Goal: Task Accomplishment & Management: Manage account settings

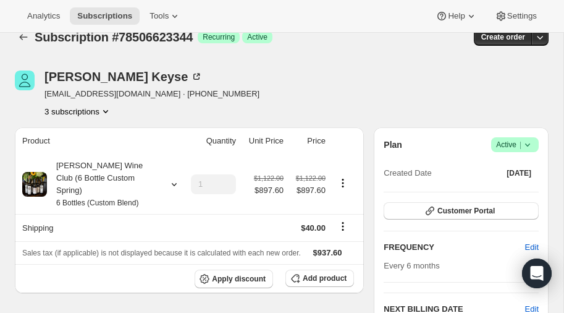
scroll to position [19, 0]
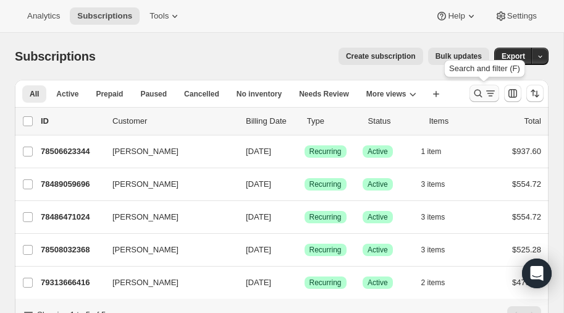
click at [477, 91] on icon "Search and filter results" at bounding box center [478, 93] width 12 height 12
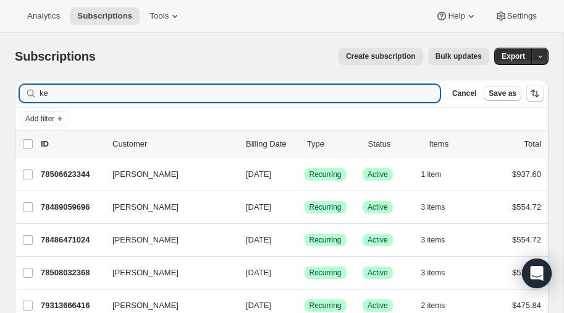
type input "k"
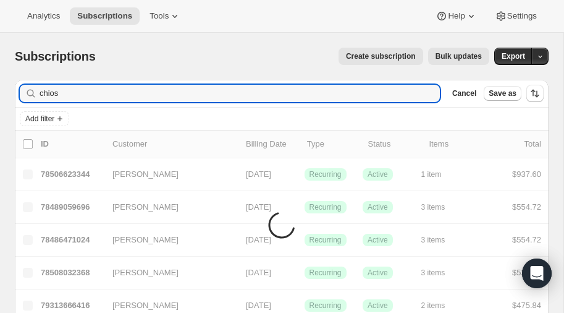
type input "chios"
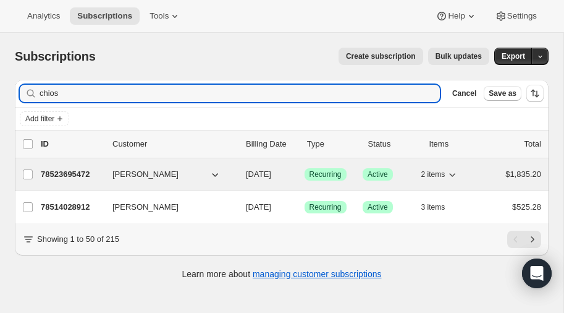
click at [73, 172] on p "78523695472" at bounding box center [72, 174] width 62 height 12
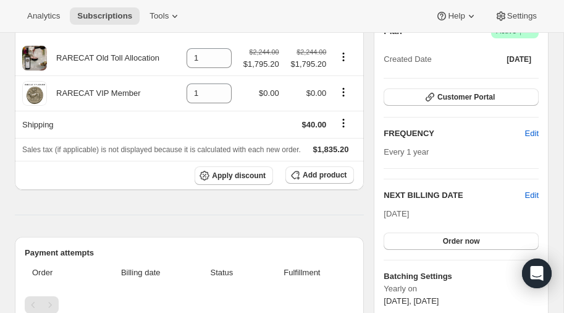
scroll to position [134, 0]
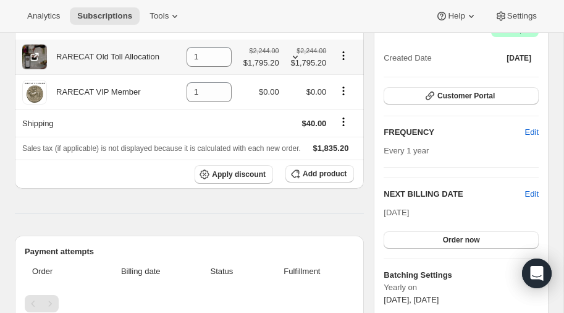
click at [295, 56] on icon at bounding box center [295, 57] width 12 height 12
click at [295, 57] on span "$1,795.20" at bounding box center [307, 63] width 40 height 12
click at [267, 62] on span "$1,795.20" at bounding box center [261, 63] width 36 height 12
click at [32, 51] on icon at bounding box center [34, 57] width 12 height 12
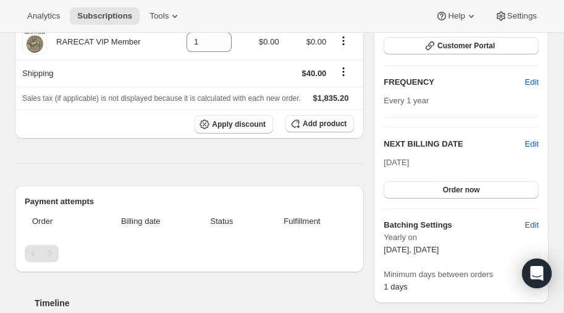
scroll to position [185, 0]
click at [533, 140] on span "Edit" at bounding box center [532, 143] width 14 height 12
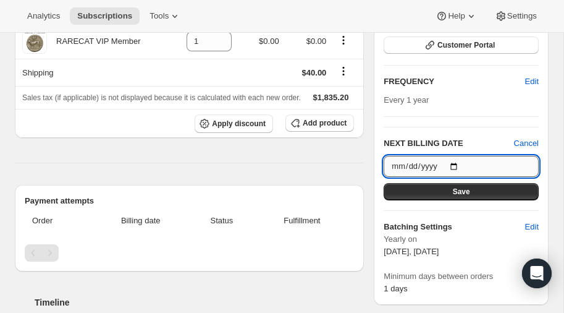
click at [457, 163] on input "[DATE]" at bounding box center [461, 166] width 155 height 21
type input "[DATE]"
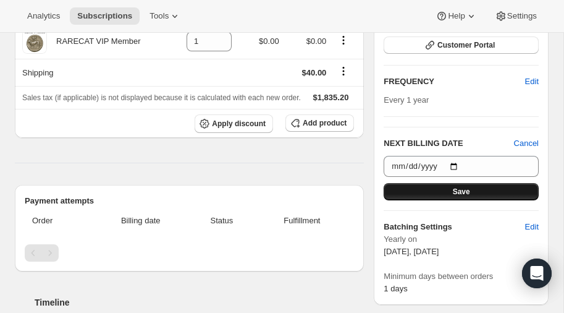
click at [458, 189] on span "Save" at bounding box center [461, 192] width 17 height 10
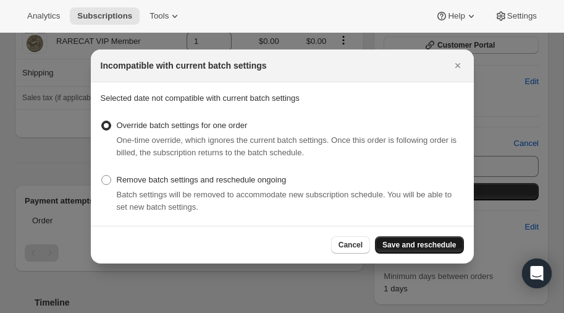
click at [405, 245] on span "Save and reschedule" at bounding box center [419, 245] width 74 height 10
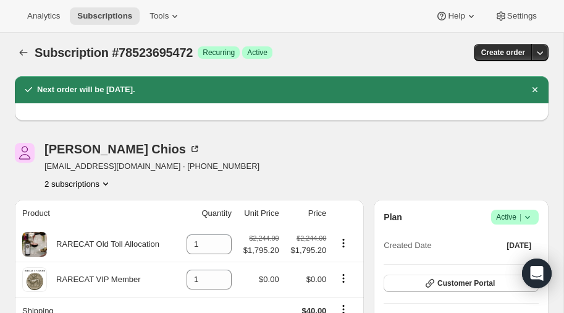
scroll to position [1, 0]
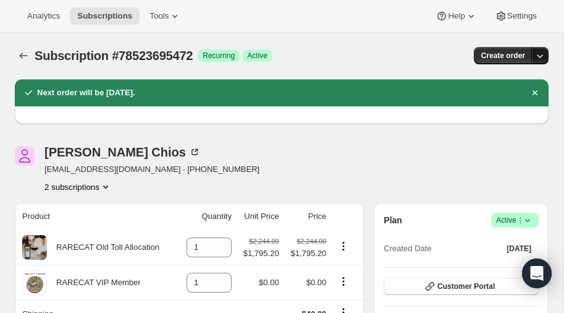
click at [539, 53] on icon "button" at bounding box center [540, 55] width 12 height 12
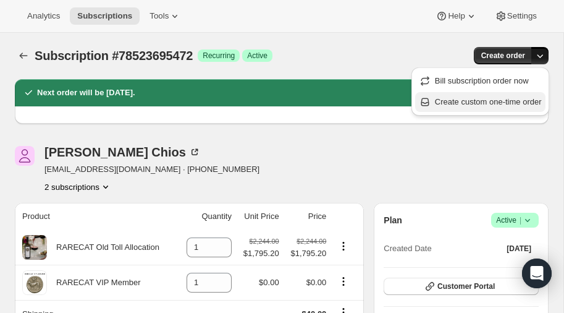
click at [478, 99] on span "Create custom one-time order" at bounding box center [488, 101] width 107 height 9
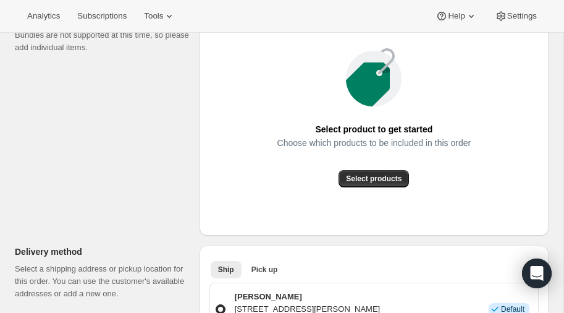
scroll to position [190, 0]
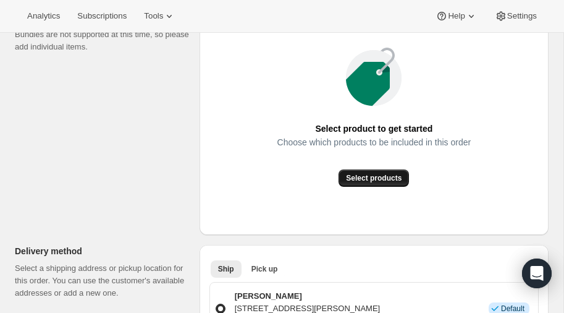
click at [372, 180] on span "Select products" at bounding box center [374, 178] width 56 height 10
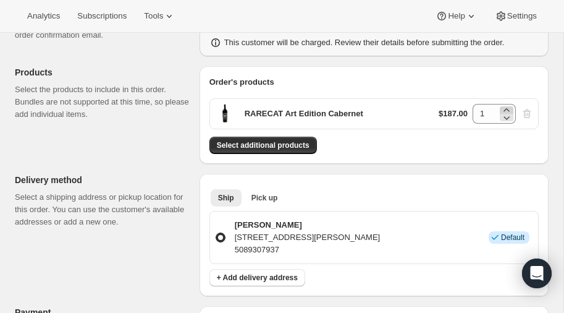
scroll to position [0, 0]
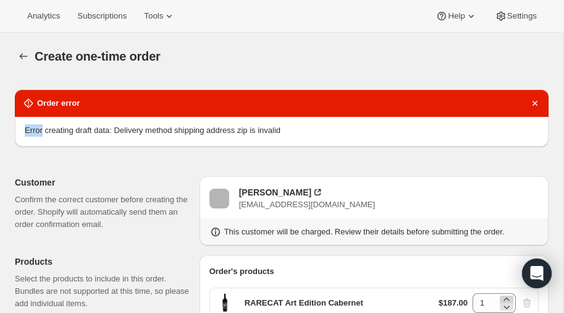
click at [508, 108] on div "Order error" at bounding box center [281, 103] width 519 height 12
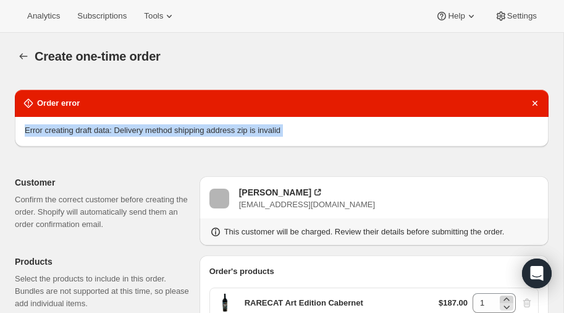
click at [508, 108] on div "Order error" at bounding box center [281, 103] width 519 height 12
click at [533, 101] on icon "Dismiss notification" at bounding box center [535, 103] width 5 height 5
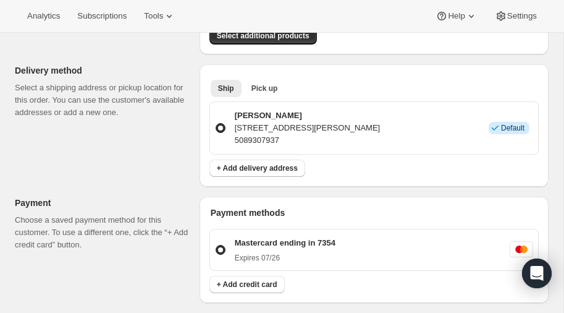
scroll to position [230, 0]
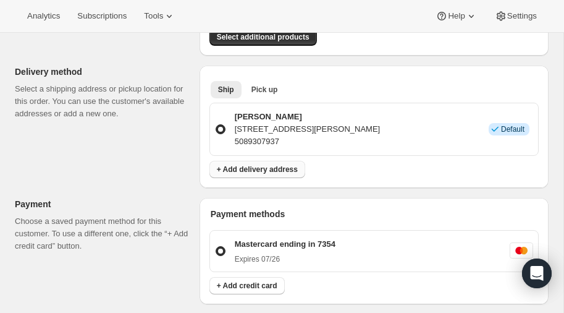
click at [245, 166] on span "+ Add delivery address" at bounding box center [257, 169] width 81 height 10
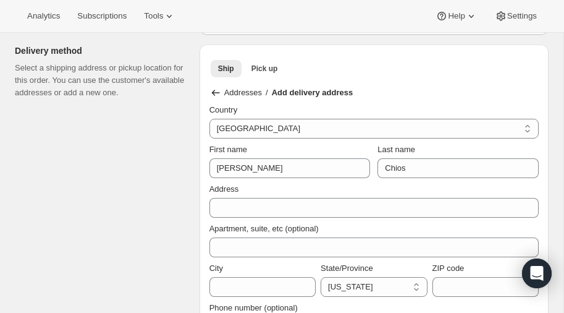
scroll to position [0, 0]
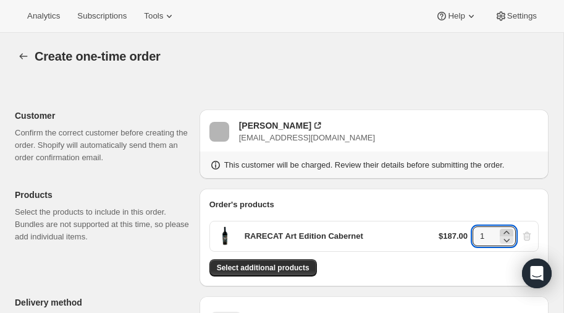
click at [508, 230] on icon at bounding box center [506, 232] width 12 height 12
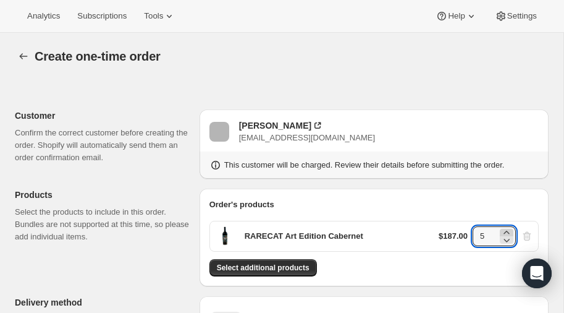
type input "6"
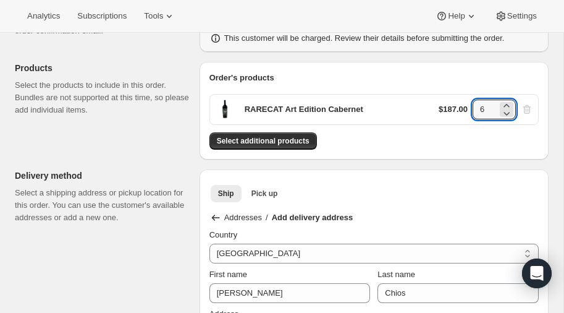
scroll to position [130, 0]
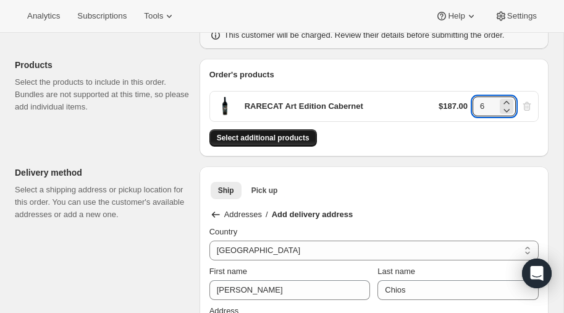
click at [270, 136] on span "Select additional products" at bounding box center [263, 138] width 93 height 10
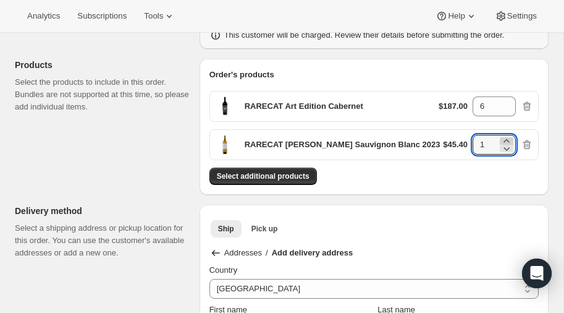
click at [508, 138] on icon at bounding box center [506, 141] width 12 height 12
type input "4"
click at [280, 172] on span "Select additional products" at bounding box center [263, 176] width 93 height 10
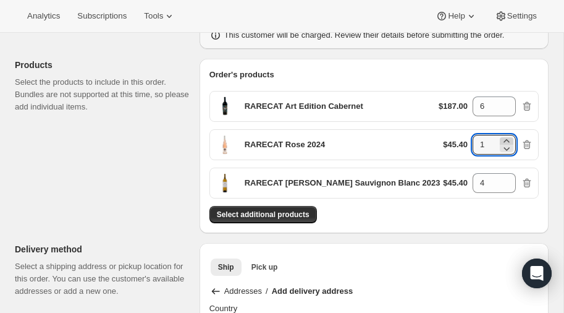
click at [508, 140] on icon at bounding box center [506, 140] width 6 height 3
type input "2"
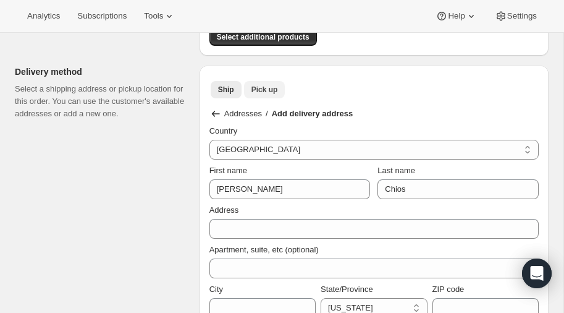
scroll to position [303, 0]
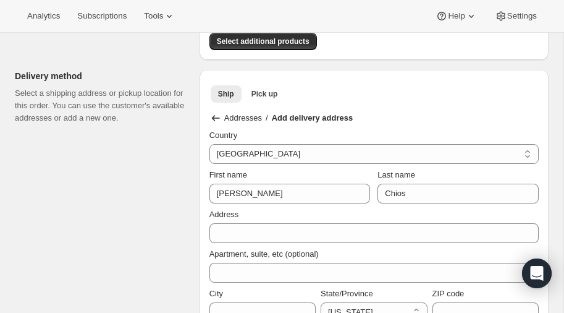
click at [213, 112] on icon at bounding box center [215, 118] width 12 height 12
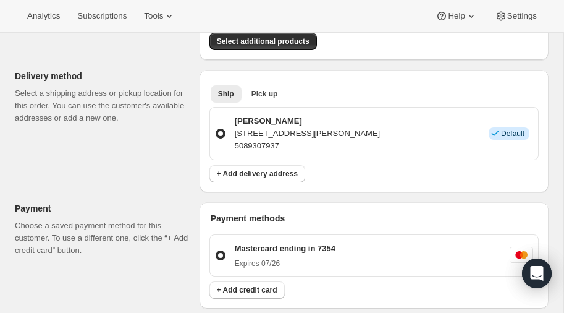
scroll to position [0, 0]
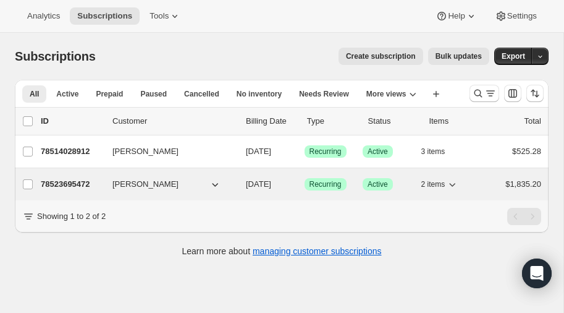
click at [213, 180] on icon "button" at bounding box center [215, 184] width 12 height 12
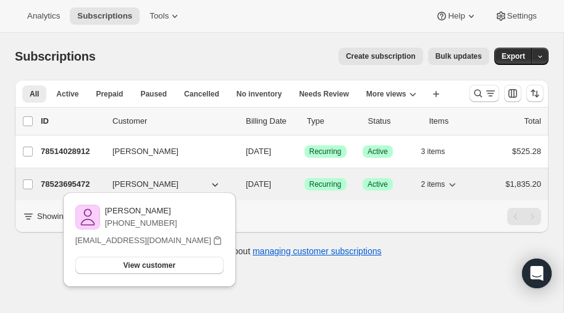
click at [73, 179] on p "78523695472" at bounding box center [72, 184] width 62 height 12
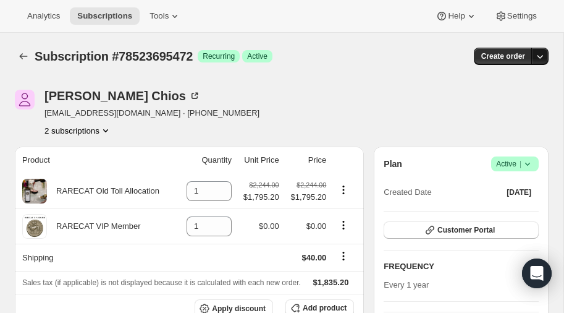
click at [540, 57] on icon "button" at bounding box center [540, 56] width 12 height 12
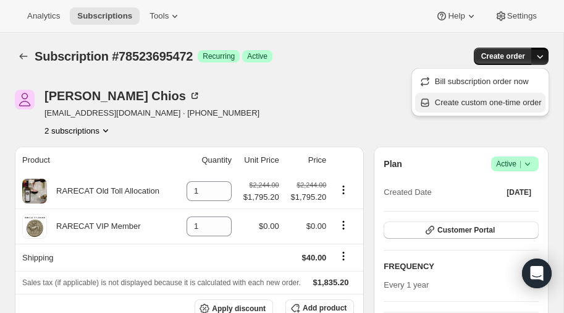
click at [482, 103] on span "Create custom one-time order" at bounding box center [488, 102] width 107 height 9
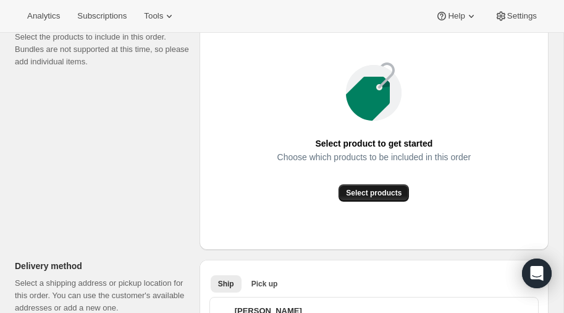
scroll to position [177, 0]
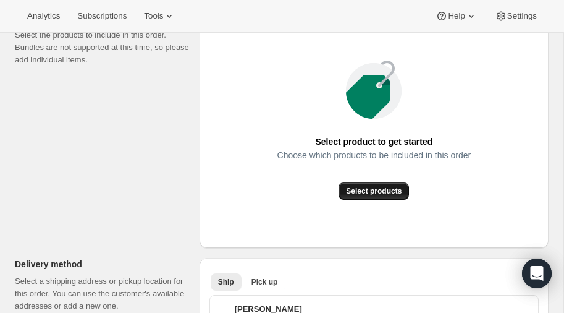
click at [369, 190] on span "Select products" at bounding box center [374, 191] width 56 height 10
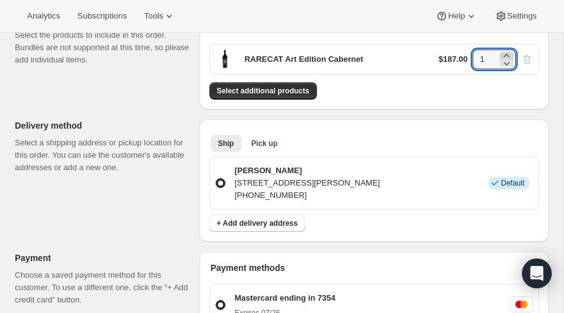
click at [509, 53] on icon at bounding box center [506, 55] width 12 height 12
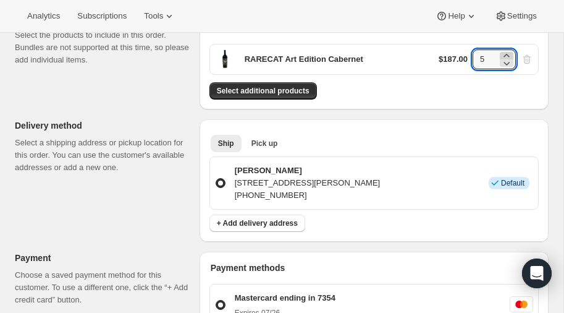
type input "6"
click at [272, 88] on span "Select additional products" at bounding box center [263, 91] width 93 height 10
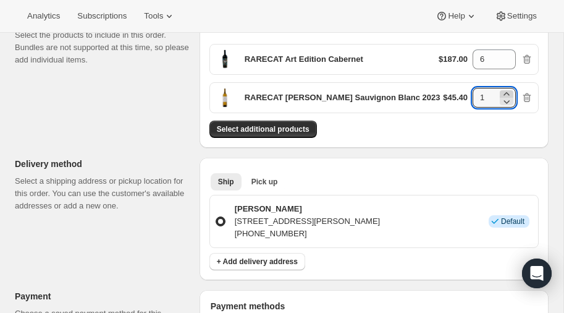
click at [509, 92] on icon at bounding box center [506, 93] width 6 height 3
type input "4"
click at [287, 122] on button "Select additional products" at bounding box center [262, 128] width 107 height 17
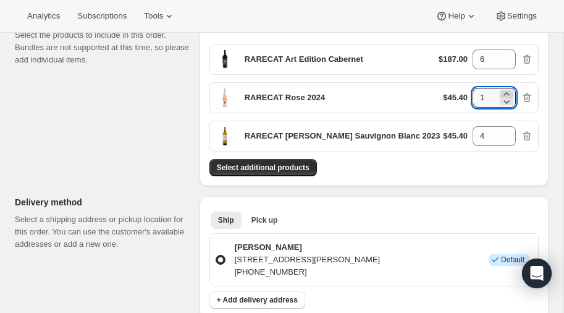
click at [508, 92] on icon at bounding box center [506, 93] width 6 height 3
type input "2"
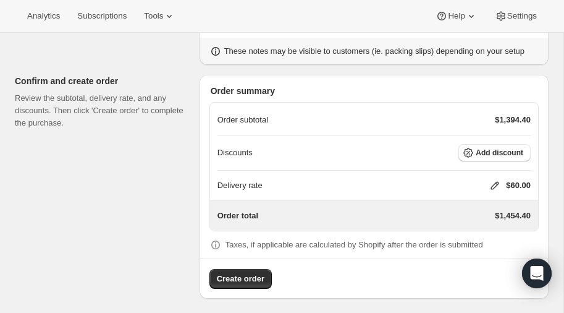
scroll to position [649, 0]
click at [501, 148] on span "Add discount" at bounding box center [500, 152] width 48 height 10
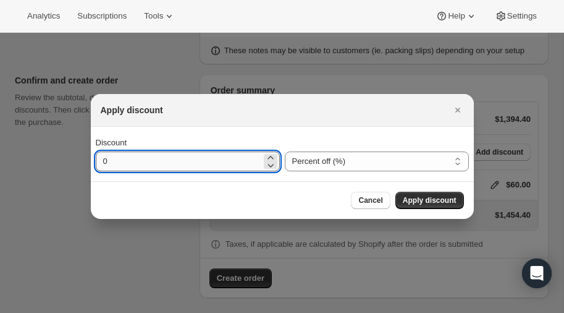
click at [171, 162] on input "0" at bounding box center [179, 161] width 166 height 20
type input "20"
click at [441, 201] on span "Apply discount" at bounding box center [430, 200] width 54 height 10
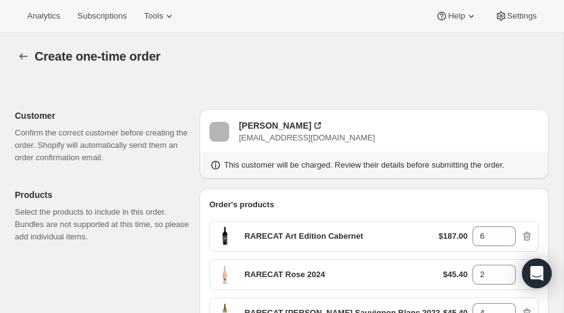
scroll to position [644, 0]
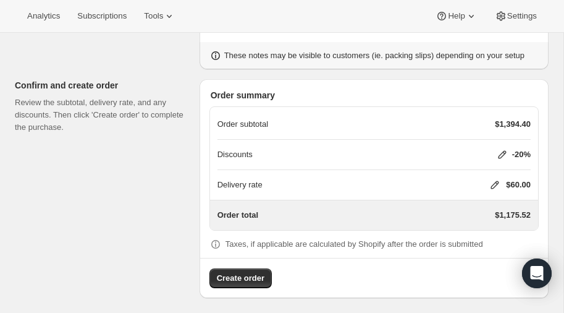
click at [492, 183] on icon at bounding box center [495, 185] width 12 height 12
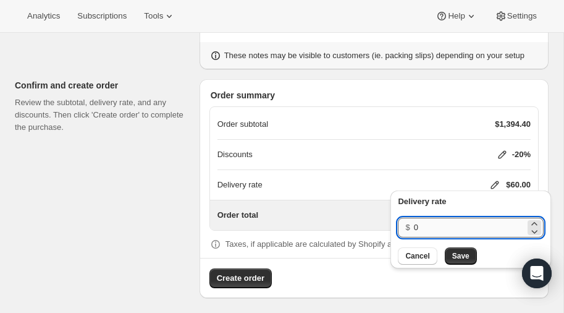
click at [429, 227] on input "0" at bounding box center [469, 227] width 111 height 20
type input "40"
click at [458, 253] on span "Save" at bounding box center [460, 256] width 17 height 10
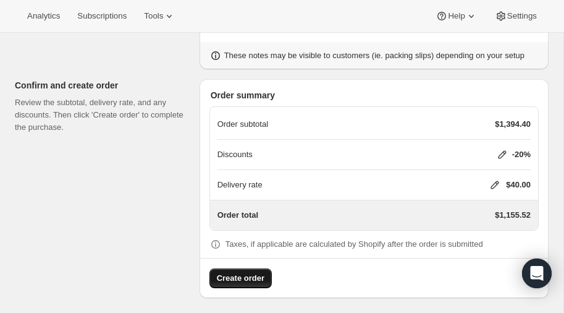
click at [242, 272] on span "Create order" at bounding box center [241, 278] width 48 height 12
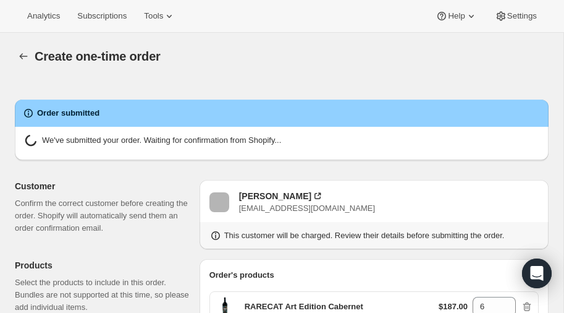
radio input "true"
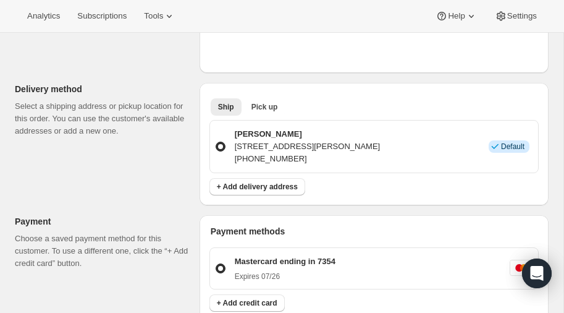
scroll to position [427, 0]
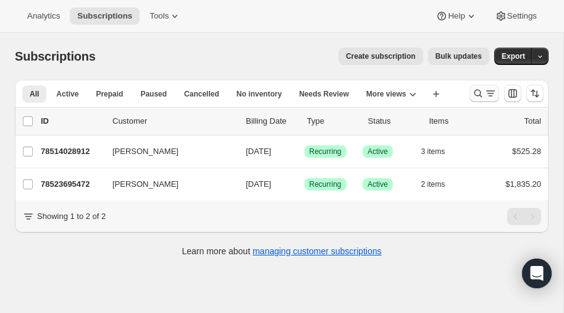
click at [477, 93] on icon "Search and filter results" at bounding box center [478, 93] width 12 height 12
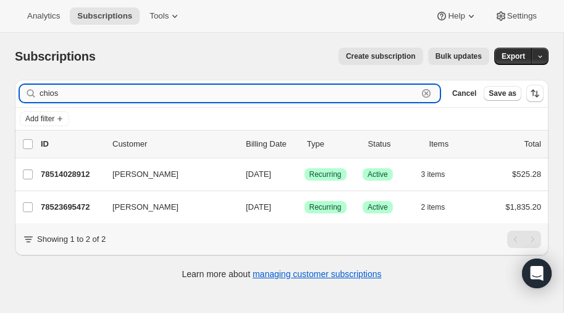
click at [75, 95] on input "chios" at bounding box center [229, 93] width 378 height 17
type input "c"
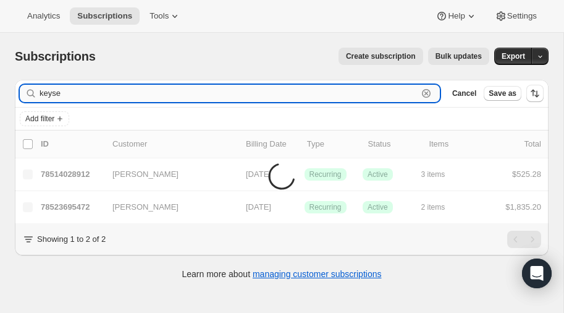
type input "keyse"
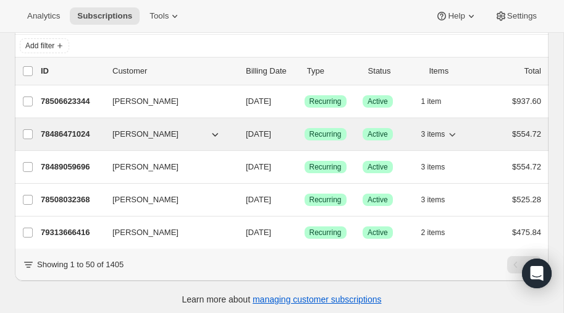
scroll to position [72, 0]
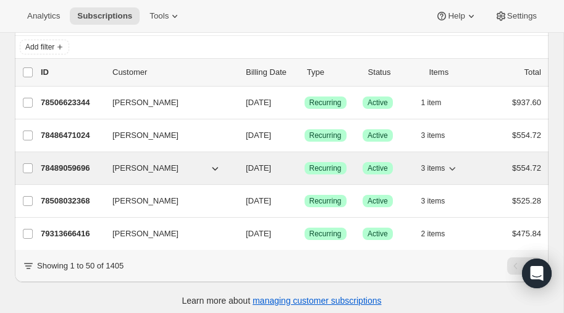
click at [69, 164] on p "78489059696" at bounding box center [72, 168] width 62 height 12
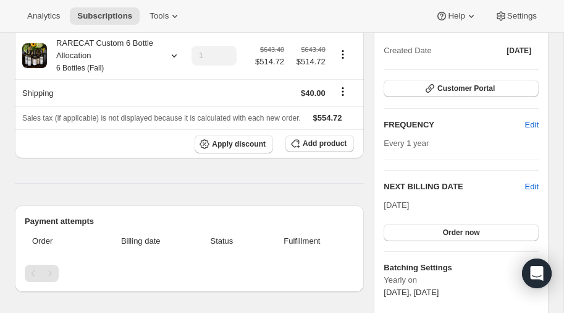
scroll to position [142, 0]
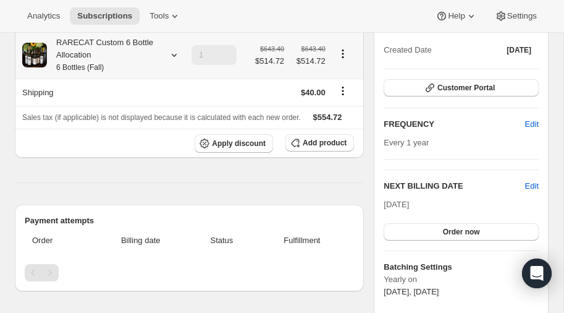
click at [174, 54] on icon at bounding box center [174, 55] width 12 height 12
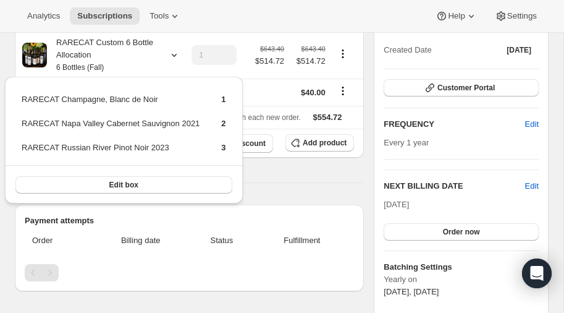
click at [306, 185] on div "Product Quantity Unit Price Price RARECAT Custom 6 Bottle Allocation 6 Bottles …" at bounding box center [189, 281] width 349 height 554
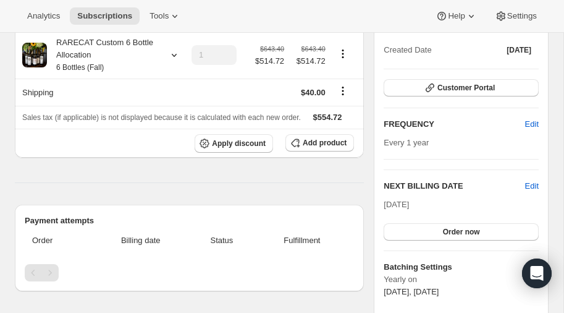
scroll to position [0, 0]
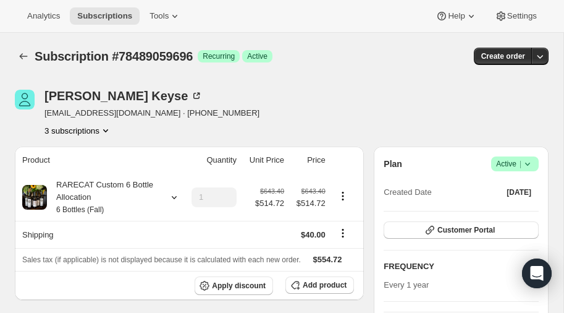
click at [107, 128] on icon "Product actions" at bounding box center [105, 130] width 12 height 12
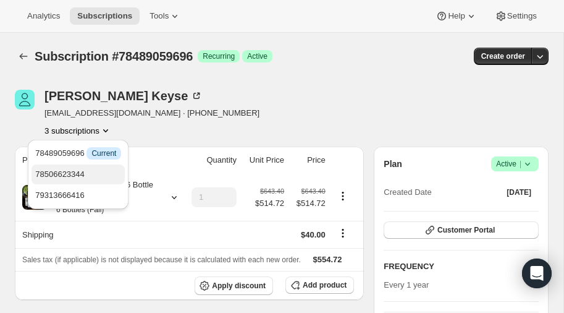
click at [78, 171] on span "78506623344" at bounding box center [59, 173] width 49 height 9
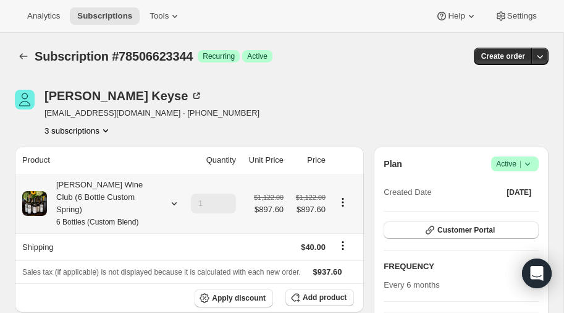
click at [174, 197] on icon at bounding box center [174, 203] width 12 height 12
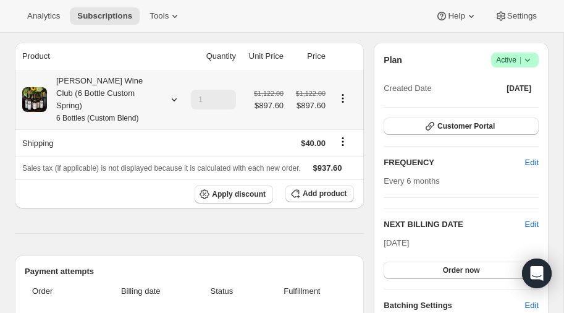
scroll to position [103, 0]
click at [175, 94] on icon at bounding box center [174, 100] width 12 height 12
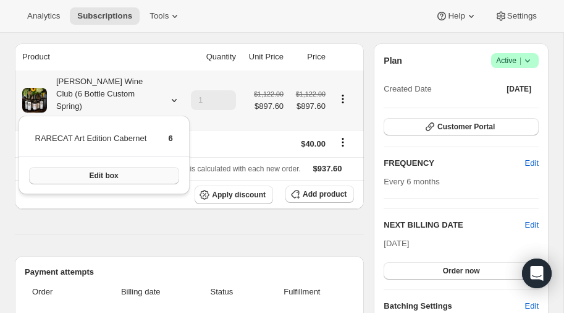
click at [119, 174] on button "Edit box" at bounding box center [104, 175] width 150 height 17
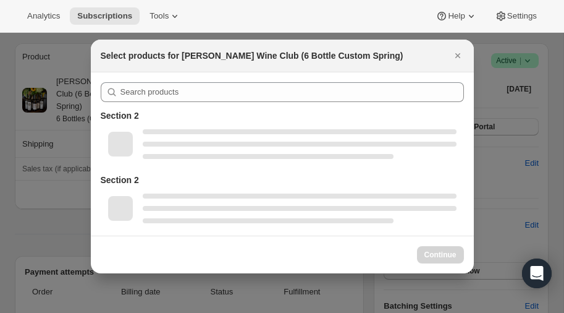
select select "gid://shopify/ProductVariant/52416538050928"
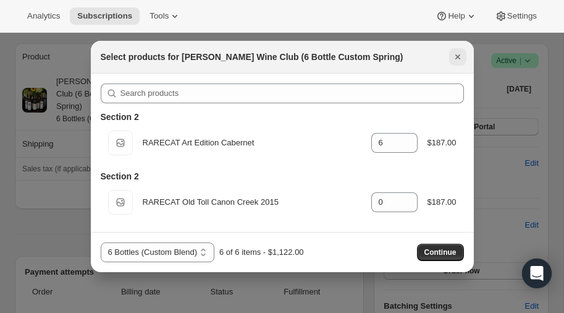
click at [460, 56] on icon "Close" at bounding box center [458, 57] width 12 height 12
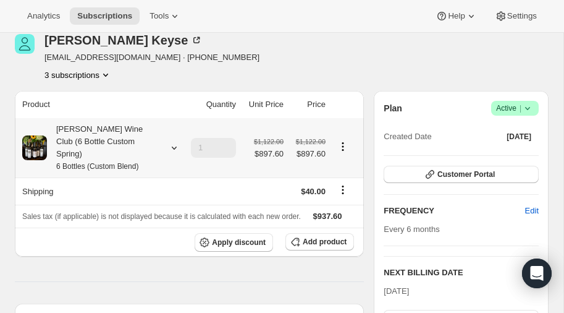
scroll to position [57, 0]
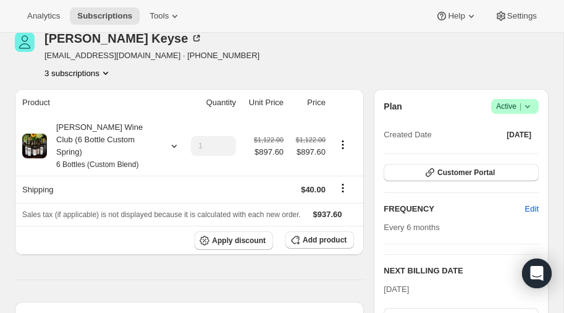
click at [106, 71] on icon "Product actions" at bounding box center [105, 73] width 12 height 12
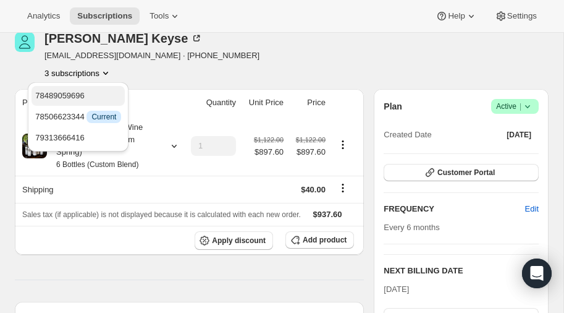
click at [72, 91] on span "78489059696" at bounding box center [59, 95] width 49 height 9
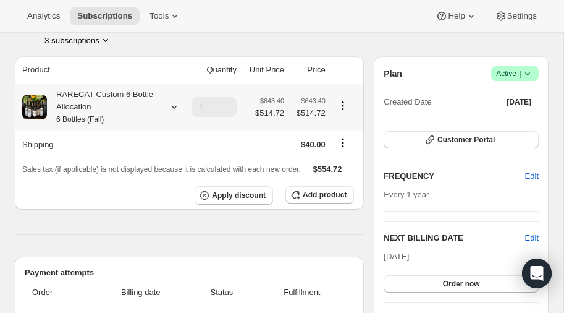
scroll to position [91, 0]
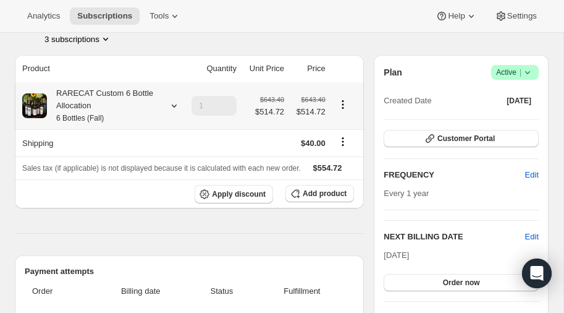
click at [171, 104] on icon at bounding box center [174, 105] width 12 height 12
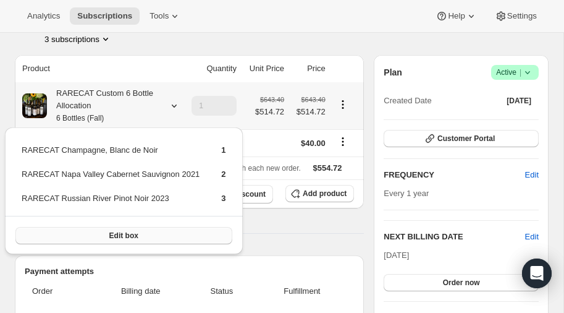
click at [130, 236] on span "Edit box" at bounding box center [123, 235] width 29 height 10
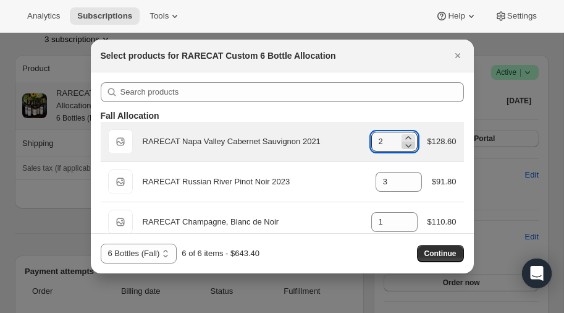
click at [408, 145] on icon ":rdl:" at bounding box center [408, 146] width 6 height 4
type input "0"
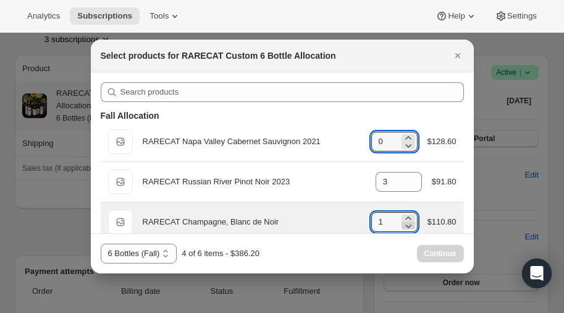
click at [409, 225] on icon ":rdl:" at bounding box center [408, 226] width 6 height 4
type input "0"
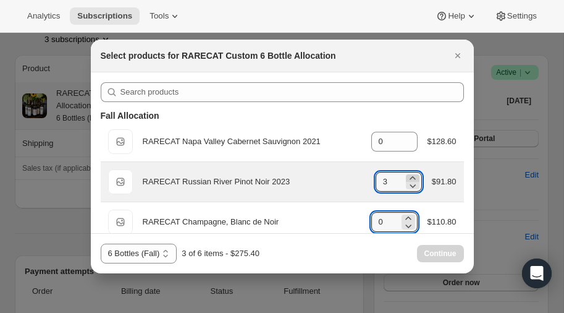
click at [411, 177] on icon ":rdl:" at bounding box center [413, 177] width 6 height 3
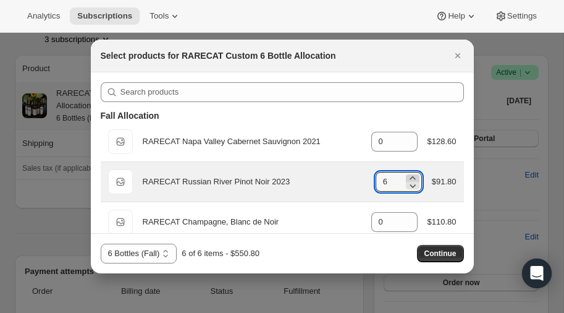
click at [411, 177] on icon ":rdl:" at bounding box center [413, 177] width 6 height 3
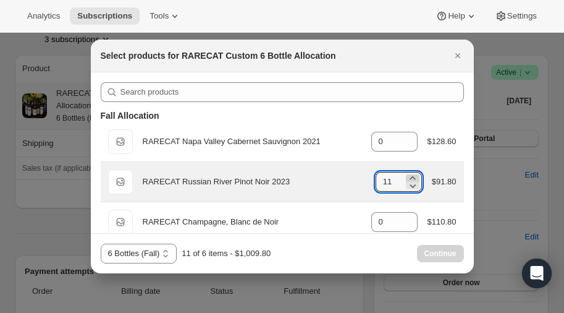
click at [411, 177] on icon ":rdl:" at bounding box center [413, 177] width 6 height 3
type input "12"
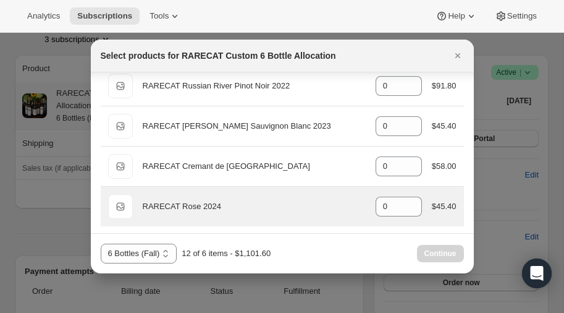
scroll to position [236, 0]
click at [412, 198] on icon ":rdl:" at bounding box center [412, 202] width 12 height 12
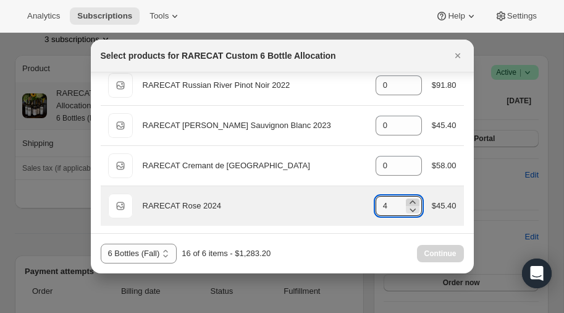
click at [412, 198] on icon ":rdl:" at bounding box center [412, 202] width 12 height 12
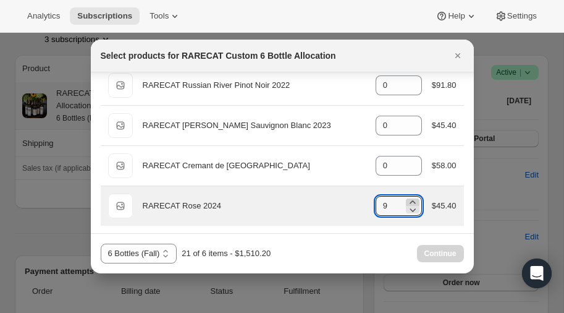
click at [412, 198] on icon ":rdl:" at bounding box center [412, 202] width 12 height 12
type input "12"
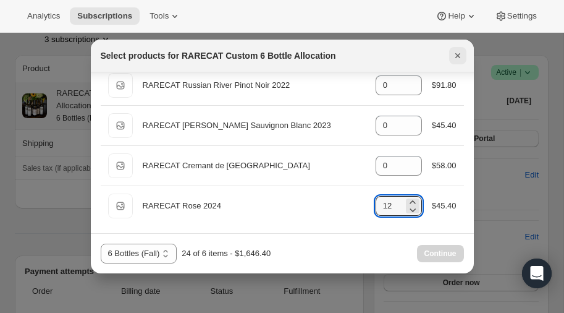
click at [458, 53] on icon "Close" at bounding box center [458, 55] width 12 height 12
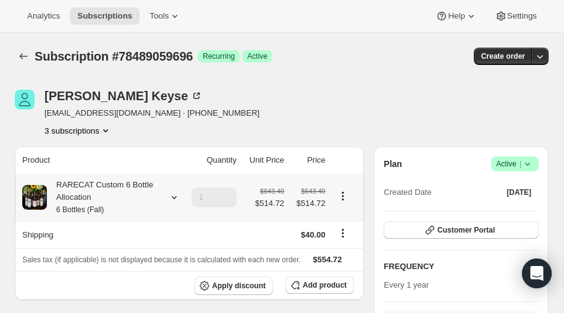
scroll to position [91, 0]
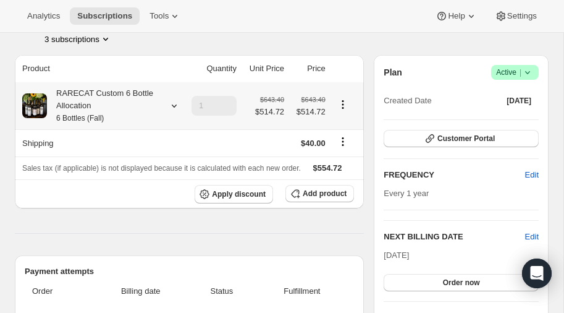
click at [174, 106] on icon at bounding box center [174, 105] width 5 height 3
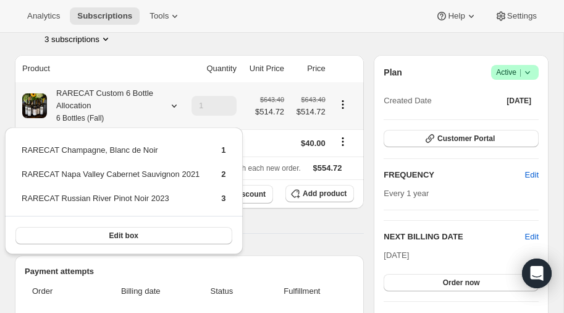
click at [174, 106] on icon at bounding box center [174, 105] width 5 height 3
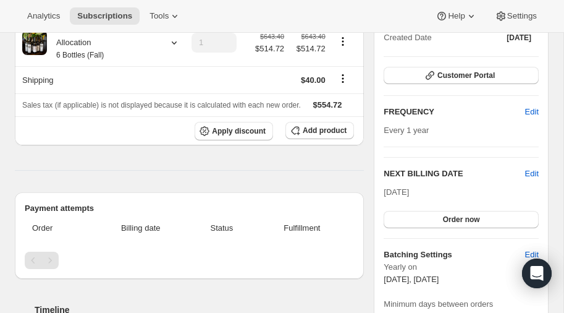
scroll to position [155, 0]
click at [533, 170] on span "Edit" at bounding box center [532, 173] width 14 height 12
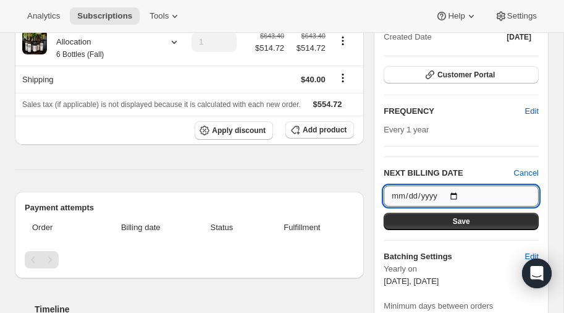
click at [455, 190] on input "2025-10-15" at bounding box center [461, 195] width 155 height 21
type input "2026-10-15"
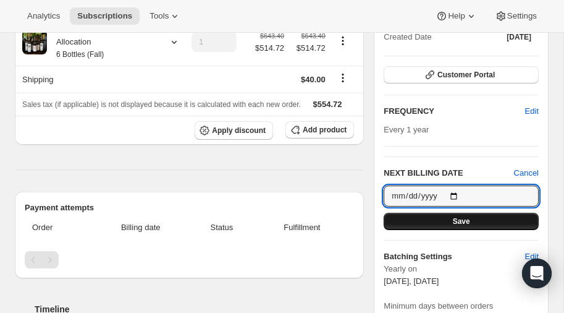
click at [457, 220] on span "Save" at bounding box center [461, 221] width 17 height 10
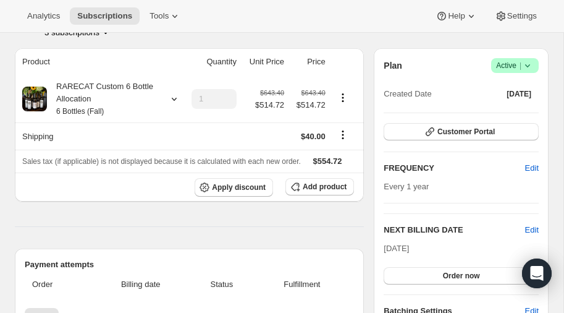
click at [528, 64] on icon at bounding box center [527, 65] width 12 height 12
click at [371, 20] on div "Analytics Subscriptions Tools Help Settings" at bounding box center [282, 16] width 564 height 33
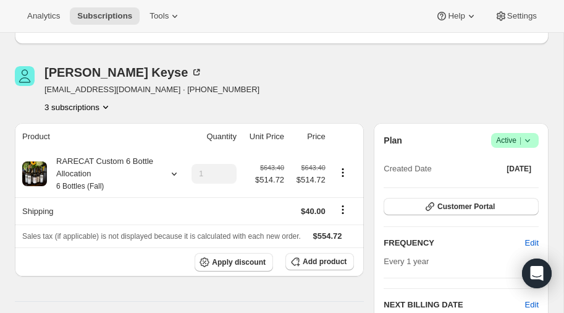
scroll to position [81, 0]
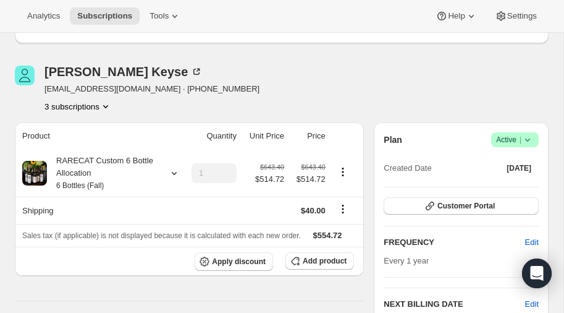
click at [105, 103] on icon "Product actions" at bounding box center [105, 106] width 12 height 12
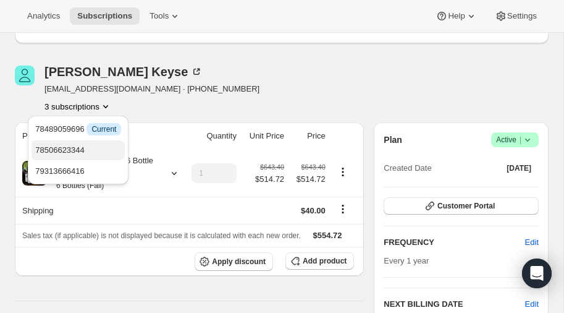
click at [74, 148] on span "78506623344" at bounding box center [59, 149] width 49 height 9
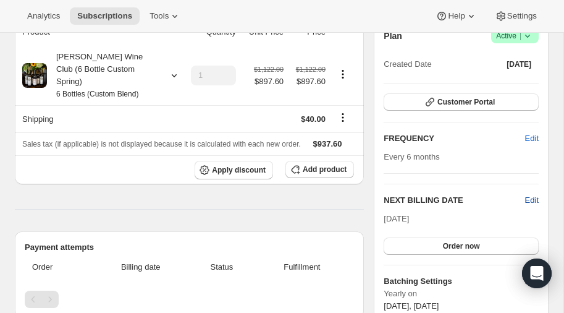
scroll to position [186, 0]
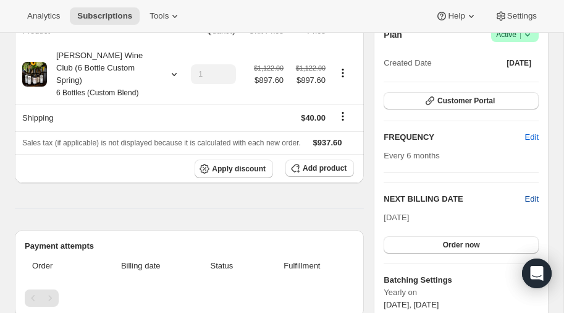
click at [532, 195] on span "Edit" at bounding box center [532, 199] width 14 height 12
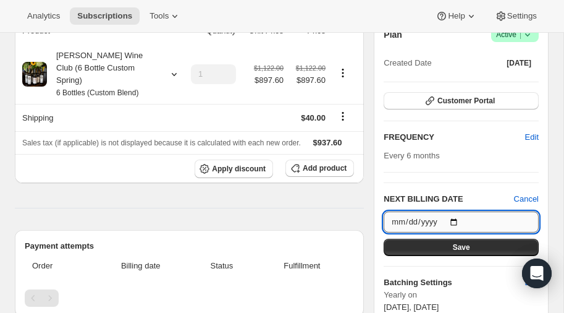
click at [458, 218] on input "2025-10-15" at bounding box center [461, 221] width 155 height 21
type input "2026-03-20"
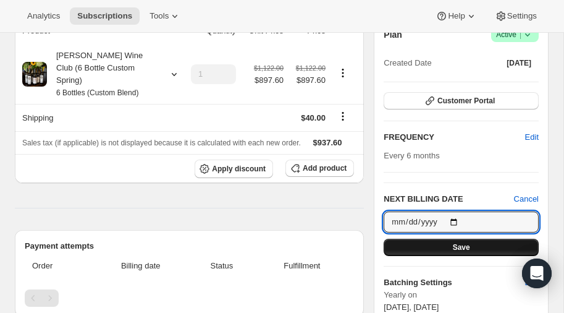
click at [462, 245] on span "Save" at bounding box center [461, 247] width 17 height 10
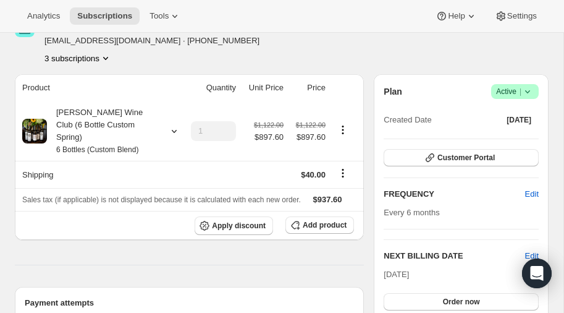
click at [106, 54] on icon "Product actions" at bounding box center [105, 58] width 12 height 12
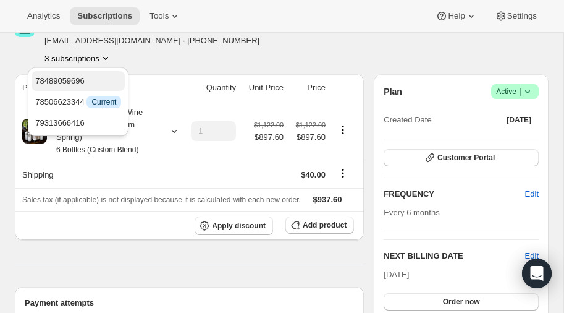
click at [83, 76] on span "78489059696" at bounding box center [59, 80] width 49 height 9
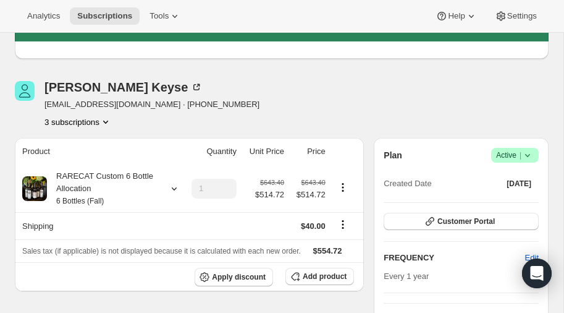
scroll to position [123, 0]
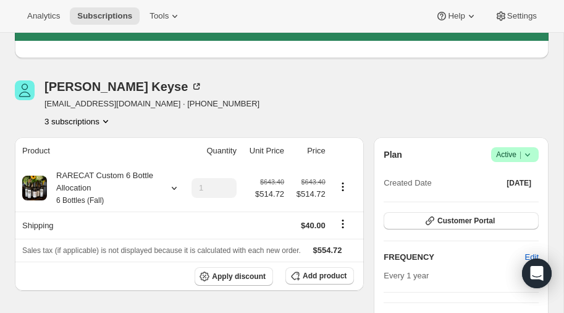
click at [106, 119] on icon "Product actions" at bounding box center [105, 121] width 12 height 12
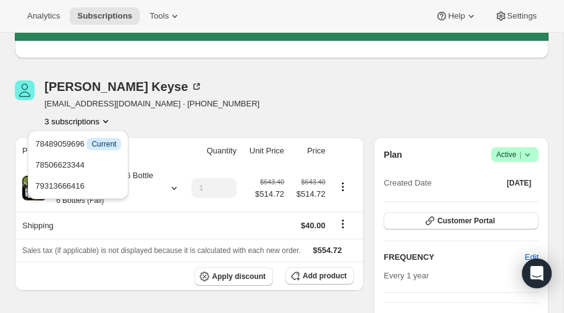
click at [217, 103] on div "Rick Keyse rickkeyse@gmail.com · +13307667375 3 subscriptions" at bounding box center [202, 103] width 374 height 47
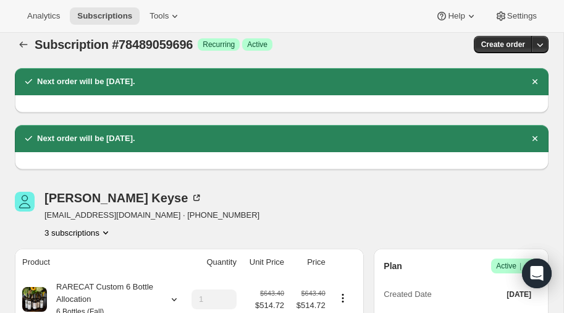
scroll to position [0, 0]
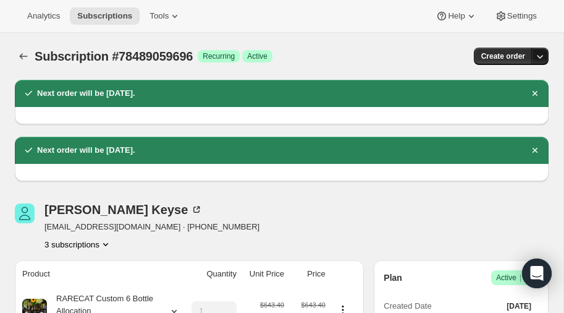
click at [537, 54] on icon "button" at bounding box center [540, 56] width 12 height 12
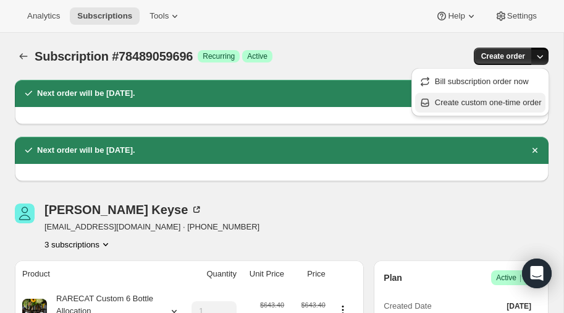
click at [482, 101] on span "Create custom one-time order" at bounding box center [488, 102] width 107 height 9
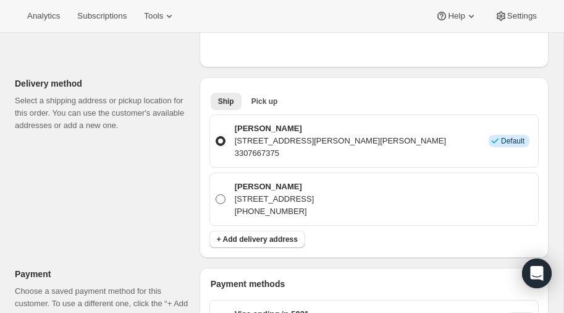
scroll to position [357, 0]
click at [217, 197] on span at bounding box center [221, 199] width 10 height 10
click at [216, 195] on input "Rick Keyse 2288 Heritage Trail , Poland, OH, 44514, United States 330-766-7375" at bounding box center [216, 194] width 1 height 1
radio input "true"
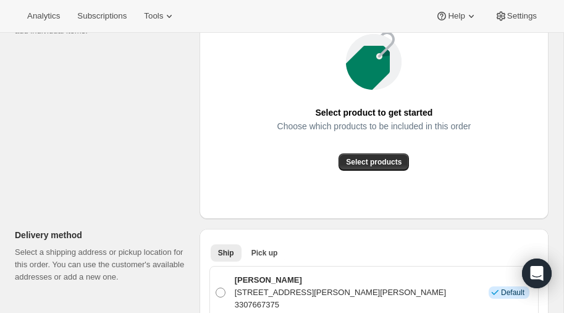
scroll to position [211, 0]
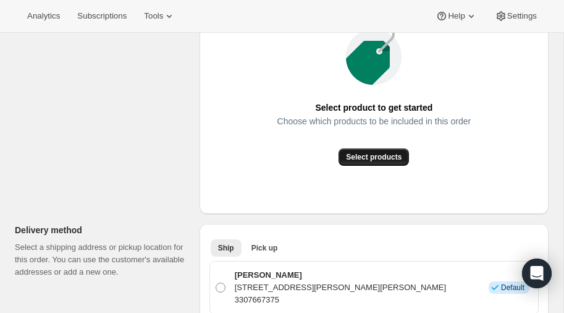
click at [366, 154] on span "Select products" at bounding box center [374, 157] width 56 height 10
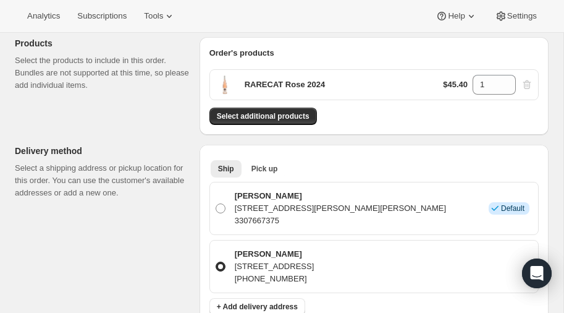
scroll to position [147, 0]
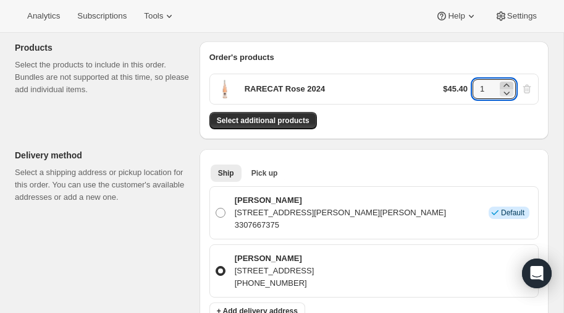
click at [510, 83] on icon at bounding box center [506, 85] width 12 height 12
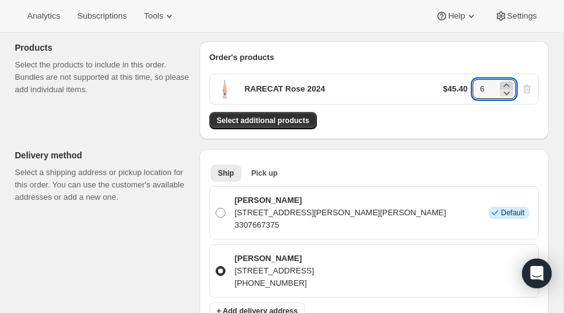
click at [510, 83] on icon at bounding box center [506, 85] width 12 height 12
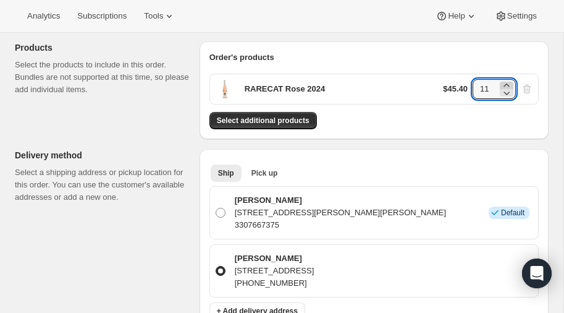
click at [510, 83] on icon at bounding box center [506, 85] width 12 height 12
click at [273, 116] on span "Select additional products" at bounding box center [263, 121] width 93 height 10
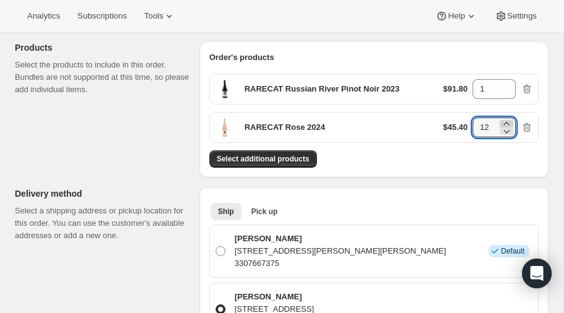
click at [506, 122] on icon at bounding box center [506, 123] width 6 height 3
click at [506, 131] on icon at bounding box center [507, 132] width 6 height 4
type input "12"
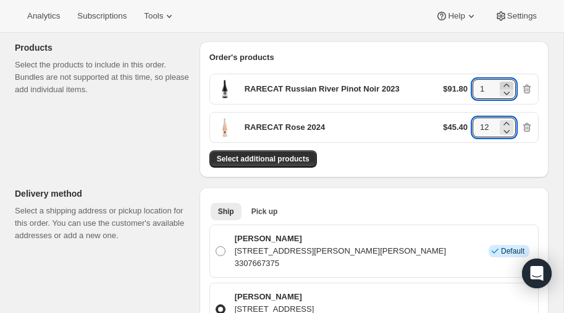
click at [507, 84] on icon at bounding box center [506, 85] width 12 height 12
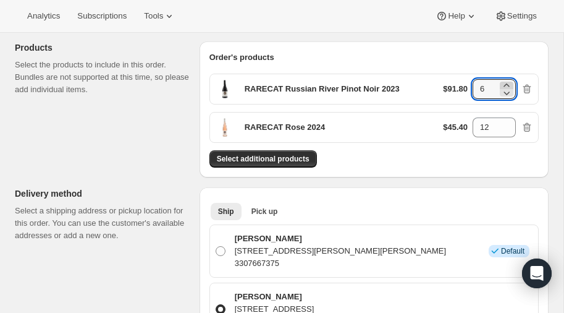
click at [507, 84] on icon at bounding box center [506, 85] width 12 height 12
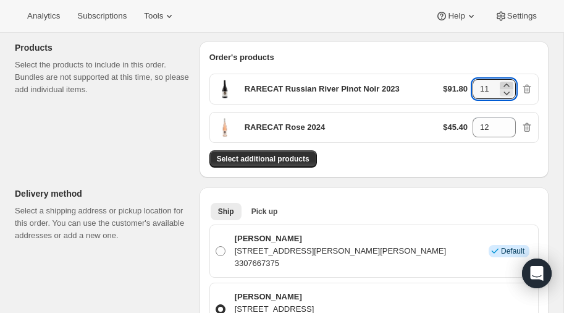
click at [507, 84] on icon at bounding box center [506, 85] width 12 height 12
type input "12"
click at [258, 155] on span "Select additional products" at bounding box center [263, 159] width 93 height 10
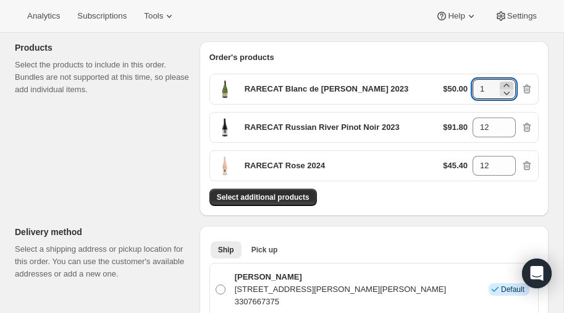
click at [508, 82] on icon at bounding box center [506, 85] width 12 height 12
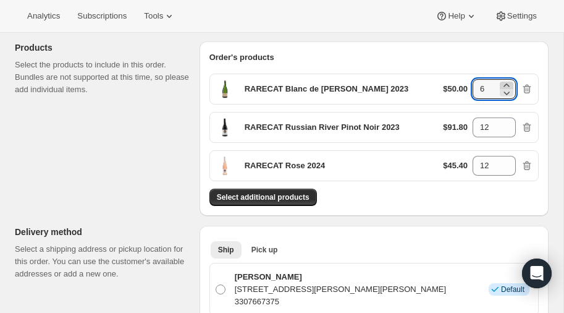
click at [508, 82] on icon at bounding box center [506, 85] width 12 height 12
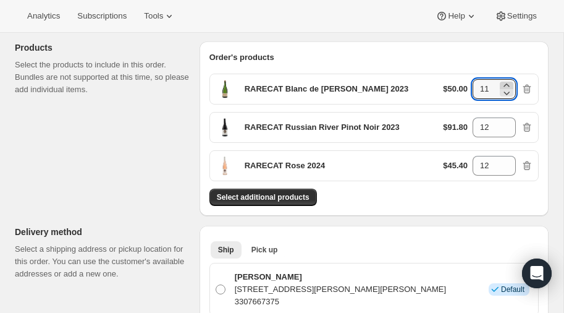
click at [508, 82] on icon at bounding box center [506, 85] width 12 height 12
type input "12"
click at [269, 195] on span "Select additional products" at bounding box center [263, 197] width 93 height 10
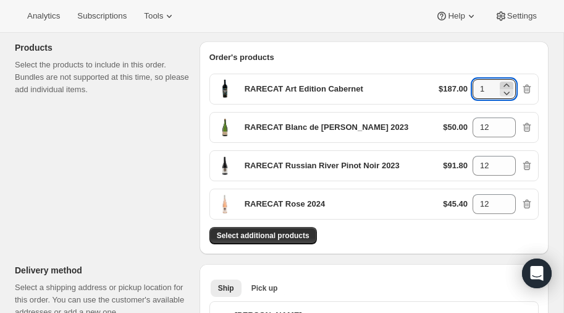
click at [507, 84] on icon at bounding box center [506, 85] width 12 height 12
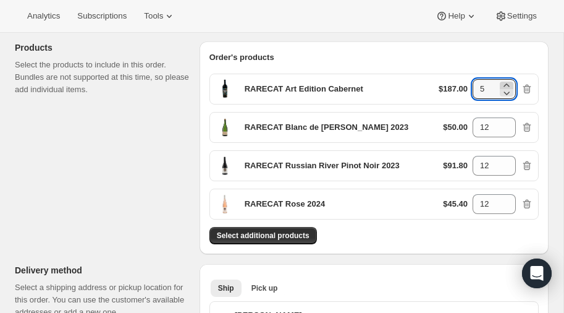
type input "6"
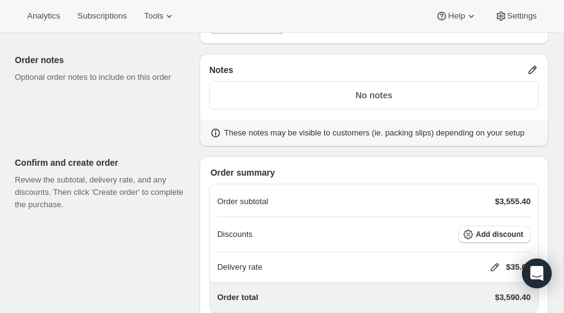
scroll to position [667, 0]
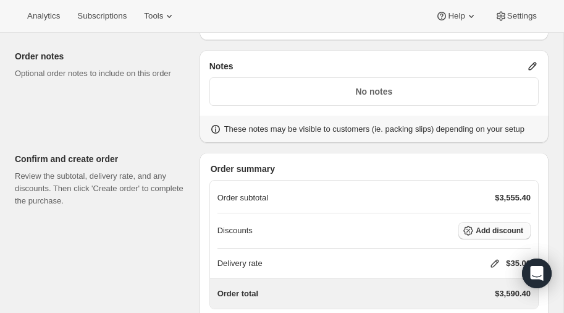
click at [491, 225] on span "Add discount" at bounding box center [500, 230] width 48 height 10
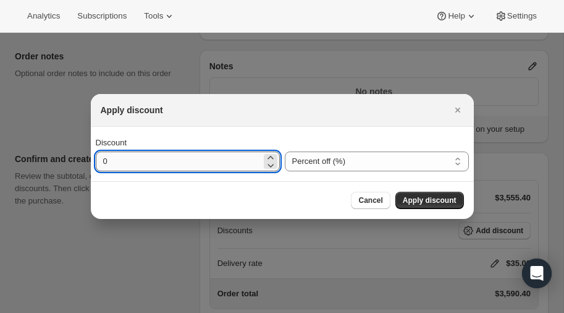
click at [182, 164] on input "0" at bounding box center [179, 161] width 166 height 20
type input "20"
click at [426, 198] on span "Apply discount" at bounding box center [430, 200] width 54 height 10
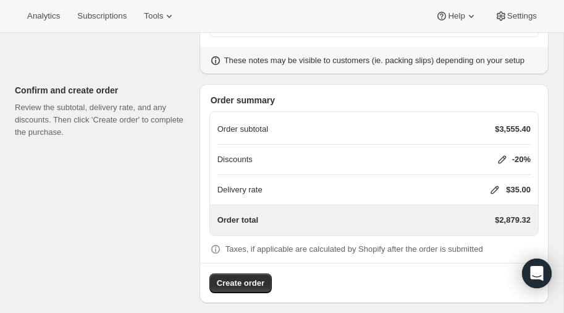
scroll to position [739, 0]
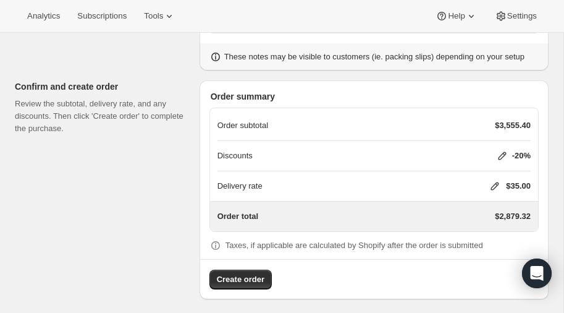
click at [494, 182] on icon at bounding box center [495, 186] width 8 height 8
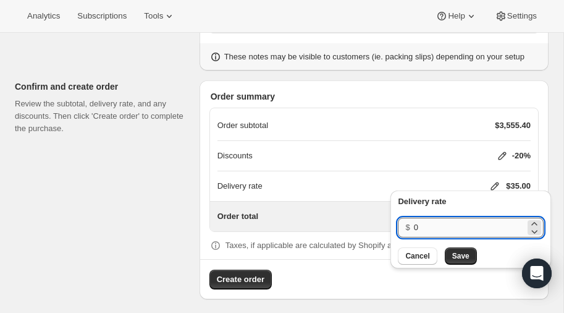
click at [433, 226] on input "0" at bounding box center [469, 227] width 111 height 20
type input "40"
click at [460, 255] on span "Save" at bounding box center [460, 256] width 17 height 10
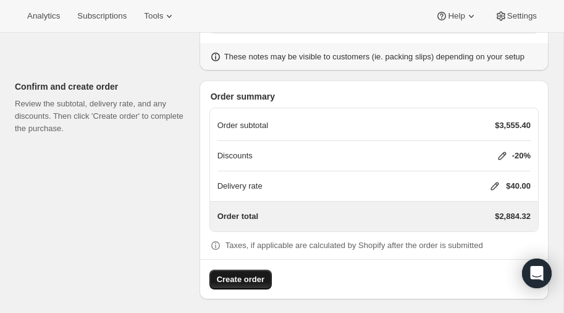
click at [237, 274] on span "Create order" at bounding box center [241, 279] width 48 height 12
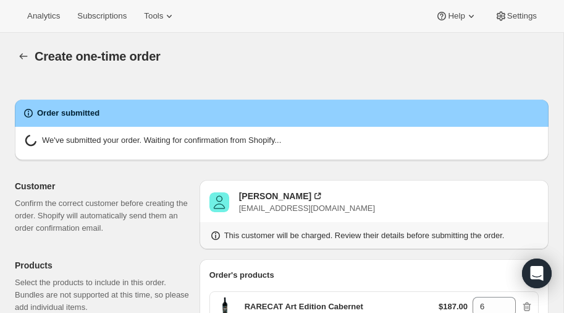
radio input "true"
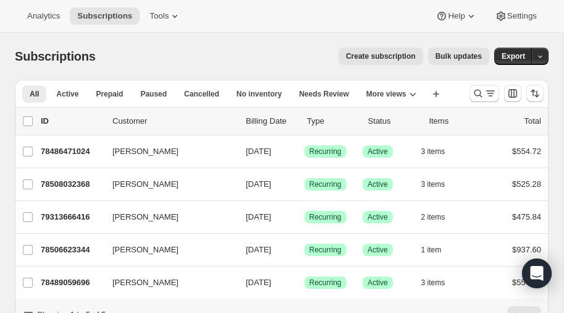
click at [396, 54] on span "Create subscription" at bounding box center [381, 56] width 70 height 10
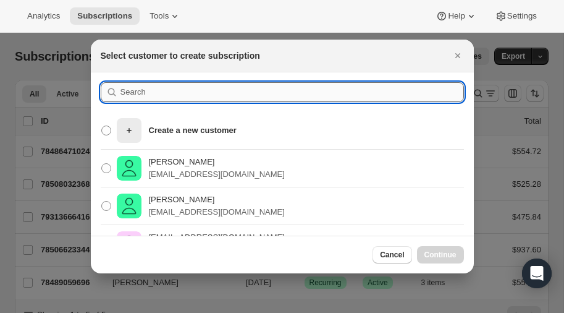
click at [154, 95] on input ":rc:" at bounding box center [291, 92] width 343 height 20
type input "keyse"
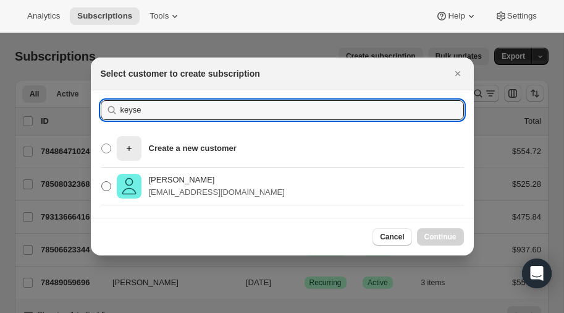
click at [106, 183] on span ":rc:" at bounding box center [106, 186] width 10 height 10
click at [102, 182] on input "Rick Keyse rickkeyse@gmail.com" at bounding box center [101, 181] width 1 height 1
radio input "true"
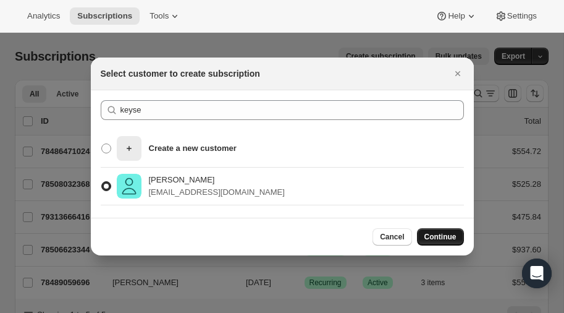
click at [440, 238] on span "Continue" at bounding box center [440, 237] width 32 height 10
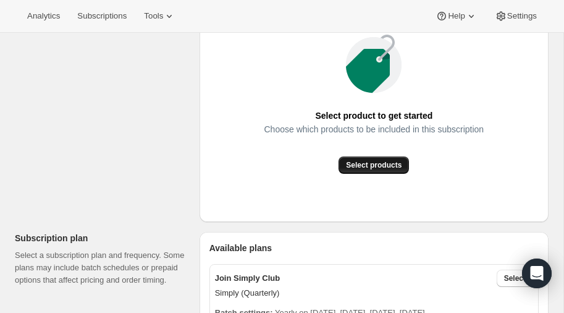
scroll to position [205, 0]
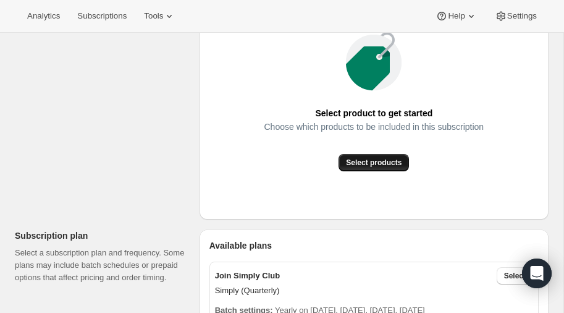
click at [373, 162] on span "Select products" at bounding box center [374, 163] width 56 height 10
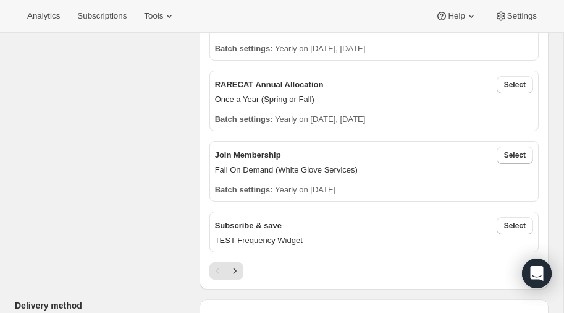
scroll to position [347, 0]
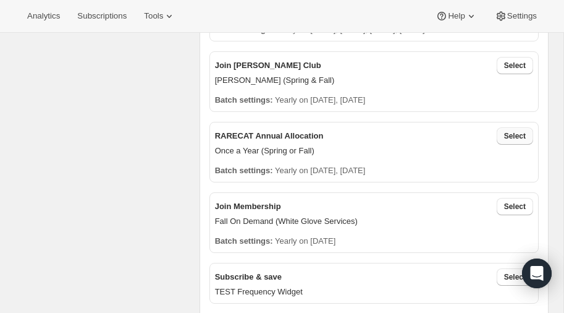
click at [516, 132] on span "Select" at bounding box center [515, 136] width 22 height 10
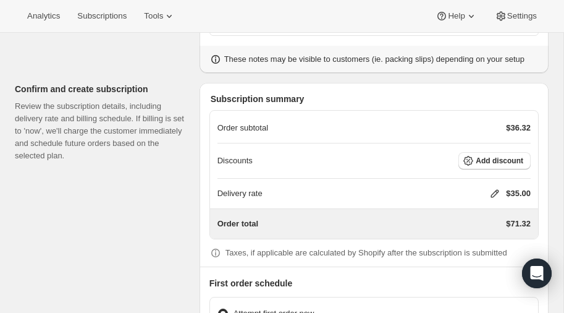
scroll to position [1315, 0]
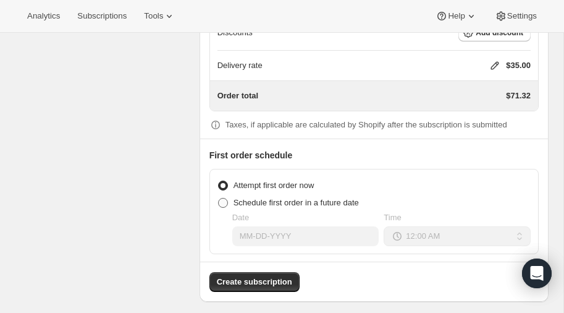
click at [226, 198] on span at bounding box center [223, 203] width 10 height 10
click at [219, 198] on input "Schedule first order in a future date" at bounding box center [218, 198] width 1 height 1
radio input "true"
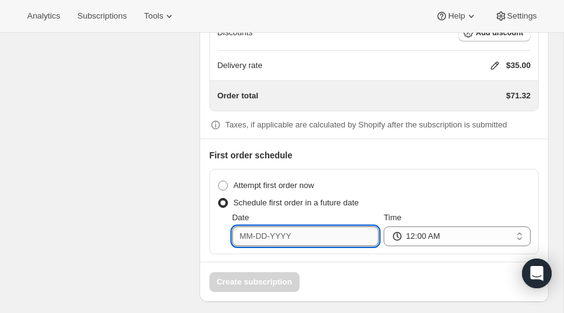
click at [301, 230] on input "Date" at bounding box center [305, 236] width 147 height 20
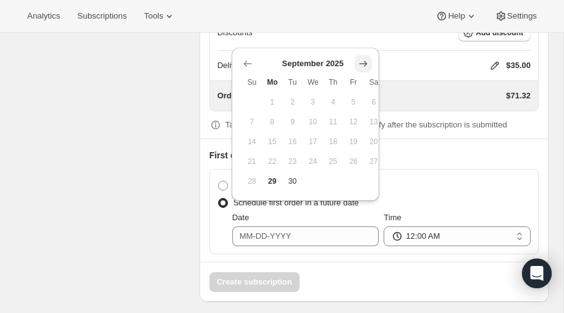
click at [363, 65] on icon "Show next month, October 2025" at bounding box center [363, 63] width 12 height 12
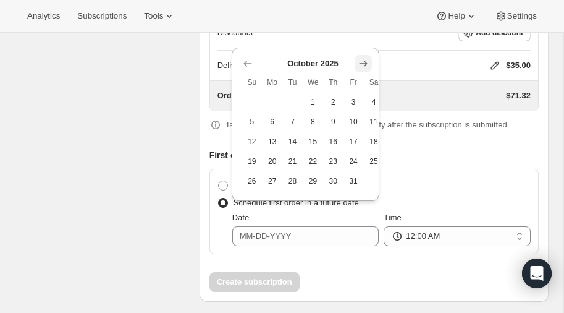
click at [363, 65] on icon "Show next month, November 2025" at bounding box center [363, 63] width 12 height 12
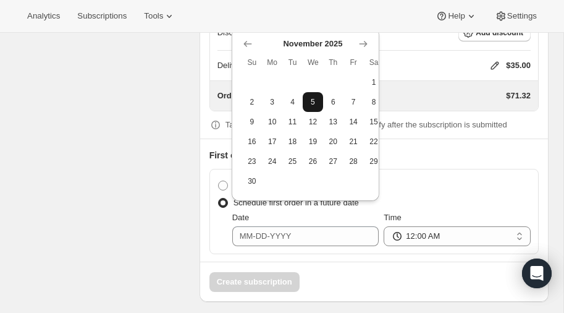
click at [315, 97] on span "5" at bounding box center [313, 102] width 11 height 10
type input "11-05-2025"
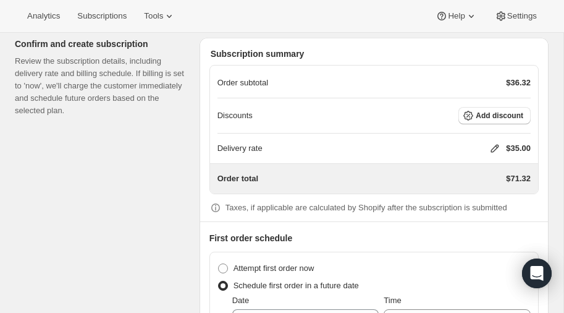
scroll to position [1233, 0]
click at [497, 144] on icon at bounding box center [495, 148] width 8 height 8
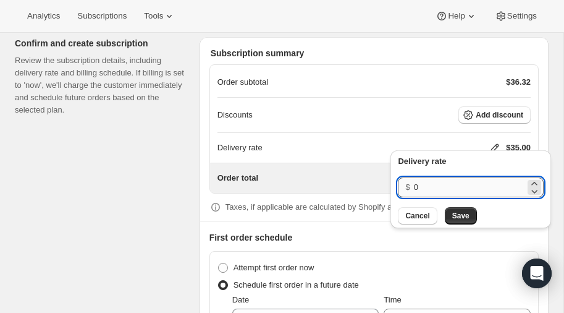
click at [440, 182] on input "0" at bounding box center [469, 187] width 111 height 20
type input "40"
click at [458, 212] on span "Save" at bounding box center [460, 216] width 17 height 10
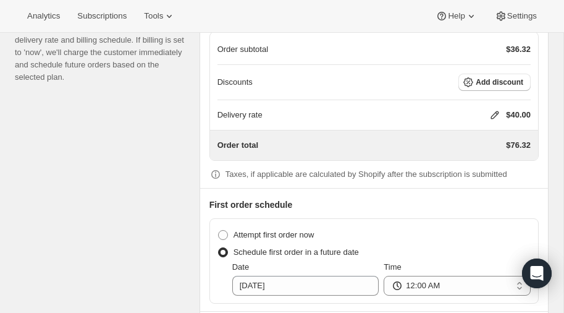
scroll to position [1315, 0]
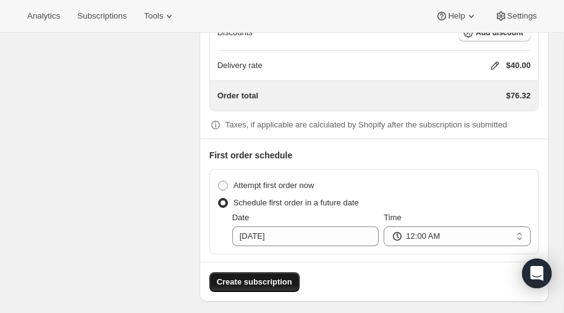
click at [251, 276] on span "Create subscription" at bounding box center [254, 282] width 75 height 12
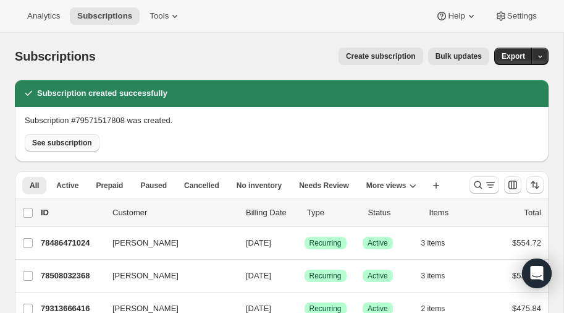
click at [67, 140] on span "See subscription" at bounding box center [62, 143] width 60 height 10
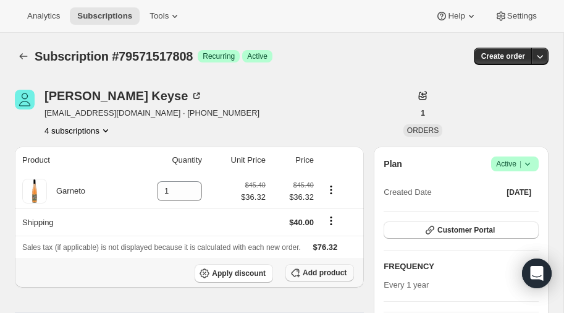
click at [324, 272] on span "Add product" at bounding box center [325, 272] width 44 height 10
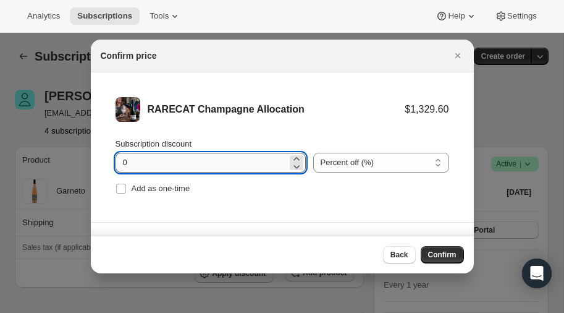
click at [170, 163] on input "0" at bounding box center [202, 163] width 172 height 20
type input "20"
click at [442, 255] on span "Confirm" at bounding box center [442, 255] width 28 height 10
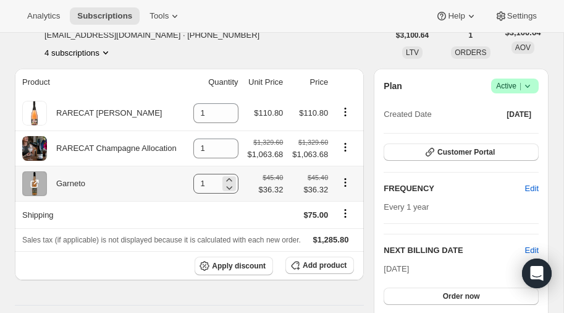
scroll to position [79, 0]
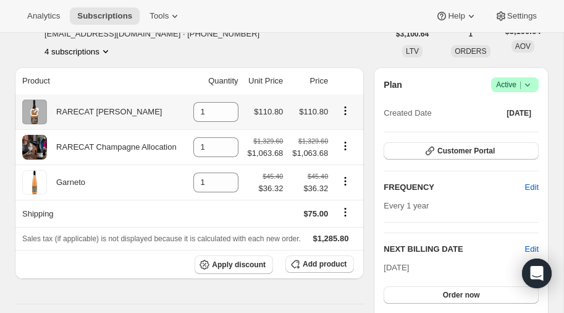
click at [345, 109] on icon "Product actions" at bounding box center [346, 110] width 2 height 2
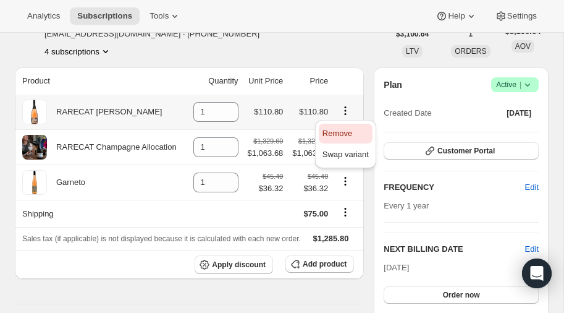
click at [336, 133] on span "Remove" at bounding box center [337, 132] width 30 height 9
type input "0"
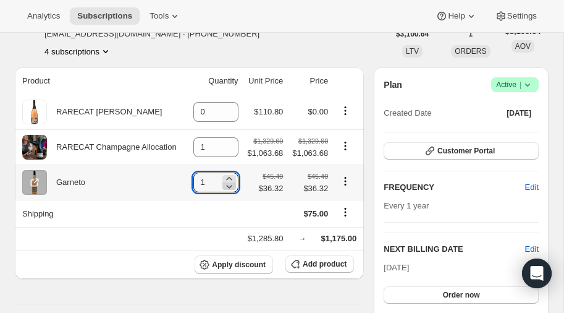
click at [230, 188] on icon at bounding box center [229, 186] width 12 height 12
type input "0"
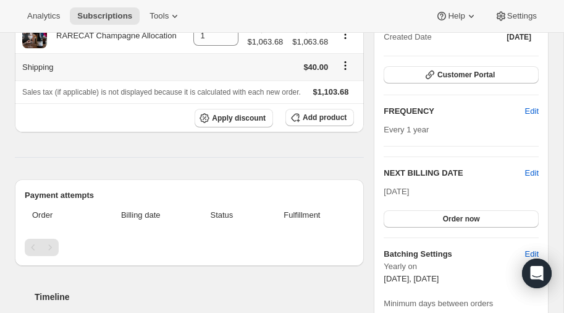
scroll to position [161, 0]
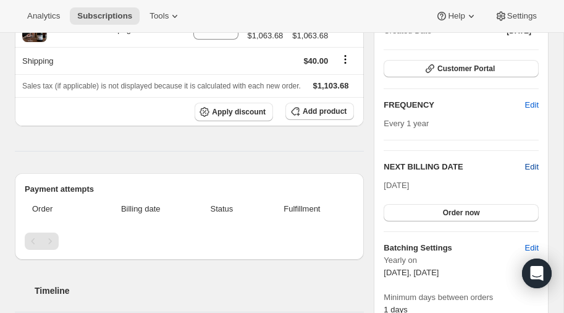
click at [531, 164] on span "Edit" at bounding box center [532, 167] width 14 height 12
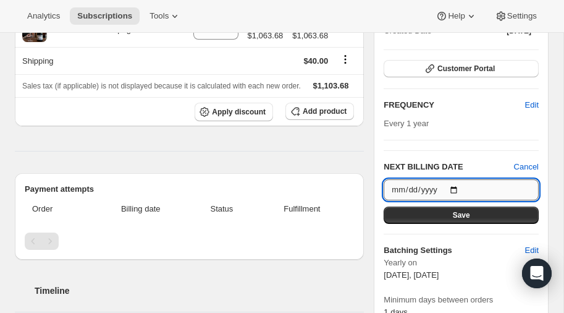
click at [452, 186] on input "2026-10-15" at bounding box center [461, 189] width 155 height 21
type input "2025-11-05"
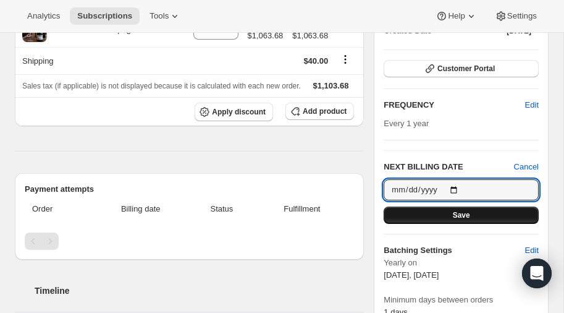
click at [452, 213] on button "Save" at bounding box center [461, 214] width 155 height 17
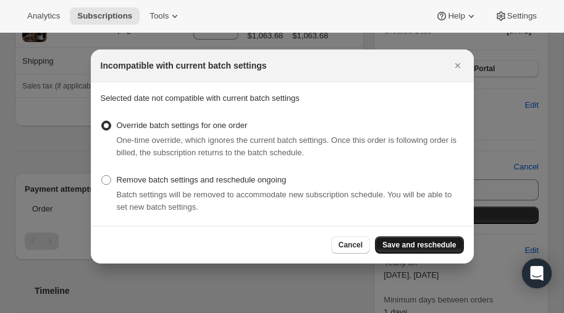
click at [431, 243] on span "Save and reschedule" at bounding box center [419, 245] width 74 height 10
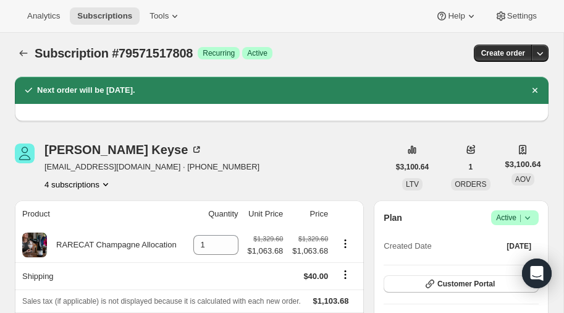
scroll to position [0, 0]
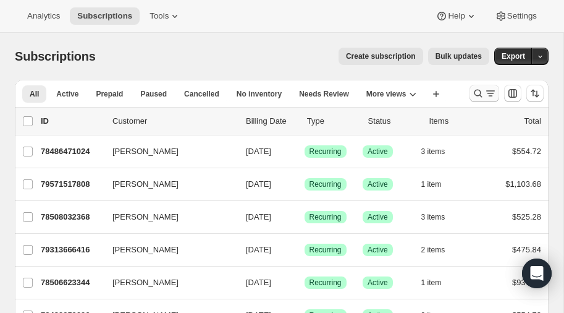
click at [477, 91] on icon "Search and filter results" at bounding box center [478, 93] width 12 height 12
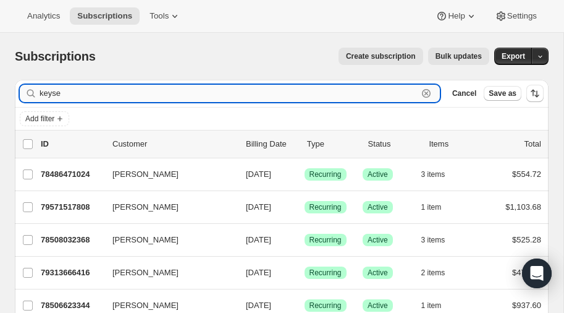
click at [123, 93] on input "keyse" at bounding box center [229, 93] width 378 height 17
type input "k"
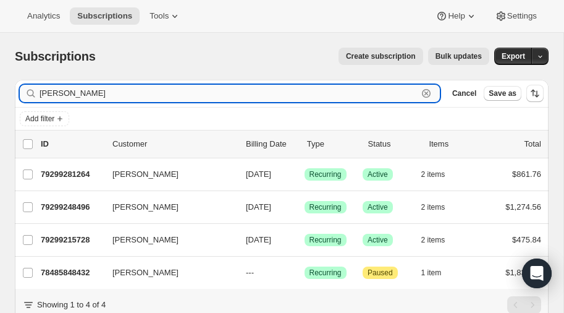
type input "lemieux"
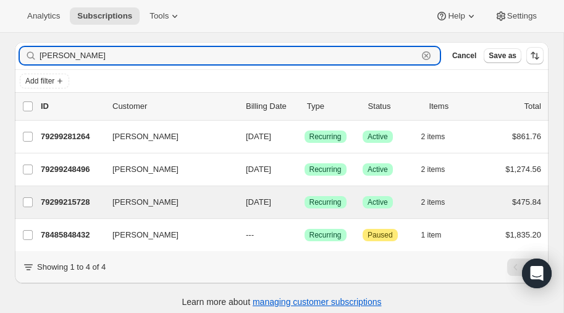
scroll to position [43, 0]
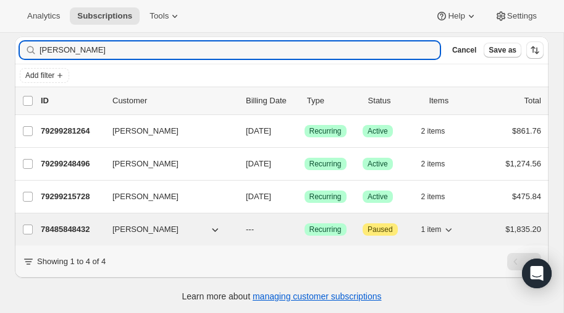
click at [64, 224] on p "78485848432" at bounding box center [72, 229] width 62 height 12
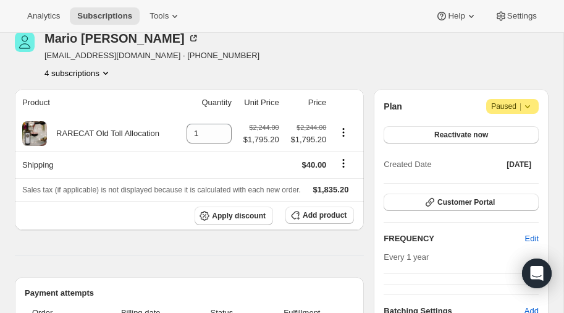
scroll to position [56, 0]
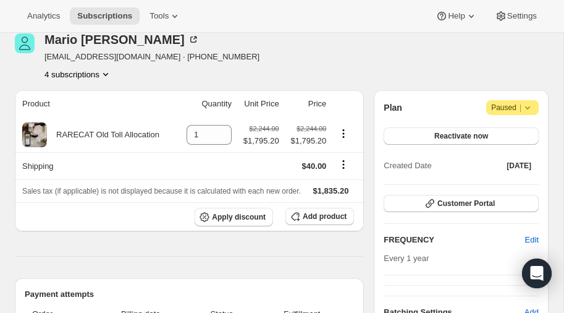
click at [527, 110] on icon at bounding box center [527, 107] width 12 height 12
click at [457, 104] on div "Plan Attention Paused |" at bounding box center [461, 107] width 155 height 15
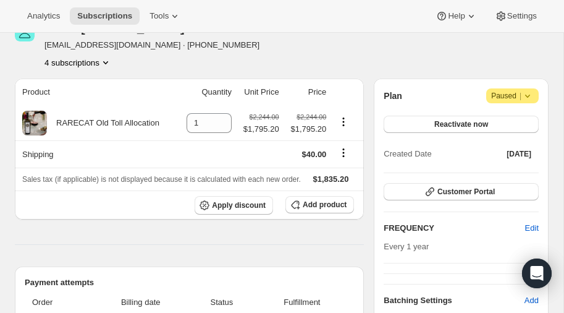
scroll to position [67, 0]
click at [476, 122] on span "Reactivate now" at bounding box center [461, 125] width 54 height 10
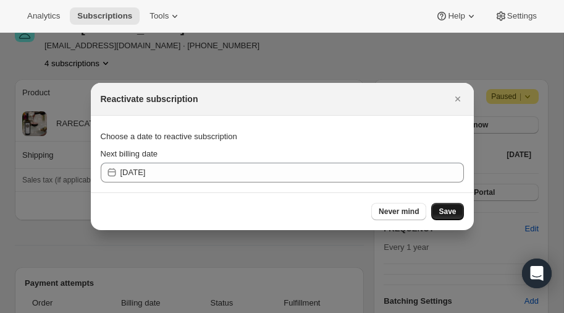
click at [449, 210] on span "Save" at bounding box center [447, 211] width 17 height 10
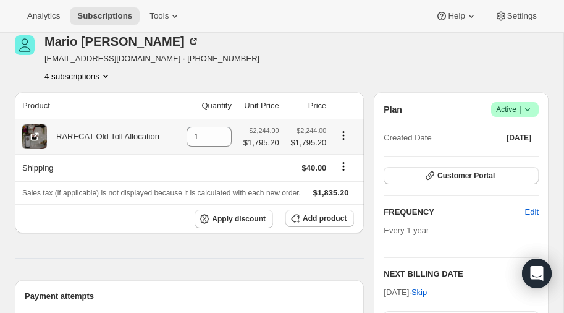
scroll to position [111, 0]
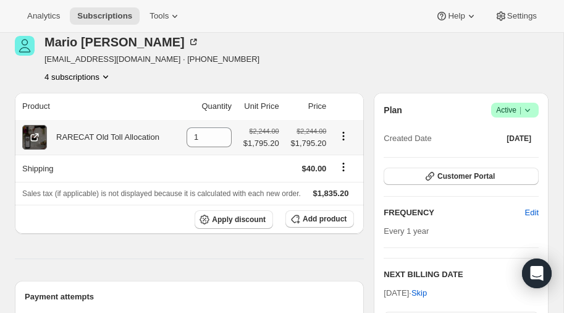
click at [33, 135] on icon at bounding box center [34, 137] width 12 height 12
click at [106, 73] on icon "Product actions" at bounding box center [105, 76] width 12 height 12
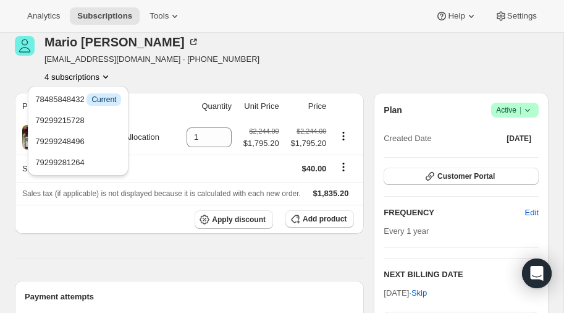
click at [202, 71] on div "4 subscriptions" at bounding box center [151, 76] width 215 height 12
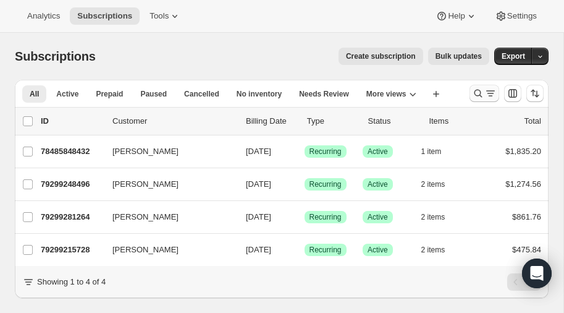
click at [478, 91] on icon "Search and filter results" at bounding box center [478, 93] width 12 height 12
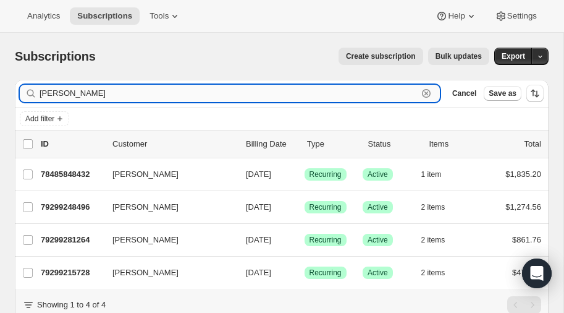
click at [85, 95] on input "[PERSON_NAME]" at bounding box center [229, 93] width 378 height 17
type input "l"
type input "[PERSON_NAME]"
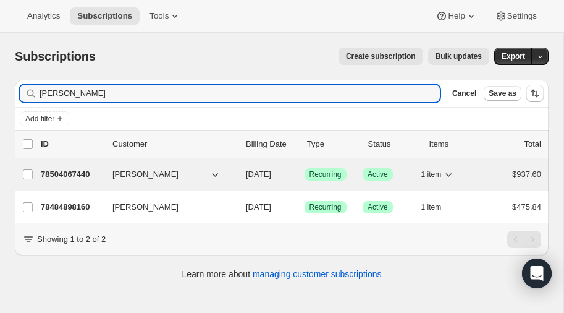
click at [61, 172] on p "78504067440" at bounding box center [72, 174] width 62 height 12
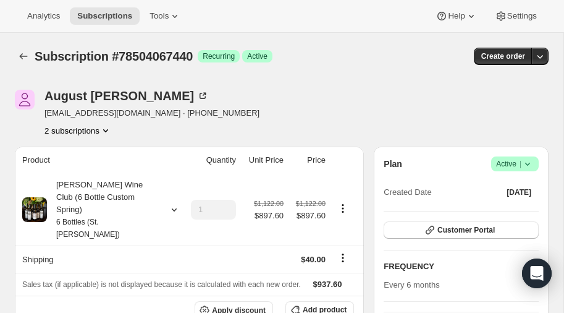
click at [106, 127] on icon "Product actions" at bounding box center [105, 130] width 12 height 12
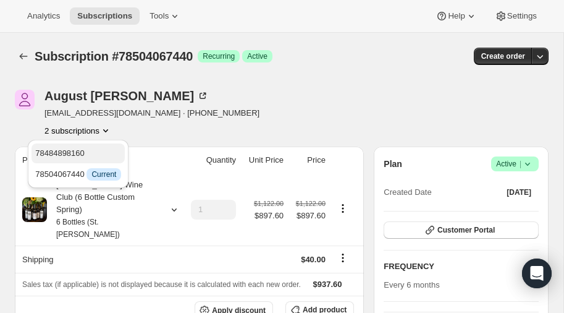
click at [79, 150] on span "78484898160" at bounding box center [59, 152] width 49 height 9
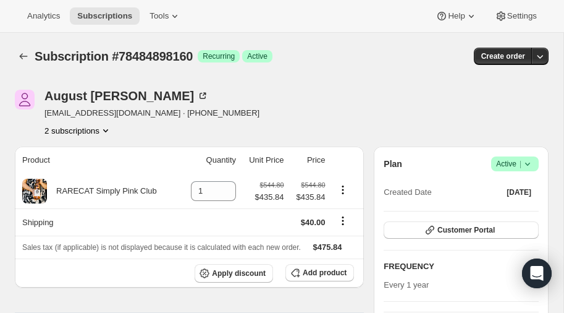
click at [106, 128] on icon "Product actions" at bounding box center [105, 130] width 12 height 12
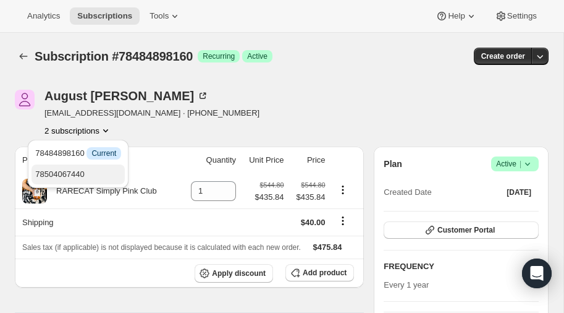
click at [80, 170] on span "78504067440" at bounding box center [59, 173] width 49 height 9
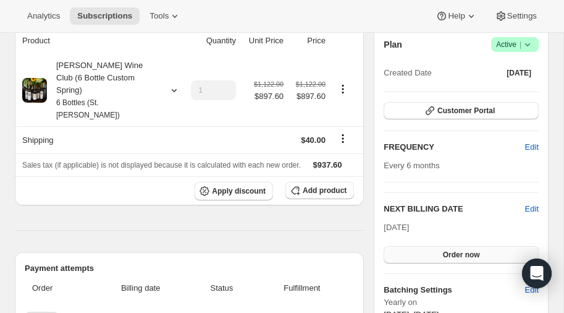
scroll to position [119, 0]
click at [530, 205] on span "Edit" at bounding box center [532, 209] width 14 height 12
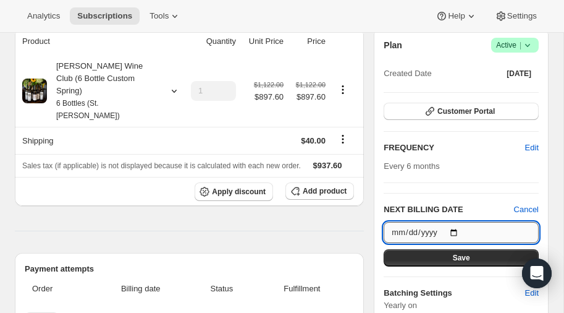
click at [455, 229] on input "[DATE]" at bounding box center [461, 232] width 155 height 21
type input "[DATE]"
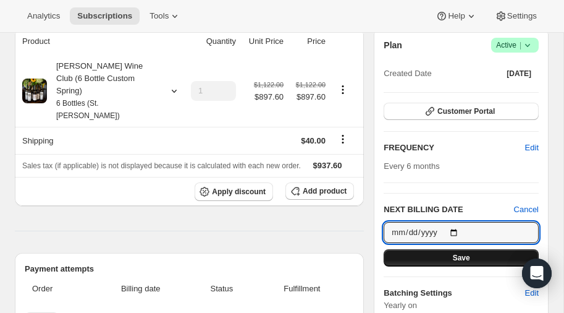
click at [453, 256] on span "Save" at bounding box center [461, 258] width 17 height 10
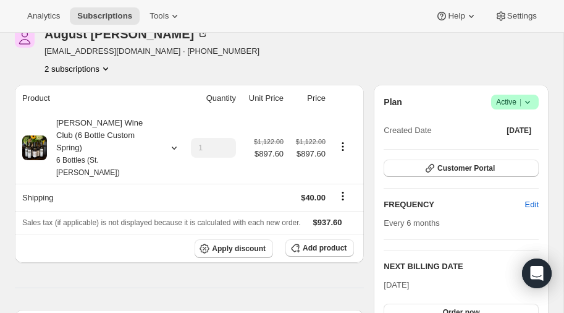
click at [109, 67] on icon "Product actions" at bounding box center [105, 68] width 12 height 12
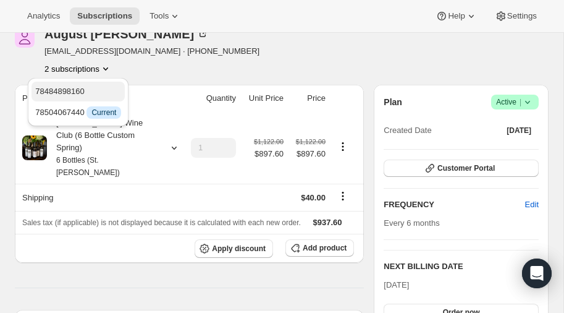
click at [78, 90] on span "78484898160" at bounding box center [59, 90] width 49 height 9
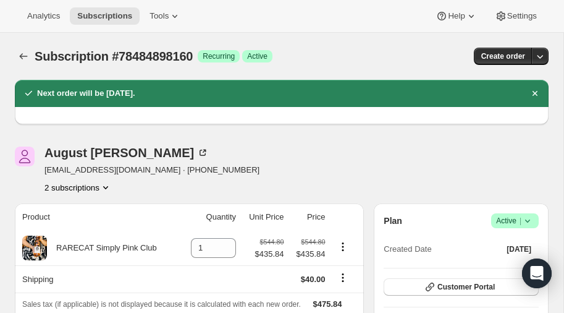
click at [105, 186] on icon "Product actions" at bounding box center [105, 187] width 5 height 3
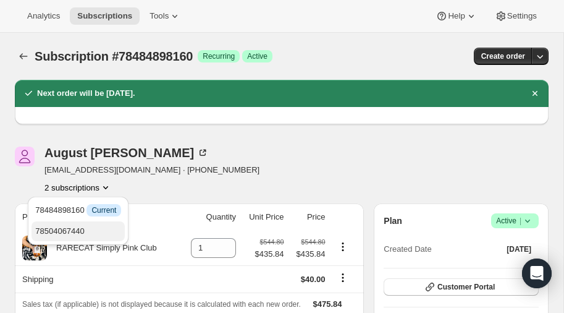
click at [71, 229] on span "78504067440" at bounding box center [59, 230] width 49 height 9
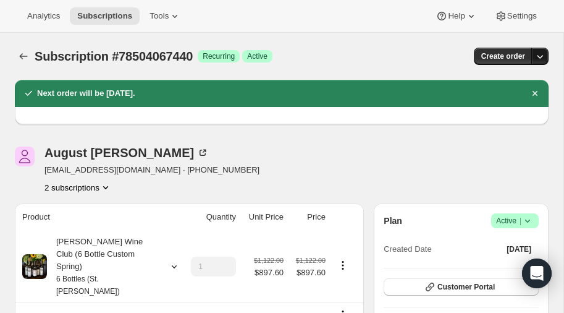
click at [539, 54] on icon "button" at bounding box center [540, 56] width 12 height 12
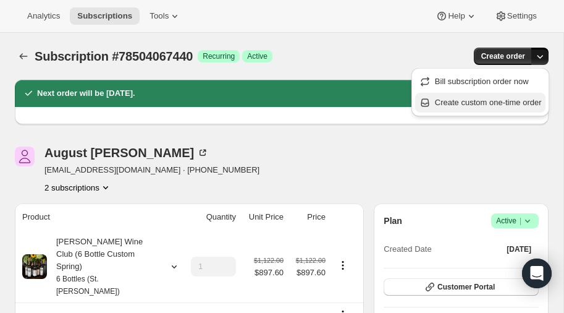
click at [481, 101] on span "Create custom one-time order" at bounding box center [488, 102] width 107 height 9
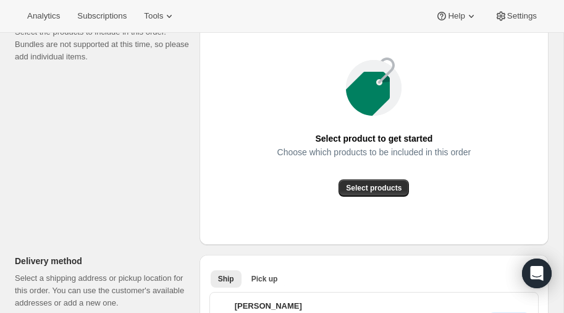
scroll to position [183, 0]
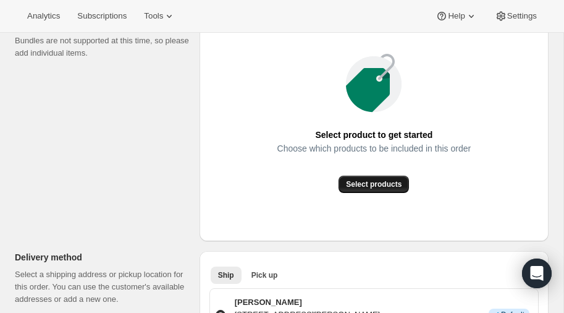
click at [370, 183] on span "Select products" at bounding box center [374, 184] width 56 height 10
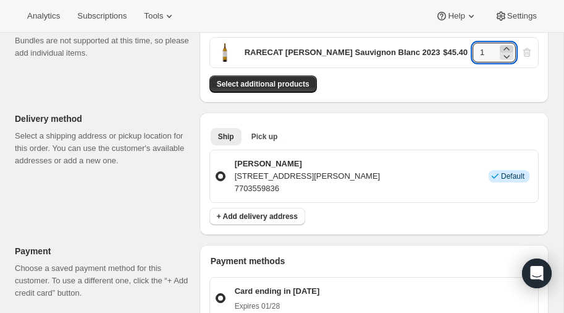
click at [506, 46] on icon at bounding box center [506, 49] width 12 height 12
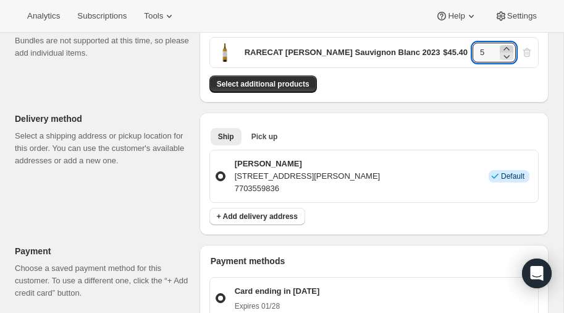
type input "6"
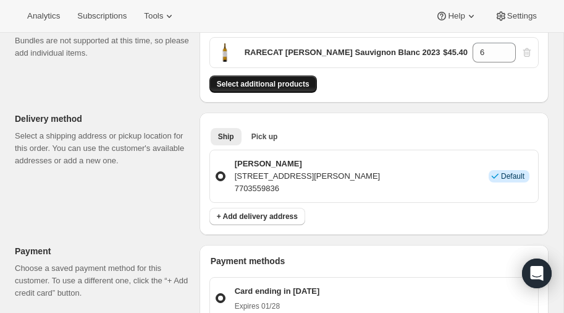
click at [287, 80] on span "Select additional products" at bounding box center [263, 84] width 93 height 10
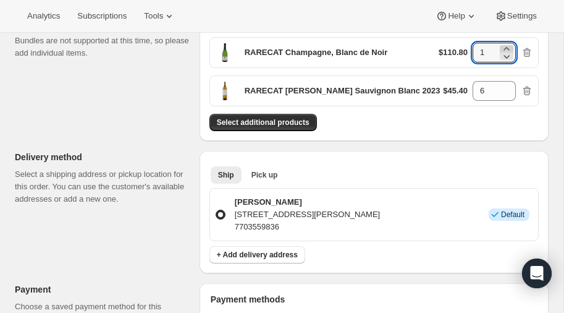
click at [505, 48] on icon at bounding box center [506, 48] width 6 height 3
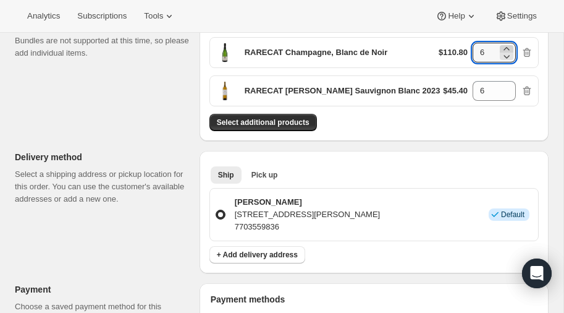
click at [505, 48] on icon at bounding box center [506, 48] width 6 height 3
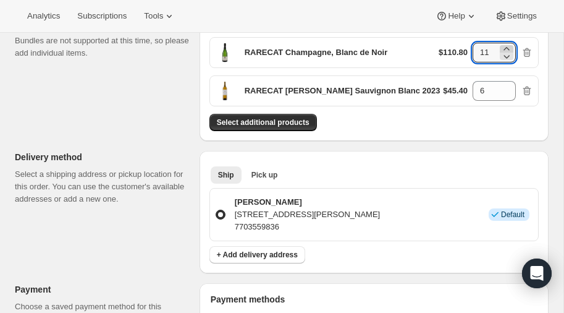
click at [505, 48] on icon at bounding box center [506, 48] width 6 height 3
type input "12"
click at [251, 119] on span "Select additional products" at bounding box center [263, 122] width 93 height 10
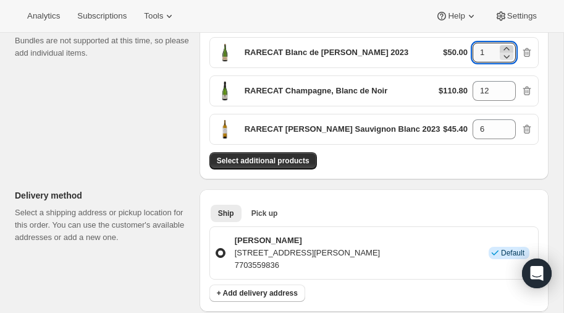
click at [511, 45] on icon at bounding box center [506, 49] width 12 height 12
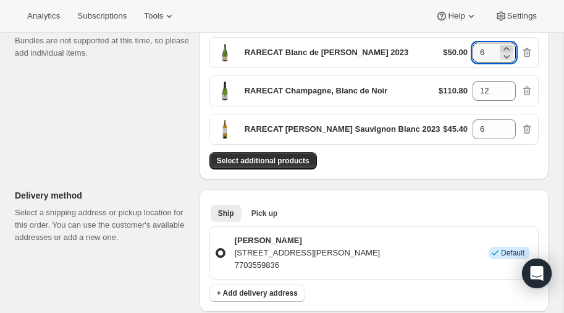
click at [511, 45] on icon at bounding box center [506, 49] width 12 height 12
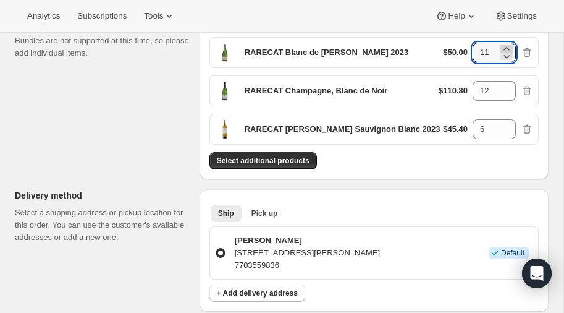
click at [511, 45] on icon at bounding box center [506, 49] width 12 height 12
type input "12"
click at [271, 156] on span "Select additional products" at bounding box center [263, 161] width 93 height 10
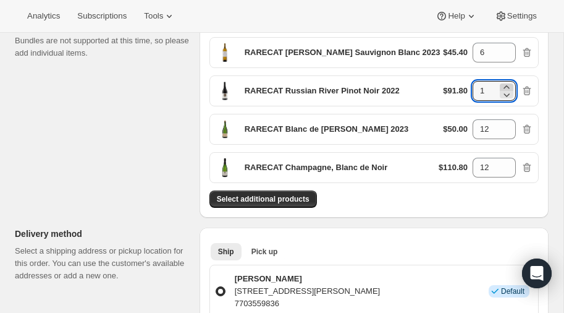
click at [506, 83] on icon at bounding box center [506, 87] width 12 height 12
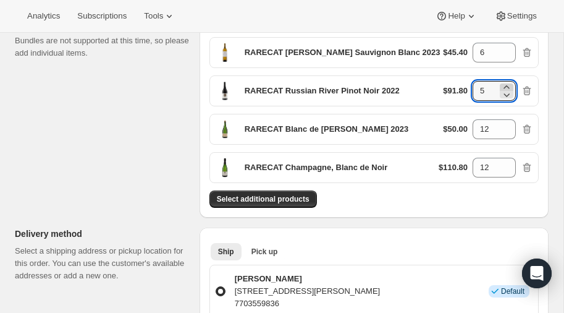
type input "6"
click at [272, 194] on span "Select additional products" at bounding box center [263, 199] width 93 height 10
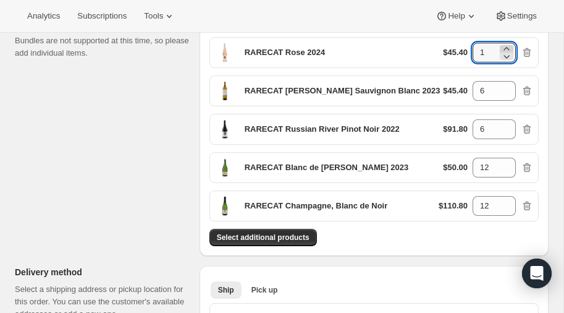
click at [508, 44] on icon at bounding box center [506, 49] width 12 height 12
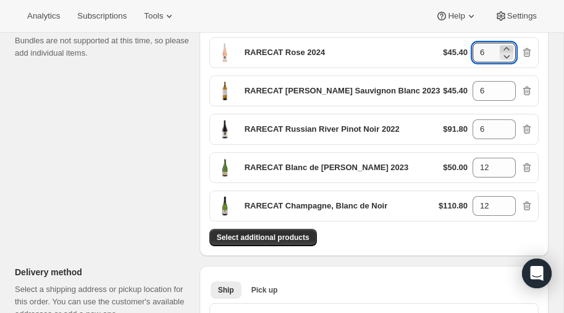
click at [508, 44] on icon at bounding box center [506, 49] width 12 height 12
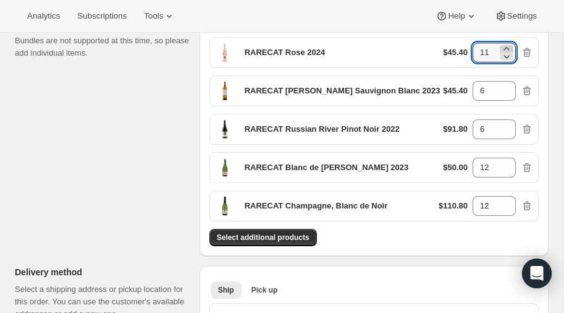
click at [508, 44] on icon at bounding box center [506, 49] width 12 height 12
type input "12"
click at [276, 234] on span "Select additional products" at bounding box center [263, 237] width 93 height 10
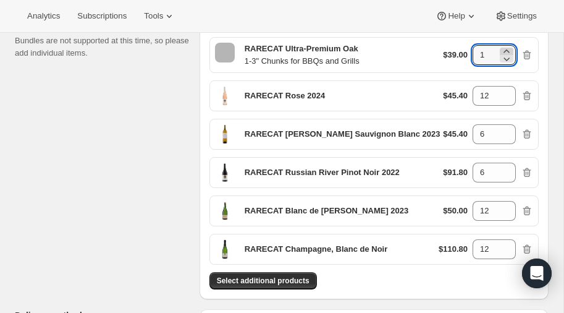
click at [508, 50] on icon at bounding box center [506, 50] width 6 height 3
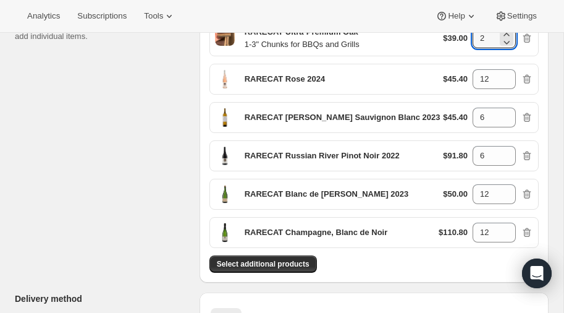
scroll to position [201, 0]
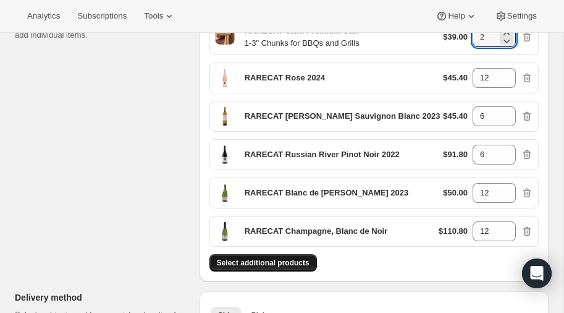
click at [276, 260] on span "Select additional products" at bounding box center [263, 263] width 93 height 10
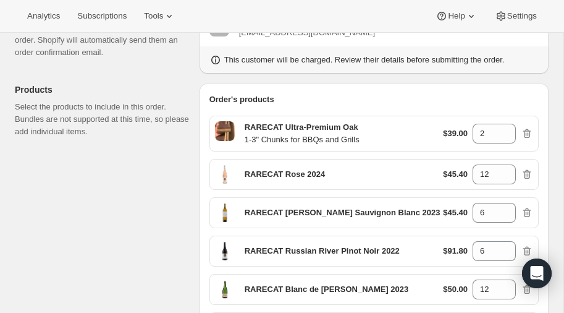
scroll to position [104, 0]
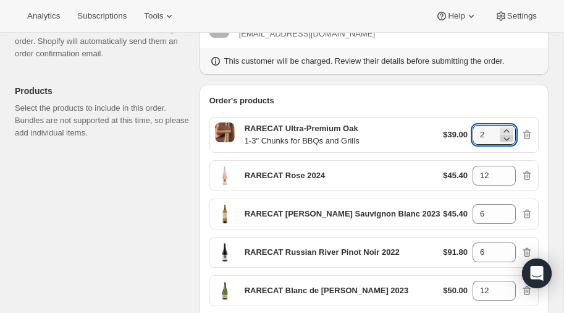
click at [507, 135] on icon at bounding box center [506, 138] width 12 height 12
type input "1"
click at [507, 135] on icon at bounding box center [506, 138] width 12 height 12
click at [508, 139] on icon at bounding box center [506, 138] width 12 height 12
click at [529, 131] on icon "button" at bounding box center [527, 134] width 8 height 9
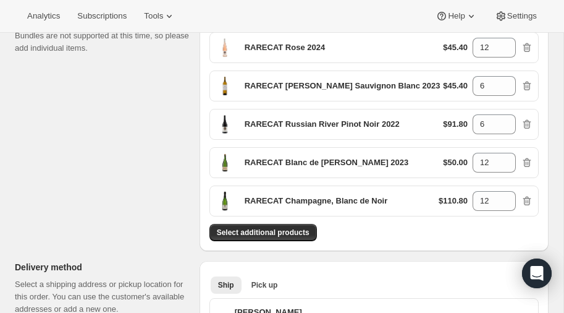
scroll to position [188, 0]
click at [255, 231] on span "Select additional products" at bounding box center [263, 232] width 93 height 10
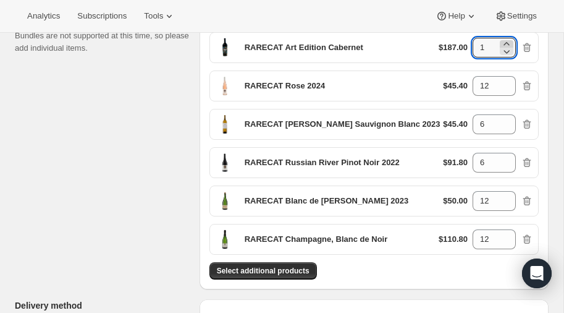
click at [508, 40] on icon at bounding box center [506, 44] width 12 height 12
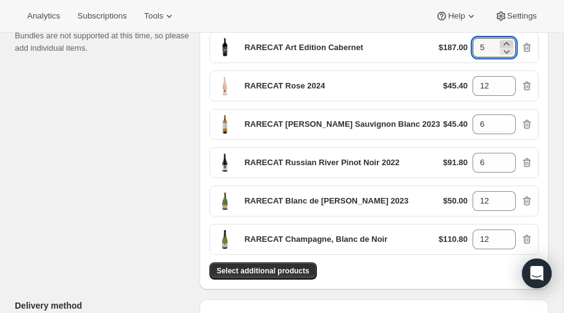
type input "6"
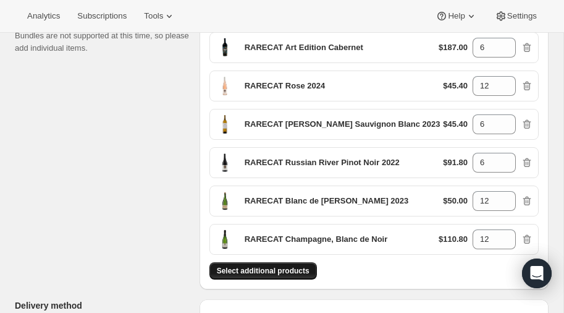
click at [264, 269] on span "Select additional products" at bounding box center [263, 271] width 93 height 10
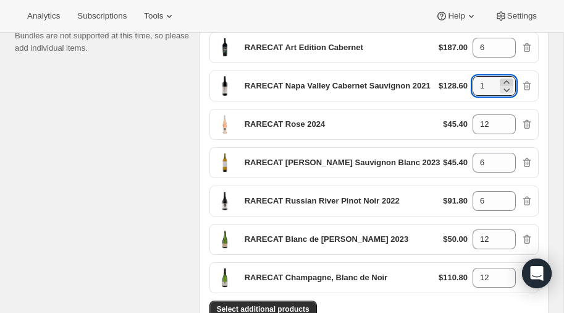
click at [509, 81] on icon at bounding box center [506, 81] width 6 height 3
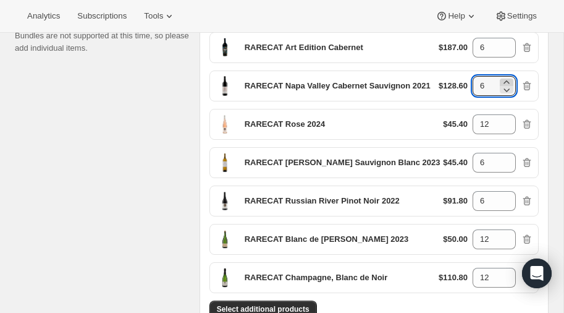
click at [509, 81] on icon at bounding box center [506, 81] width 6 height 3
click at [508, 85] on icon at bounding box center [506, 89] width 12 height 12
type input "6"
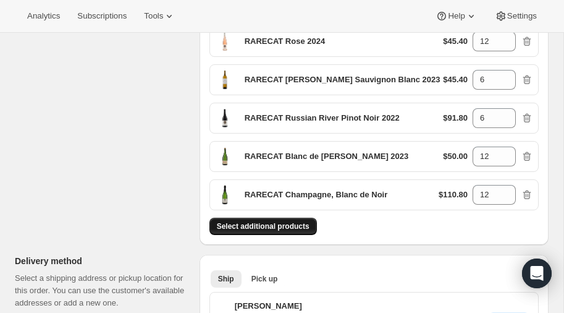
scroll to position [271, 0]
click at [286, 222] on span "Select additional products" at bounding box center [263, 227] width 93 height 10
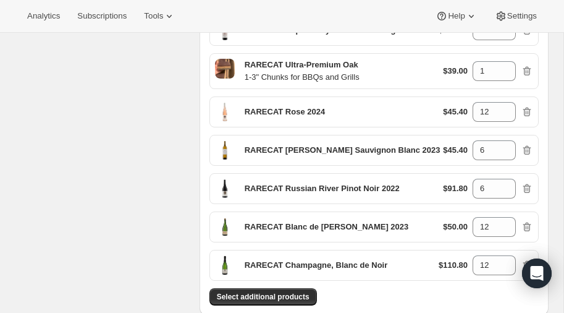
scroll to position [229, 0]
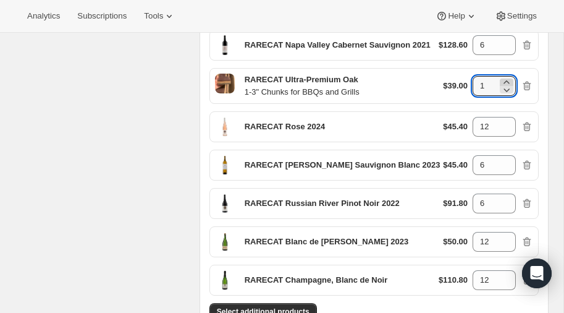
click at [507, 80] on icon at bounding box center [506, 81] width 6 height 3
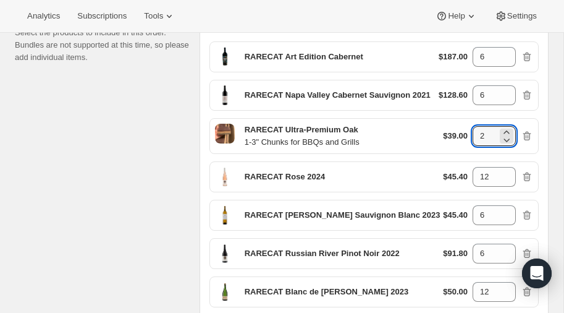
scroll to position [181, 0]
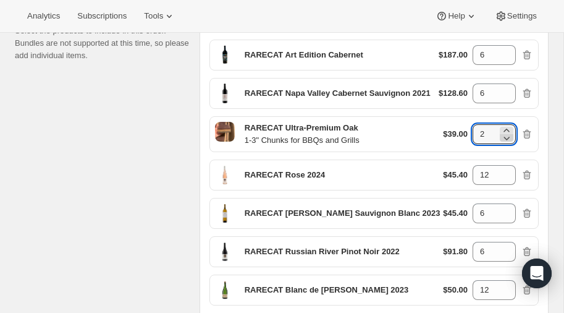
click at [507, 137] on icon at bounding box center [506, 138] width 12 height 12
type input "1"
click at [507, 137] on icon at bounding box center [506, 138] width 12 height 12
click at [528, 128] on icon "button" at bounding box center [527, 134] width 12 height 12
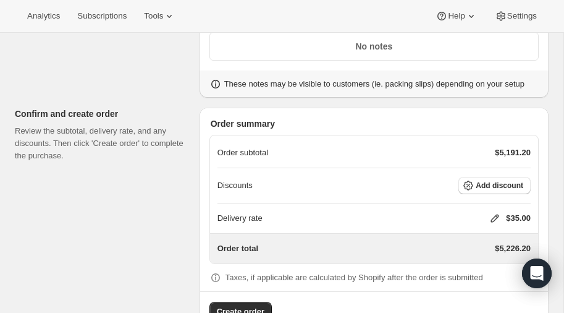
scroll to position [769, 0]
click at [495, 212] on icon at bounding box center [495, 218] width 12 height 12
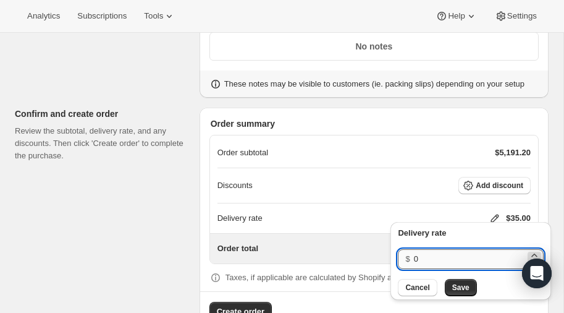
click at [443, 261] on input "0" at bounding box center [469, 259] width 111 height 20
click at [433, 259] on input "number" at bounding box center [469, 259] width 111 height 20
type input "40"
click at [455, 285] on span "Save" at bounding box center [460, 287] width 17 height 10
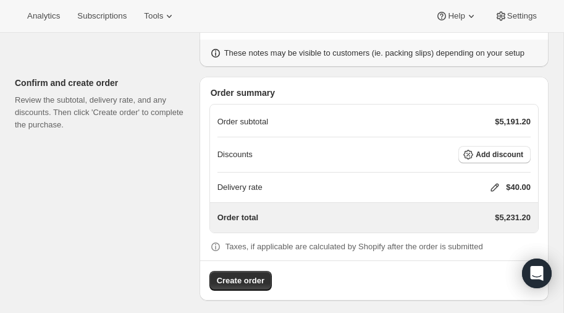
scroll to position [801, 0]
click at [497, 149] on span "Add discount" at bounding box center [500, 154] width 48 height 10
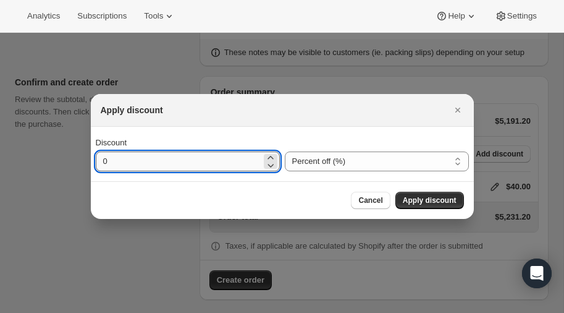
click at [174, 167] on input "0" at bounding box center [179, 161] width 166 height 20
type input "20"
click at [435, 198] on span "Apply discount" at bounding box center [430, 200] width 54 height 10
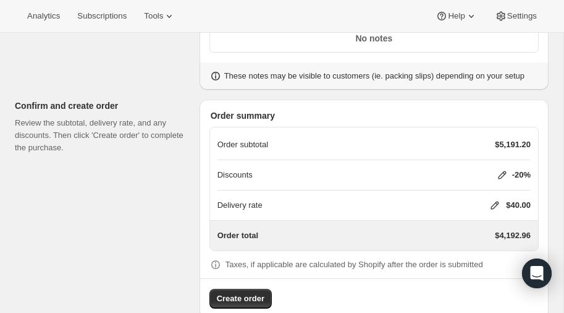
scroll to position [796, 0]
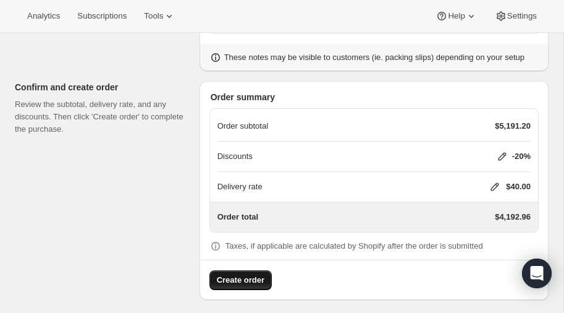
click at [239, 274] on span "Create order" at bounding box center [241, 280] width 48 height 12
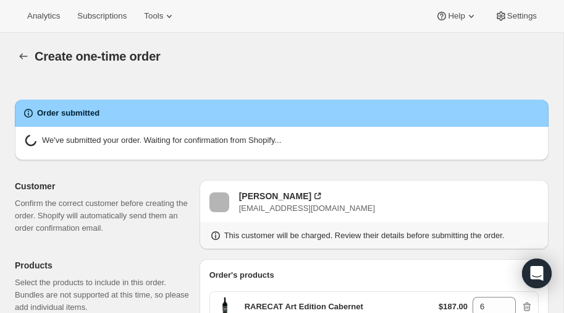
radio input "true"
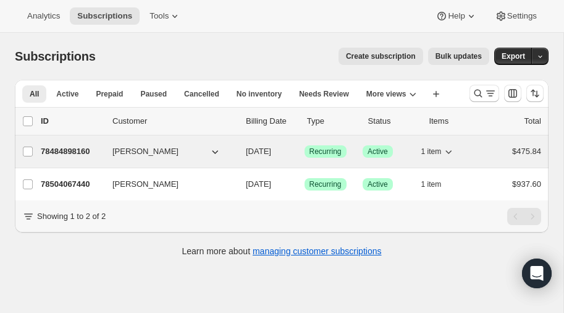
click at [67, 148] on p "78484898160" at bounding box center [72, 151] width 62 height 12
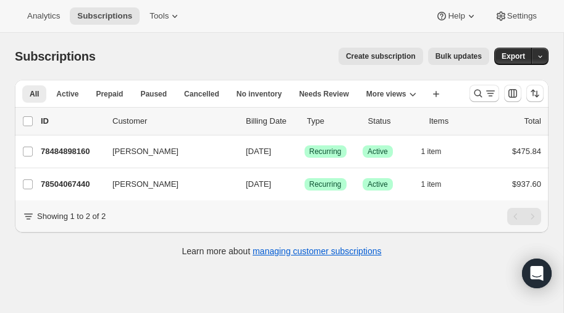
click at [394, 54] on span "Create subscription" at bounding box center [381, 56] width 70 height 10
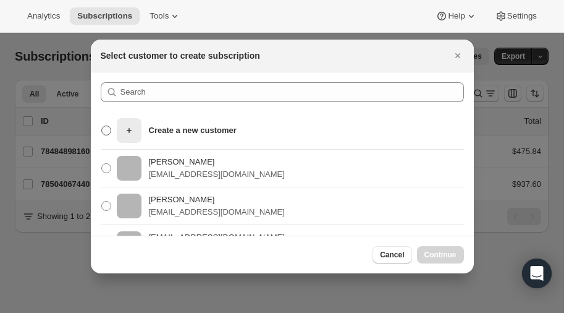
click at [153, 128] on p "Create a new customer" at bounding box center [193, 130] width 88 height 12
click at [102, 126] on input "Create a new customer" at bounding box center [101, 125] width 1 height 1
radio input "true"
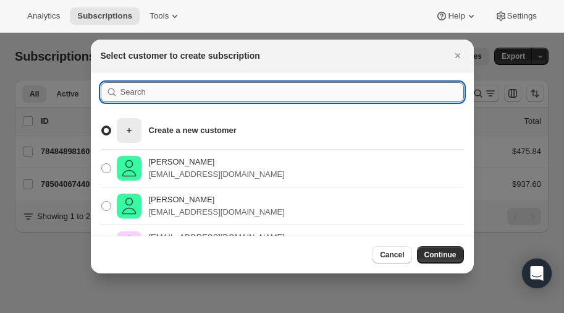
click at [237, 93] on input ":rc:" at bounding box center [291, 92] width 343 height 20
type input "[PERSON_NAME]"
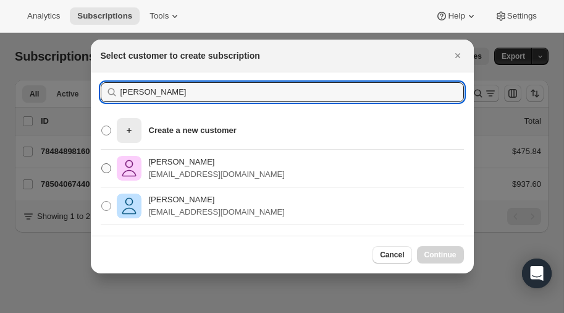
click at [107, 166] on span ":rc:" at bounding box center [106, 168] width 10 height 10
click at [102, 164] on input "[PERSON_NAME] [PERSON_NAME][EMAIL_ADDRESS][DOMAIN_NAME]" at bounding box center [101, 163] width 1 height 1
radio input "true"
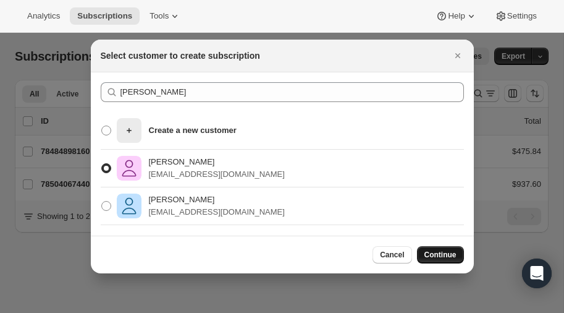
click at [439, 253] on span "Continue" at bounding box center [440, 255] width 32 height 10
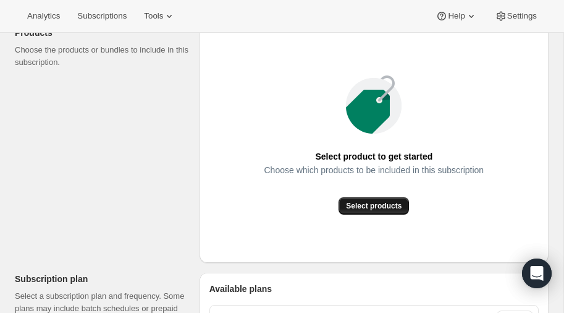
scroll to position [164, 0]
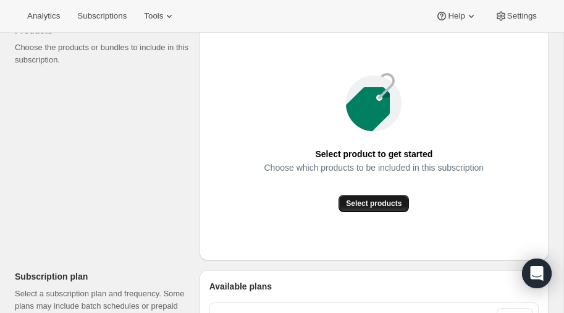
click at [384, 200] on span "Select products" at bounding box center [374, 203] width 56 height 10
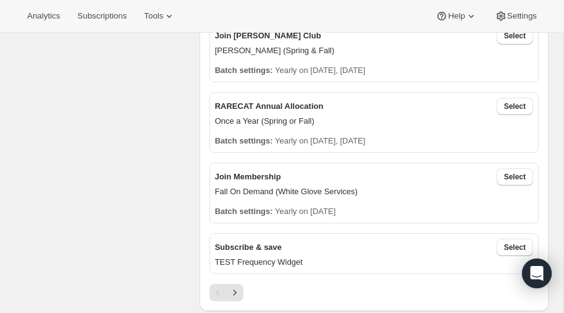
scroll to position [379, 0]
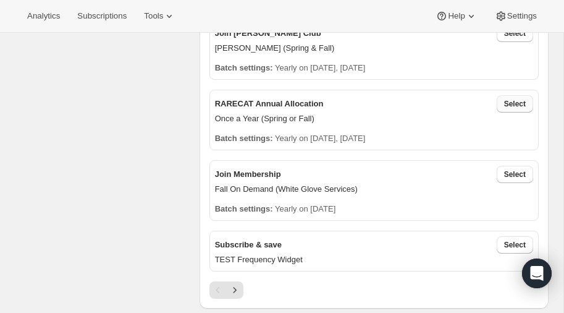
click at [511, 99] on span "Select" at bounding box center [515, 104] width 22 height 10
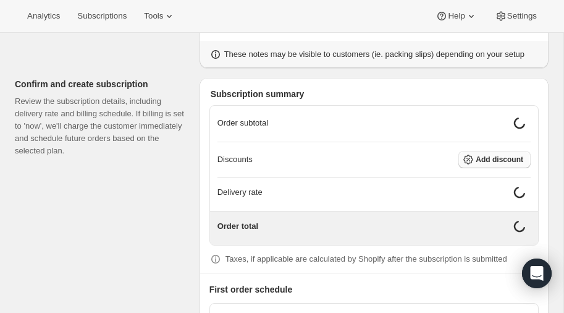
scroll to position [1135, 0]
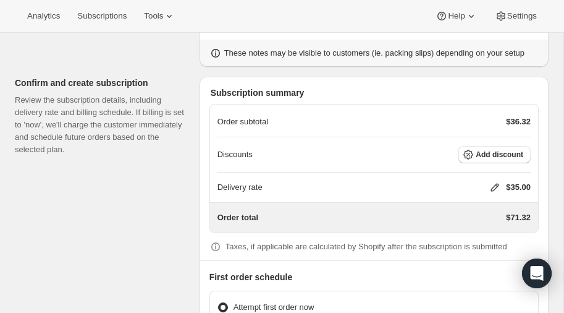
click at [494, 183] on icon at bounding box center [495, 187] width 8 height 8
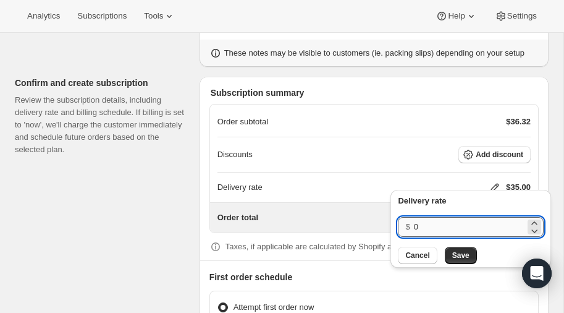
click at [429, 229] on input "0" at bounding box center [469, 227] width 111 height 20
type input "40"
click at [457, 258] on span "Save" at bounding box center [460, 255] width 17 height 10
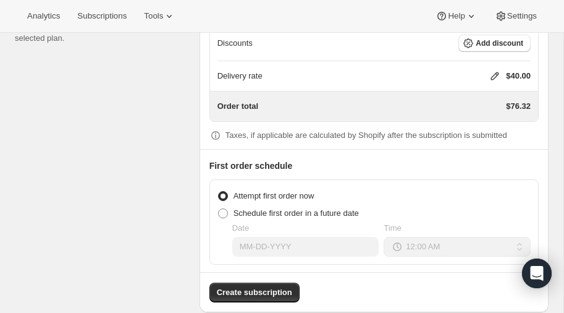
scroll to position [1258, 0]
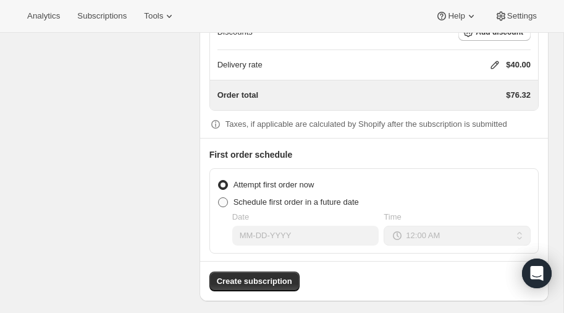
click at [225, 197] on span at bounding box center [223, 202] width 10 height 10
click at [219, 197] on input "Schedule first order in a future date" at bounding box center [218, 197] width 1 height 1
radio input "true"
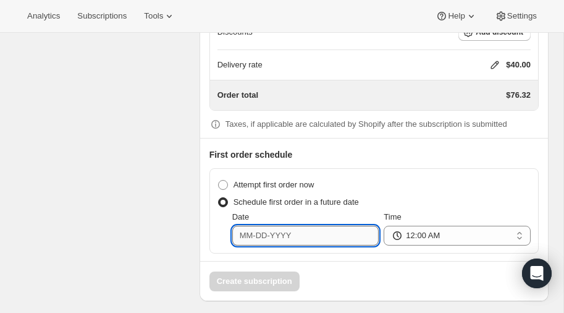
click at [288, 233] on input "Date" at bounding box center [305, 235] width 147 height 20
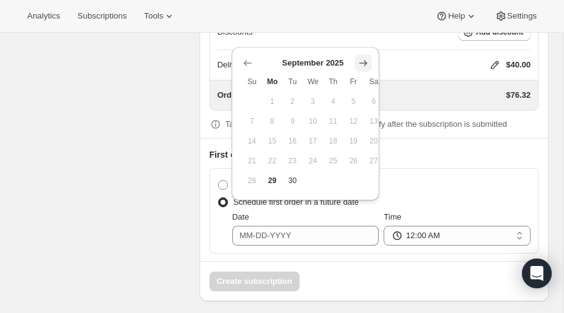
click at [358, 61] on icon "Show next month, October 2025" at bounding box center [363, 63] width 12 height 12
click at [358, 61] on icon "Show next month, November 2025" at bounding box center [363, 63] width 12 height 12
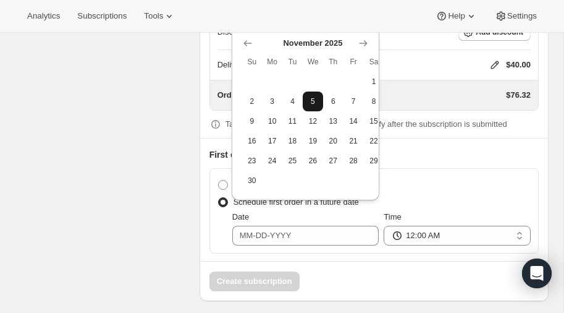
click at [314, 100] on span "5" at bounding box center [313, 101] width 11 height 10
type input "[DATE]"
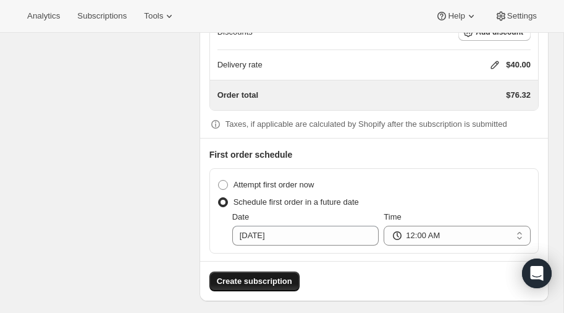
click at [260, 275] on span "Create subscription" at bounding box center [254, 281] width 75 height 12
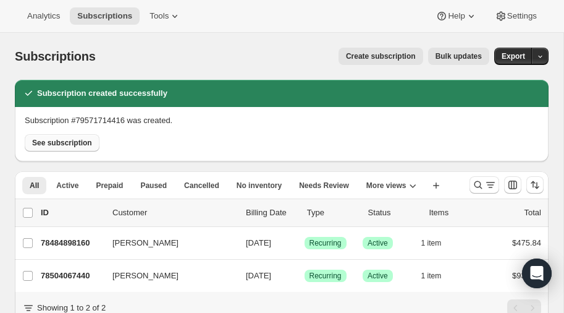
click at [57, 141] on span "See subscription" at bounding box center [62, 143] width 60 height 10
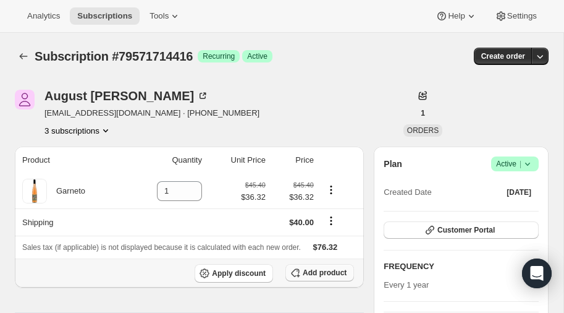
click at [327, 271] on span "Add product" at bounding box center [325, 272] width 44 height 10
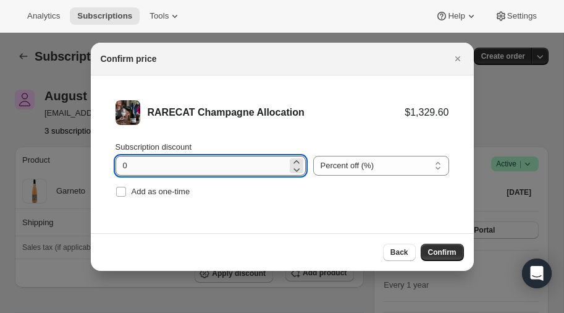
click at [161, 168] on input "0" at bounding box center [202, 166] width 172 height 20
type input "20"
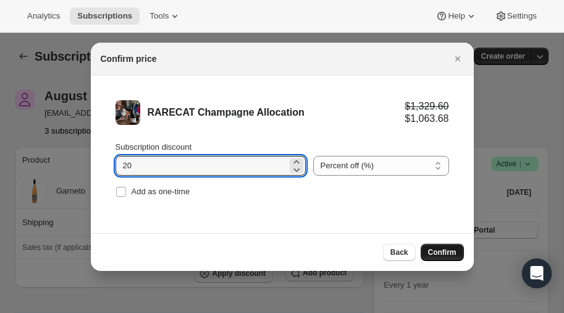
click at [442, 248] on span "Confirm" at bounding box center [442, 252] width 28 height 10
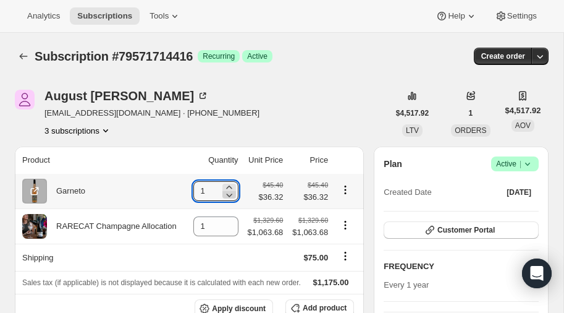
click at [227, 196] on icon at bounding box center [229, 194] width 12 height 12
type input "0"
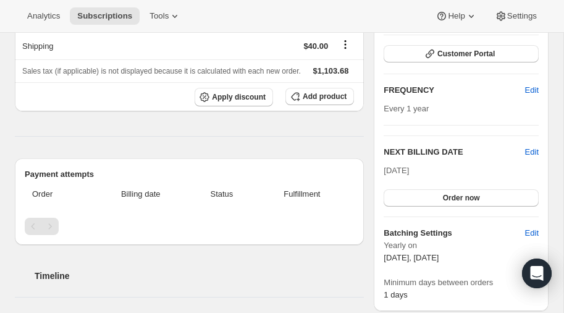
scroll to position [179, 0]
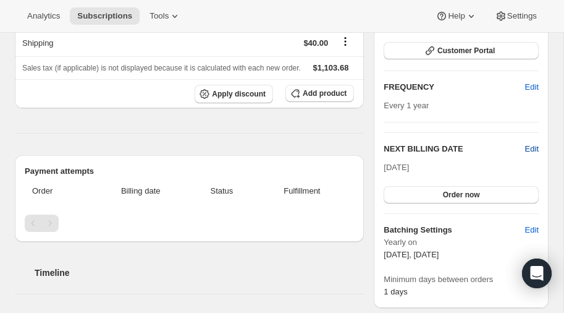
click at [534, 145] on span "Edit" at bounding box center [532, 149] width 14 height 12
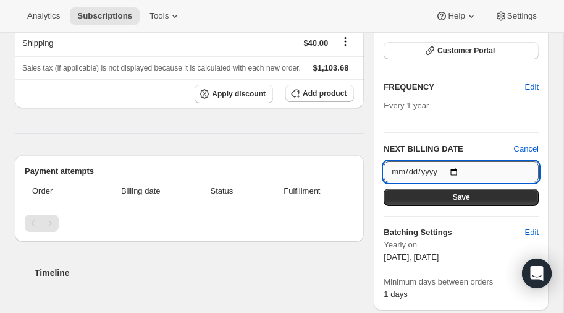
click at [452, 162] on input "2026-10-15" at bounding box center [461, 171] width 155 height 21
click at [455, 171] on input "2026-10-15" at bounding box center [461, 171] width 155 height 21
type input "2026-11-05"
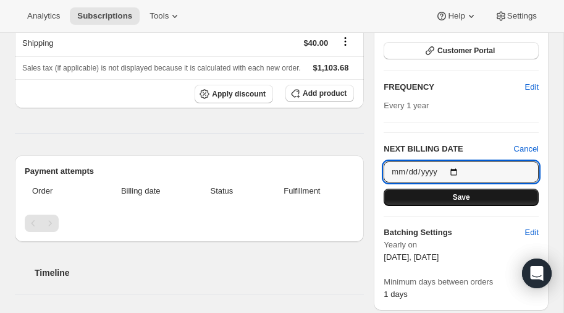
click at [451, 195] on button "Save" at bounding box center [461, 196] width 155 height 17
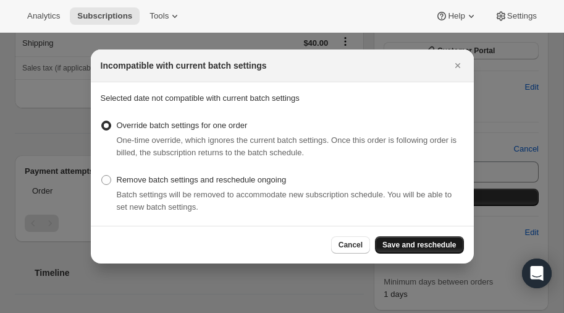
click at [395, 242] on span "Save and reschedule" at bounding box center [419, 245] width 74 height 10
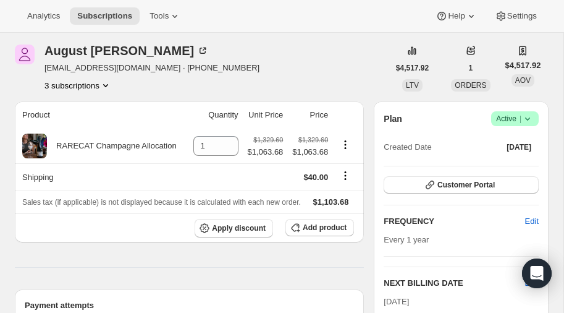
scroll to position [0, 0]
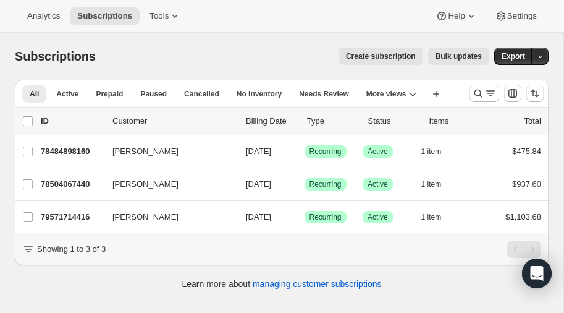
click at [392, 57] on span "Create subscription" at bounding box center [381, 56] width 70 height 10
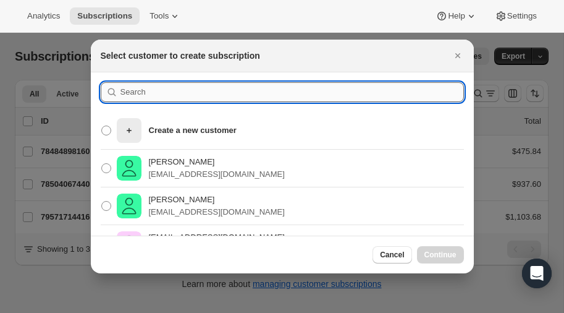
click at [173, 86] on input ":rc:" at bounding box center [291, 92] width 343 height 20
type input "josh"
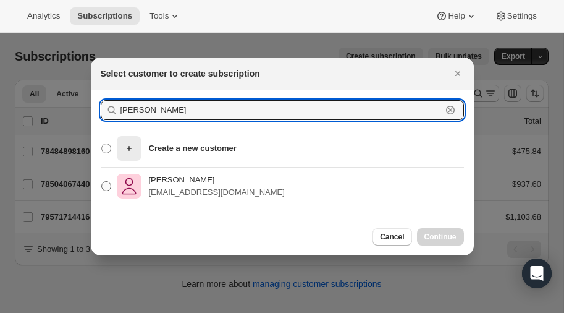
type input "Josh forbes"
click at [103, 186] on span ":rc:" at bounding box center [106, 186] width 10 height 10
click at [102, 182] on input "Josh Forbes josh.forbes17@gmail.com" at bounding box center [101, 181] width 1 height 1
radio input "true"
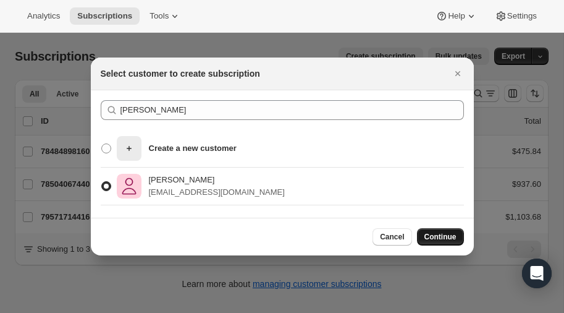
click at [449, 232] on span "Continue" at bounding box center [440, 237] width 32 height 10
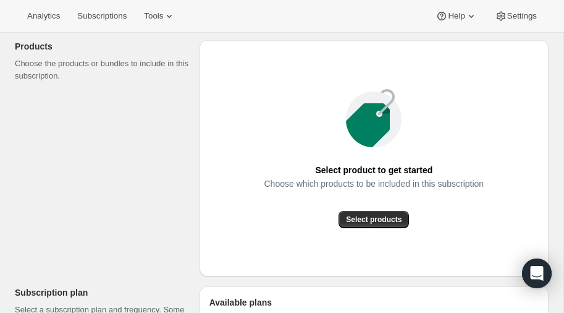
scroll to position [149, 0]
click at [368, 219] on span "Select products" at bounding box center [374, 219] width 56 height 10
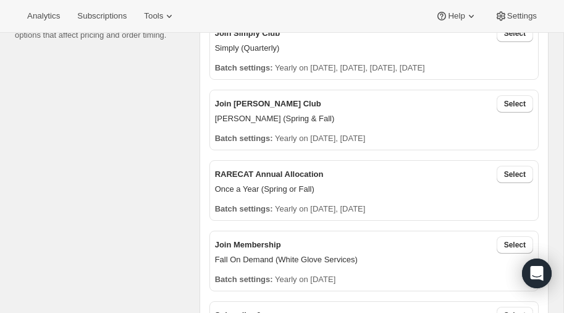
scroll to position [310, 0]
click at [509, 103] on span "Select" at bounding box center [515, 103] width 22 height 10
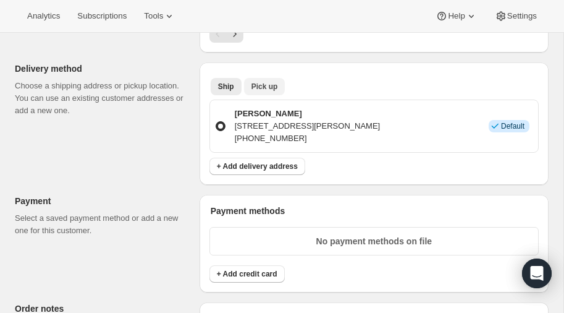
scroll to position [696, 0]
click at [266, 81] on span "Pick up" at bounding box center [264, 86] width 27 height 10
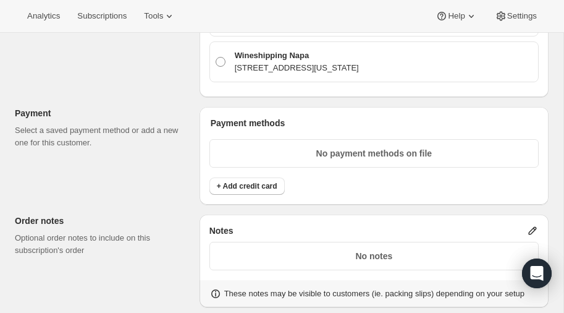
scroll to position [811, 0]
click at [256, 181] on span "+ Add credit card" at bounding box center [247, 186] width 61 height 10
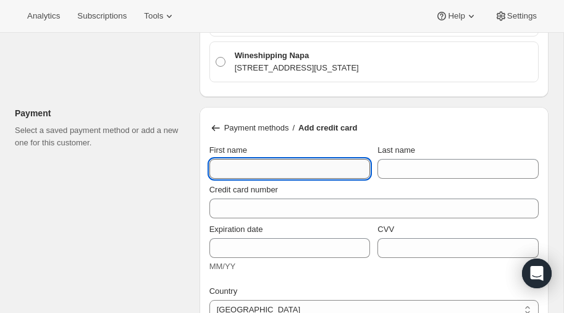
click at [247, 160] on input "First name" at bounding box center [289, 169] width 161 height 20
type input "[PERSON_NAME]"
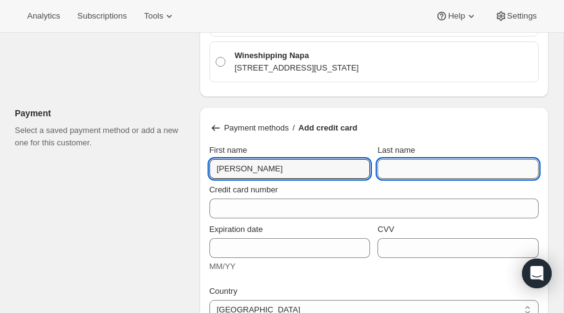
click at [455, 166] on input "Last name" at bounding box center [457, 169] width 161 height 20
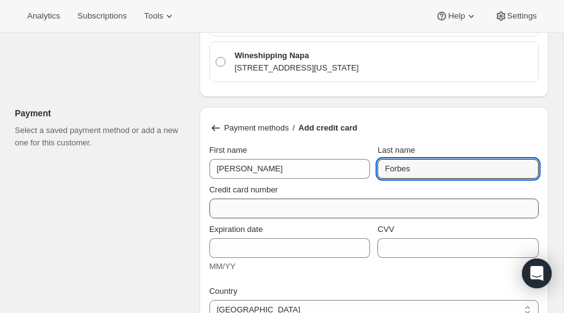
type input "Forbes"
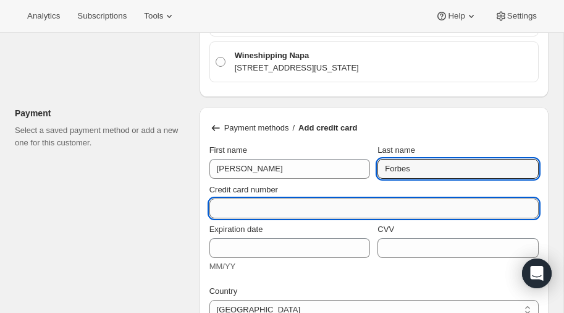
click at [267, 203] on input "Credit card number" at bounding box center [368, 208] width 319 height 20
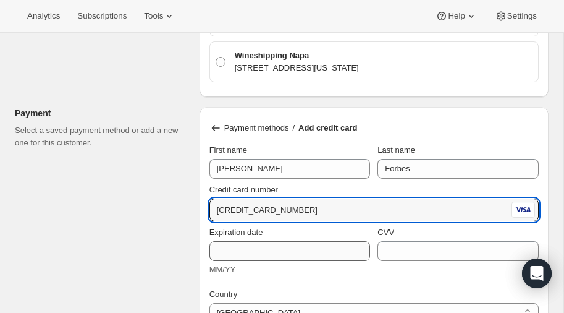
type input "4147 2025 4625 0562"
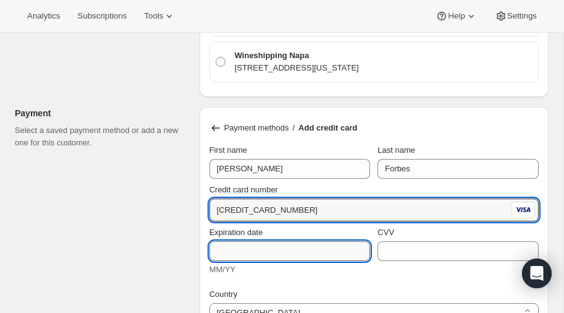
click at [259, 244] on input "Expiration date" at bounding box center [289, 251] width 161 height 20
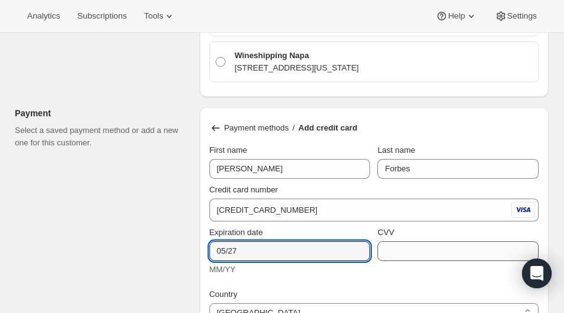
type input "05/27"
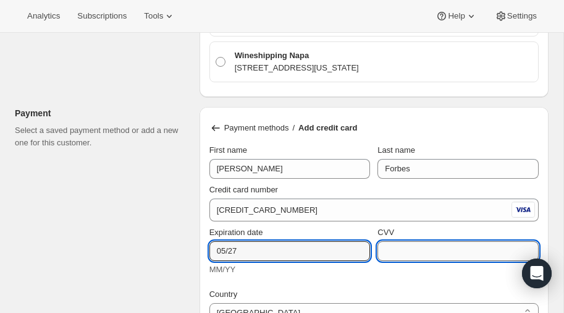
click at [423, 248] on input "CVV" at bounding box center [457, 251] width 161 height 20
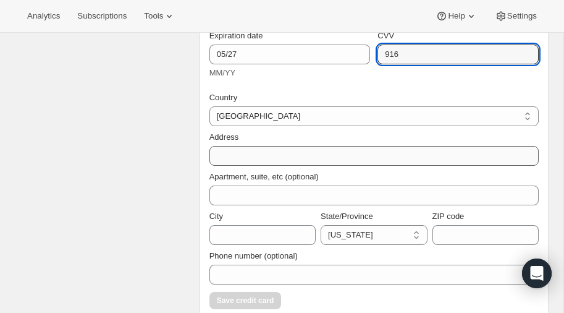
scroll to position [1008, 0]
type input "916"
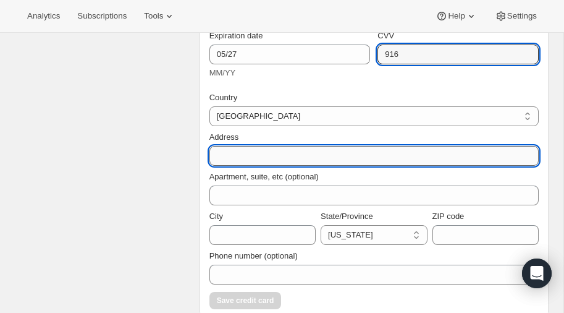
click at [255, 147] on input "Address" at bounding box center [373, 156] width 329 height 20
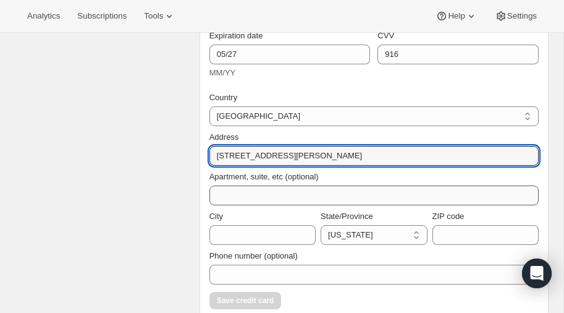
type input "86 Parker Avenue"
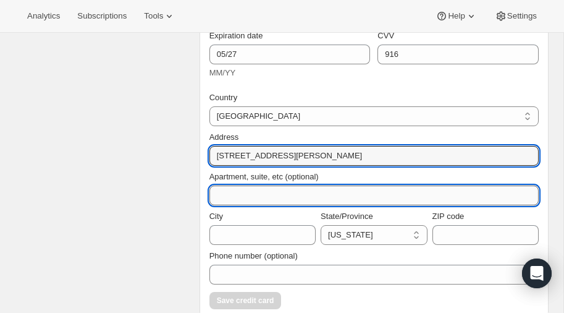
click at [252, 187] on input "Apartment, suite, etc (optional)" at bounding box center [373, 195] width 329 height 20
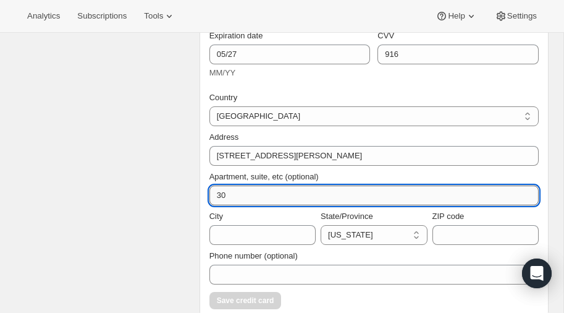
type input "3"
type input "Apt 301"
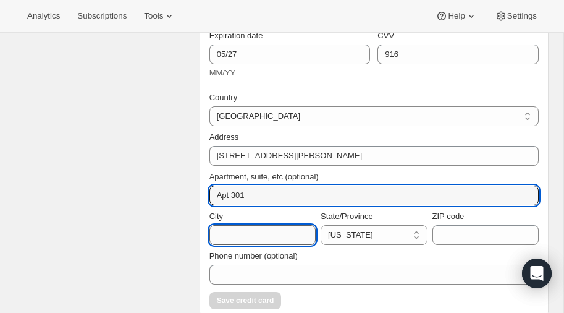
click at [236, 229] on input "City" at bounding box center [262, 235] width 106 height 20
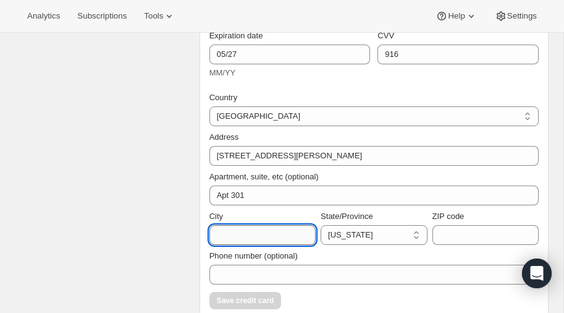
click at [236, 229] on input "City" at bounding box center [262, 235] width 106 height 20
type input "San Francisco"
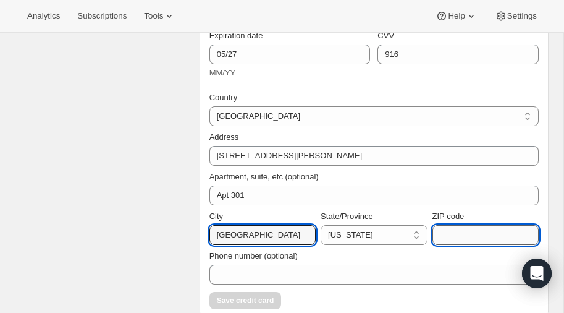
click at [484, 227] on input "ZIP code" at bounding box center [485, 235] width 106 height 20
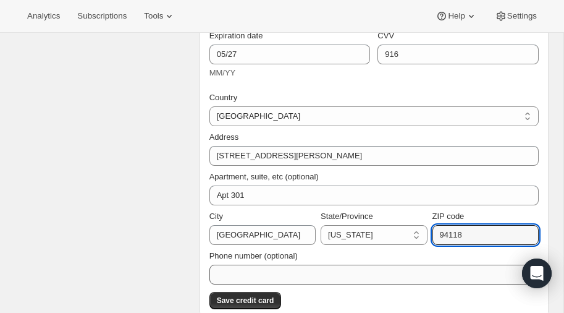
type input "94118"
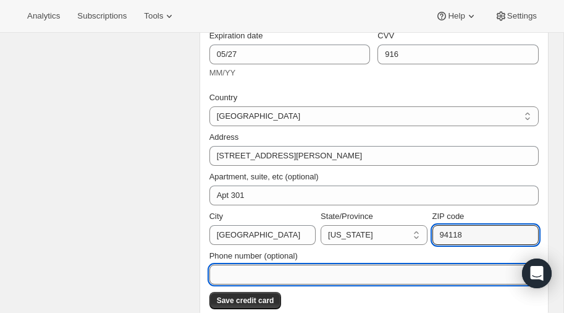
click at [321, 269] on input "Phone number (optional)" at bounding box center [373, 274] width 329 height 20
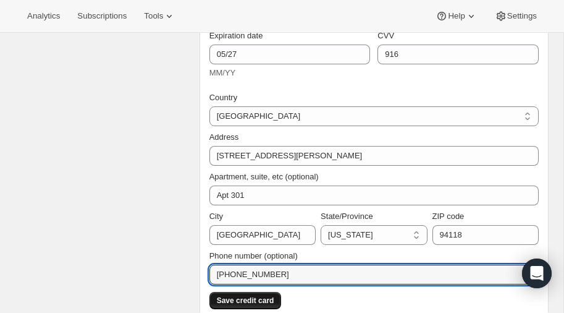
type input "770-833-2404"
click at [251, 295] on span "Save credit card" at bounding box center [245, 300] width 57 height 10
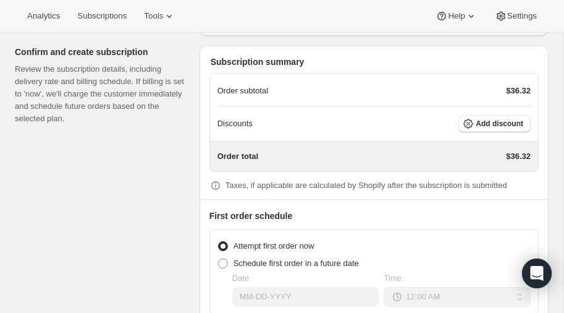
scroll to position [1153, 0]
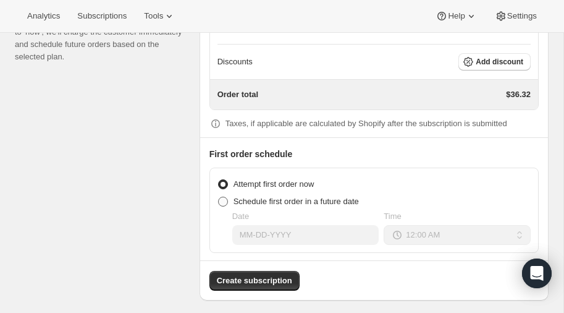
click at [222, 196] on span at bounding box center [223, 201] width 10 height 10
click at [219, 196] on input "Schedule first order in a future date" at bounding box center [218, 196] width 1 height 1
radio input "true"
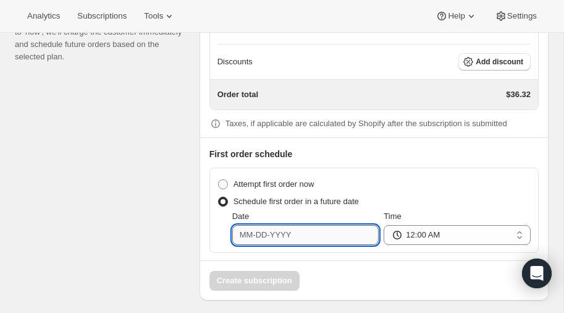
click at [314, 229] on input "Date" at bounding box center [305, 235] width 147 height 20
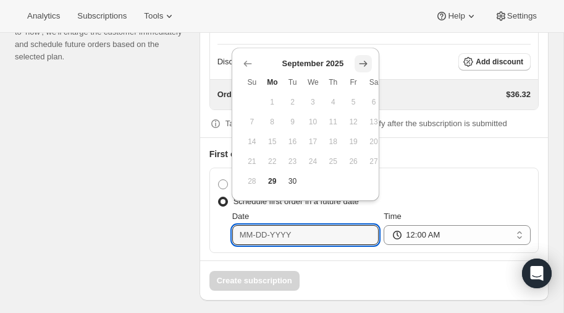
click at [361, 62] on icon "Show next month, October 2025" at bounding box center [363, 63] width 12 height 12
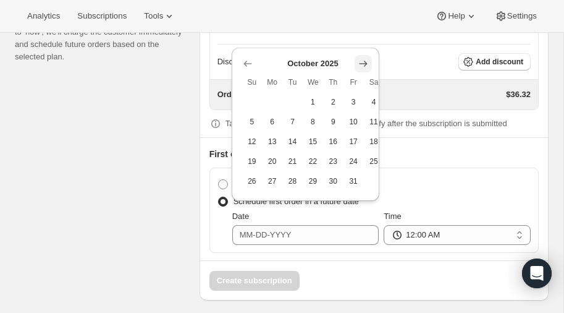
click at [361, 62] on icon "Show next month, November 2025" at bounding box center [363, 63] width 12 height 12
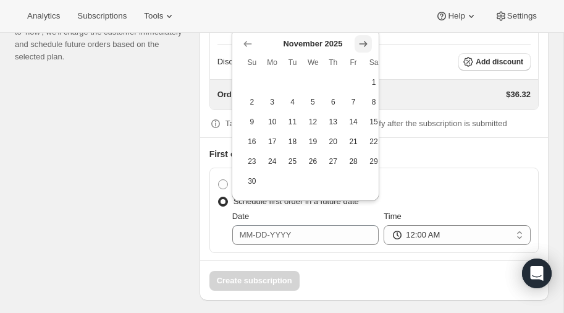
click at [361, 62] on th "Fr" at bounding box center [353, 63] width 20 height 20
click at [366, 44] on icon "Show next month, December 2025" at bounding box center [363, 44] width 12 height 12
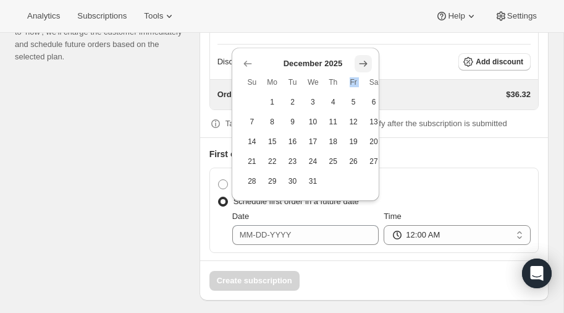
click at [361, 62] on icon "Show next month, January 2026" at bounding box center [363, 64] width 8 height 6
click at [361, 62] on icon "Show next month, February 2026" at bounding box center [363, 63] width 12 height 12
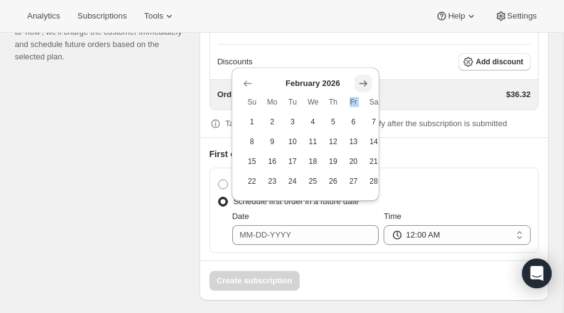
click at [361, 82] on icon "Show next month, March 2026" at bounding box center [363, 83] width 12 height 12
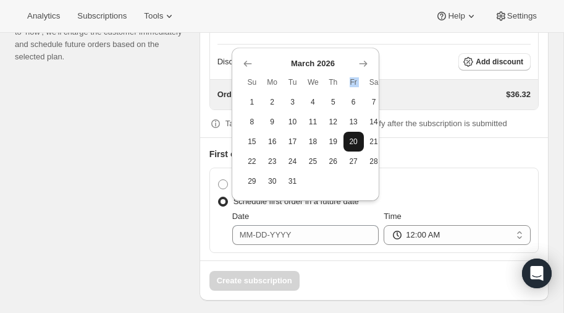
click at [353, 137] on span "20" at bounding box center [353, 142] width 11 height 10
type input "03-20-2026"
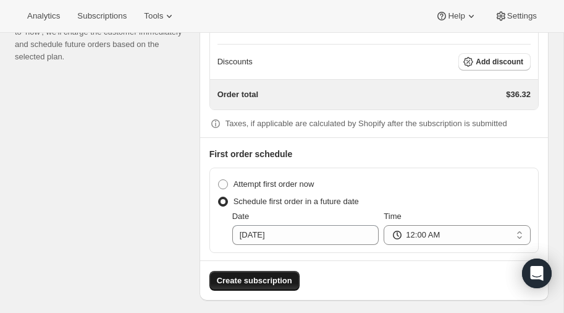
click at [256, 274] on span "Create subscription" at bounding box center [254, 280] width 75 height 12
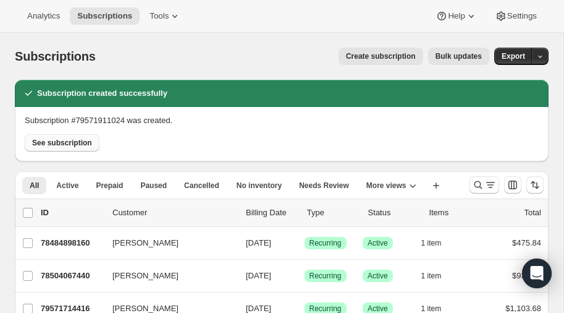
click at [58, 142] on span "See subscription" at bounding box center [62, 143] width 60 height 10
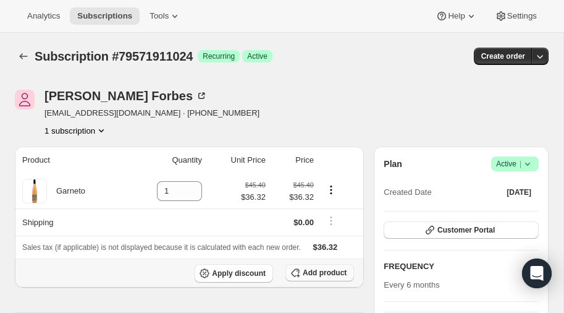
click at [316, 273] on span "Add product" at bounding box center [325, 272] width 44 height 10
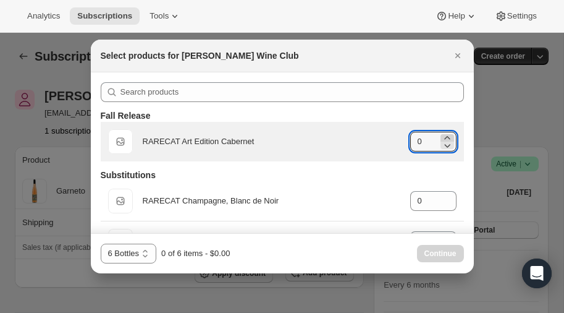
click at [449, 137] on icon ":r7s:" at bounding box center [447, 138] width 12 height 12
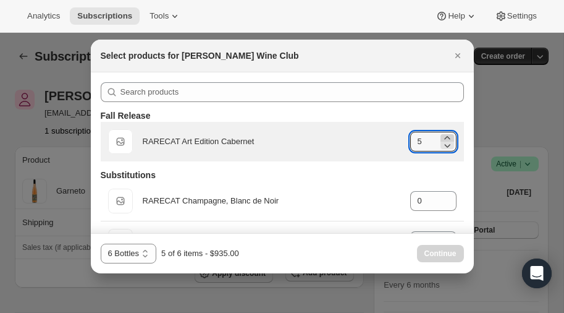
click at [449, 137] on icon ":r7s:" at bounding box center [447, 138] width 12 height 12
click at [448, 146] on icon ":r7s:" at bounding box center [447, 145] width 12 height 12
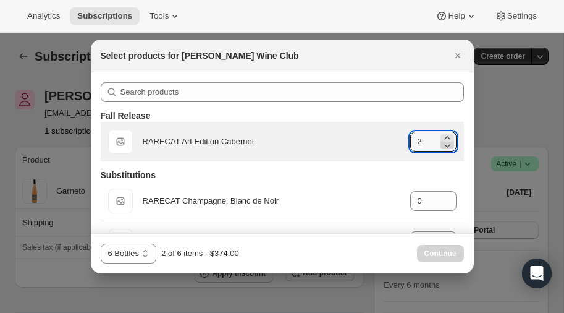
click at [448, 146] on icon ":r7s:" at bounding box center [447, 145] width 12 height 12
type input "0"
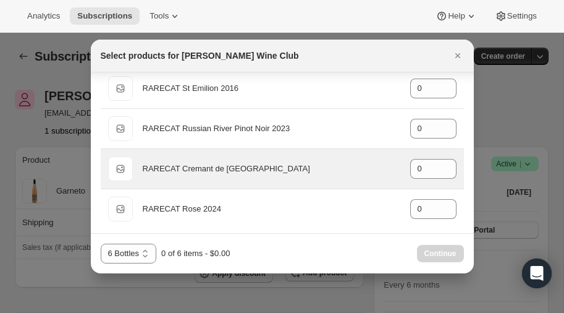
scroll to position [236, 0]
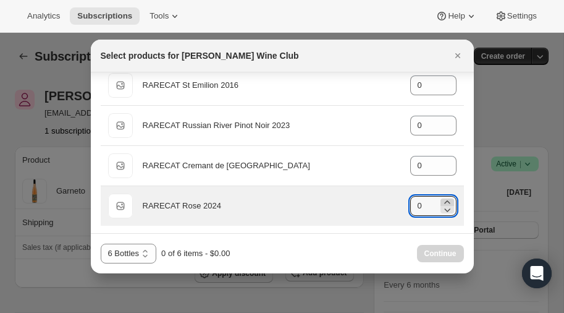
click at [445, 200] on icon ":r7s:" at bounding box center [447, 201] width 6 height 3
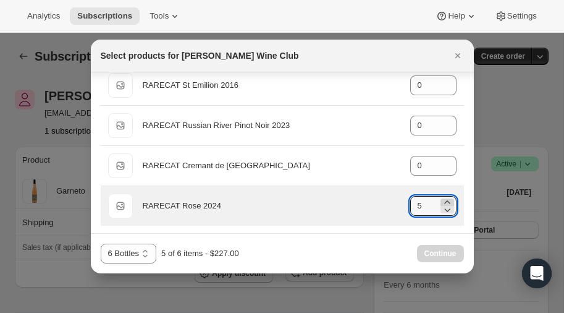
click at [445, 200] on icon ":r7s:" at bounding box center [447, 201] width 6 height 3
type input "6"
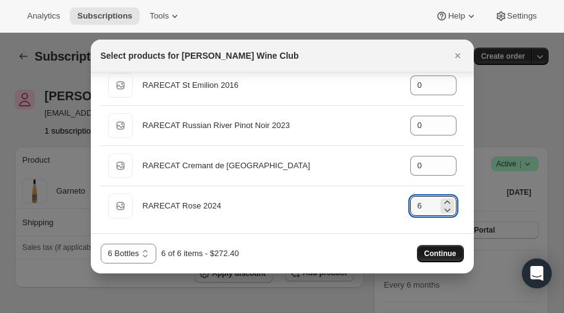
click at [437, 254] on span "Continue" at bounding box center [440, 253] width 32 height 10
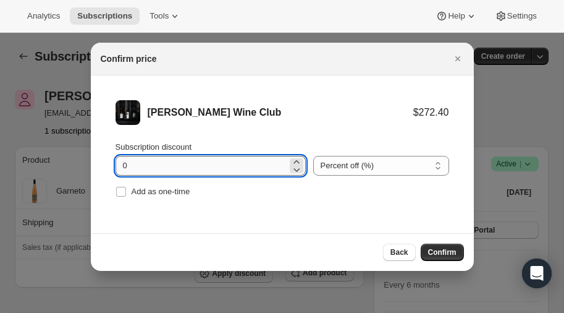
click at [175, 164] on input "0" at bounding box center [202, 166] width 172 height 20
type input "20"
click at [430, 250] on span "Confirm" at bounding box center [442, 252] width 28 height 10
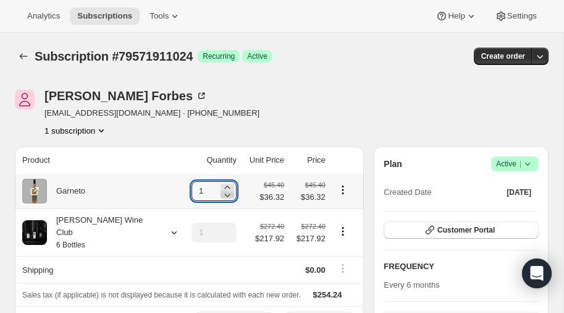
click at [221, 194] on icon at bounding box center [227, 194] width 12 height 12
type input "0"
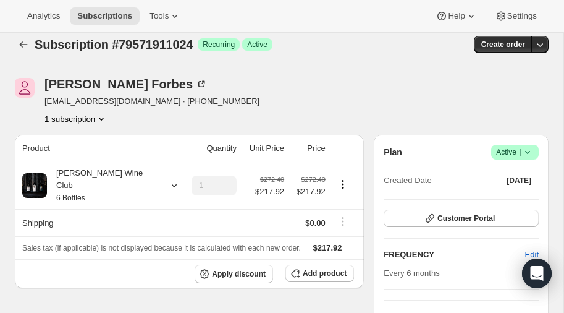
scroll to position [0, 0]
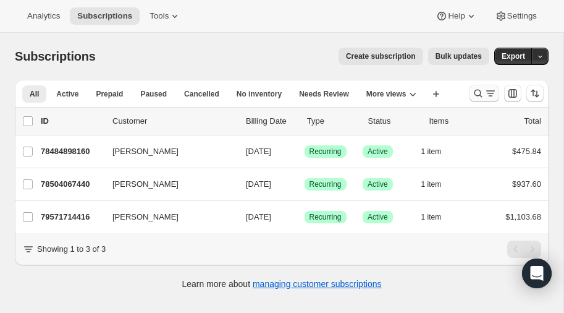
click at [479, 89] on icon "Search and filter results" at bounding box center [478, 93] width 12 height 12
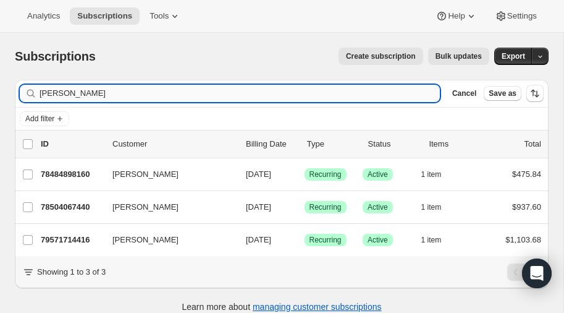
click at [130, 95] on input "[PERSON_NAME]" at bounding box center [240, 93] width 400 height 17
type input "e"
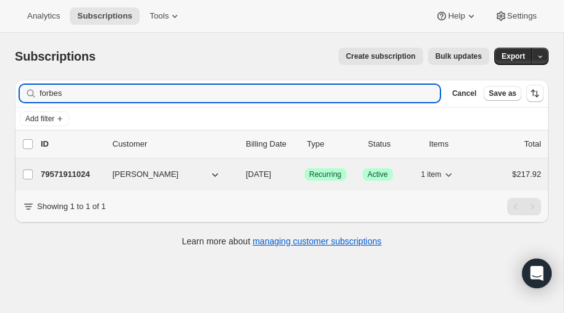
type input "forbes"
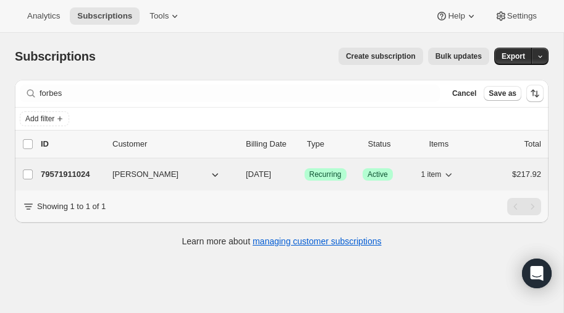
click at [69, 169] on p "79571911024" at bounding box center [72, 174] width 62 height 12
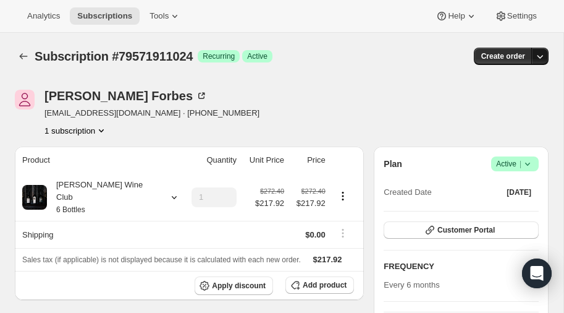
click at [542, 54] on icon "button" at bounding box center [540, 56] width 12 height 12
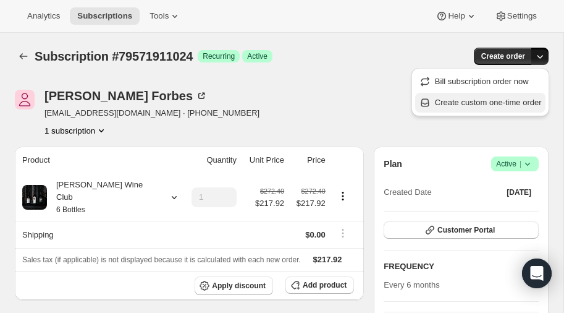
click at [468, 101] on span "Create custom one-time order" at bounding box center [488, 102] width 107 height 9
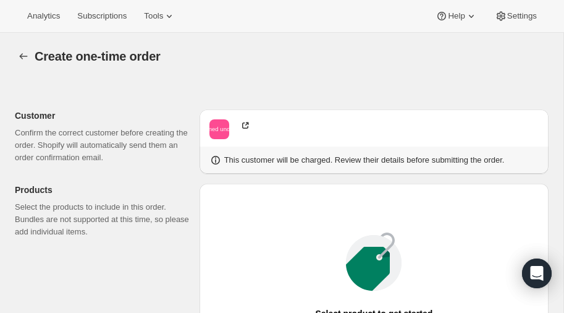
radio input "true"
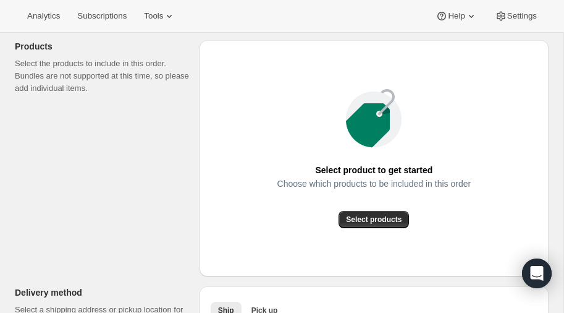
scroll to position [155, 0]
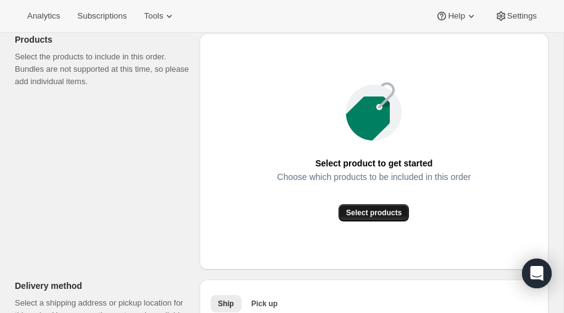
click at [371, 217] on button "Select products" at bounding box center [374, 212] width 70 height 17
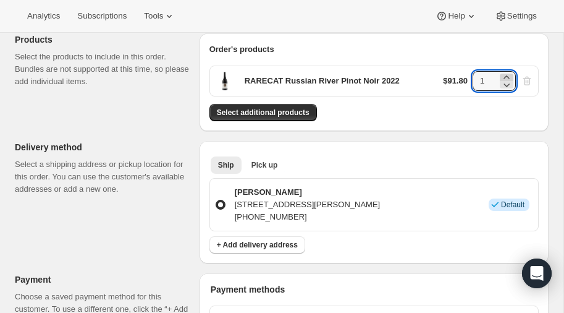
click at [509, 74] on icon at bounding box center [506, 77] width 12 height 12
type input "2"
click at [267, 110] on span "Select additional products" at bounding box center [263, 112] width 93 height 10
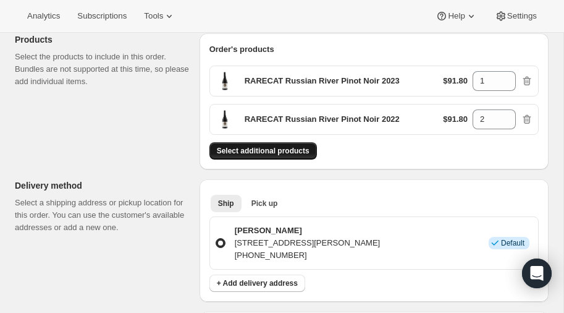
click at [262, 150] on span "Select additional products" at bounding box center [263, 151] width 93 height 10
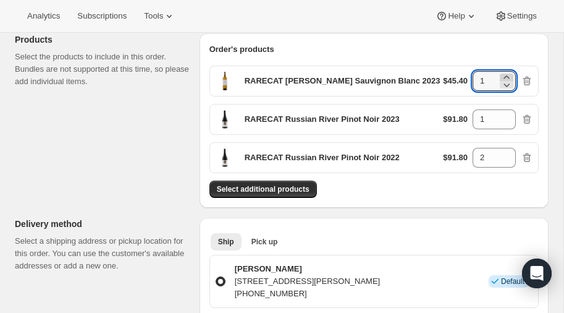
click at [505, 74] on icon at bounding box center [506, 77] width 12 height 12
type input "2"
click at [277, 184] on span "Select additional products" at bounding box center [263, 189] width 93 height 10
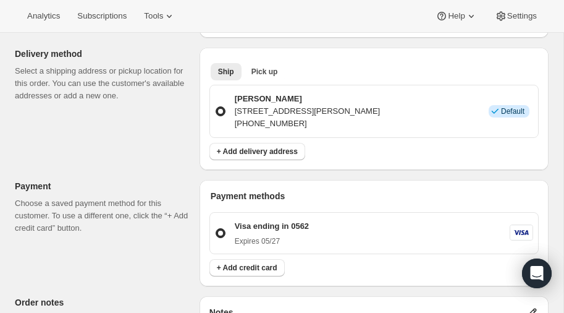
scroll to position [363, 0]
click at [262, 67] on span "Pick up" at bounding box center [264, 72] width 27 height 10
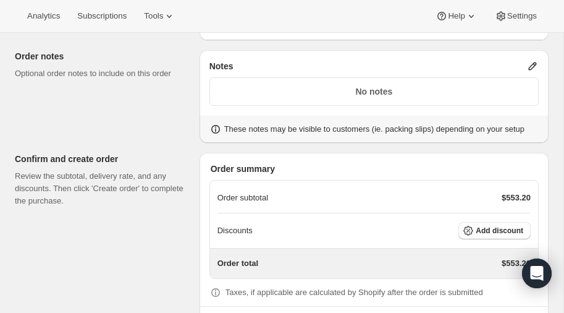
scroll to position [644, 0]
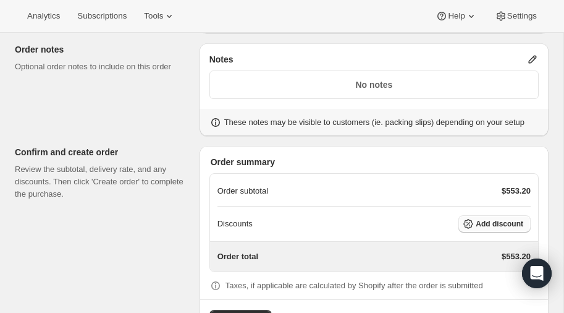
click at [493, 219] on span "Add discount" at bounding box center [500, 224] width 48 height 10
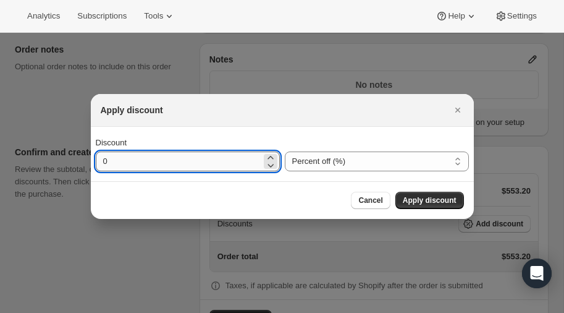
click at [132, 161] on input "0" at bounding box center [179, 161] width 166 height 20
type input "20"
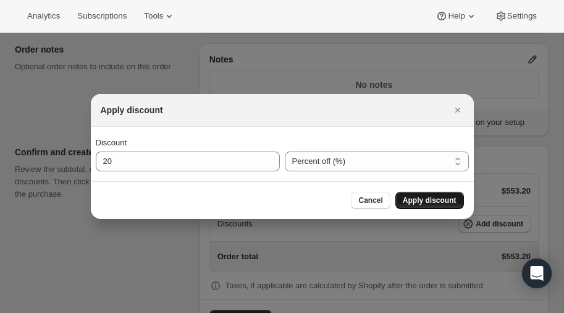
click at [424, 200] on span "Apply discount" at bounding box center [430, 200] width 54 height 10
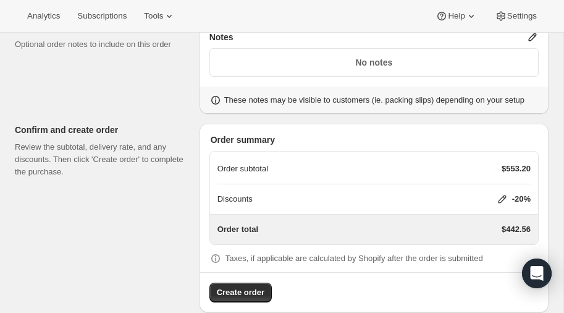
scroll to position [680, 0]
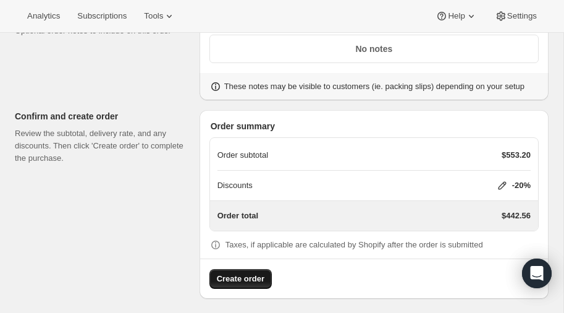
click at [233, 272] on span "Create order" at bounding box center [241, 278] width 48 height 12
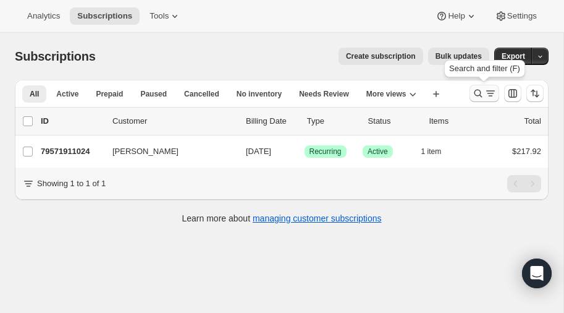
click at [476, 91] on icon "Search and filter results" at bounding box center [478, 93] width 12 height 12
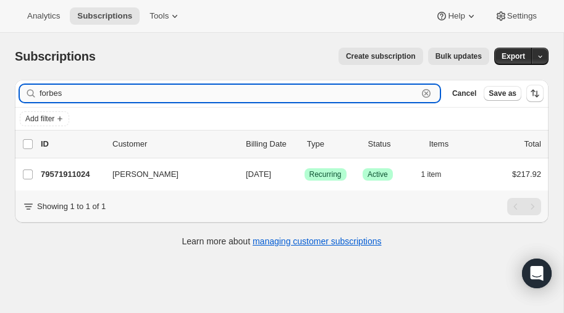
click at [74, 93] on input "forbes" at bounding box center [229, 93] width 378 height 17
type input "f"
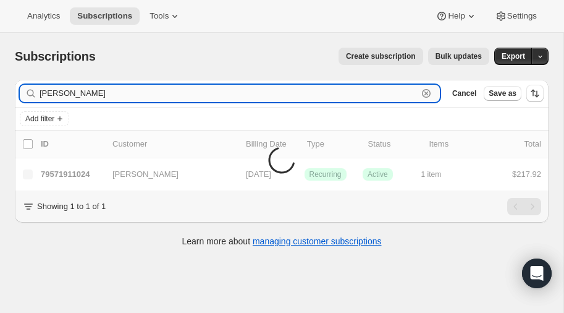
type input "[PERSON_NAME]"
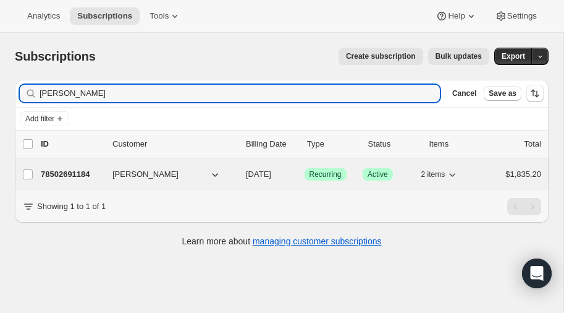
click at [64, 171] on p "78502691184" at bounding box center [72, 174] width 62 height 12
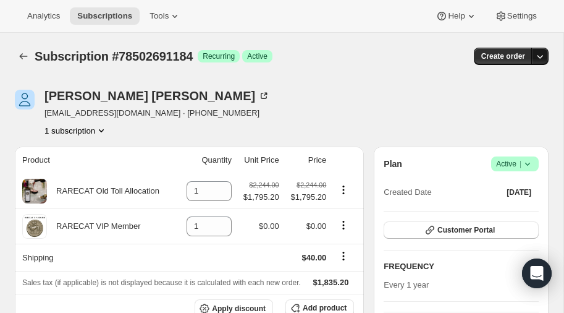
click at [539, 56] on icon "button" at bounding box center [540, 56] width 12 height 12
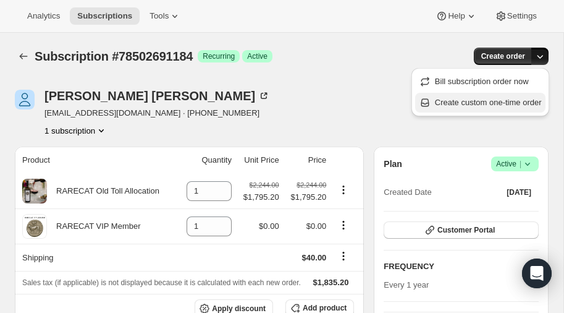
click at [476, 103] on span "Create custom one-time order" at bounding box center [488, 102] width 107 height 9
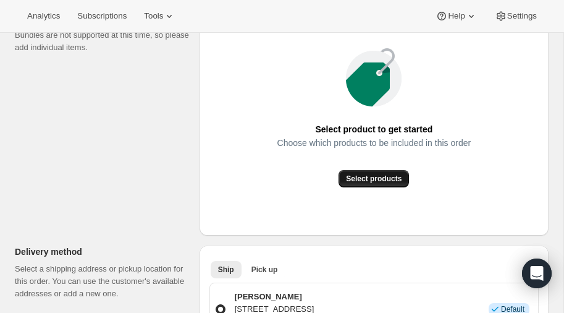
scroll to position [190, 0]
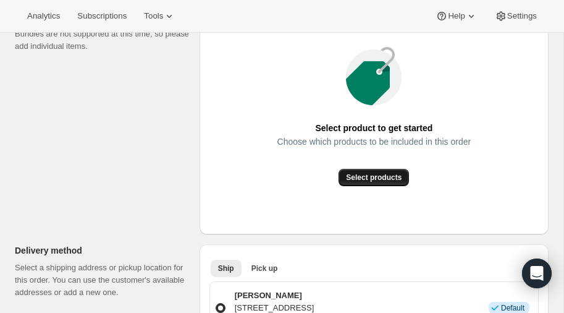
click at [374, 176] on span "Select products" at bounding box center [374, 177] width 56 height 10
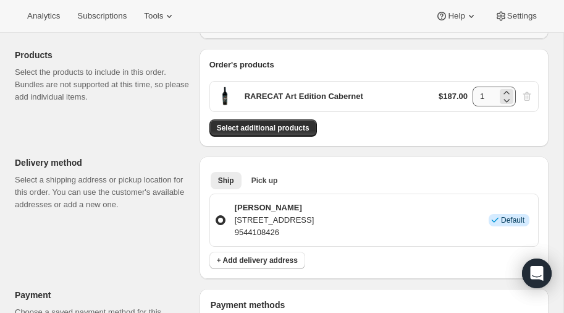
scroll to position [122, 0]
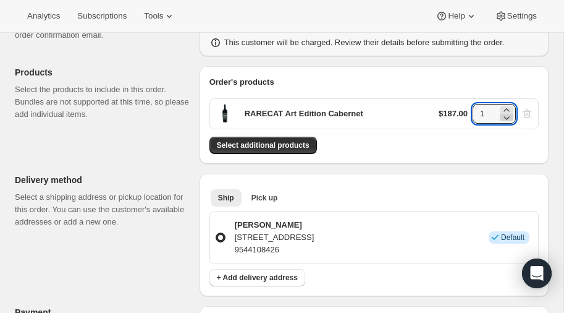
click at [508, 111] on icon at bounding box center [506, 117] width 12 height 12
click at [507, 109] on icon at bounding box center [506, 110] width 12 height 12
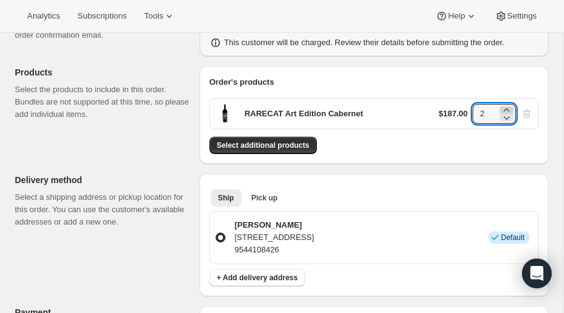
click at [507, 109] on icon at bounding box center [506, 110] width 12 height 12
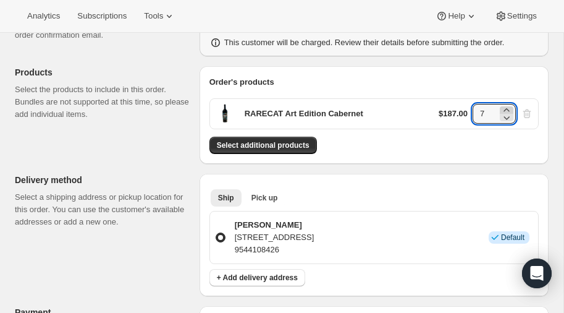
click at [507, 109] on icon at bounding box center [506, 110] width 12 height 12
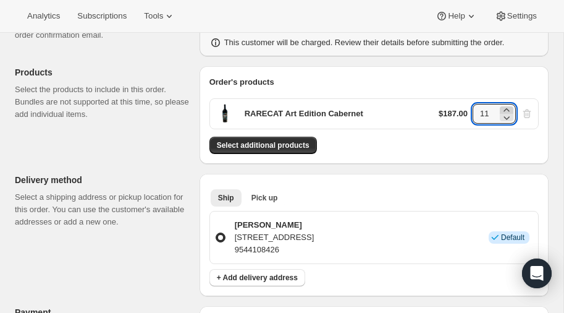
type input "12"
click at [263, 137] on button "Select additional products" at bounding box center [262, 145] width 107 height 17
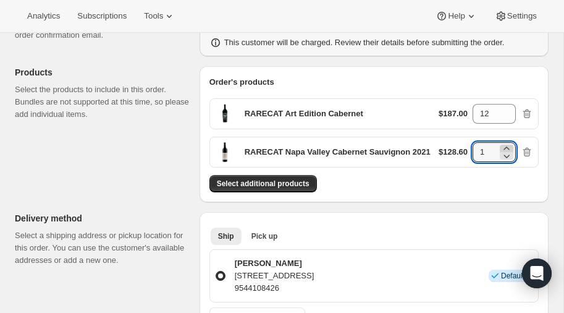
click at [511, 145] on icon at bounding box center [506, 148] width 12 height 12
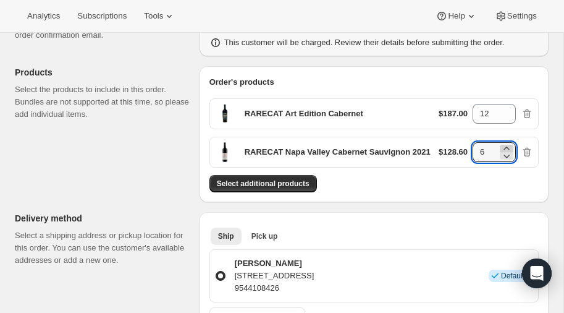
click at [511, 145] on icon at bounding box center [506, 148] width 12 height 12
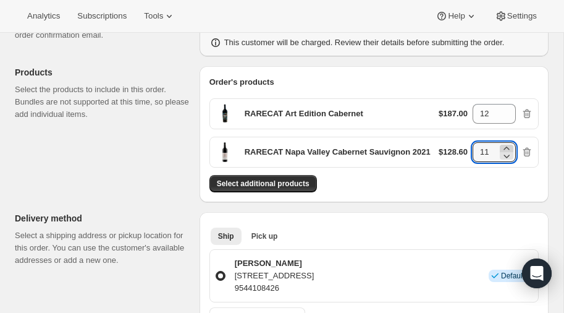
click at [511, 145] on icon at bounding box center [506, 148] width 12 height 12
type input "12"
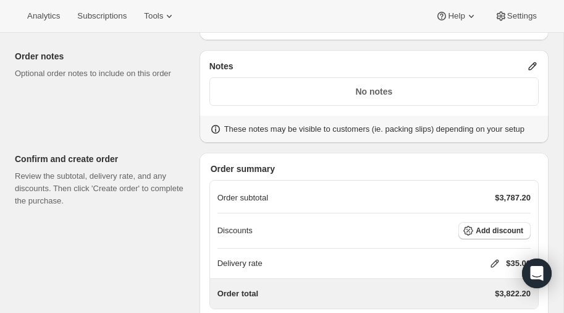
scroll to position [565, 0]
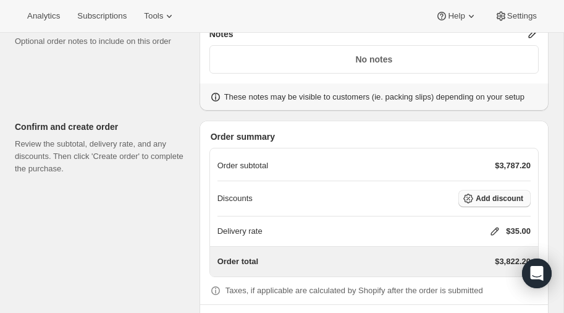
click at [485, 195] on span "Add discount" at bounding box center [500, 198] width 48 height 10
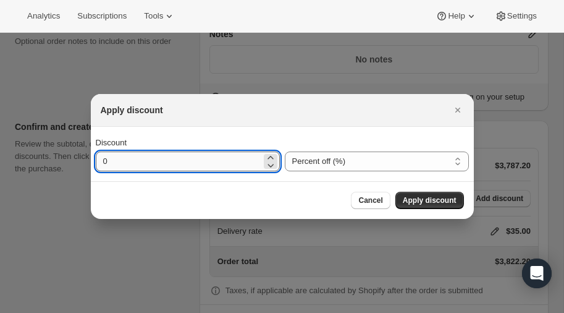
click at [151, 159] on input "0" at bounding box center [179, 161] width 166 height 20
type input "20"
click at [440, 196] on span "Apply discount" at bounding box center [430, 200] width 54 height 10
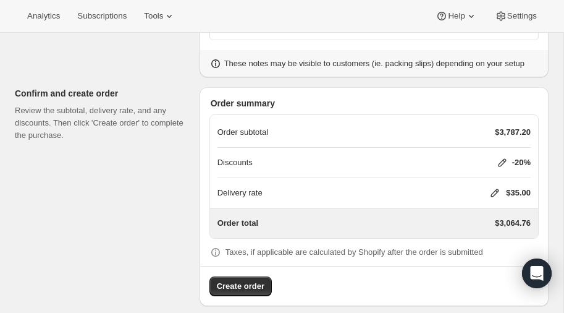
scroll to position [606, 0]
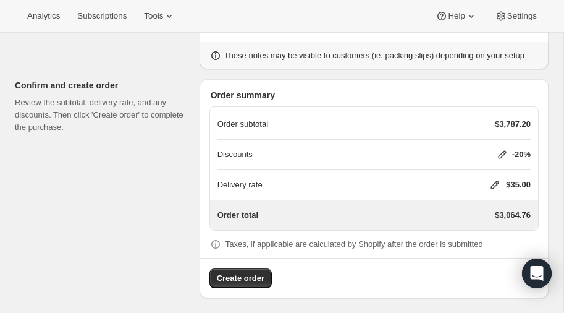
click at [496, 181] on icon at bounding box center [495, 185] width 8 height 8
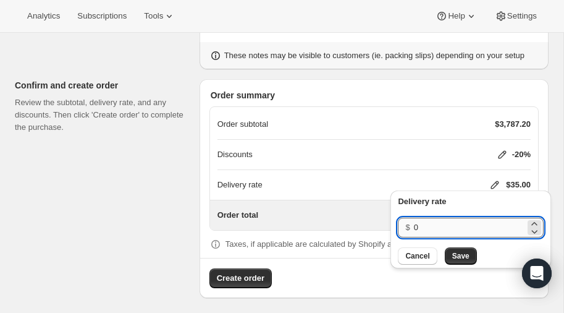
click at [434, 226] on input "0" at bounding box center [469, 227] width 111 height 20
type input "40"
click at [457, 257] on span "Save" at bounding box center [460, 256] width 17 height 10
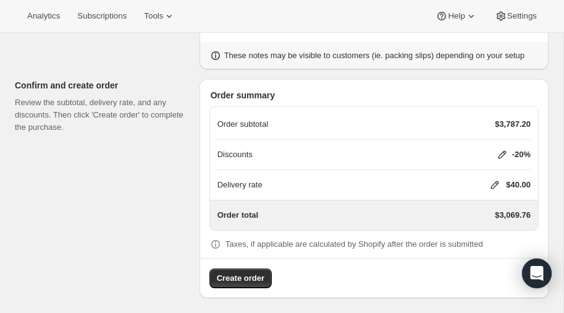
click at [495, 180] on icon at bounding box center [495, 185] width 12 height 12
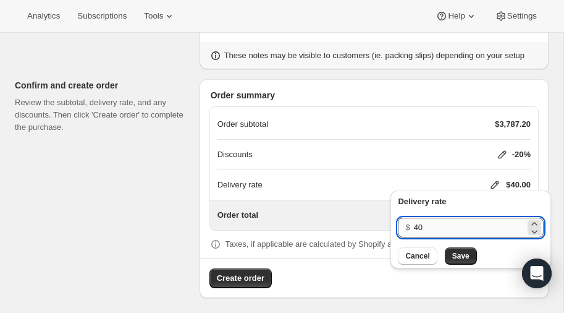
click at [441, 225] on input "40" at bounding box center [469, 227] width 111 height 20
type input "4"
type input "80"
click at [457, 251] on span "Save" at bounding box center [460, 256] width 17 height 10
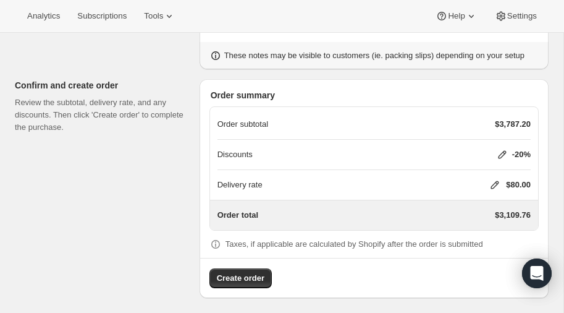
click at [493, 179] on icon at bounding box center [495, 185] width 12 height 12
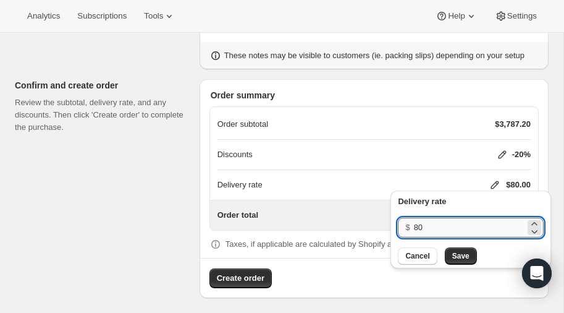
click at [433, 225] on input "80" at bounding box center [469, 227] width 111 height 20
type input "8"
type input "40"
click at [462, 257] on span "Save" at bounding box center [460, 256] width 17 height 10
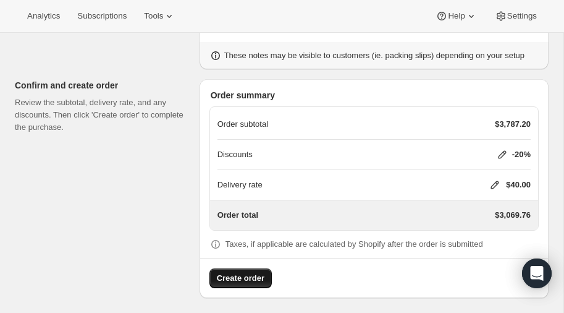
click at [240, 272] on span "Create order" at bounding box center [241, 278] width 48 height 12
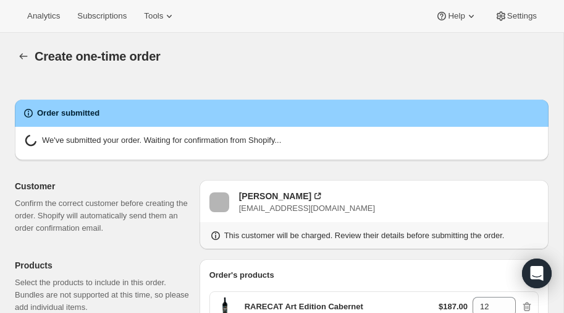
radio input "true"
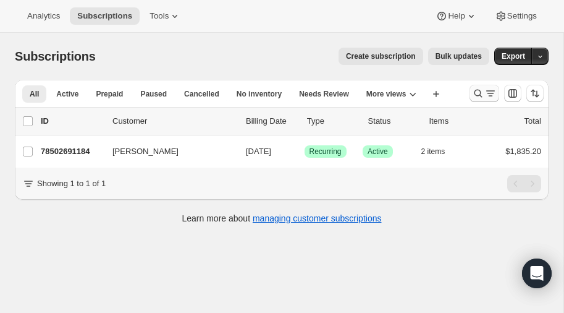
click at [478, 91] on icon "Search and filter results" at bounding box center [478, 93] width 12 height 12
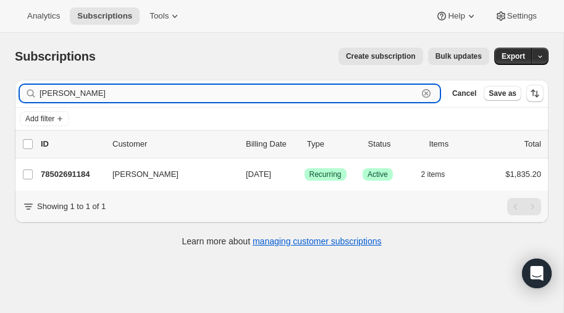
click at [133, 93] on input "schuyler" at bounding box center [229, 93] width 378 height 17
type input "s"
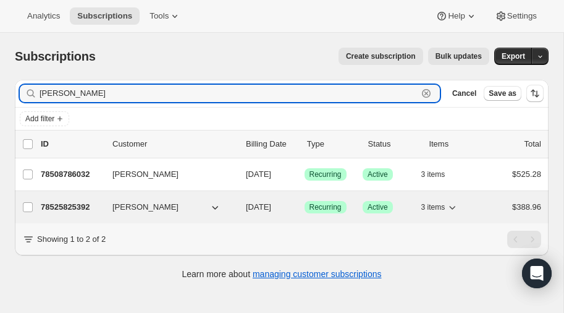
type input "hickey"
click at [75, 202] on p "78525825392" at bounding box center [72, 207] width 62 height 12
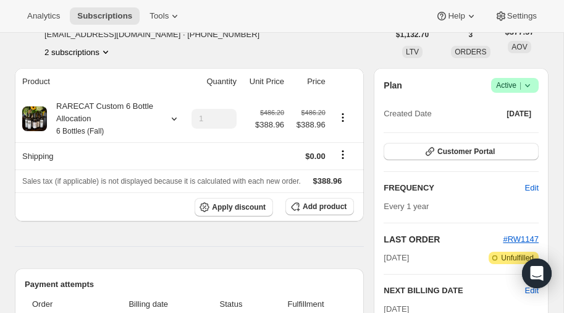
scroll to position [90, 0]
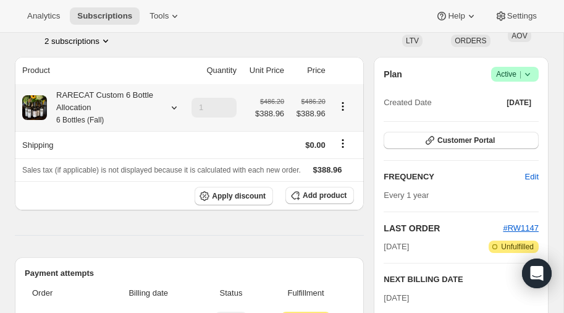
click at [172, 103] on icon at bounding box center [174, 107] width 12 height 12
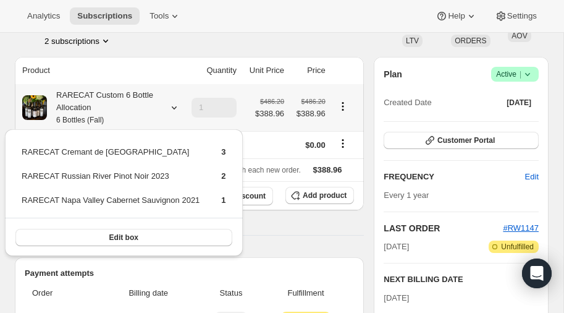
click at [172, 103] on icon at bounding box center [174, 107] width 12 height 12
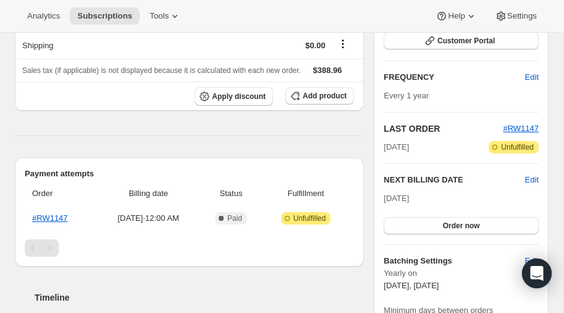
scroll to position [0, 0]
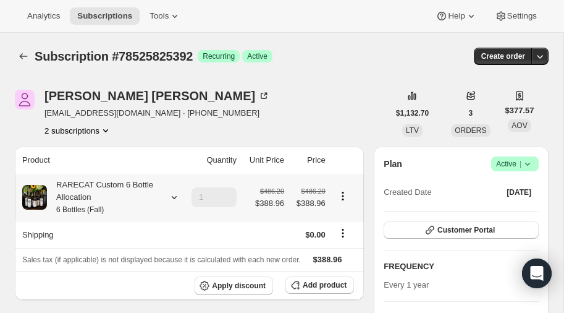
click at [172, 194] on icon at bounding box center [174, 197] width 12 height 12
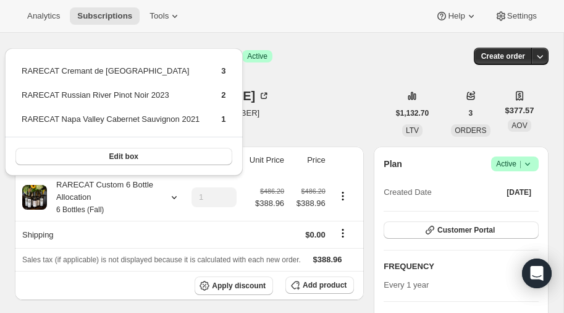
click at [327, 95] on div "Anne Hickey ahickeynd89@hotmail.com · +17188737558 2 subscriptions" at bounding box center [202, 113] width 374 height 47
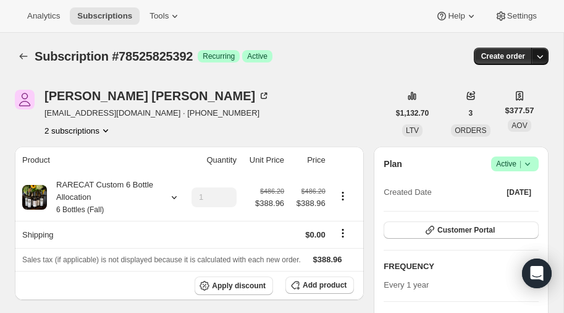
click at [542, 52] on icon "button" at bounding box center [540, 56] width 12 height 12
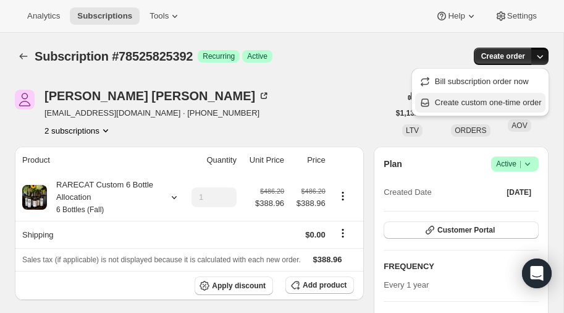
click at [472, 102] on span "Create custom one-time order" at bounding box center [488, 102] width 107 height 9
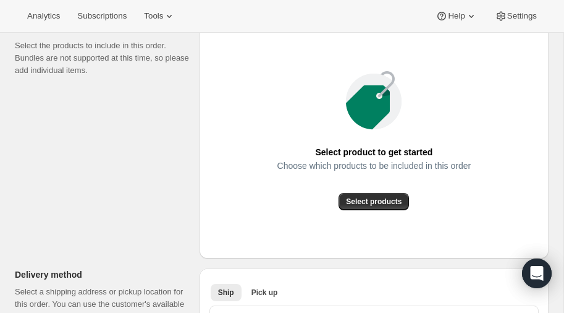
scroll to position [167, 0]
click at [379, 199] on span "Select products" at bounding box center [374, 201] width 56 height 10
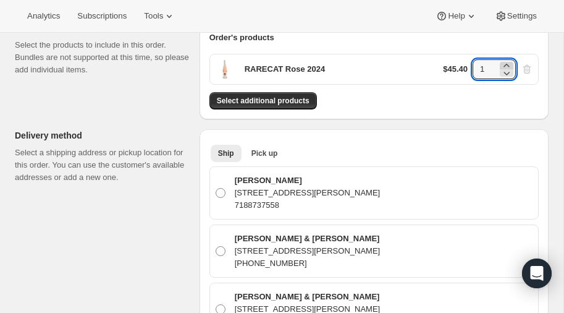
click at [507, 64] on icon at bounding box center [506, 65] width 6 height 3
type input "3"
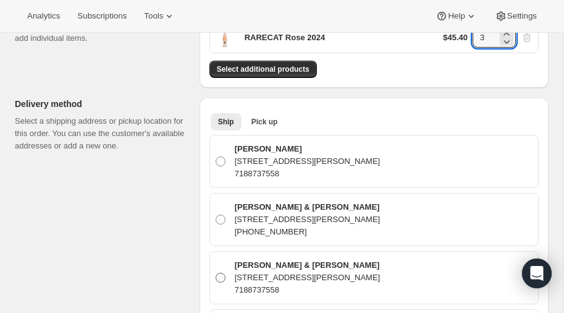
scroll to position [198, 0]
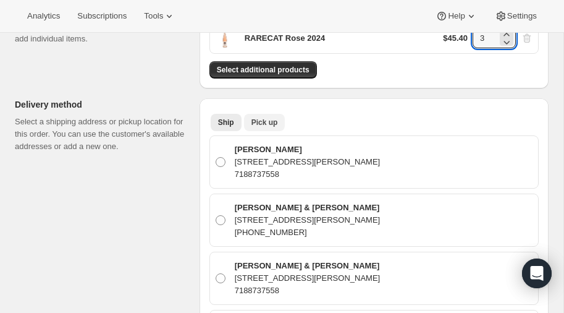
click at [266, 121] on span "Pick up" at bounding box center [264, 122] width 27 height 10
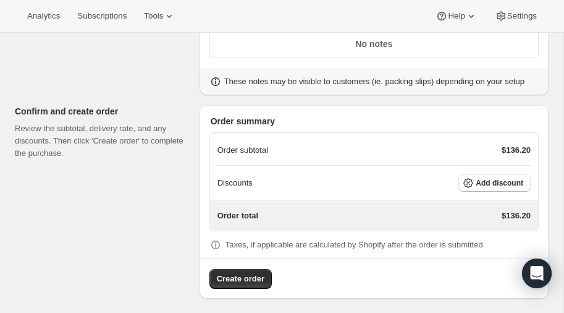
scroll to position [571, 0]
click at [508, 179] on span "Add discount" at bounding box center [500, 182] width 48 height 10
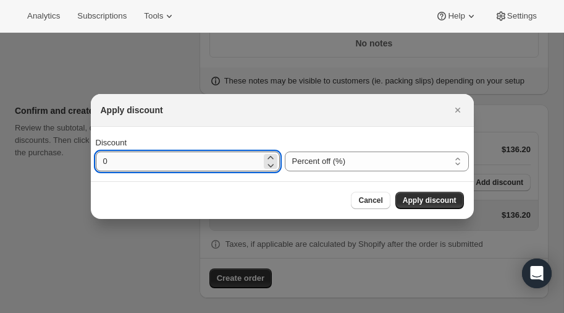
click at [180, 162] on input "0" at bounding box center [179, 161] width 166 height 20
type input "20"
click at [442, 198] on span "Apply discount" at bounding box center [430, 200] width 54 height 10
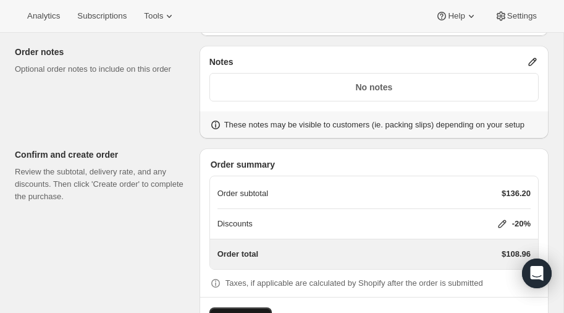
scroll to position [566, 0]
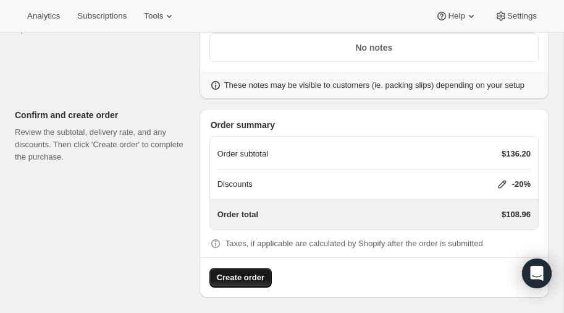
click at [240, 272] on span "Create order" at bounding box center [241, 277] width 48 height 12
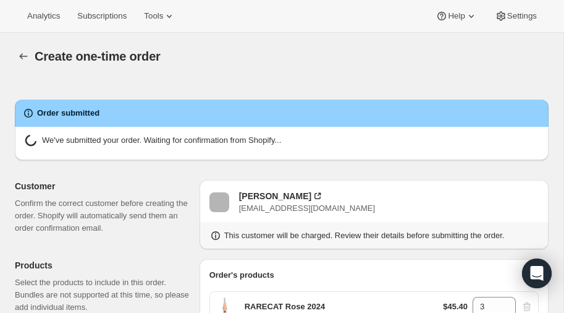
radio input "true"
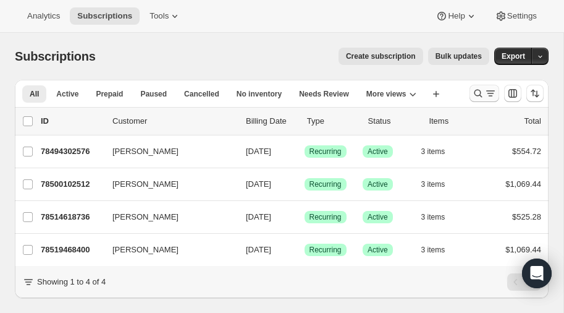
click at [479, 91] on icon "Search and filter results" at bounding box center [478, 93] width 12 height 12
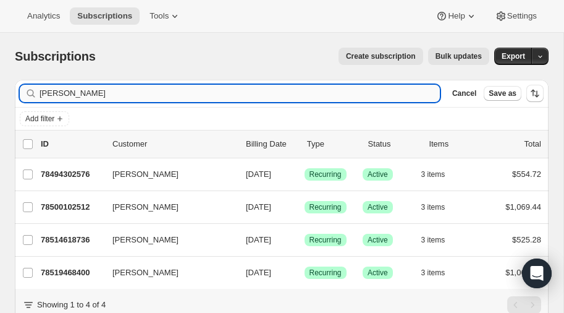
click at [161, 91] on input "[PERSON_NAME]" at bounding box center [240, 93] width 400 height 17
type input "a"
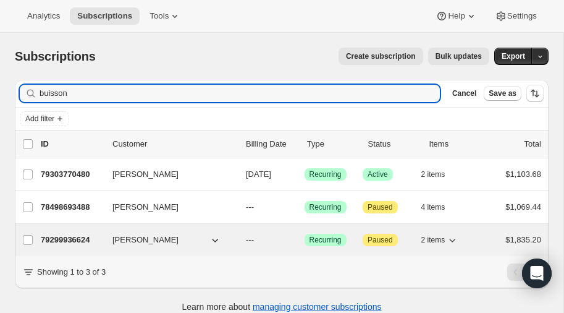
type input "buisson"
click at [69, 235] on p "79299936624" at bounding box center [72, 240] width 62 height 12
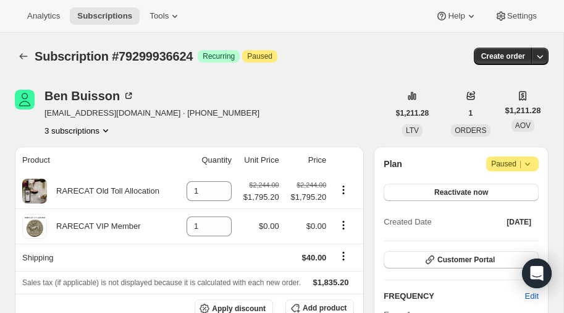
click at [108, 130] on icon "Product actions" at bounding box center [105, 130] width 5 height 3
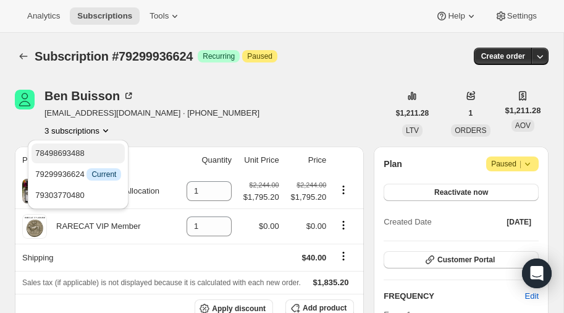
click at [72, 149] on span "78498693488" at bounding box center [59, 152] width 49 height 9
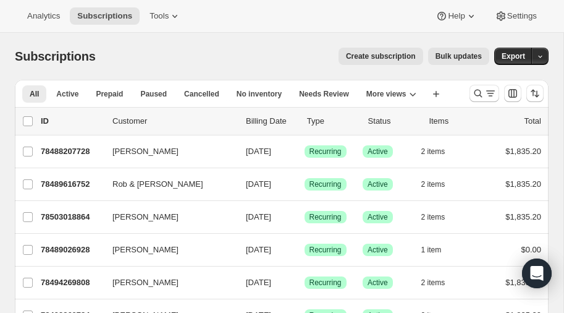
click at [389, 53] on span "Create subscription" at bounding box center [381, 56] width 70 height 10
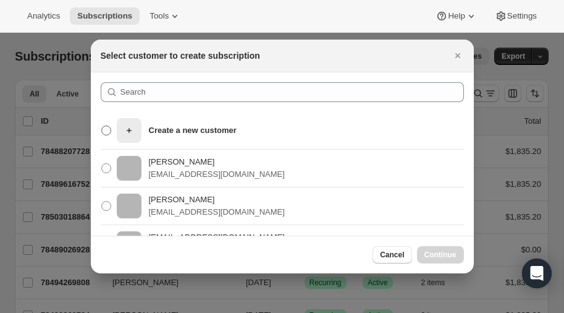
click at [170, 134] on p "Create a new customer" at bounding box center [193, 130] width 88 height 12
click at [102, 126] on input "Create a new customer" at bounding box center [101, 125] width 1 height 1
radio input "true"
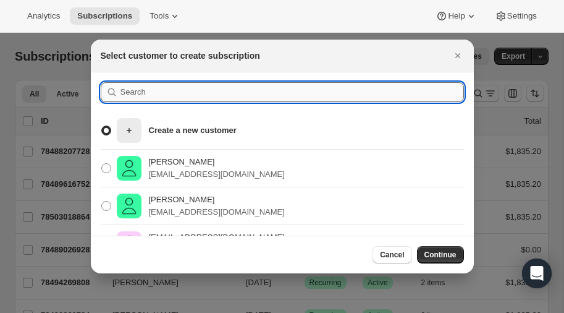
click at [144, 89] on input ":rc:" at bounding box center [291, 92] width 343 height 20
type input "susan"
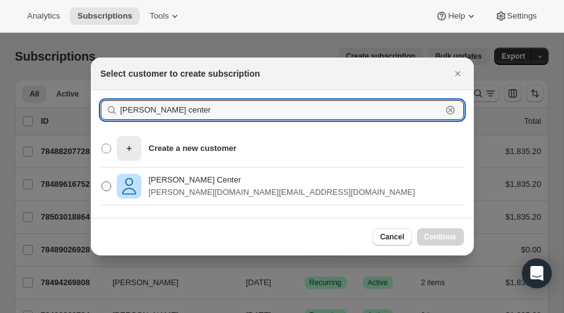
type input "Susan center"
click at [106, 188] on span ":rc:" at bounding box center [106, 186] width 10 height 10
click at [102, 182] on input "Susan Center susan.center@outlook.com" at bounding box center [101, 181] width 1 height 1
radio input "true"
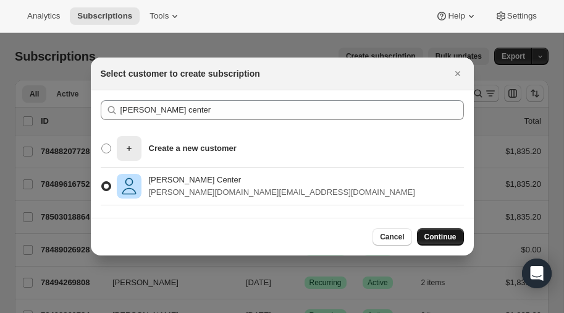
click at [439, 235] on span "Continue" at bounding box center [440, 237] width 32 height 10
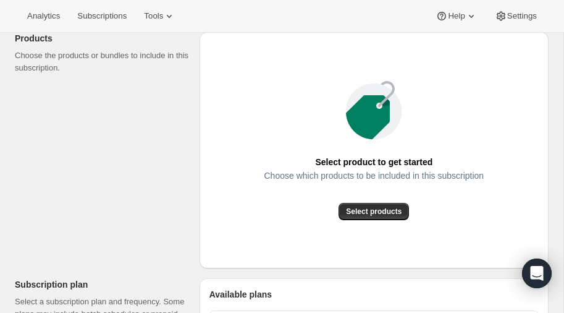
scroll to position [177, 0]
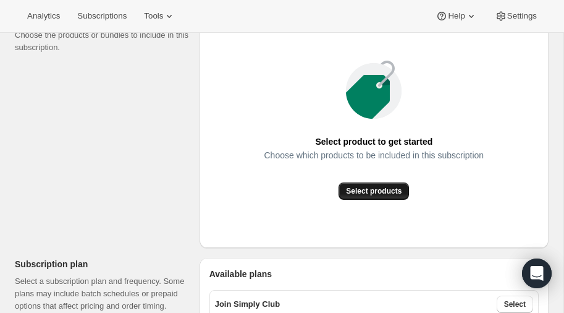
click at [378, 189] on span "Select products" at bounding box center [374, 191] width 56 height 10
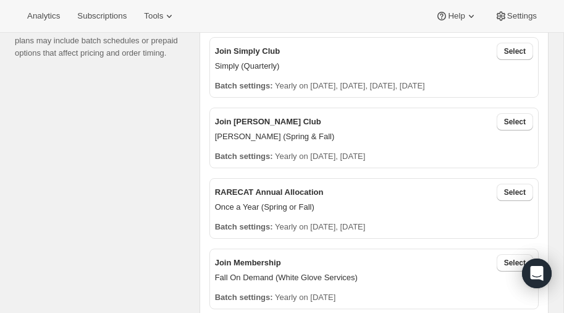
scroll to position [292, 0]
click at [515, 125] on button "Select" at bounding box center [515, 120] width 36 height 17
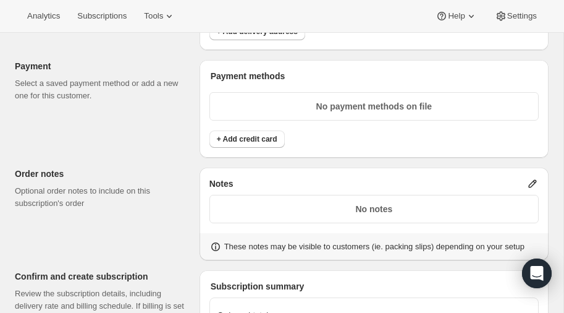
scroll to position [832, 0]
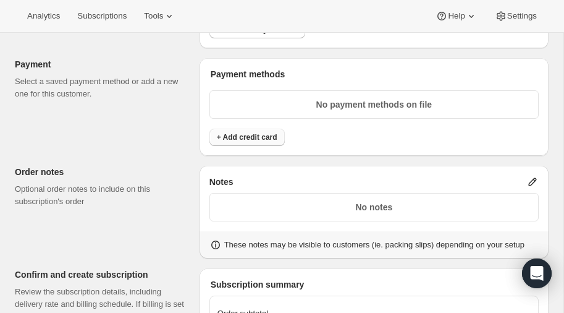
click at [256, 132] on span "+ Add credit card" at bounding box center [247, 137] width 61 height 10
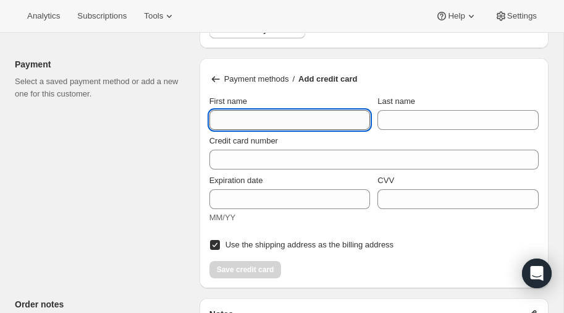
click at [250, 115] on input "First name" at bounding box center [289, 120] width 161 height 20
type input "Susan"
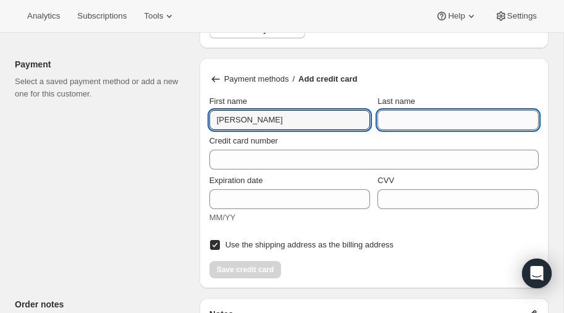
click at [402, 111] on input "Last name" at bounding box center [457, 120] width 161 height 20
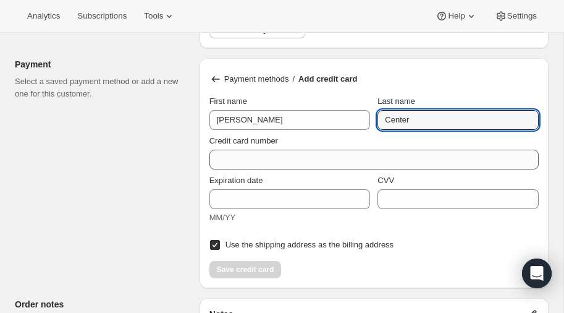
type input "Center"
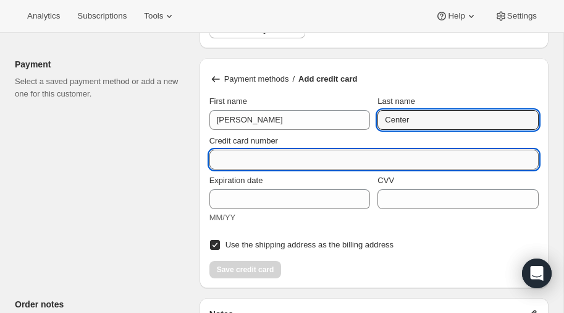
click at [274, 152] on input "Credit card number" at bounding box center [368, 160] width 319 height 20
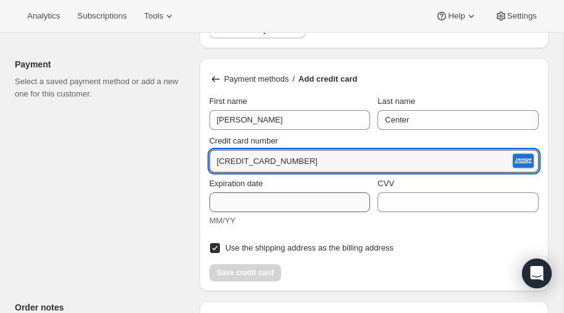
type input "3767 804064 24021"
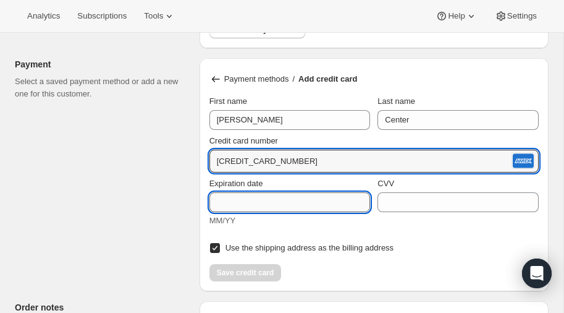
click at [263, 198] on input "Expiration date" at bounding box center [289, 202] width 161 height 20
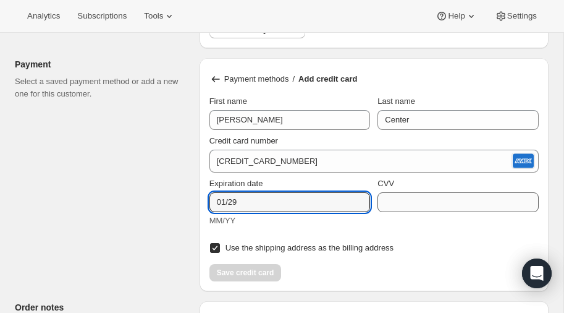
type input "01/29"
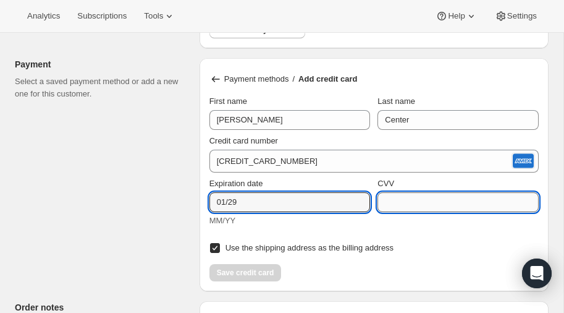
click at [464, 201] on input "CVV" at bounding box center [457, 202] width 161 height 20
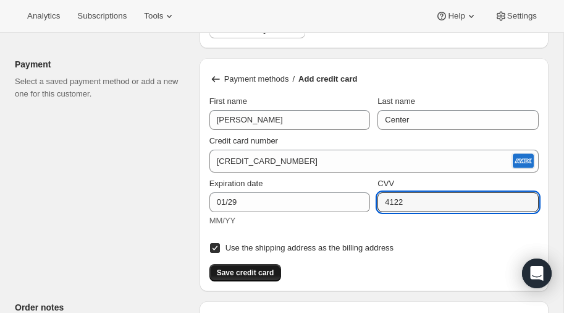
click at [255, 267] on span "Save credit card" at bounding box center [245, 272] width 57 height 10
click at [421, 203] on input "4122" at bounding box center [457, 202] width 161 height 20
type input "4112"
click at [472, 243] on div "Use the shipping address as the billing address" at bounding box center [373, 244] width 329 height 25
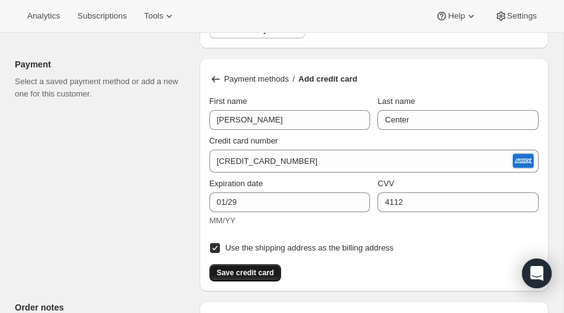
click at [241, 267] on span "Save credit card" at bounding box center [245, 272] width 57 height 10
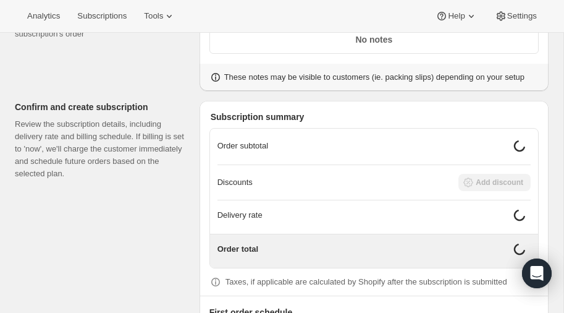
scroll to position [1031, 0]
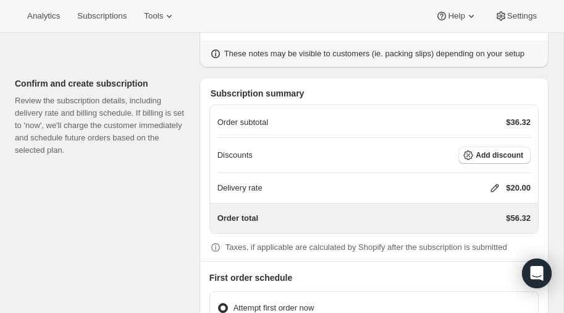
click at [492, 182] on icon at bounding box center [495, 188] width 12 height 12
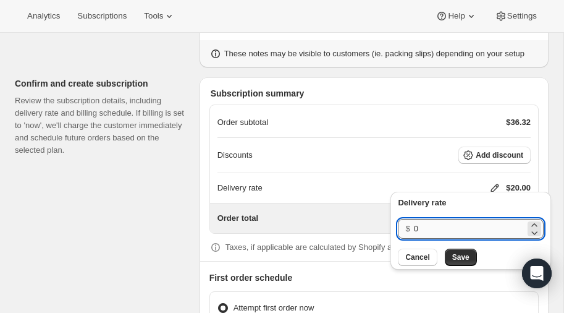
click at [437, 232] on input "0" at bounding box center [469, 229] width 111 height 20
type input "40"
click at [460, 256] on span "Save" at bounding box center [460, 257] width 17 height 10
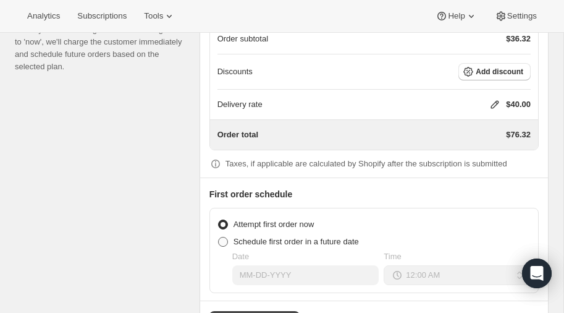
scroll to position [1116, 0]
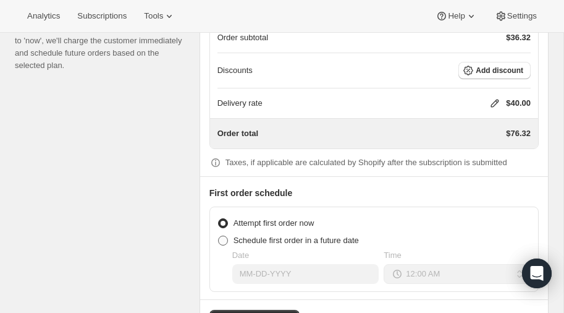
click at [220, 236] on span at bounding box center [223, 240] width 10 height 10
click at [219, 236] on input "Schedule first order in a future date" at bounding box center [218, 235] width 1 height 1
radio input "true"
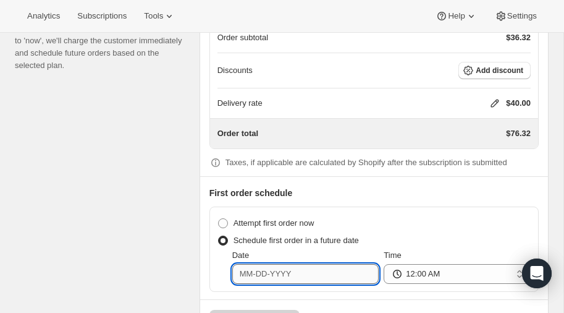
click at [316, 269] on input "Date" at bounding box center [305, 274] width 147 height 20
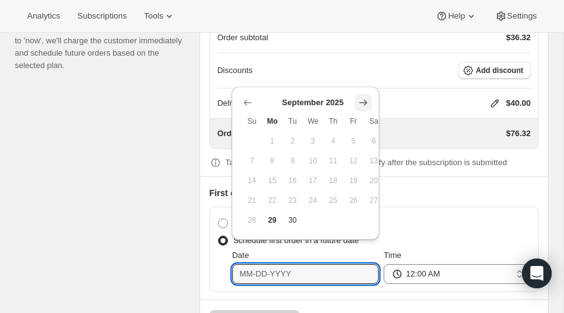
click at [364, 102] on icon "Show next month, October 2025" at bounding box center [363, 102] width 8 height 6
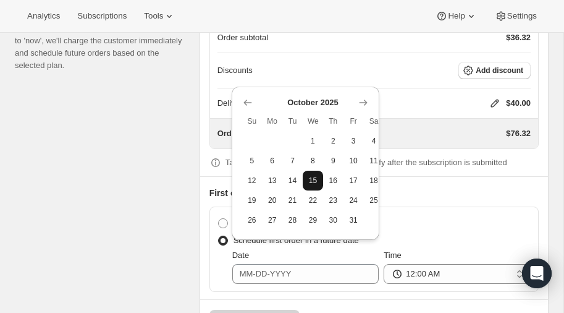
click at [314, 179] on span "15" at bounding box center [313, 180] width 11 height 10
type input "10-15-2025"
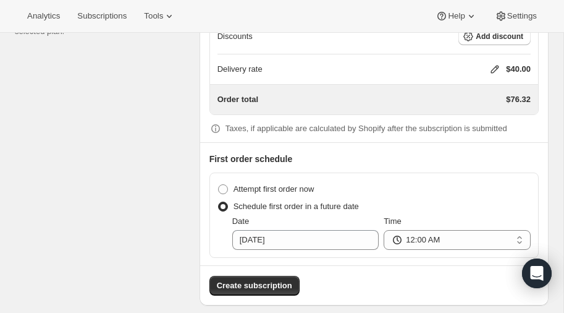
scroll to position [1155, 0]
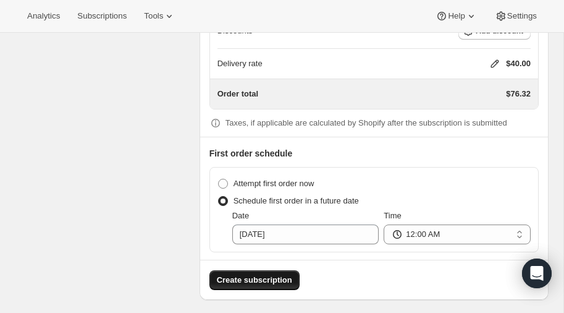
click at [256, 274] on span "Create subscription" at bounding box center [254, 280] width 75 height 12
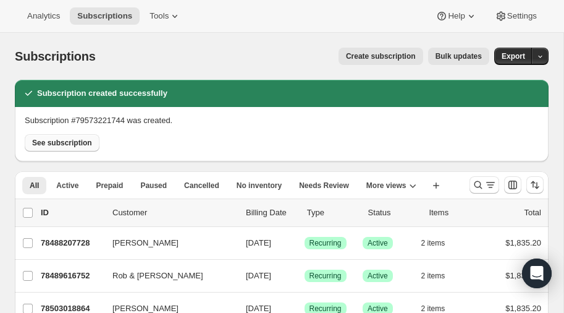
click at [52, 147] on span "See subscription" at bounding box center [62, 143] width 60 height 10
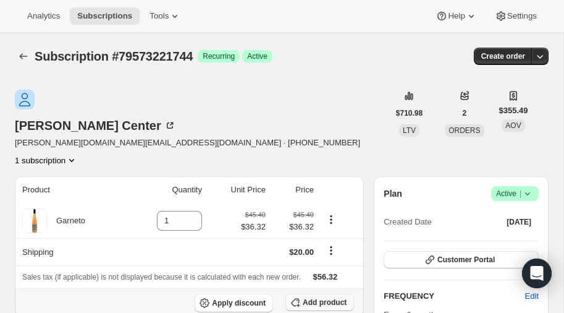
click at [309, 297] on span "Add product" at bounding box center [325, 302] width 44 height 10
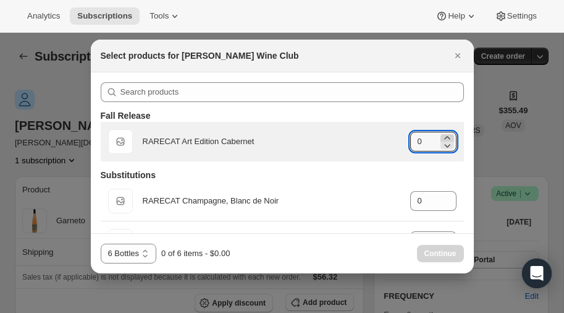
click at [448, 135] on icon ":rpi:" at bounding box center [447, 138] width 12 height 12
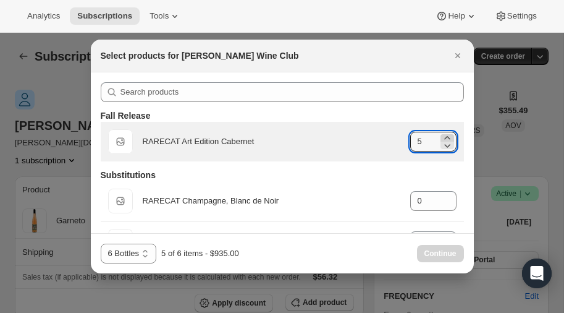
click at [448, 135] on icon ":rpi:" at bounding box center [447, 138] width 12 height 12
type input "6"
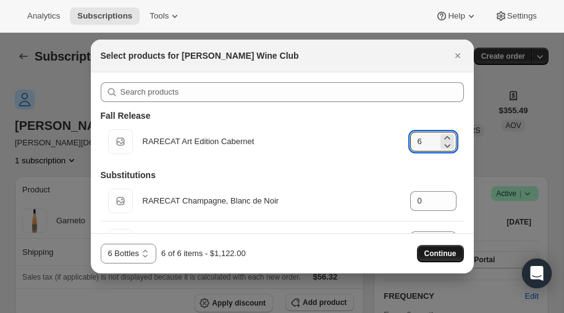
click at [438, 248] on button "Continue" at bounding box center [440, 253] width 47 height 17
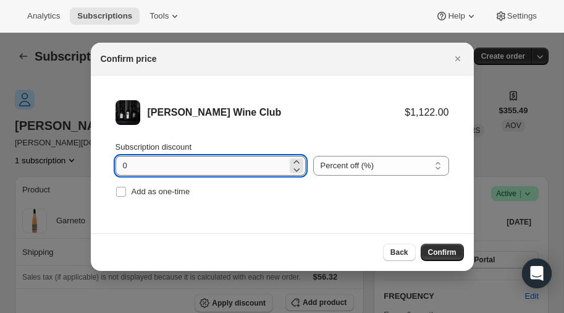
click at [152, 163] on input "0" at bounding box center [202, 166] width 172 height 20
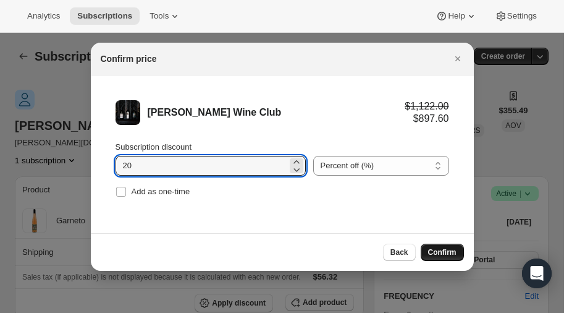
type input "20"
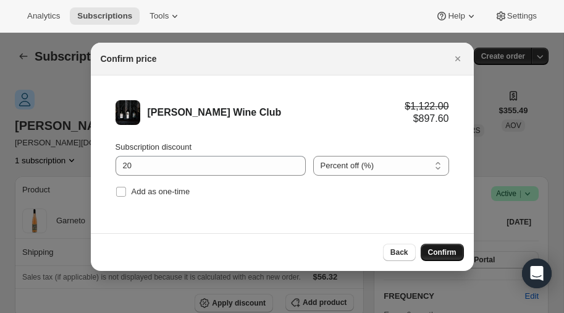
click at [445, 249] on span "Confirm" at bounding box center [442, 252] width 28 height 10
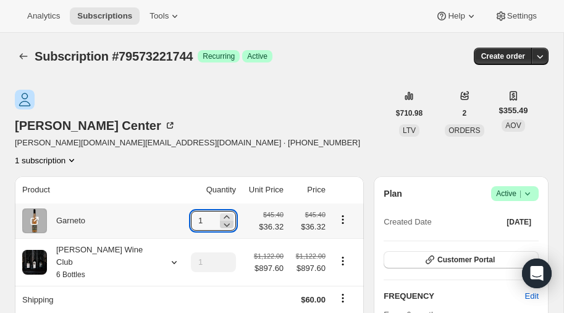
click at [224, 223] on icon at bounding box center [227, 225] width 6 height 4
type input "0"
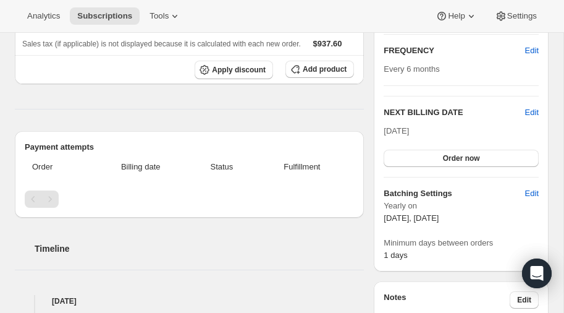
scroll to position [245, 0]
click at [531, 107] on span "Edit" at bounding box center [532, 113] width 14 height 12
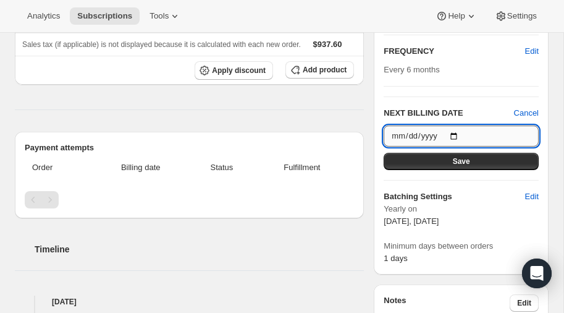
click at [453, 125] on input "2026-03-20" at bounding box center [461, 135] width 155 height 21
type input "[DATE]"
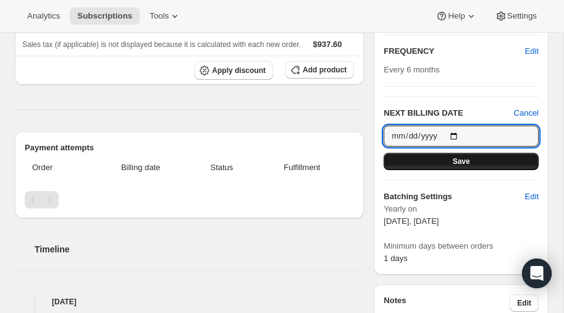
click at [469, 156] on span "Save" at bounding box center [461, 161] width 17 height 10
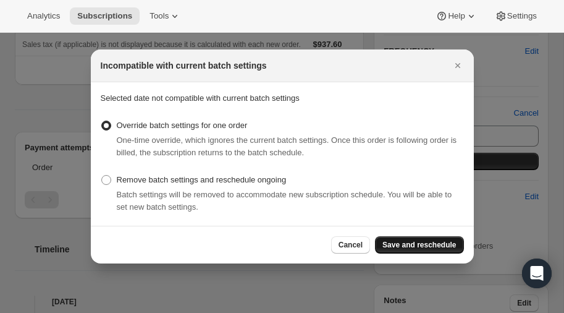
click at [423, 244] on span "Save and reschedule" at bounding box center [419, 245] width 74 height 10
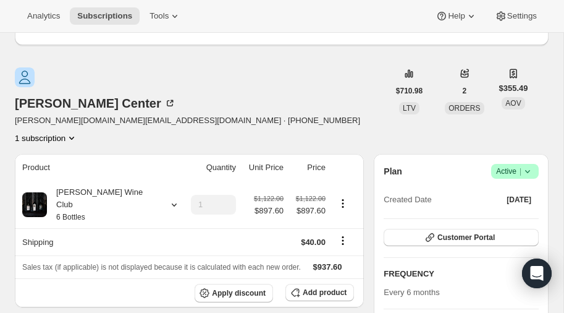
scroll to position [0, 0]
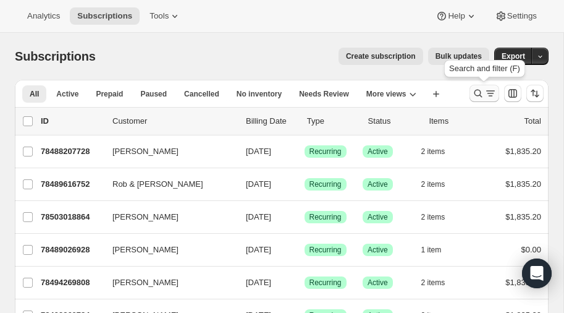
click at [477, 92] on icon "Search and filter results" at bounding box center [478, 93] width 12 height 12
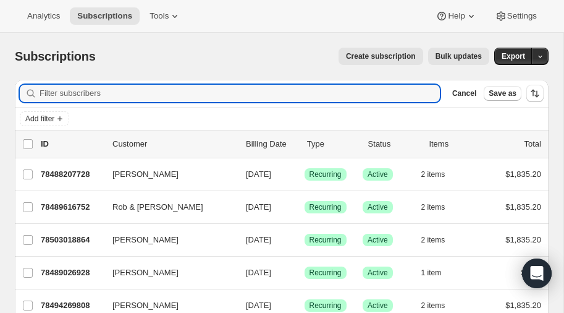
click at [380, 57] on span "Create subscription" at bounding box center [381, 56] width 70 height 10
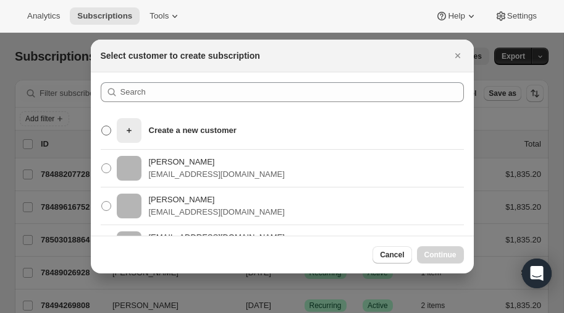
click at [190, 135] on p "Create a new customer" at bounding box center [193, 130] width 88 height 12
click at [102, 126] on input "Create a new customer" at bounding box center [101, 125] width 1 height 1
radio input "true"
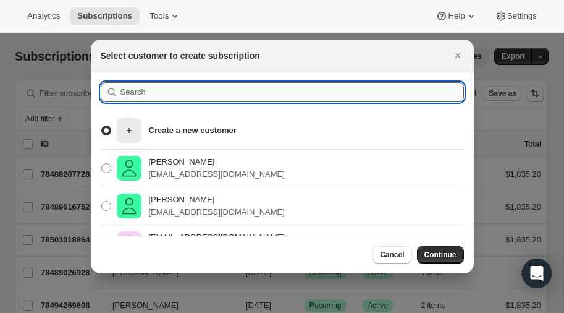
click at [166, 95] on input ":rc:" at bounding box center [291, 92] width 343 height 20
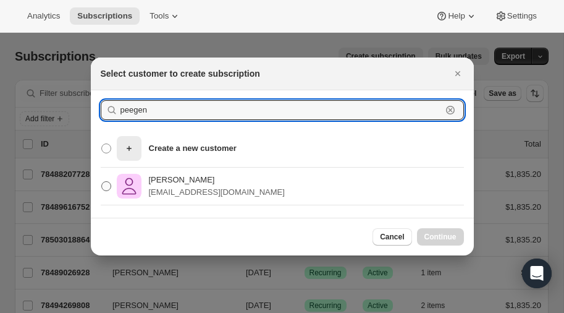
type input "peegen"
click at [105, 183] on span ":rc:" at bounding box center [106, 186] width 10 height 10
click at [102, 182] on input "Peegen Webb pegeenwebb@gmail.com" at bounding box center [101, 181] width 1 height 1
radio input "true"
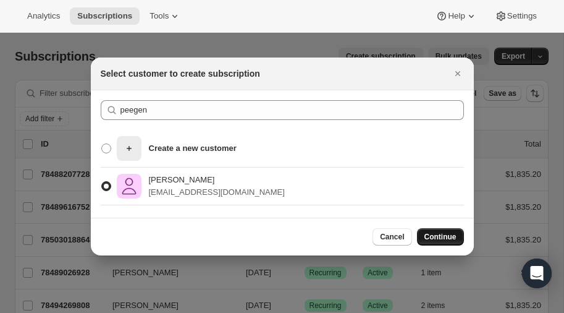
click at [436, 238] on span "Continue" at bounding box center [440, 237] width 32 height 10
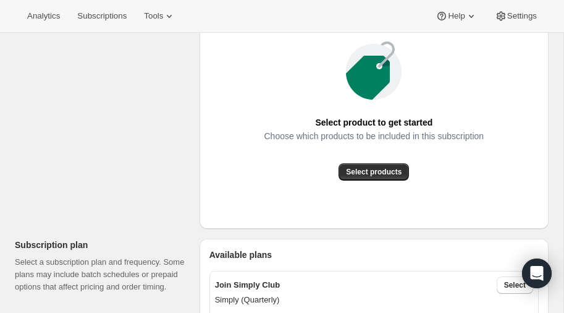
scroll to position [194, 0]
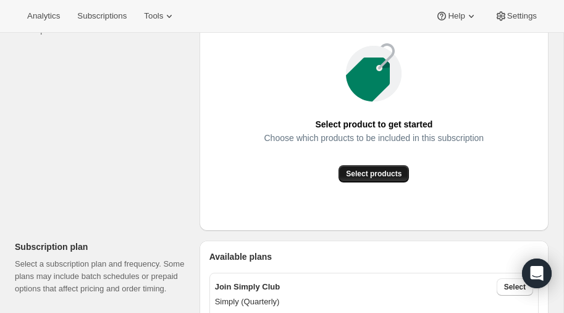
click at [360, 173] on span "Select products" at bounding box center [374, 174] width 56 height 10
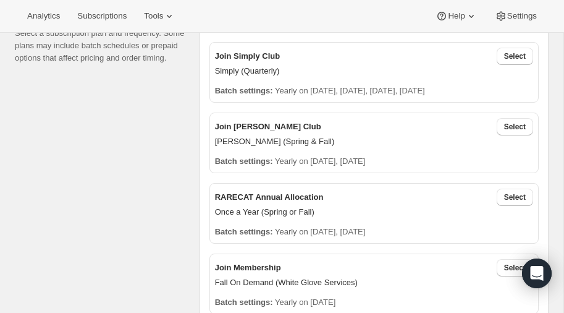
scroll to position [291, 0]
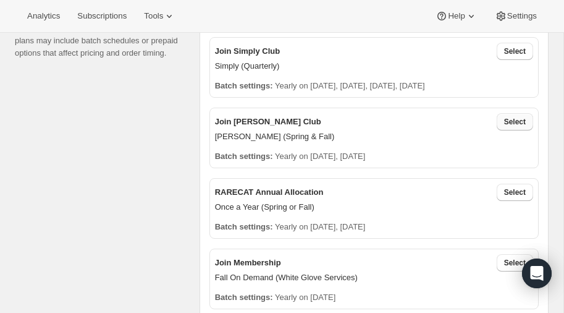
click at [520, 120] on span "Select" at bounding box center [515, 122] width 22 height 10
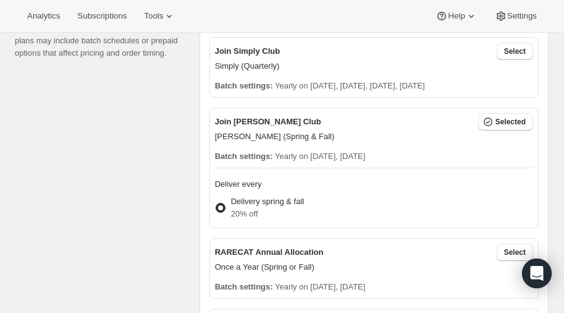
radio input "true"
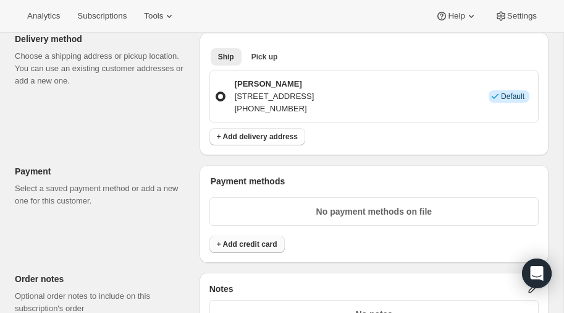
scroll to position [726, 0]
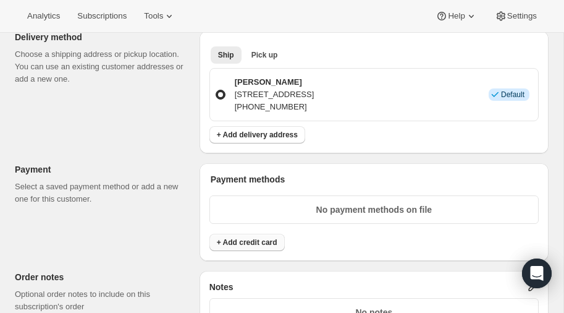
click at [248, 239] on span "+ Add credit card" at bounding box center [247, 242] width 61 height 10
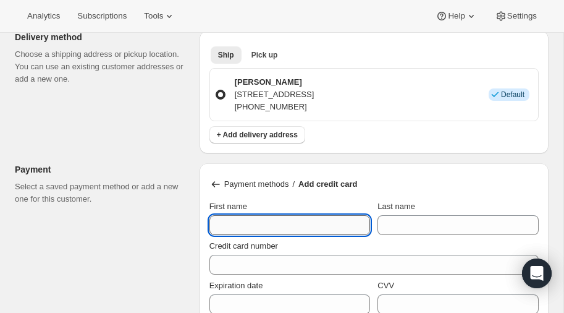
click at [250, 221] on input "First name" at bounding box center [289, 225] width 161 height 20
type input "Pegeen"
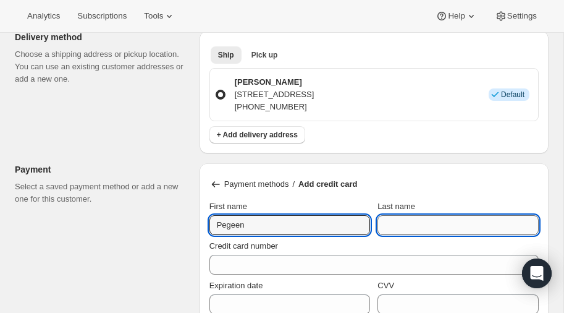
click at [418, 224] on input "Last name" at bounding box center [457, 225] width 161 height 20
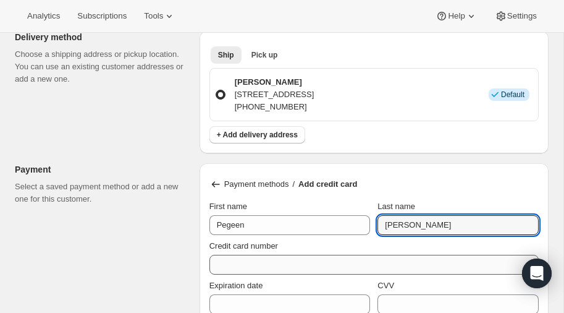
type input "Webb"
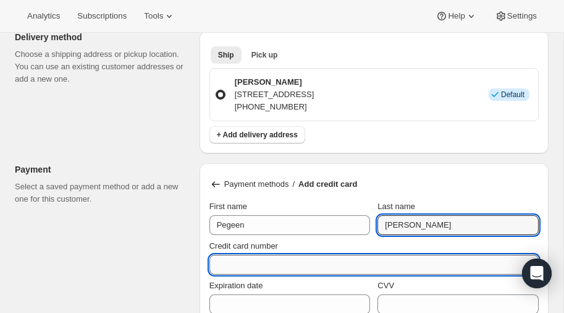
click at [289, 263] on input "Credit card number" at bounding box center [368, 265] width 319 height 20
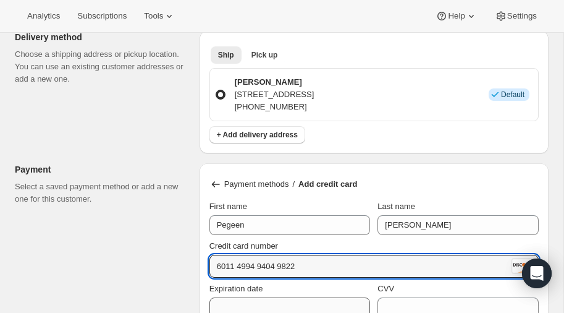
type input "6011 4994 9404 9822"
click at [265, 298] on input "Expiration date" at bounding box center [289, 307] width 161 height 20
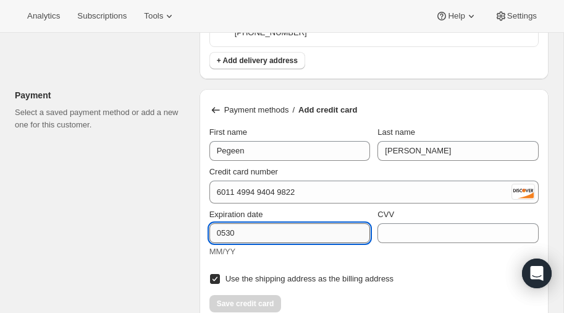
scroll to position [802, 0]
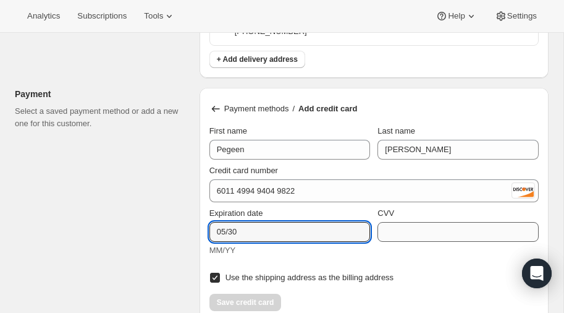
type input "05/30"
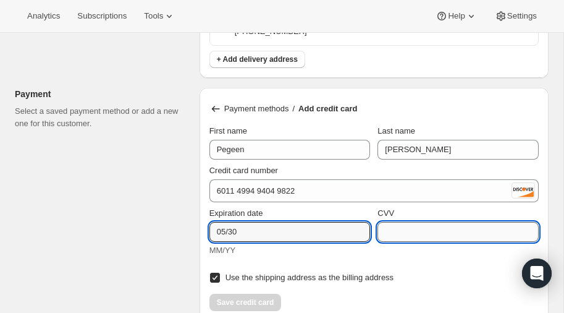
click at [415, 227] on input "CVV" at bounding box center [457, 232] width 161 height 20
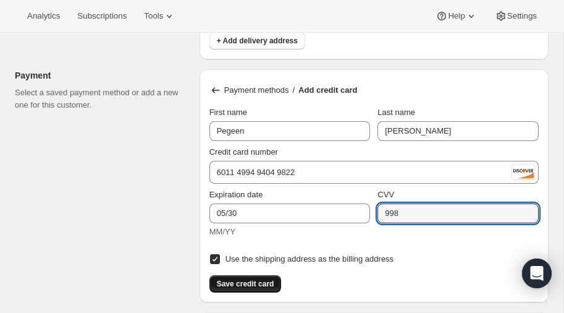
scroll to position [828, 0]
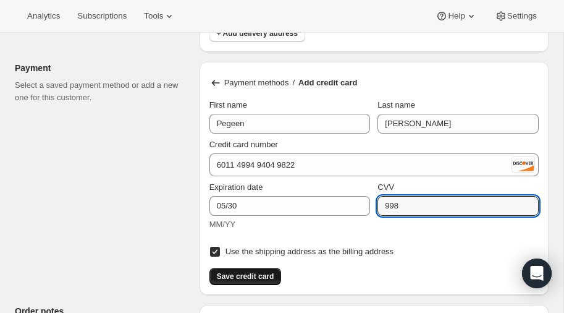
type input "998"
click at [254, 271] on span "Save credit card" at bounding box center [245, 276] width 57 height 10
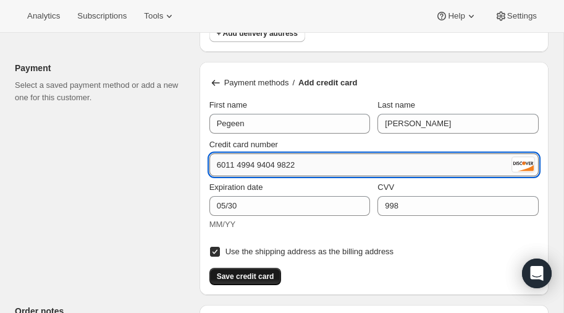
click at [306, 161] on input "6011 4994 9404 9822" at bounding box center [359, 165] width 300 height 20
type input "6011 4994 9404 9826"
click at [233, 271] on span "Save credit card" at bounding box center [245, 276] width 57 height 10
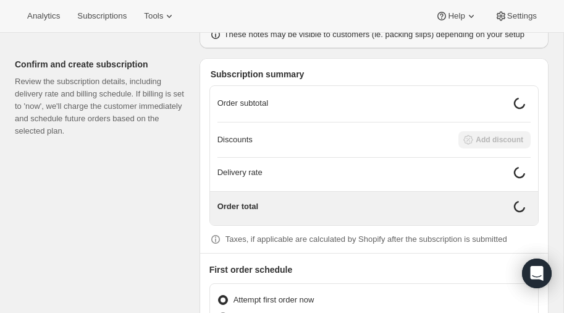
scroll to position [1051, 0]
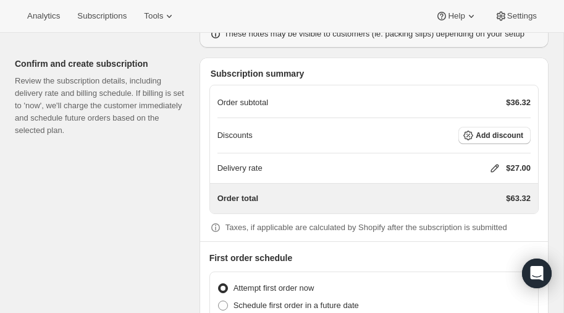
click at [489, 162] on icon at bounding box center [495, 168] width 12 height 12
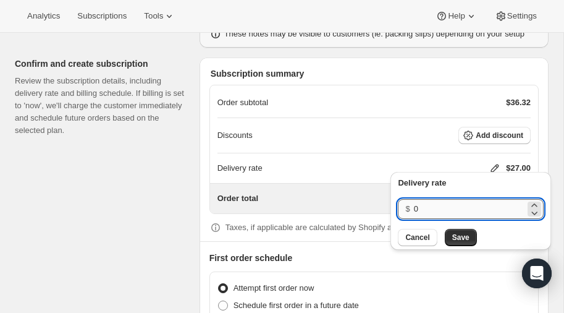
click at [443, 211] on input "0" at bounding box center [469, 209] width 111 height 20
type input "40"
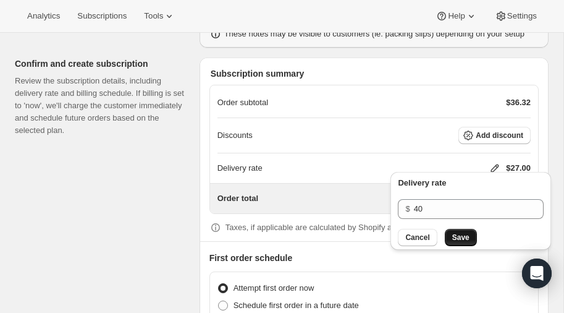
click at [456, 235] on span "Save" at bounding box center [460, 237] width 17 height 10
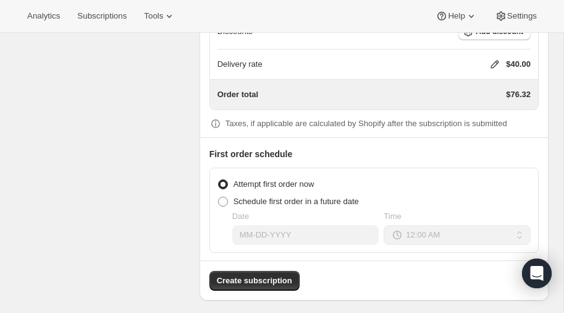
scroll to position [1155, 0]
click at [225, 196] on span at bounding box center [223, 201] width 10 height 10
click at [219, 196] on input "Schedule first order in a future date" at bounding box center [218, 196] width 1 height 1
radio input "true"
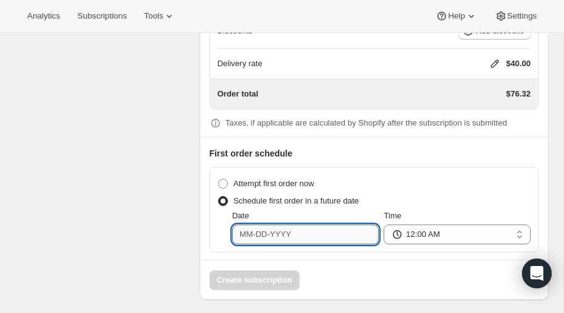
click at [307, 230] on input "Date" at bounding box center [305, 234] width 147 height 20
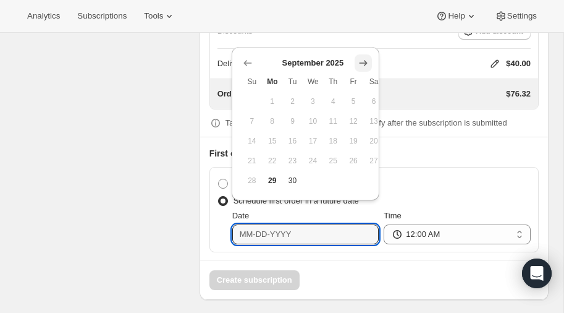
click at [361, 61] on icon "Show next month, October 2025" at bounding box center [363, 63] width 12 height 12
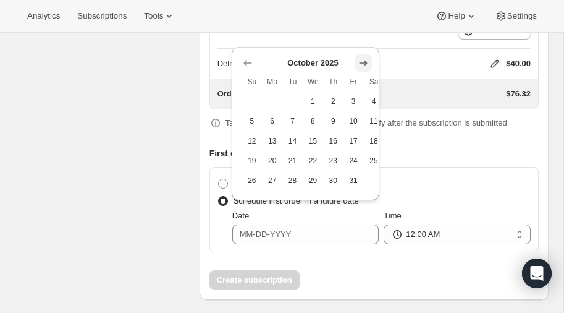
click at [364, 62] on icon "Show next month, November 2025" at bounding box center [363, 63] width 12 height 12
click at [364, 72] on th "Sa" at bounding box center [374, 82] width 20 height 20
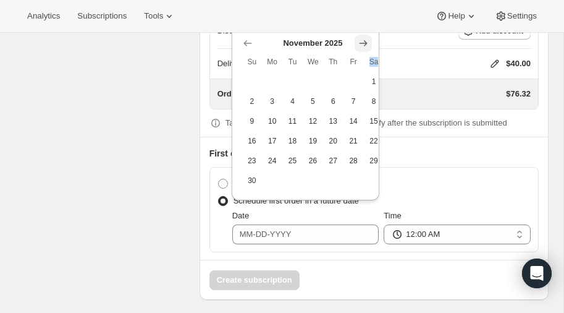
click at [364, 62] on th "Sa" at bounding box center [374, 62] width 20 height 20
click at [363, 43] on icon "Show next month, December 2025" at bounding box center [363, 43] width 8 height 6
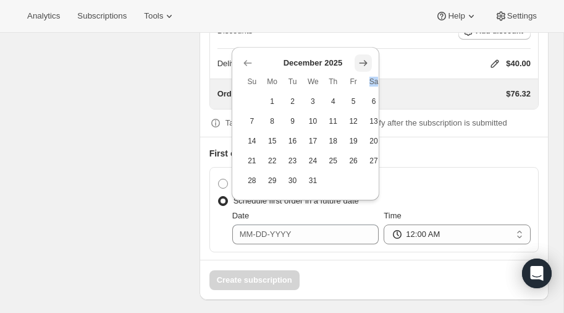
click at [363, 59] on icon "Show next month, January 2026" at bounding box center [363, 63] width 12 height 12
click at [363, 59] on icon "Show next month, February 2026" at bounding box center [363, 63] width 12 height 12
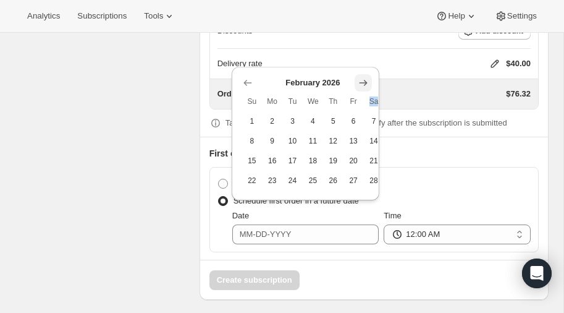
click at [359, 82] on icon "Show next month, March 2026" at bounding box center [363, 83] width 12 height 12
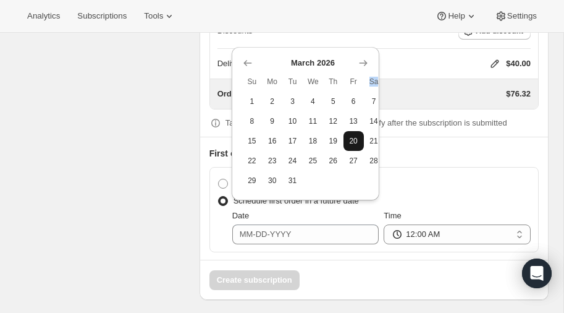
click at [356, 141] on span "20" at bounding box center [353, 141] width 11 height 10
type input "03-20-2026"
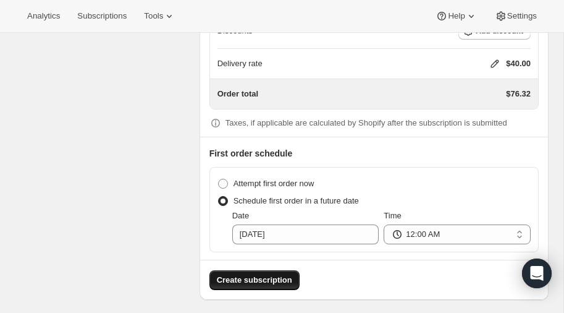
click at [258, 274] on span "Create subscription" at bounding box center [254, 280] width 75 height 12
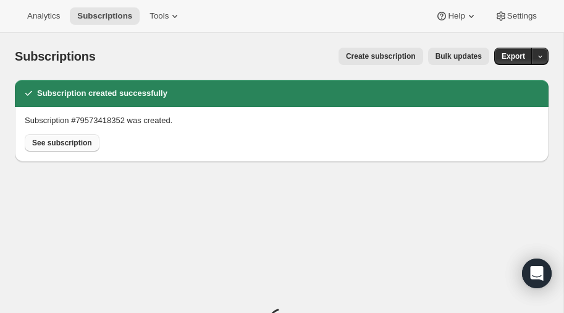
click at [57, 145] on span "See subscription" at bounding box center [62, 143] width 60 height 10
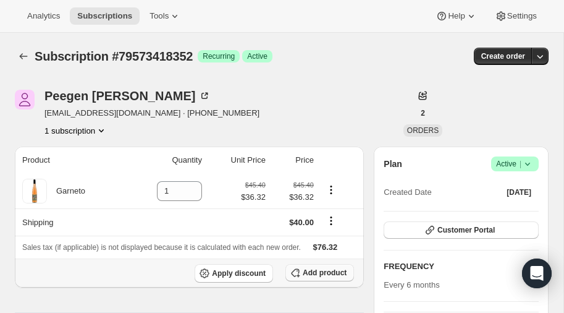
click at [329, 271] on span "Add product" at bounding box center [325, 272] width 44 height 10
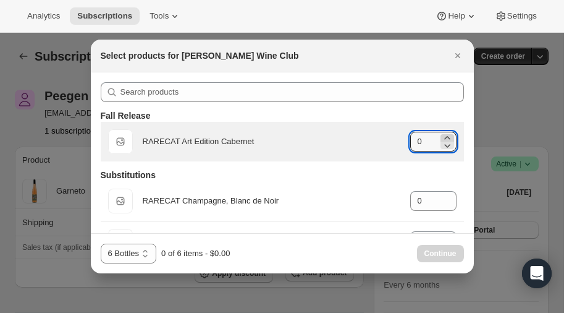
click at [446, 135] on icon ":rph:" at bounding box center [447, 138] width 12 height 12
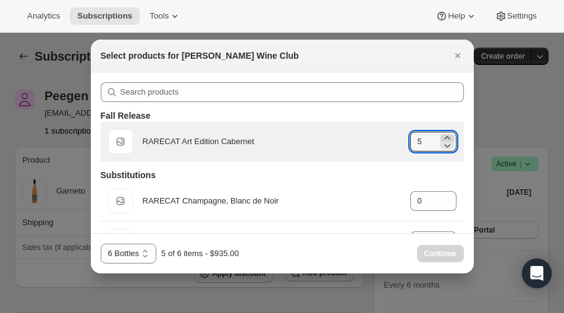
click at [446, 135] on icon ":rph:" at bounding box center [447, 138] width 12 height 12
type input "6"
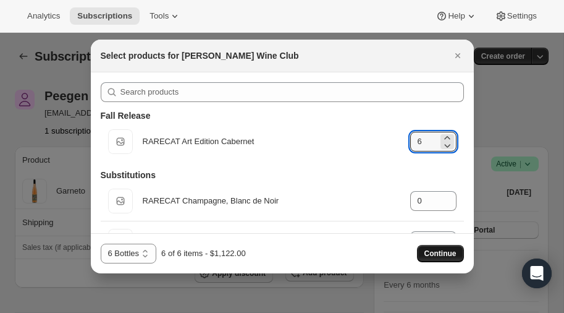
click at [442, 253] on span "Continue" at bounding box center [440, 253] width 32 height 10
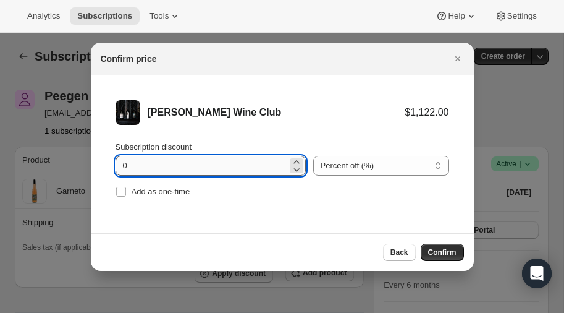
click at [204, 164] on input "0" at bounding box center [202, 166] width 172 height 20
type input "20"
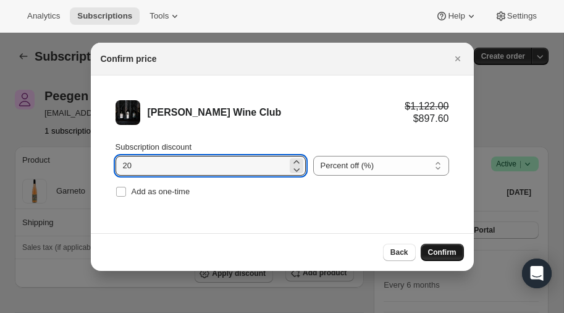
click at [445, 248] on span "Confirm" at bounding box center [442, 252] width 28 height 10
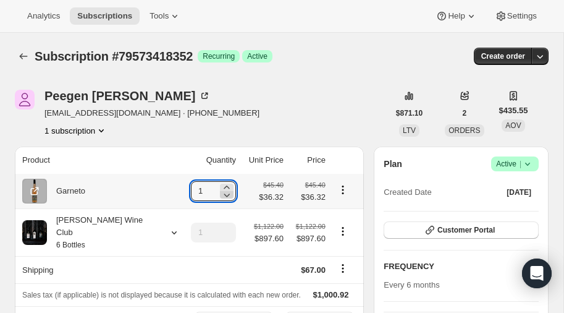
click at [221, 195] on icon at bounding box center [227, 194] width 12 height 12
type input "0"
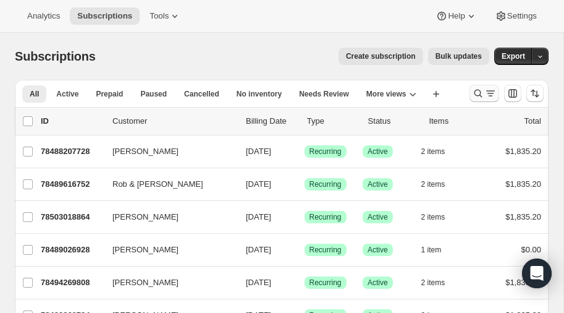
click at [476, 94] on icon "Search and filter results" at bounding box center [478, 93] width 12 height 12
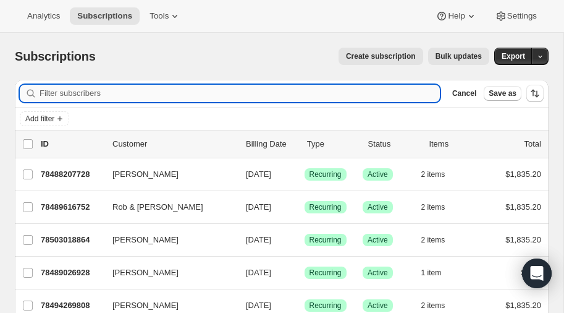
click at [111, 92] on input "Filter subscribers" at bounding box center [240, 93] width 400 height 17
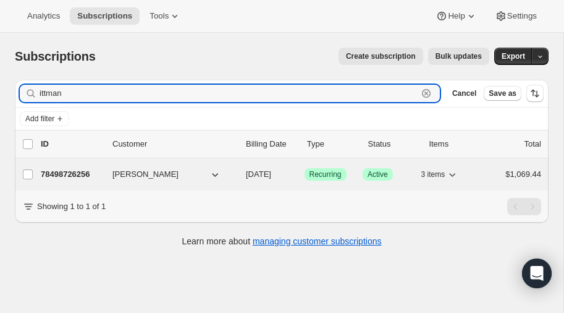
type input "ittman"
click at [68, 173] on p "78498726256" at bounding box center [72, 174] width 62 height 12
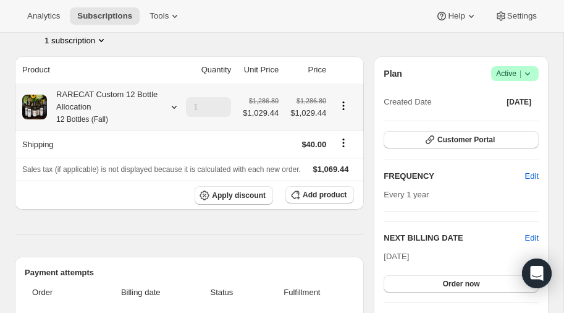
scroll to position [90, 0]
click at [175, 102] on icon at bounding box center [174, 107] width 12 height 12
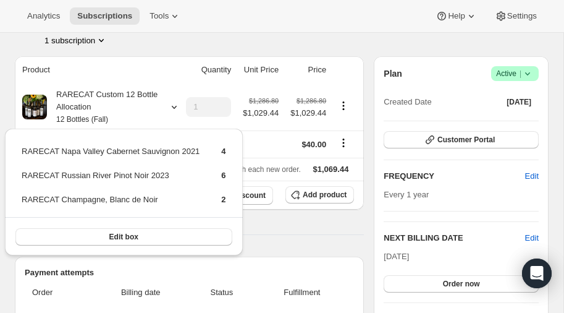
click at [230, 19] on div "Analytics Subscriptions Tools Help Settings" at bounding box center [282, 16] width 564 height 33
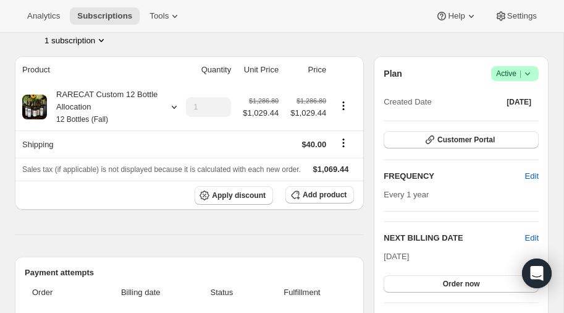
click at [231, 39] on div "Tommy Ittmann barpirate@aol.com · +15046154000 1 subscription" at bounding box center [202, 22] width 374 height 47
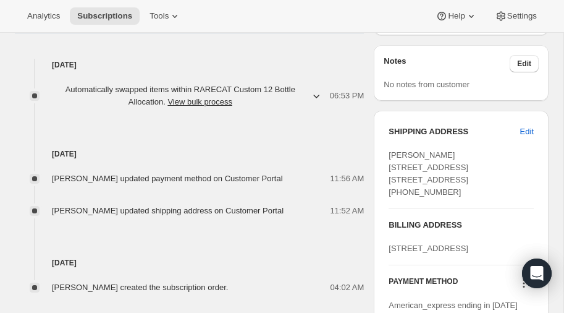
scroll to position [451, 0]
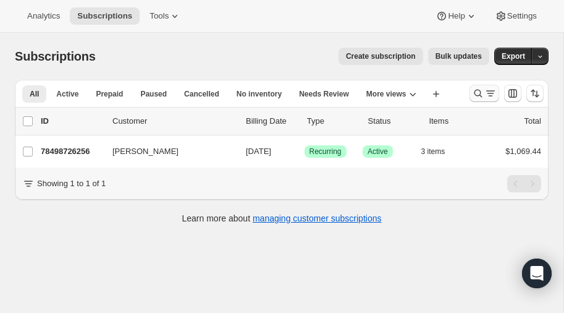
click at [480, 95] on icon "Search and filter results" at bounding box center [478, 94] width 8 height 8
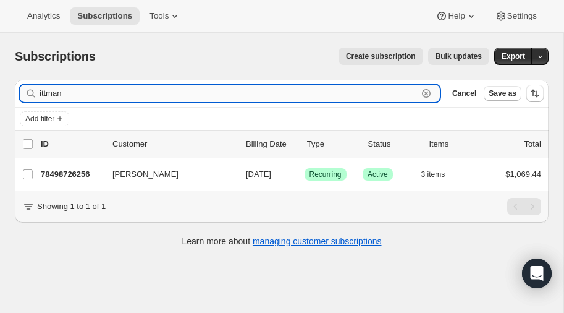
click at [78, 92] on input "ittman" at bounding box center [229, 93] width 378 height 17
type input "i"
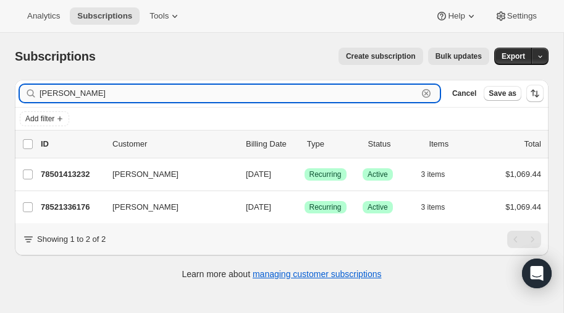
click at [77, 95] on input "wendorff" at bounding box center [229, 93] width 378 height 17
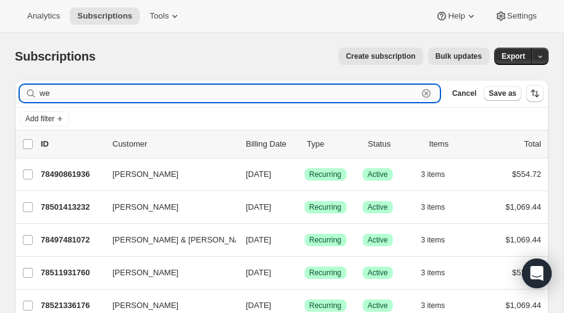
type input "w"
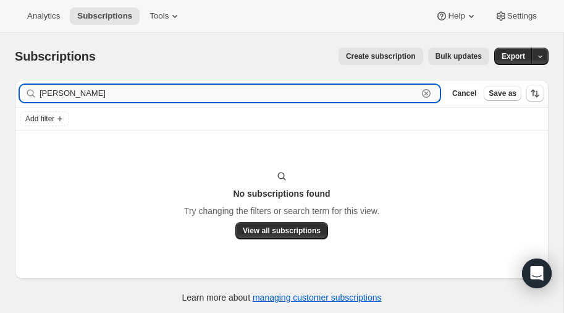
click at [70, 94] on input "kathi" at bounding box center [229, 93] width 378 height 17
type input "k"
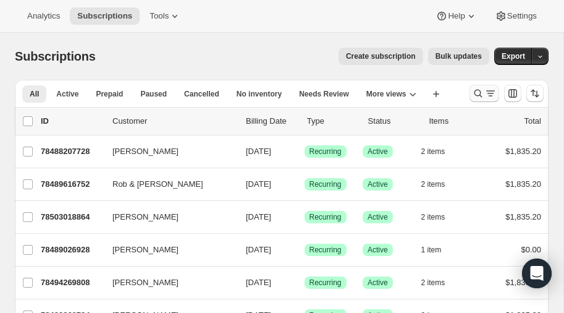
click at [480, 93] on icon "Search and filter results" at bounding box center [478, 94] width 8 height 8
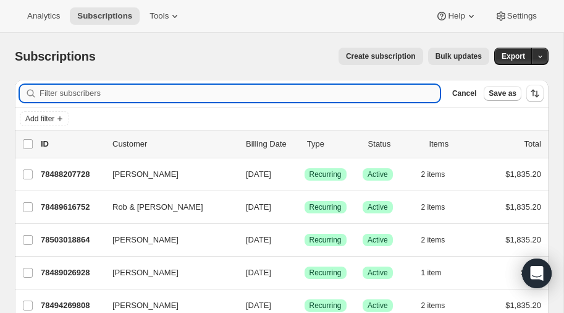
click at [118, 94] on input "Filter subscribers" at bounding box center [240, 93] width 400 height 17
type input "ittman"
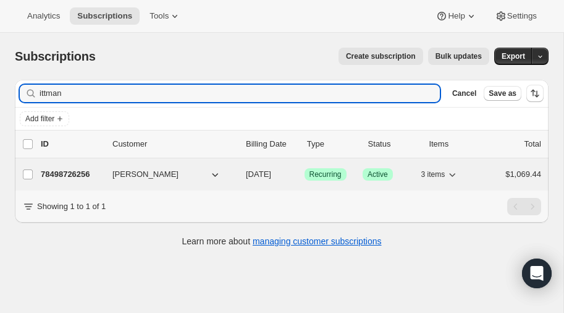
click at [72, 172] on p "78498726256" at bounding box center [72, 174] width 62 height 12
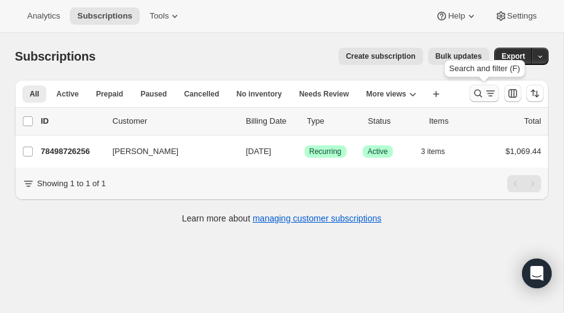
click at [474, 93] on icon "Search and filter results" at bounding box center [478, 94] width 8 height 8
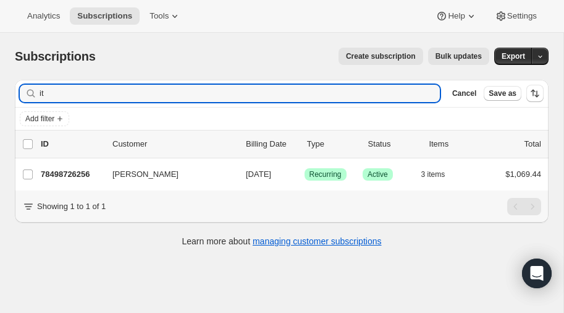
type input "i"
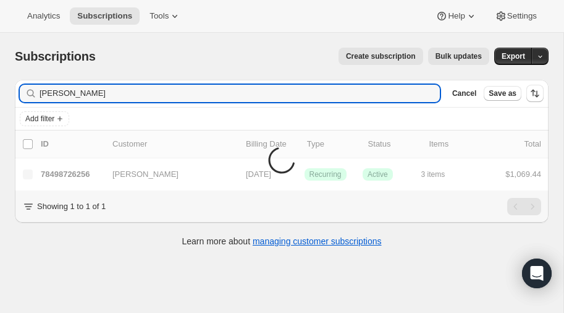
type input "[PERSON_NAME]"
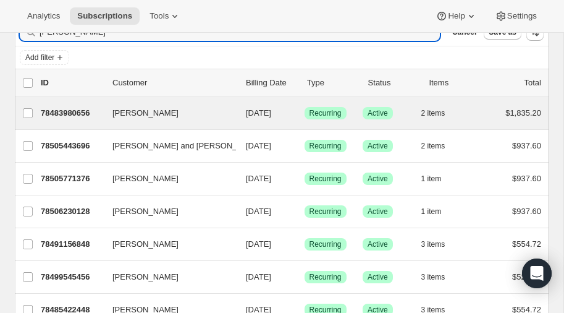
scroll to position [62, 0]
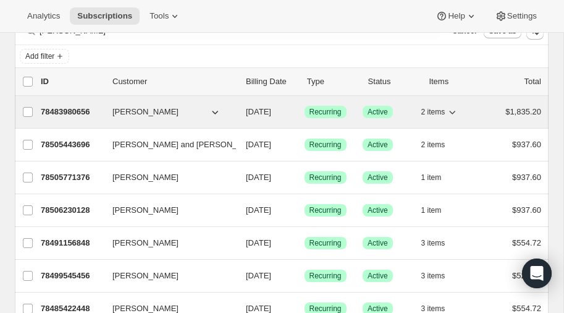
click at [61, 109] on p "78483980656" at bounding box center [72, 112] width 62 height 12
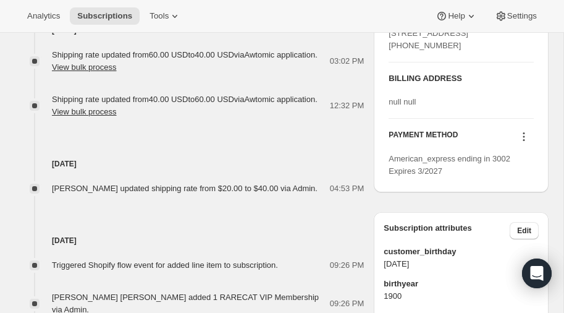
scroll to position [589, 0]
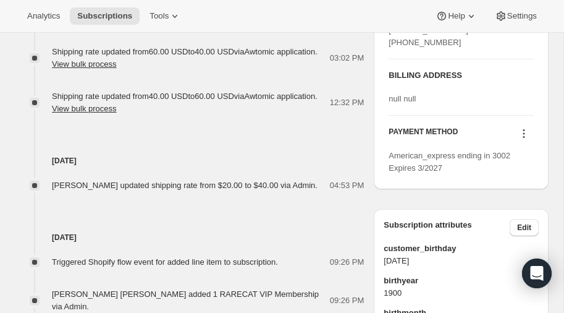
click at [523, 140] on icon at bounding box center [524, 133] width 12 height 12
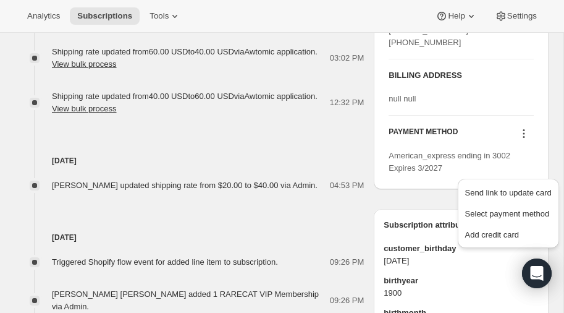
click at [322, 145] on div "[DATE] [PERSON_NAME] updated shipping rate from $20.00 to $40.00 via Admin. 04:…" at bounding box center [189, 153] width 349 height 77
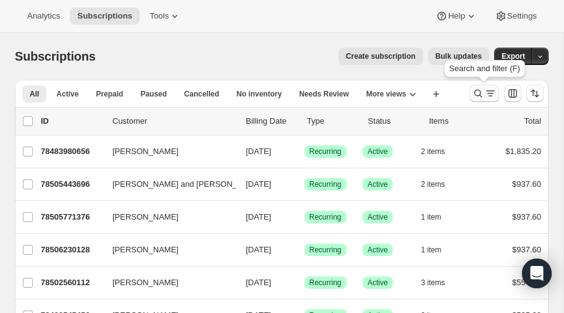
click at [478, 90] on icon "Search and filter results" at bounding box center [478, 93] width 12 height 12
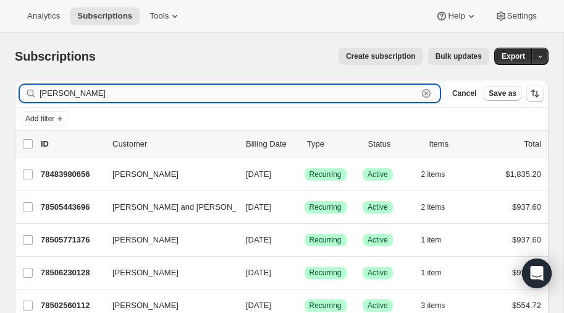
click at [87, 95] on input "[PERSON_NAME]" at bounding box center [229, 93] width 378 height 17
type input "m"
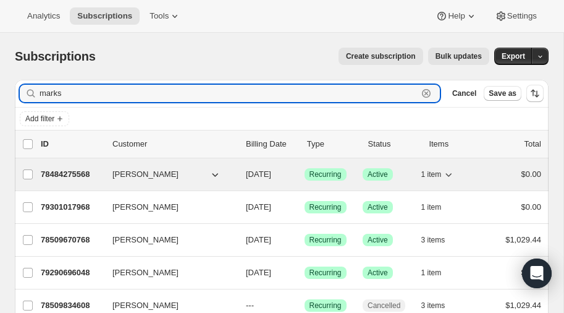
type input "marks"
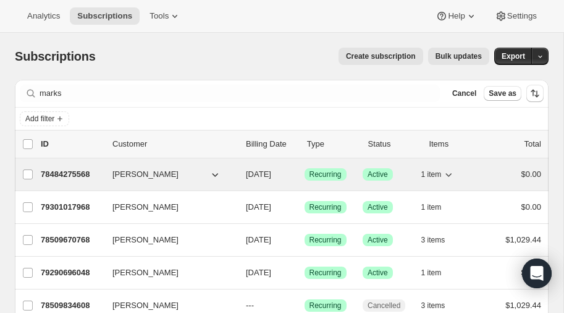
click at [67, 170] on p "78484275568" at bounding box center [72, 174] width 62 height 12
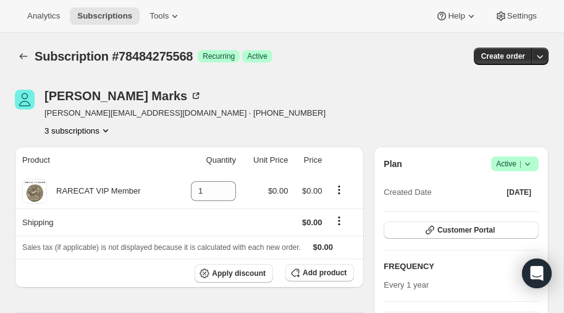
click at [105, 127] on icon "Product actions" at bounding box center [105, 130] width 12 height 12
click at [106, 130] on icon "Product actions" at bounding box center [105, 130] width 12 height 12
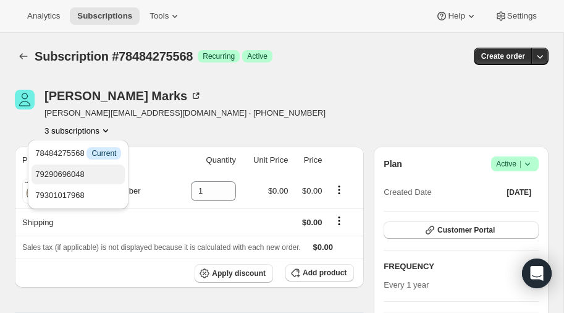
click at [74, 168] on span "79290696048" at bounding box center [78, 174] width 86 height 12
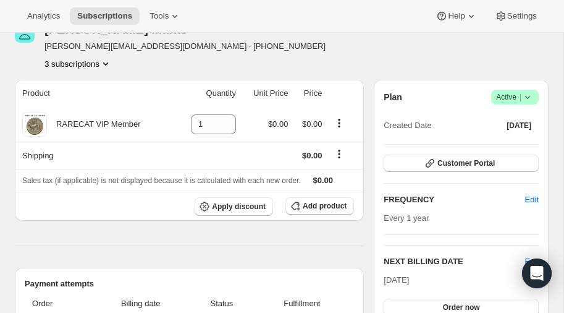
scroll to position [68, 0]
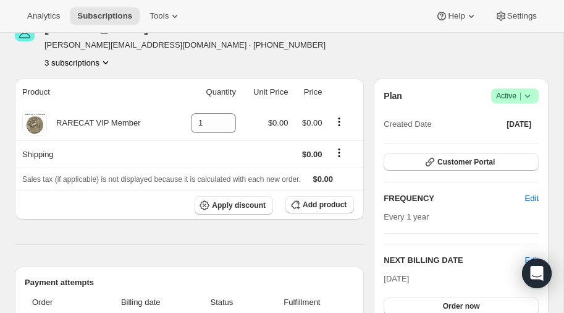
click at [108, 61] on icon "Product actions" at bounding box center [105, 62] width 5 height 3
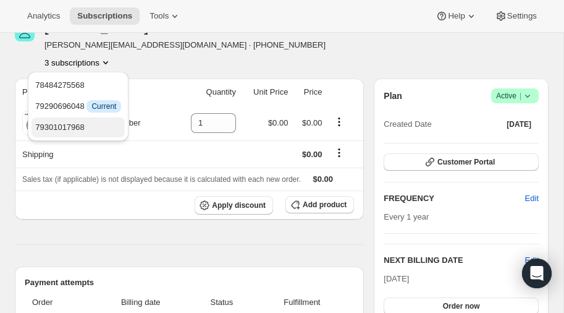
click at [75, 125] on span "79301017968" at bounding box center [59, 126] width 49 height 9
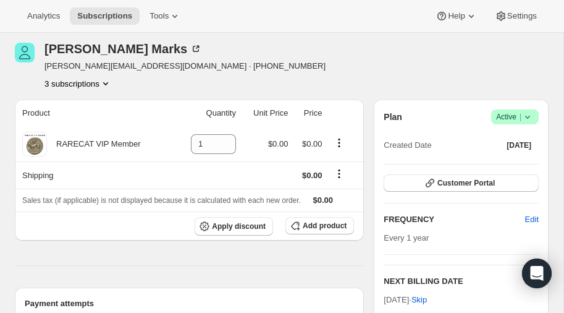
scroll to position [47, 0]
click at [107, 80] on icon "Product actions" at bounding box center [105, 83] width 12 height 12
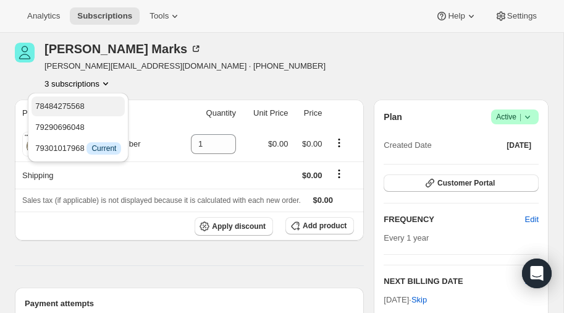
click at [75, 105] on span "78484275568" at bounding box center [59, 105] width 49 height 9
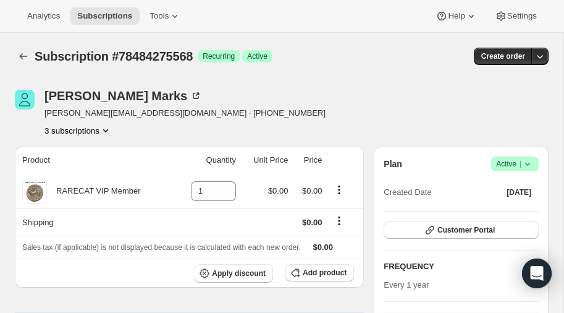
click at [107, 129] on icon "Product actions" at bounding box center [105, 130] width 12 height 12
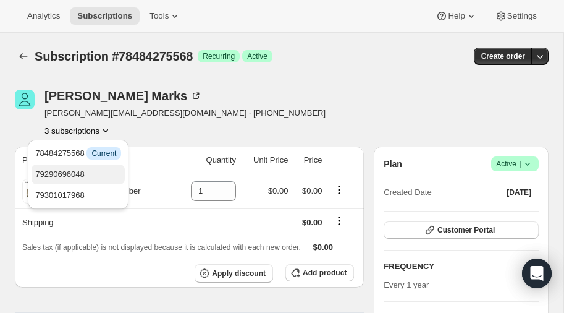
click at [76, 168] on span "79290696048" at bounding box center [78, 174] width 86 height 12
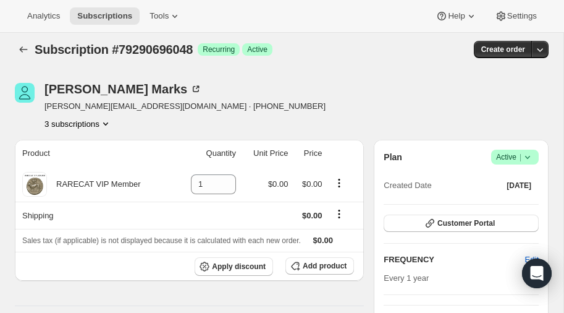
scroll to position [6, 0]
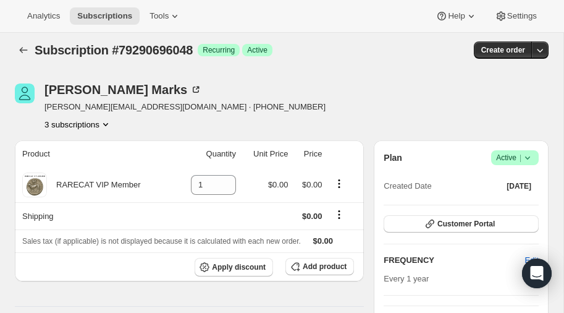
click at [108, 123] on icon "Product actions" at bounding box center [105, 124] width 5 height 3
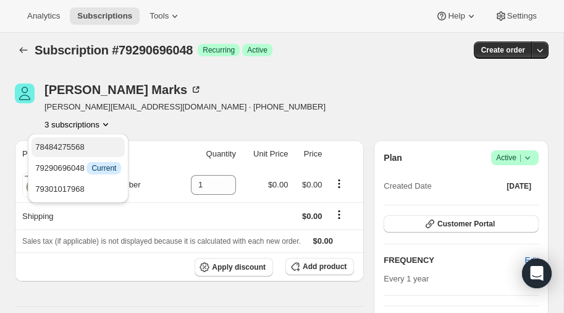
click at [86, 143] on span "78484275568" at bounding box center [78, 147] width 86 height 12
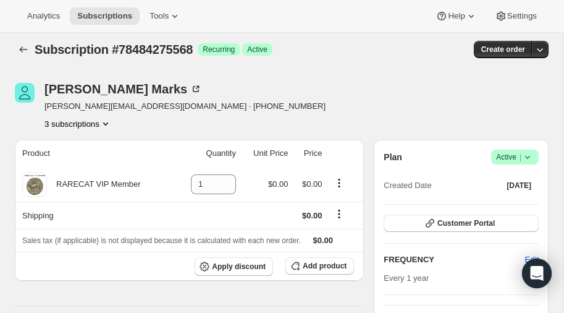
scroll to position [7, 0]
click at [324, 264] on span "Add product" at bounding box center [325, 266] width 44 height 10
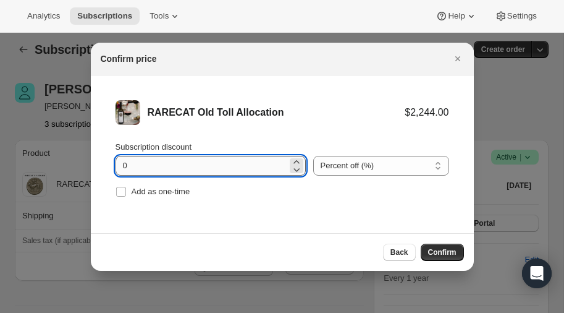
click at [160, 163] on input "0" at bounding box center [202, 166] width 172 height 20
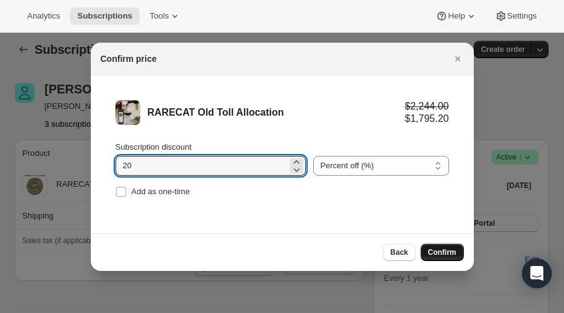
type input "20"
click at [439, 250] on span "Confirm" at bounding box center [442, 252] width 28 height 10
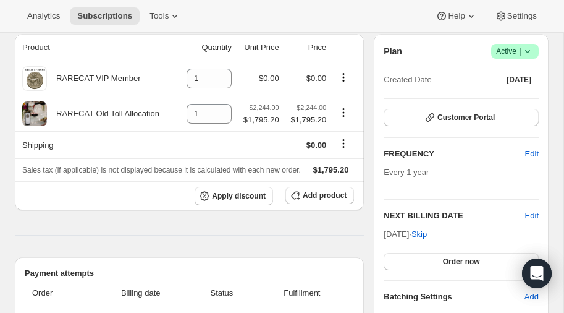
scroll to position [115, 0]
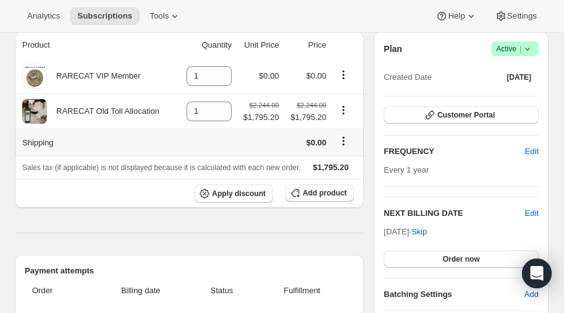
click at [341, 140] on icon "Shipping actions" at bounding box center [343, 141] width 12 height 12
click at [337, 163] on span "Edit shipping rate" at bounding box center [344, 163] width 62 height 9
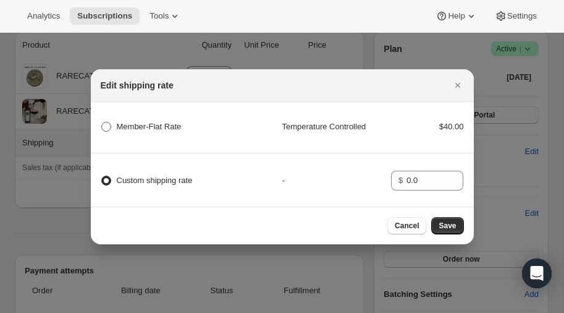
click at [103, 126] on span ":r1d2:" at bounding box center [106, 127] width 10 height 10
click at [102, 122] on Rate "Member-Flat Rate" at bounding box center [101, 122] width 1 height 1
radio Rate "true"
radio input "false"
click at [457, 224] on button "Save" at bounding box center [447, 225] width 32 height 17
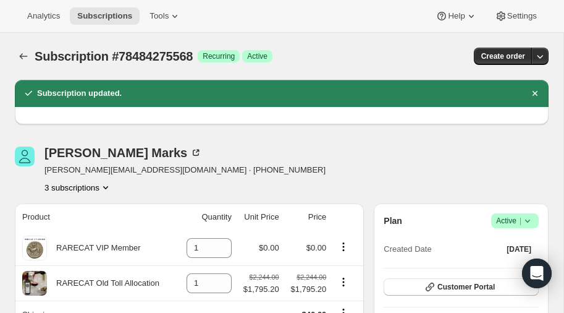
click at [526, 219] on icon at bounding box center [527, 220] width 12 height 12
click at [505, 242] on span "Pause subscription" at bounding box center [513, 244] width 68 height 9
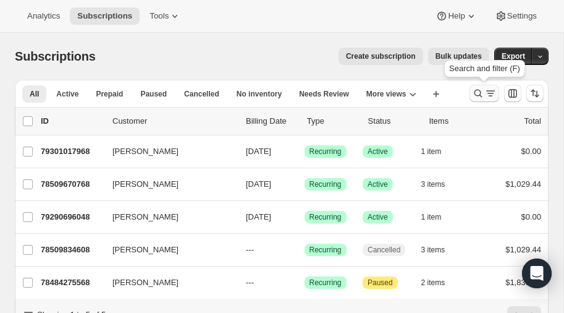
click at [474, 92] on icon "Search and filter results" at bounding box center [478, 93] width 12 height 12
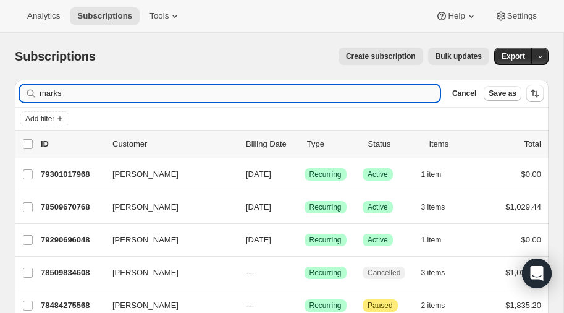
click at [72, 93] on input "marks" at bounding box center [240, 93] width 400 height 17
type input "m"
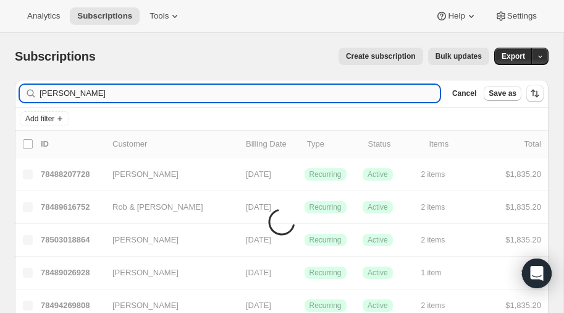
type input "grealish"
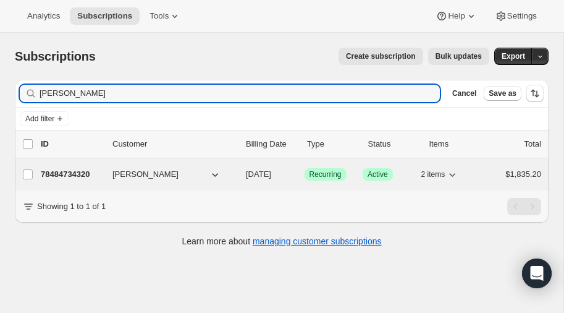
click at [73, 172] on p "78484734320" at bounding box center [72, 174] width 62 height 12
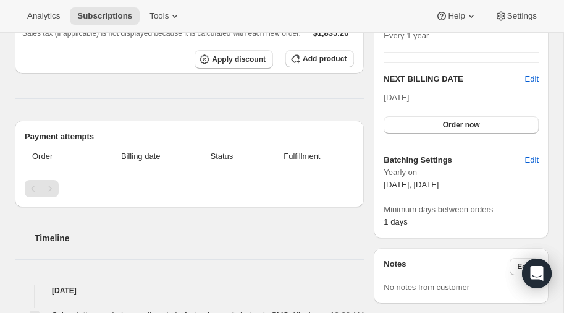
scroll to position [250, 0]
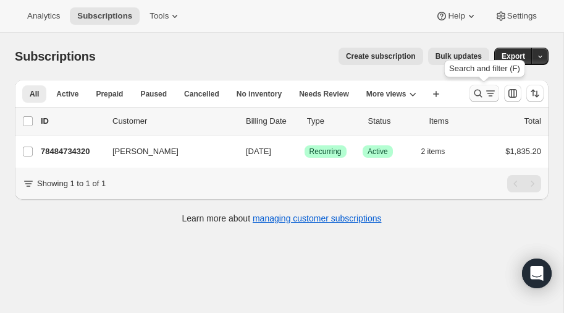
click at [479, 96] on icon "Search and filter results" at bounding box center [478, 93] width 12 height 12
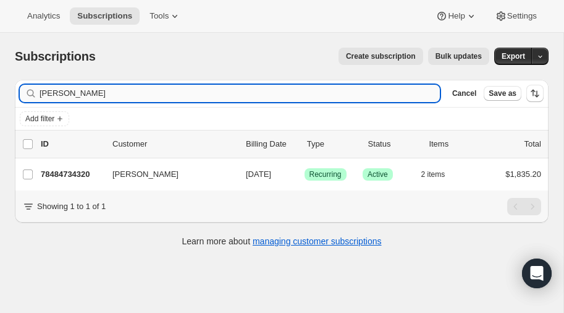
click at [138, 96] on input "grealish" at bounding box center [240, 93] width 400 height 17
type input "g"
type input "kanen"
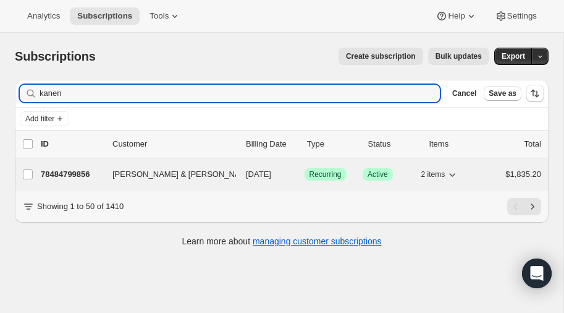
click at [80, 173] on p "78484799856" at bounding box center [72, 174] width 62 height 12
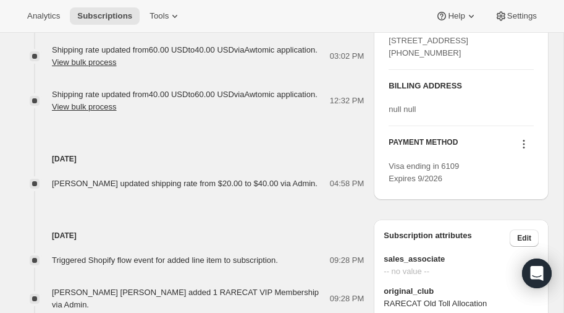
scroll to position [589, 0]
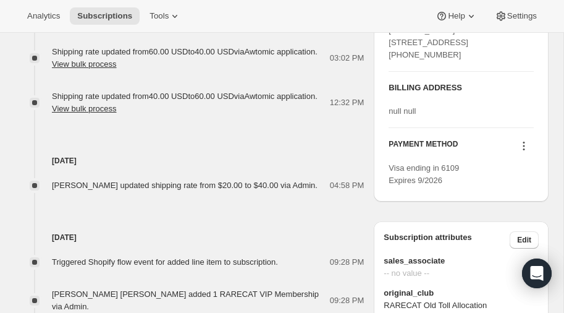
click at [524, 152] on icon at bounding box center [524, 146] width 12 height 12
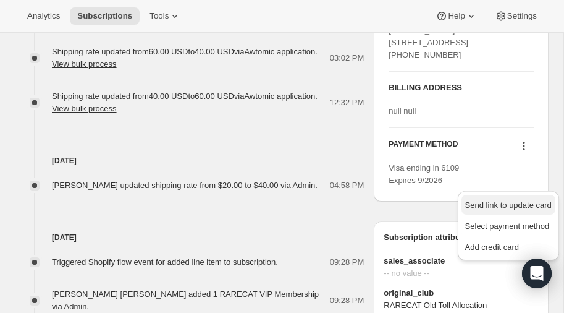
click at [510, 201] on span "Send link to update card" at bounding box center [508, 204] width 86 height 9
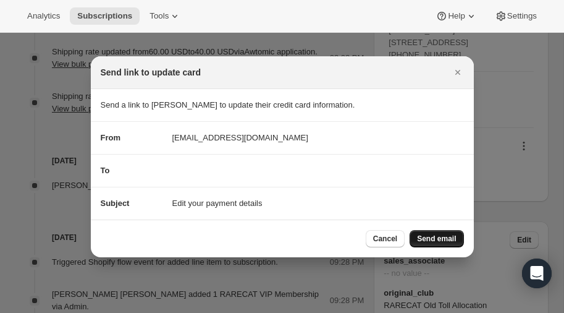
click at [436, 235] on span "Send email" at bounding box center [436, 239] width 39 height 10
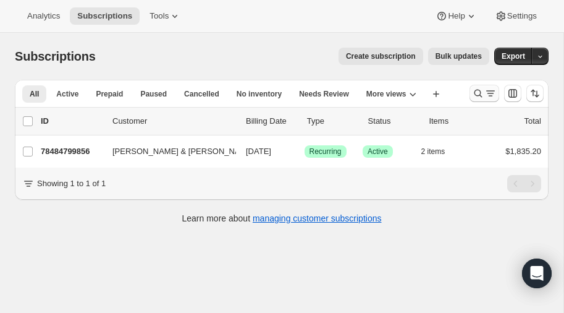
click at [481, 93] on icon "Search and filter results" at bounding box center [478, 94] width 8 height 8
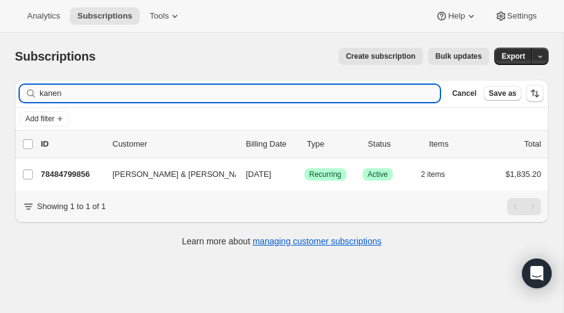
click at [103, 94] on input "kanen" at bounding box center [240, 93] width 400 height 17
type input "k"
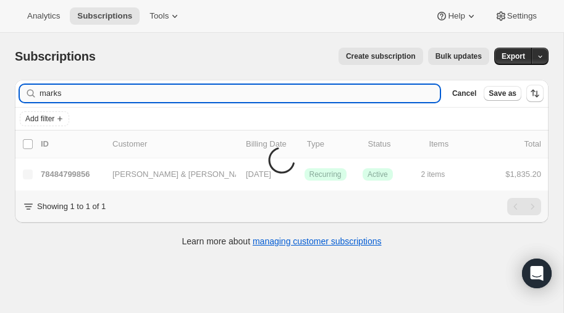
type input "marks"
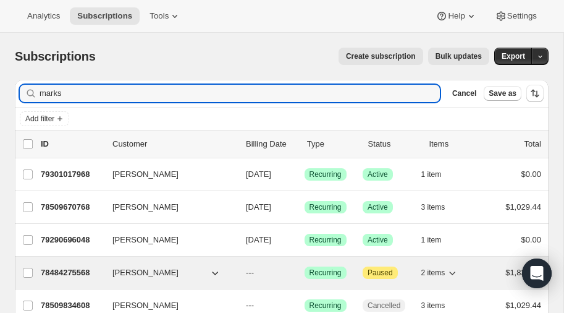
click at [67, 266] on p "78484275568" at bounding box center [72, 272] width 62 height 12
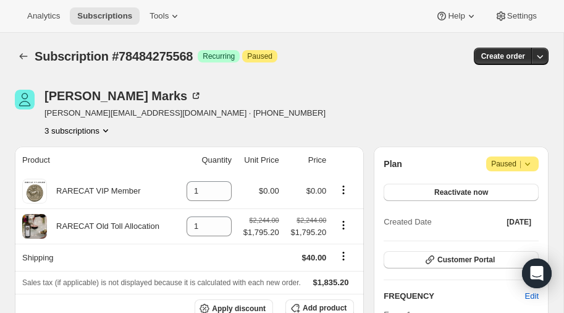
click at [107, 127] on icon "Product actions" at bounding box center [105, 130] width 12 height 12
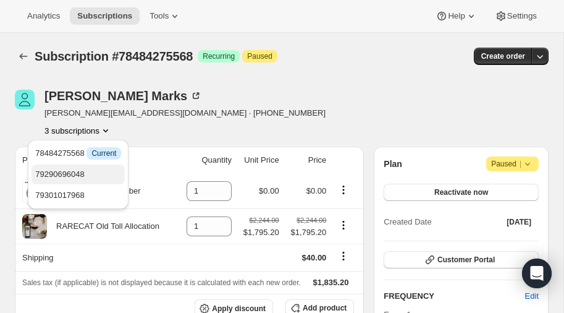
click at [70, 174] on span "79290696048" at bounding box center [59, 173] width 49 height 9
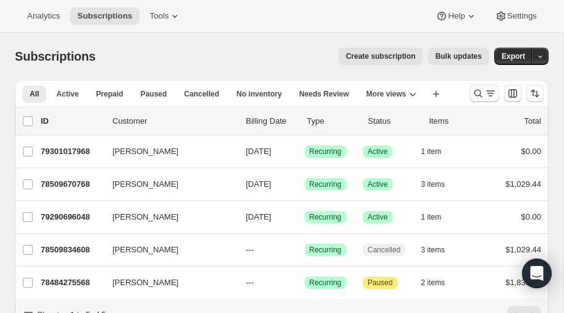
click at [478, 91] on icon "Search and filter results" at bounding box center [478, 93] width 12 height 12
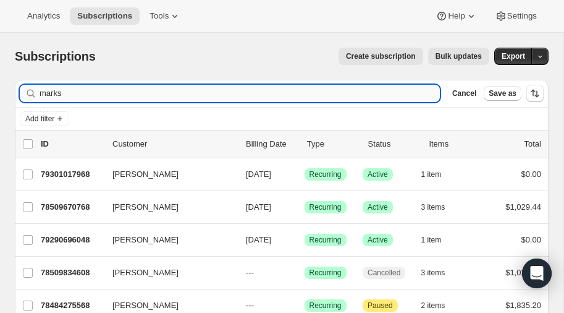
click at [129, 93] on input "marks" at bounding box center [240, 93] width 400 height 17
type input "m"
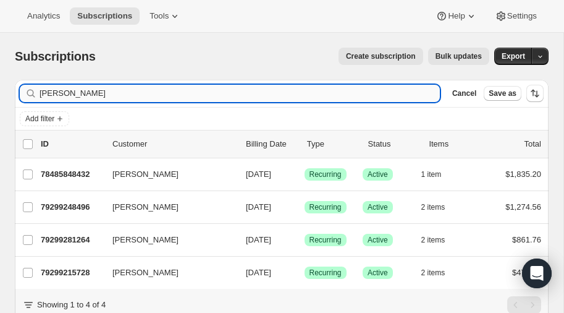
scroll to position [43, 0]
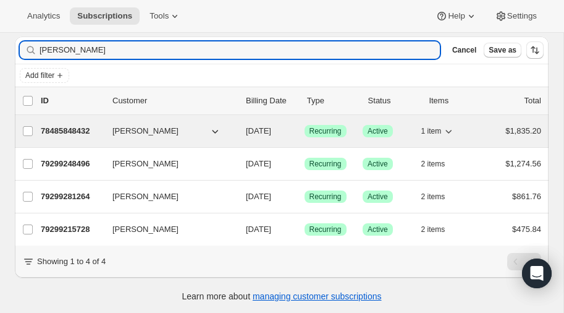
type input "[PERSON_NAME]"
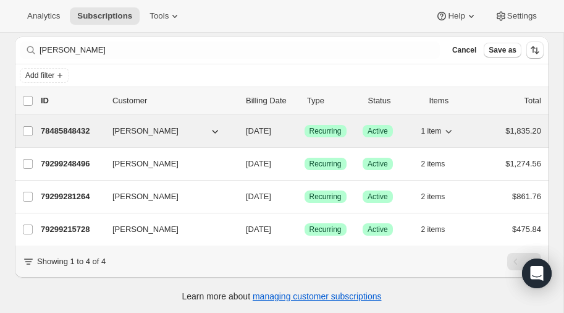
click at [70, 127] on p "78485848432" at bounding box center [72, 131] width 62 height 12
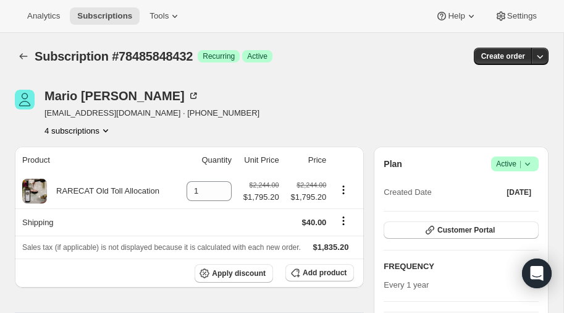
click at [107, 128] on icon "Product actions" at bounding box center [105, 130] width 12 height 12
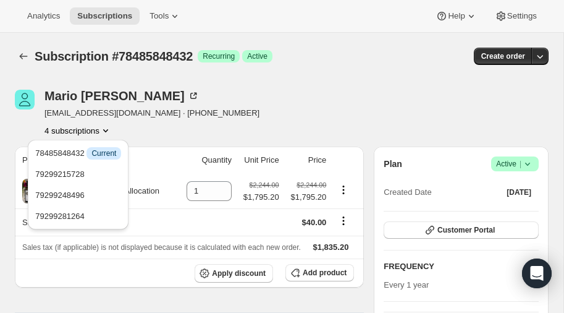
click at [278, 106] on div "[PERSON_NAME] [EMAIL_ADDRESS][DOMAIN_NAME] · [PHONE_NUMBER] 4 subscriptions" at bounding box center [202, 113] width 374 height 47
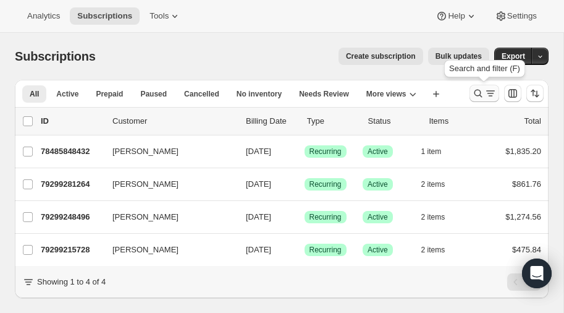
click at [480, 90] on icon "Search and filter results" at bounding box center [478, 93] width 12 height 12
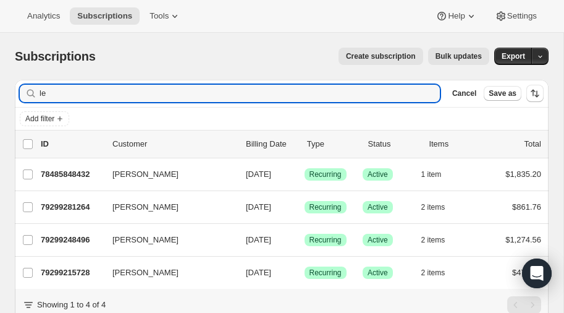
type input "l"
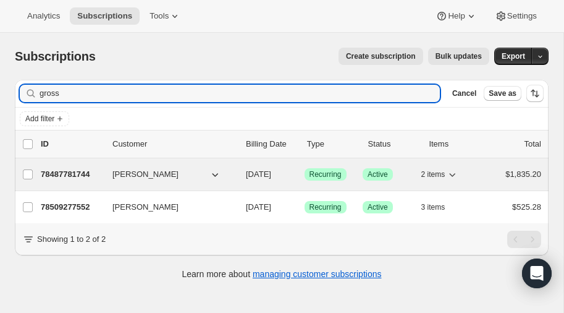
type input "gross"
click at [80, 170] on p "78487781744" at bounding box center [72, 174] width 62 height 12
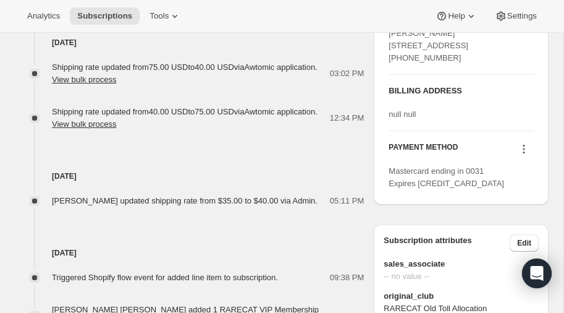
scroll to position [574, 0]
click at [522, 154] on icon at bounding box center [524, 148] width 12 height 12
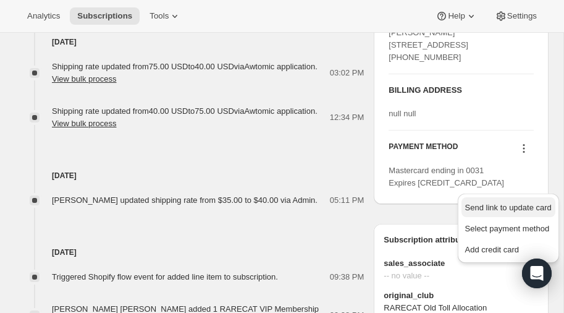
click at [503, 207] on span "Send link to update card" at bounding box center [508, 207] width 86 height 9
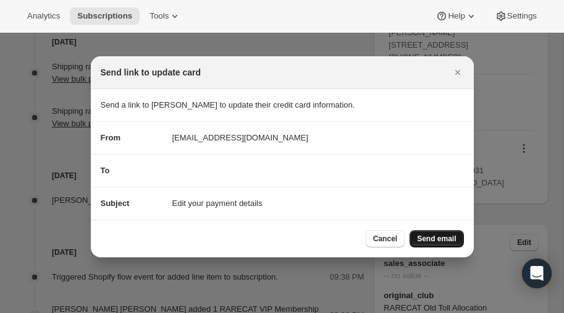
click at [437, 236] on span "Send email" at bounding box center [436, 239] width 39 height 10
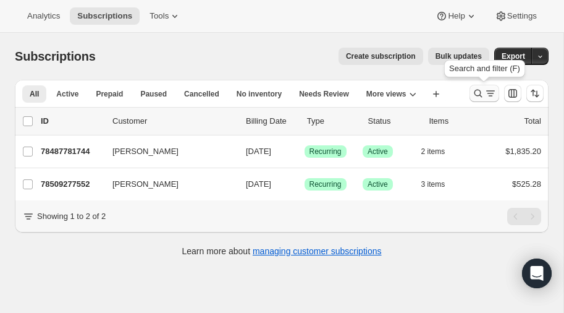
click at [482, 92] on icon "Search and filter results" at bounding box center [478, 93] width 12 height 12
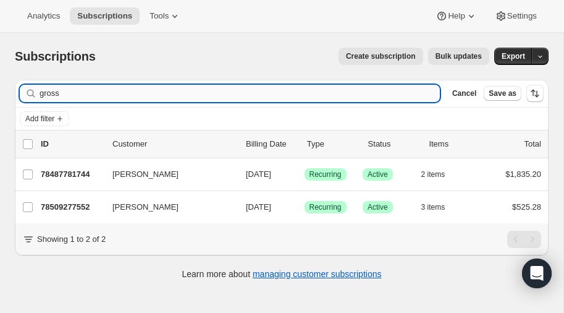
click at [139, 98] on input "gross" at bounding box center [240, 93] width 400 height 17
type input "g"
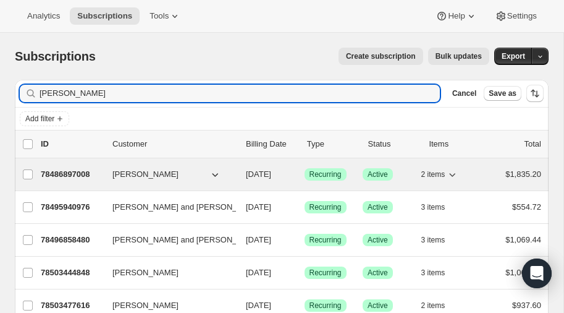
type input "kelly"
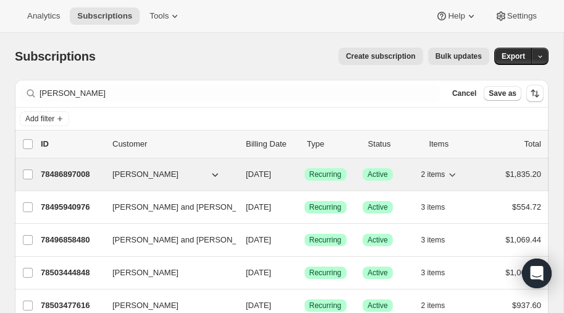
click at [68, 171] on p "78486897008" at bounding box center [72, 174] width 62 height 12
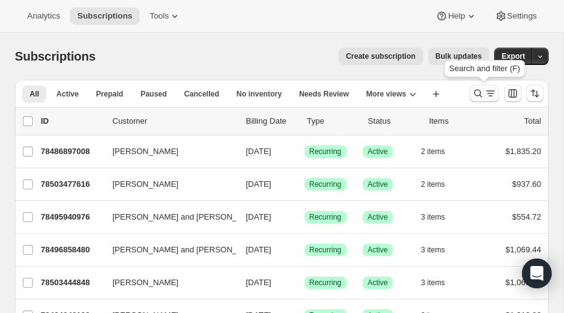
click at [480, 91] on icon "Search and filter results" at bounding box center [478, 93] width 12 height 12
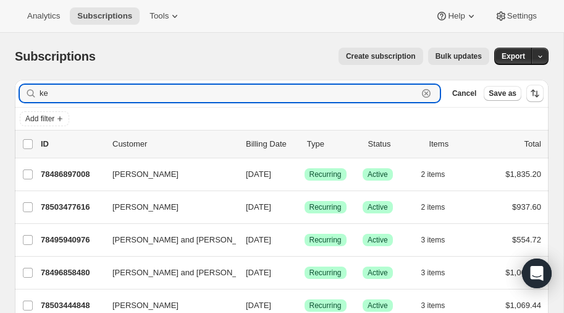
type input "k"
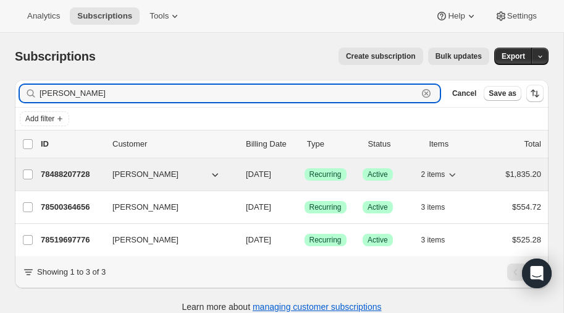
type input "hein"
click at [73, 168] on p "78488207728" at bounding box center [72, 174] width 62 height 12
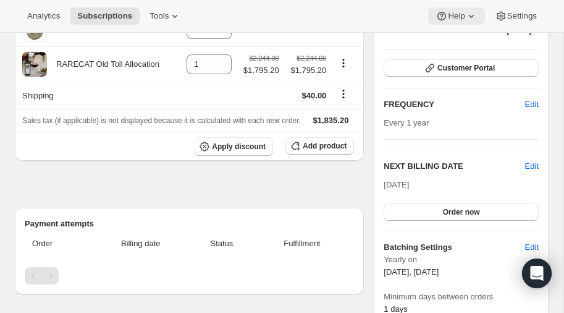
scroll to position [91, 0]
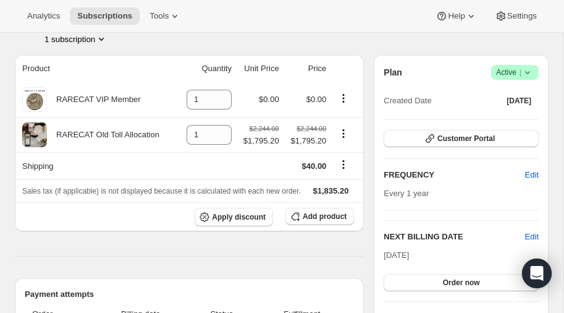
click at [530, 72] on icon at bounding box center [527, 72] width 12 height 12
click at [507, 95] on span "Pause subscription" at bounding box center [513, 95] width 68 height 9
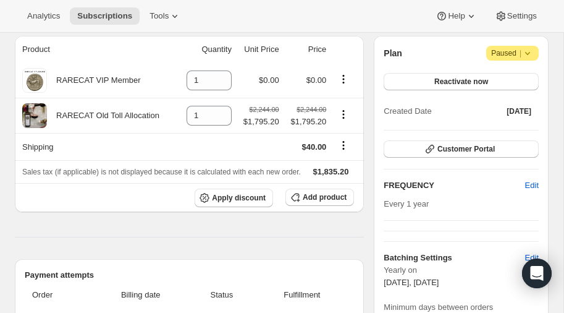
scroll to position [154, 0]
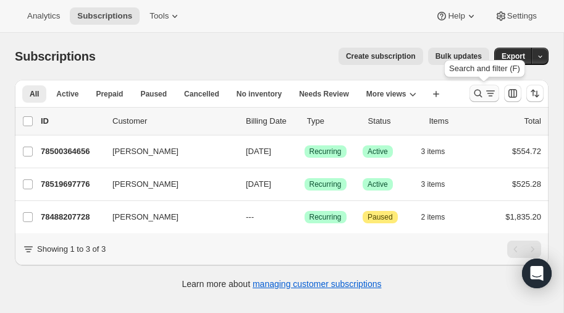
click at [480, 91] on icon "Search and filter results" at bounding box center [478, 93] width 12 height 12
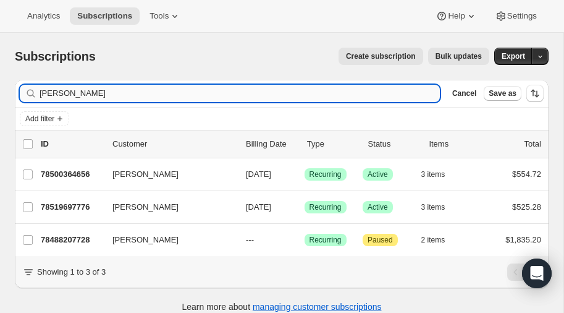
click at [105, 93] on input "hein" at bounding box center [240, 93] width 400 height 17
type input "h"
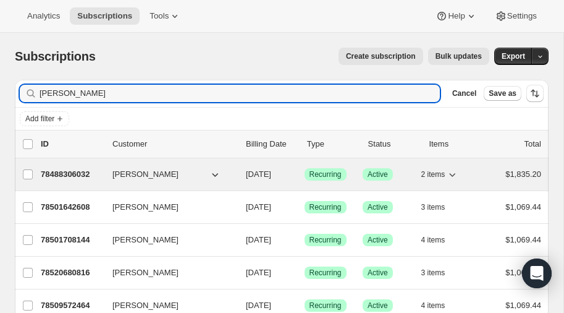
type input "montgomery"
click at [73, 170] on p "78488306032" at bounding box center [72, 174] width 62 height 12
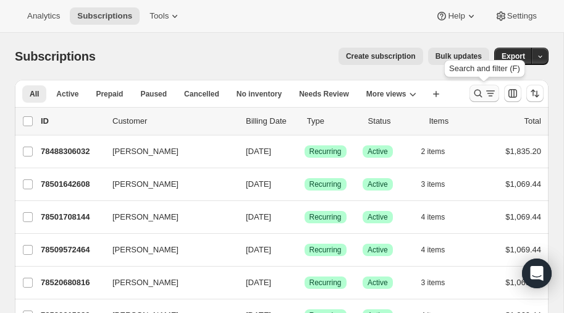
click at [481, 89] on icon "Search and filter results" at bounding box center [478, 93] width 12 height 12
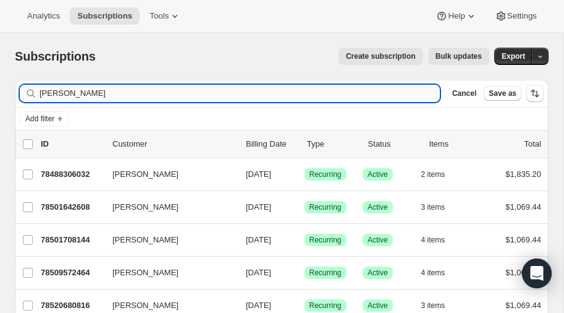
click at [129, 93] on input "montgomery" at bounding box center [240, 93] width 400 height 17
type input "m"
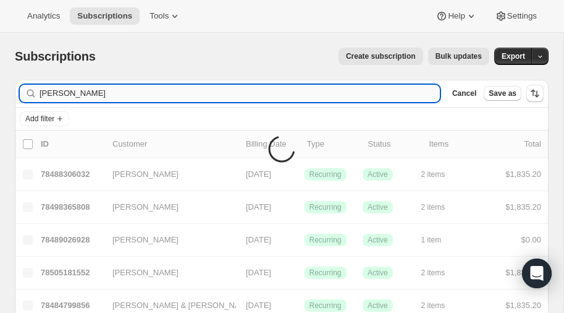
type input "pratt"
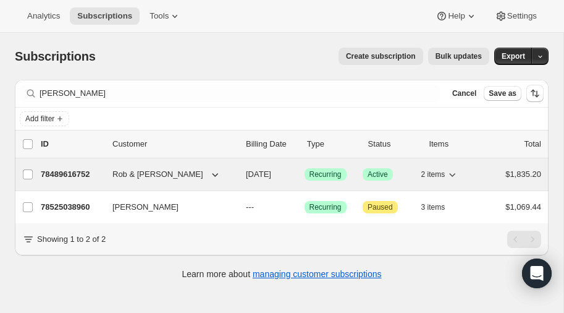
click at [51, 168] on p "78489616752" at bounding box center [72, 174] width 62 height 12
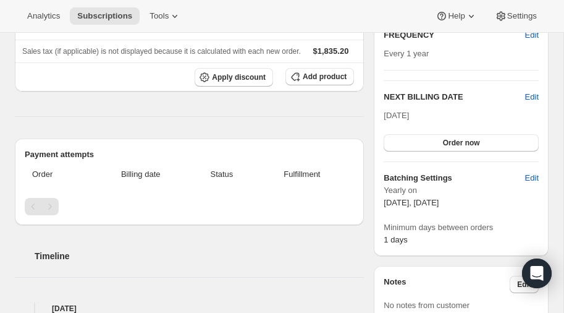
scroll to position [146, 0]
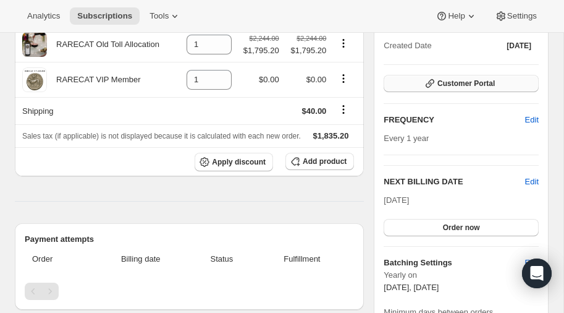
click at [471, 82] on span "Customer Portal" at bounding box center [465, 83] width 57 height 10
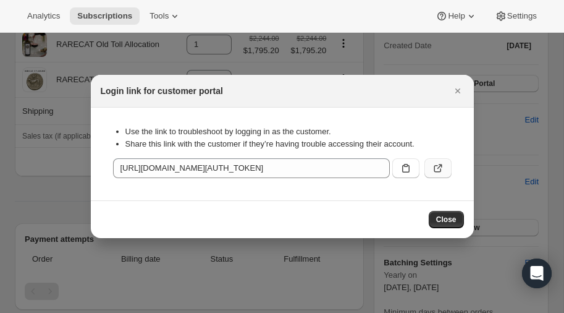
click at [442, 167] on icon ":r1qa:" at bounding box center [438, 168] width 12 height 12
click at [436, 166] on icon ":r1qa:" at bounding box center [438, 168] width 12 height 12
click at [455, 88] on icon "Close" at bounding box center [458, 91] width 12 height 12
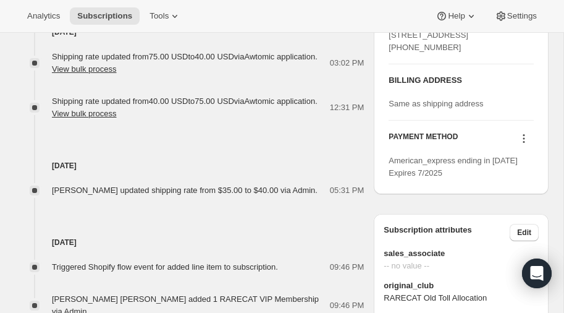
scroll to position [585, 0]
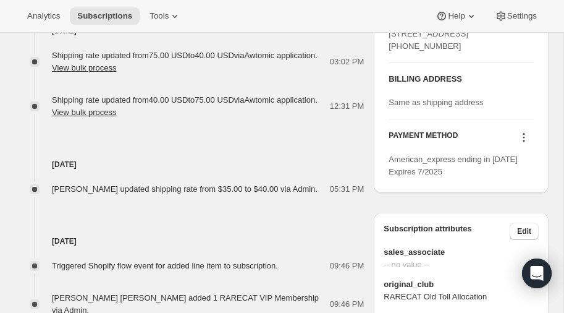
click at [526, 143] on icon at bounding box center [524, 137] width 12 height 12
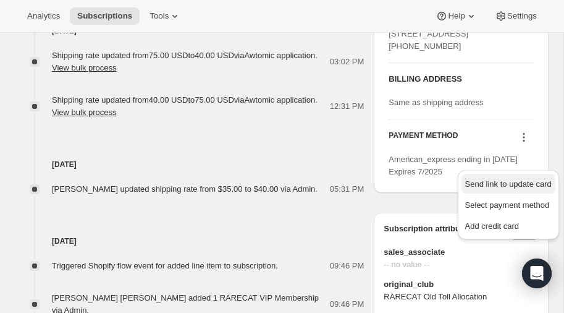
click at [507, 181] on span "Send link to update card" at bounding box center [508, 183] width 86 height 9
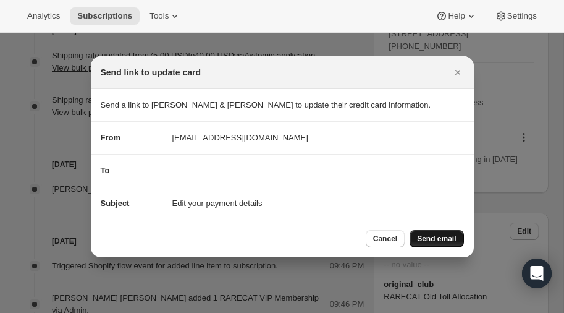
click at [434, 238] on span "Send email" at bounding box center [436, 239] width 39 height 10
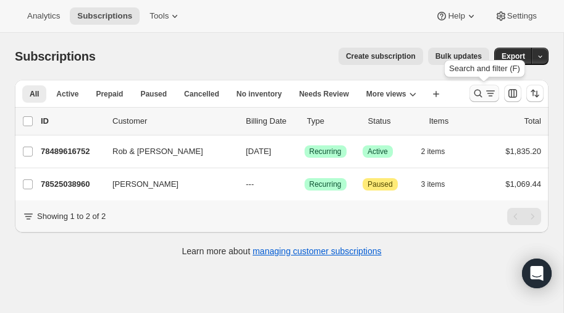
click at [478, 92] on icon "Search and filter results" at bounding box center [478, 93] width 12 height 12
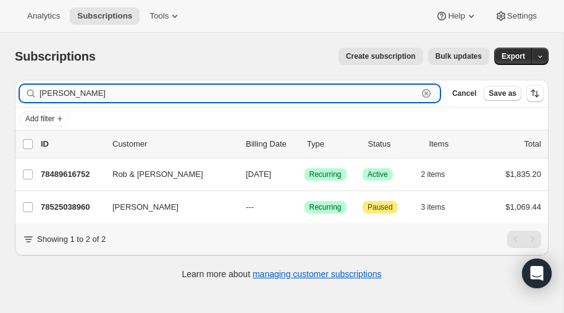
click at [125, 96] on input "pratt" at bounding box center [229, 93] width 378 height 17
type input "p"
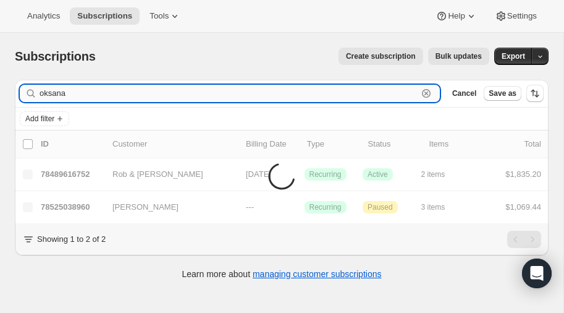
type input "oksana"
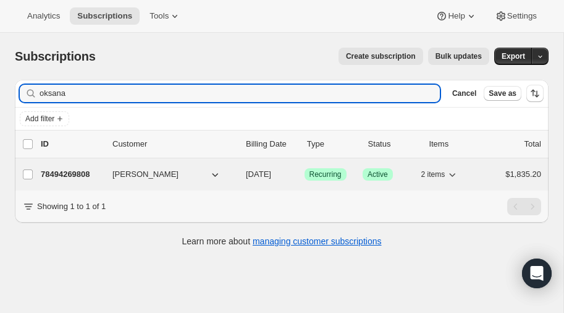
click at [77, 170] on p "78494269808" at bounding box center [72, 174] width 62 height 12
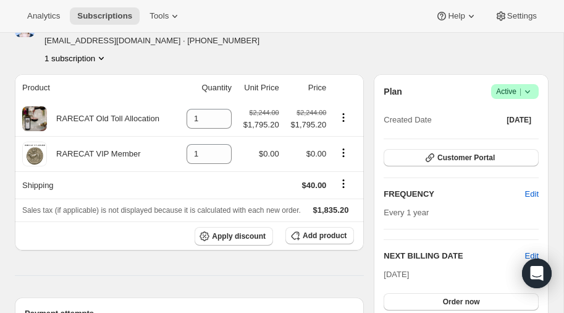
scroll to position [71, 0]
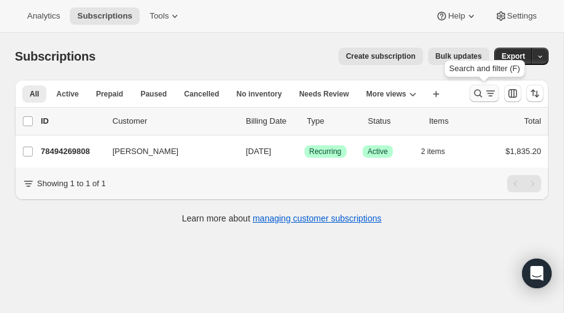
click at [476, 91] on icon "Search and filter results" at bounding box center [478, 93] width 12 height 12
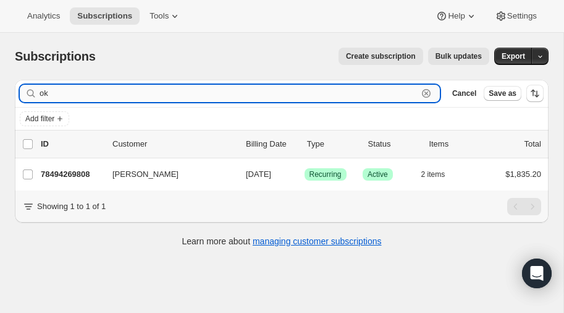
type input "o"
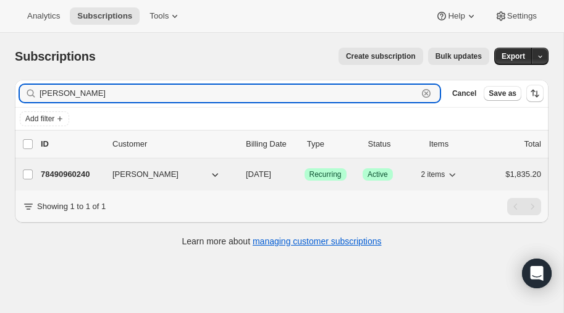
type input "crouch"
click at [67, 173] on p "78490960240" at bounding box center [72, 174] width 62 height 12
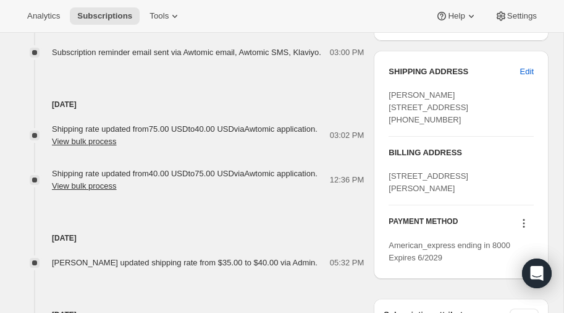
scroll to position [510, 0]
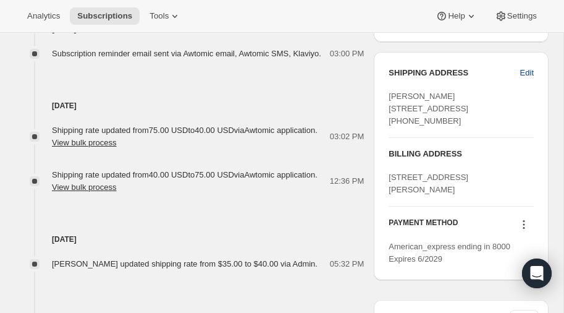
click at [526, 69] on span "Edit" at bounding box center [527, 73] width 14 height 12
select select "TN"
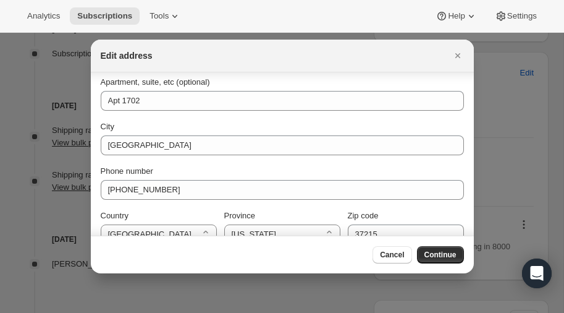
scroll to position [157, 0]
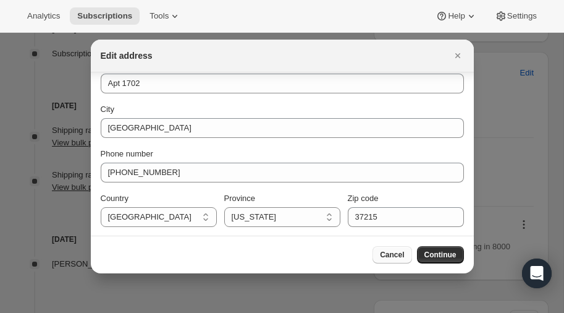
click at [390, 250] on span "Cancel" at bounding box center [392, 255] width 24 height 10
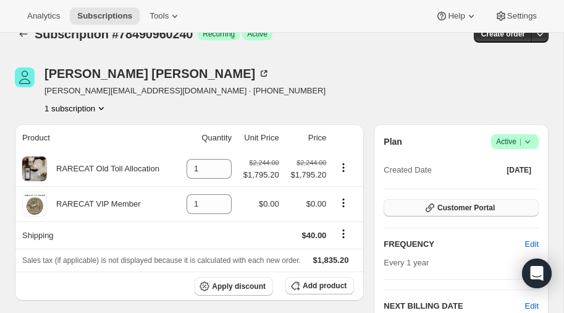
scroll to position [0, 0]
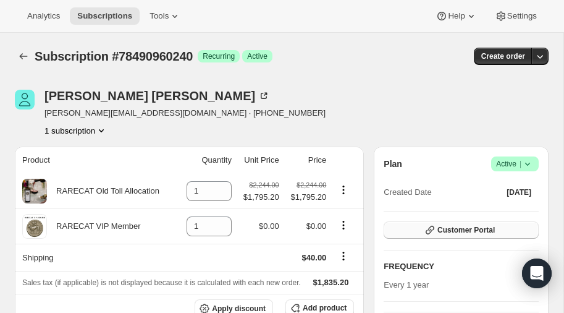
click at [470, 228] on span "Customer Portal" at bounding box center [465, 230] width 57 height 10
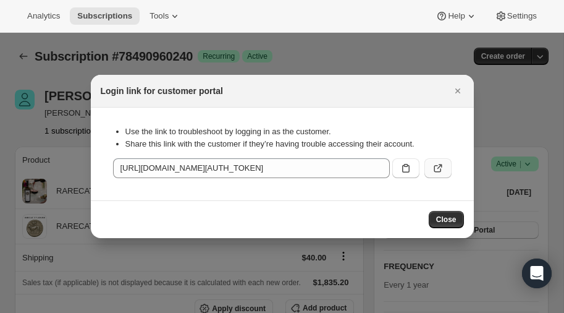
click at [440, 167] on icon ":r22v:" at bounding box center [438, 168] width 12 height 12
click at [440, 221] on span "Close" at bounding box center [446, 219] width 20 height 10
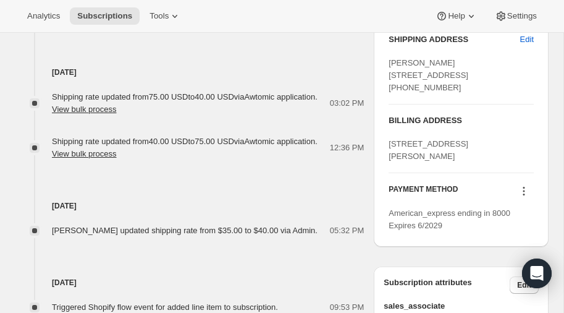
scroll to position [545, 0]
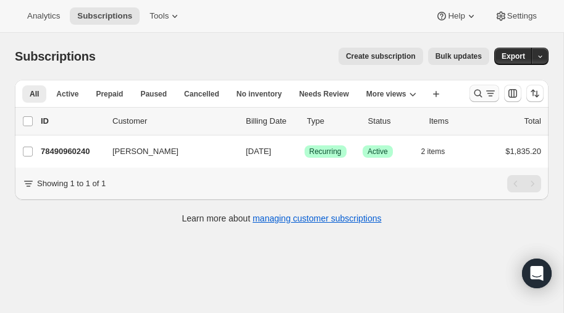
click at [479, 95] on icon "Search and filter results" at bounding box center [478, 93] width 12 height 12
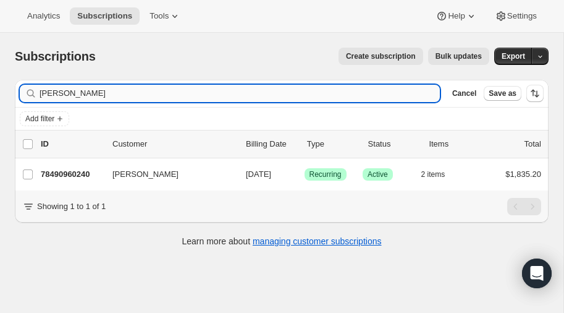
click at [95, 95] on input "[PERSON_NAME]" at bounding box center [240, 93] width 400 height 17
type input "c"
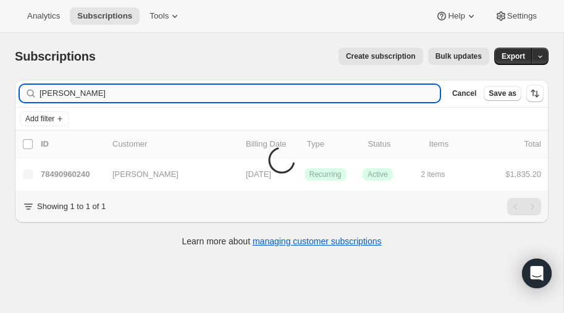
type input "[PERSON_NAME]"
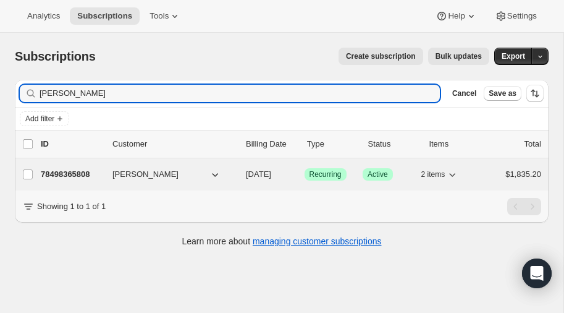
click at [64, 172] on p "78498365808" at bounding box center [72, 174] width 62 height 12
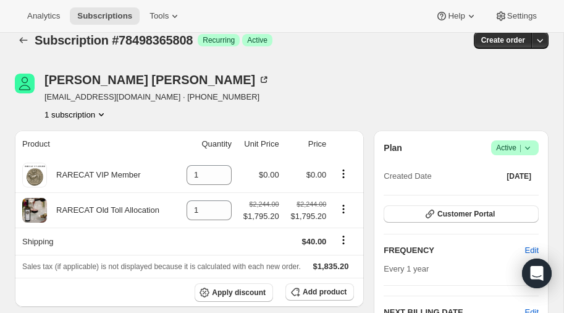
scroll to position [6, 0]
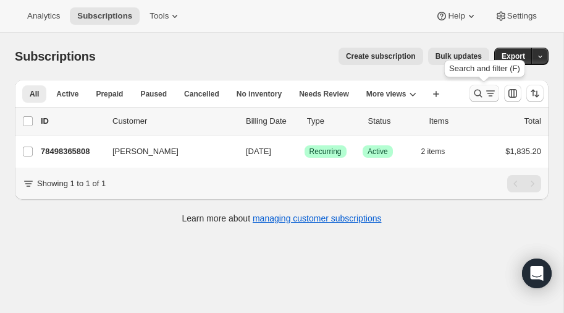
click at [478, 90] on icon "Search and filter results" at bounding box center [478, 93] width 12 height 12
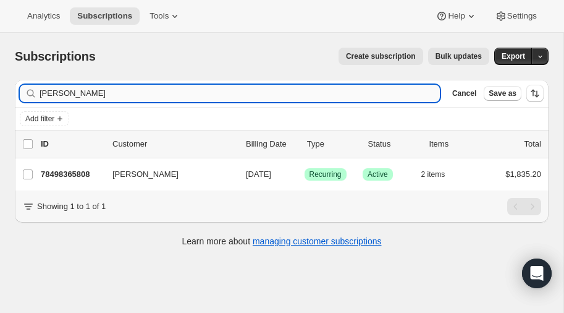
click at [83, 95] on input "[PERSON_NAME]" at bounding box center [240, 93] width 400 height 17
type input "l"
type input "cranston"
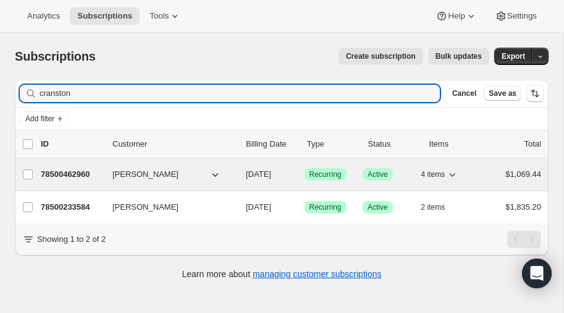
click at [77, 170] on p "78500462960" at bounding box center [72, 174] width 62 height 12
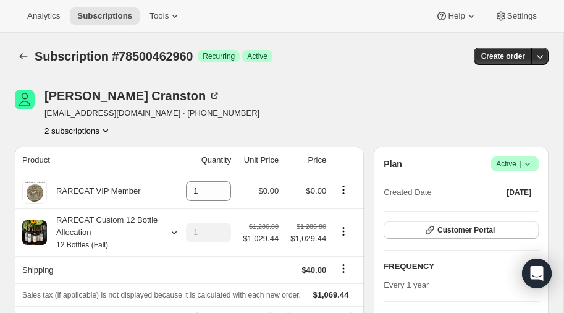
click at [107, 127] on icon "Product actions" at bounding box center [105, 130] width 12 height 12
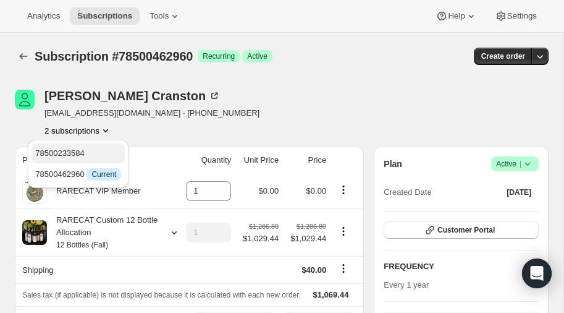
click at [72, 153] on span "78500233584" at bounding box center [59, 152] width 49 height 9
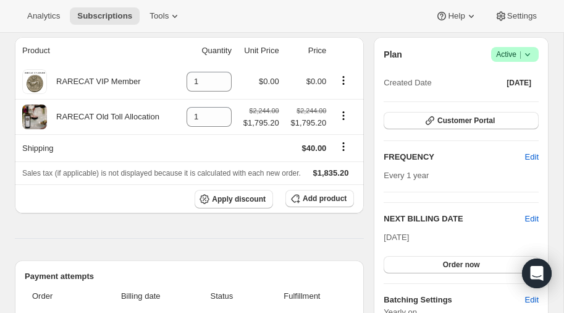
scroll to position [108, 0]
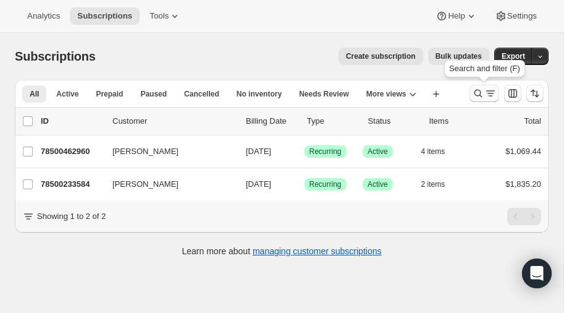
click at [478, 90] on icon "Search and filter results" at bounding box center [478, 93] width 12 height 12
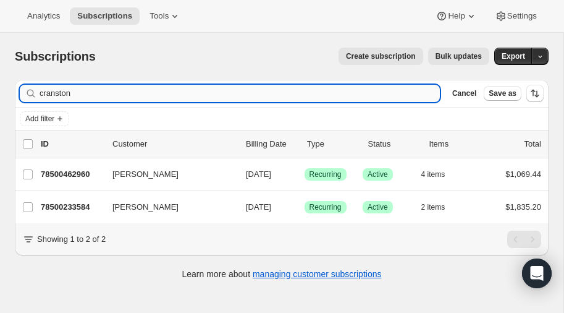
click at [109, 97] on input "cranston" at bounding box center [240, 93] width 400 height 17
type input "c"
type input "christina"
type input "Christina smith"
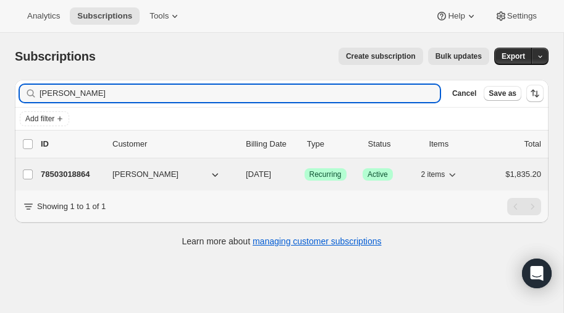
click at [75, 171] on p "78503018864" at bounding box center [72, 174] width 62 height 12
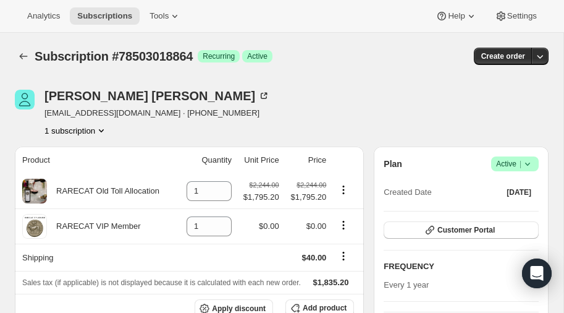
click at [103, 129] on icon "Product actions" at bounding box center [101, 130] width 12 height 12
click at [287, 99] on div "Christina Smith chrisp0401@gmail.com · +17134475100 1 subscription" at bounding box center [202, 113] width 374 height 47
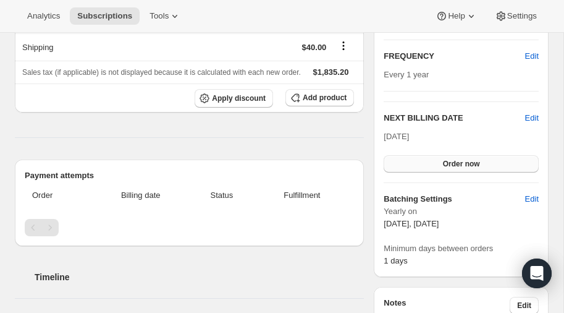
scroll to position [209, 0]
click at [536, 116] on span "Edit" at bounding box center [532, 118] width 14 height 12
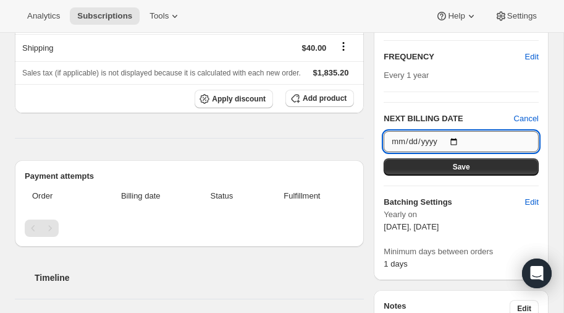
click at [457, 140] on input "2025-09-30" at bounding box center [461, 141] width 155 height 21
click at [432, 141] on input "2026-09-30" at bounding box center [461, 141] width 155 height 21
click at [457, 143] on input "2026-09-30" at bounding box center [461, 141] width 155 height 21
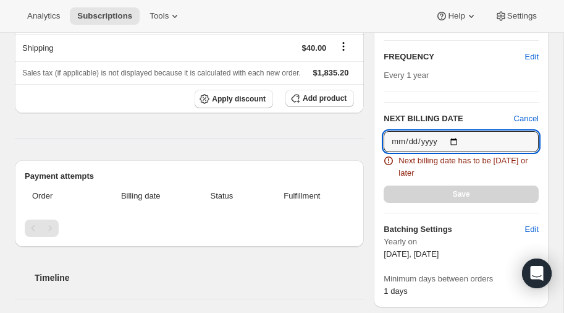
type input "2025-09-30"
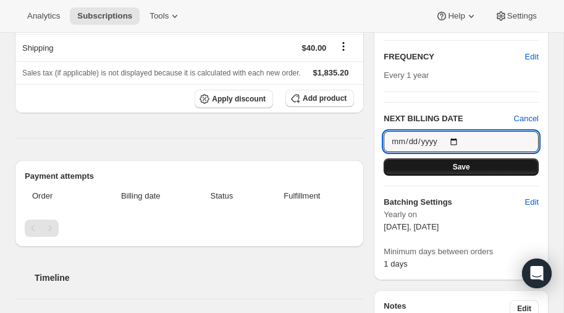
click at [454, 165] on span "Save" at bounding box center [461, 167] width 17 height 10
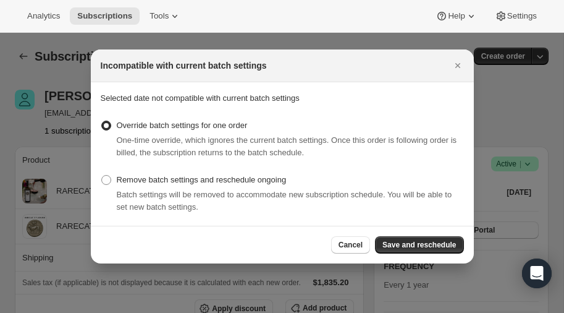
scroll to position [0, 0]
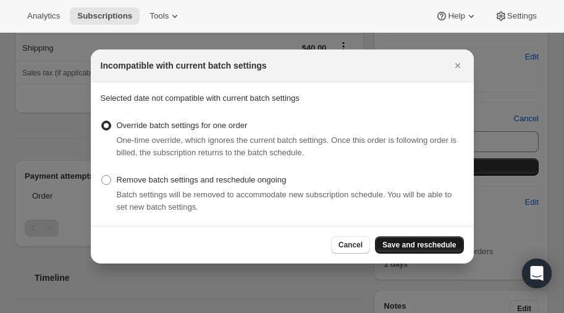
click at [415, 242] on span "Save and reschedule" at bounding box center [419, 245] width 74 height 10
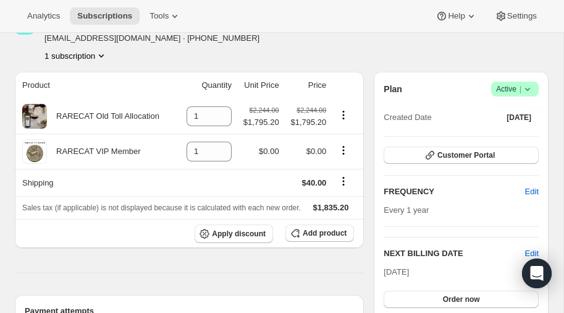
scroll to position [130, 0]
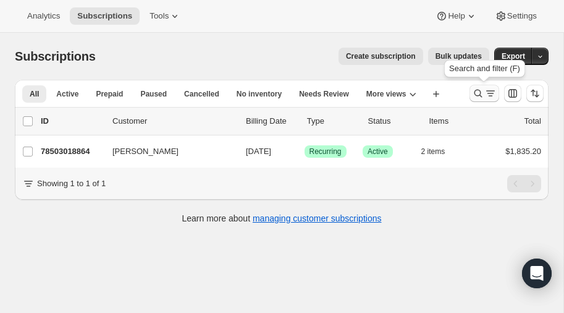
click at [479, 88] on icon "Search and filter results" at bounding box center [478, 93] width 12 height 12
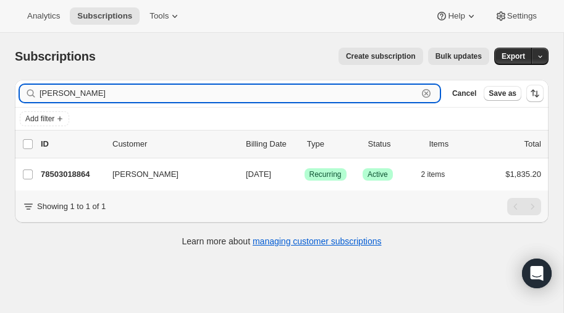
click at [128, 91] on input "Christina smith" at bounding box center [229, 93] width 378 height 17
type input "C"
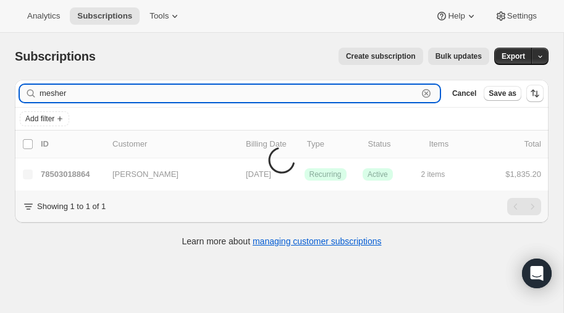
type input "mesher"
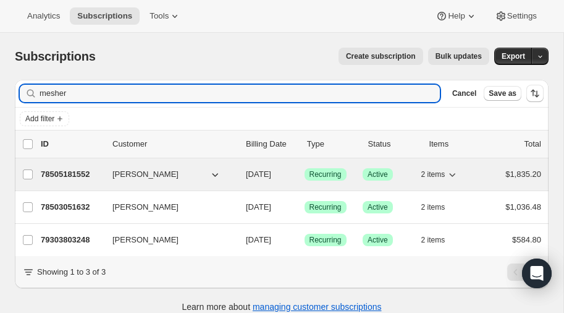
click at [71, 172] on p "78505181552" at bounding box center [72, 174] width 62 height 12
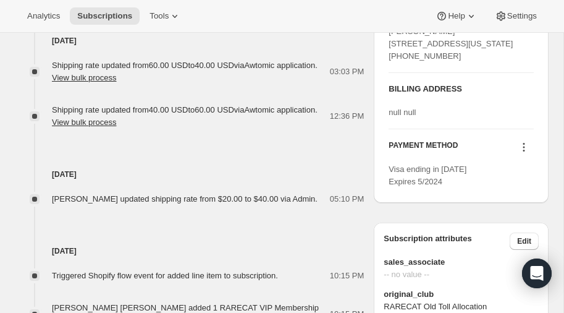
scroll to position [573, 0]
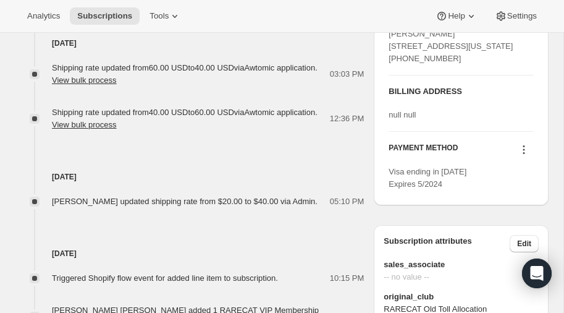
click at [524, 156] on icon at bounding box center [524, 149] width 12 height 12
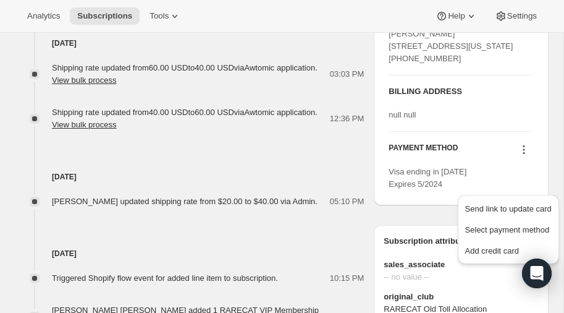
click at [524, 156] on icon at bounding box center [524, 149] width 12 height 12
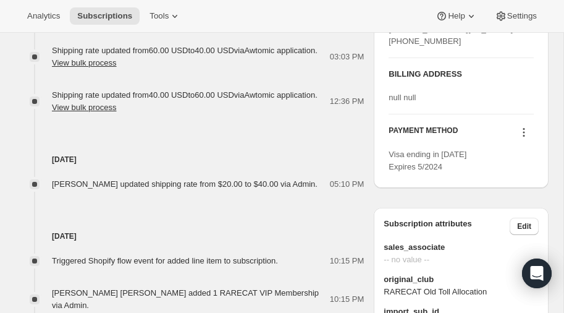
scroll to position [592, 0]
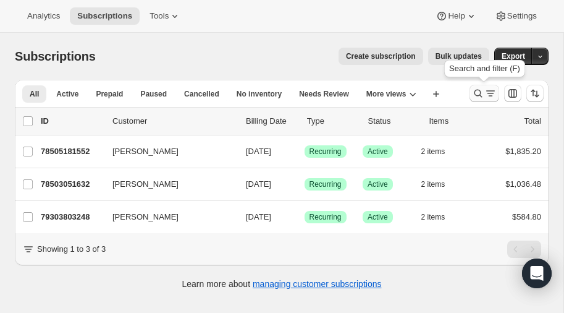
click at [478, 91] on icon "Search and filter results" at bounding box center [478, 93] width 12 height 12
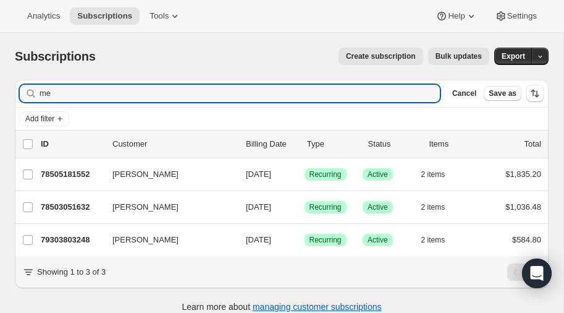
type input "m"
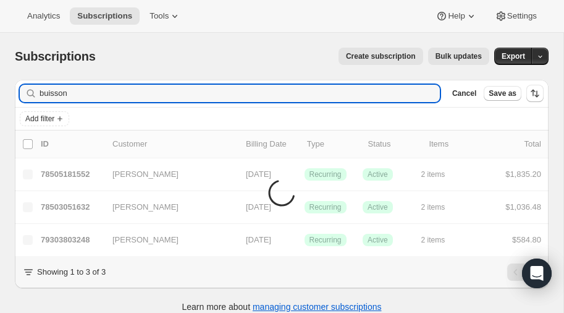
type input "buisson"
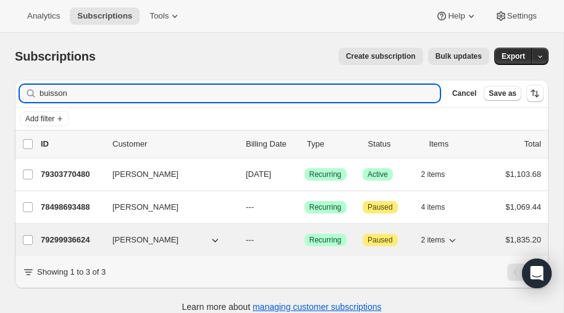
click at [70, 236] on p "79299936624" at bounding box center [72, 240] width 62 height 12
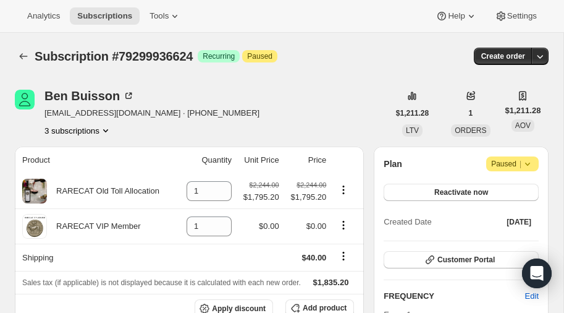
click at [107, 129] on icon "Product actions" at bounding box center [105, 130] width 12 height 12
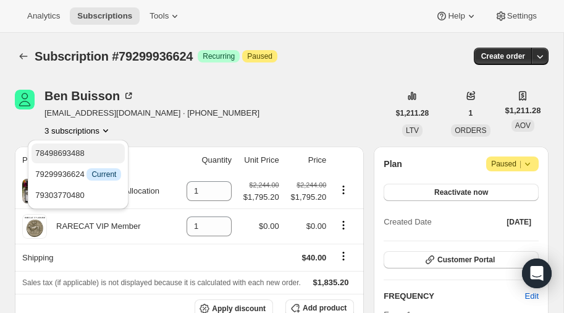
click at [78, 148] on span "78498693488" at bounding box center [59, 152] width 49 height 9
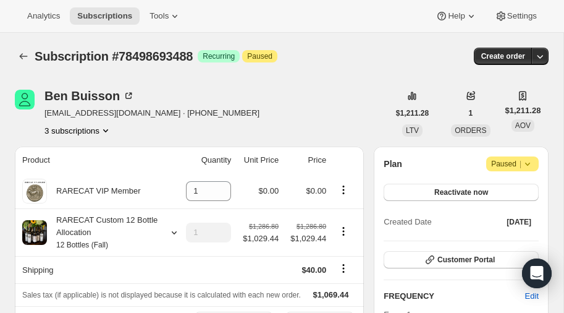
click at [109, 125] on icon "Product actions" at bounding box center [105, 130] width 12 height 12
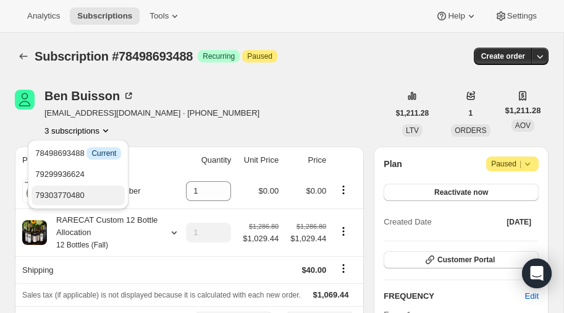
click at [78, 193] on span "79303770480" at bounding box center [59, 194] width 49 height 9
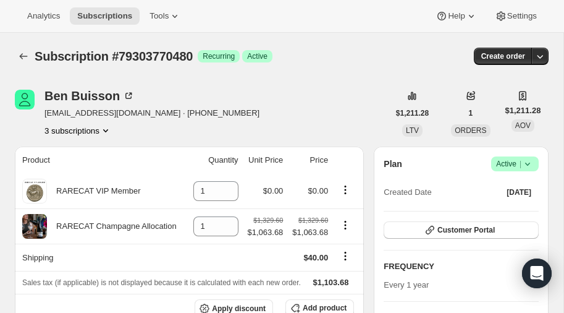
click at [111, 128] on icon "Product actions" at bounding box center [105, 130] width 12 height 12
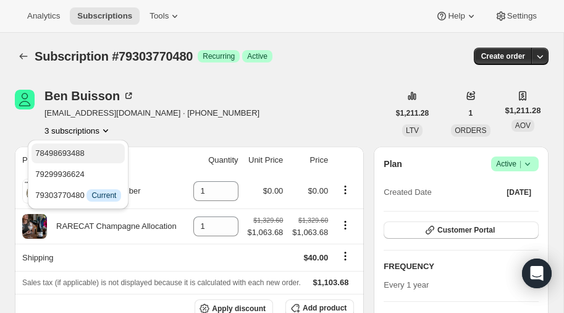
click at [83, 147] on span "78498693488" at bounding box center [78, 153] width 86 height 12
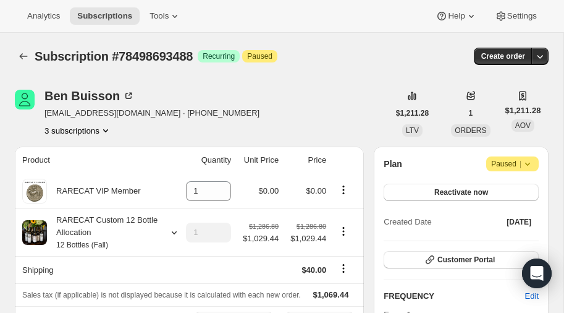
click at [109, 129] on icon "Product actions" at bounding box center [105, 130] width 12 height 12
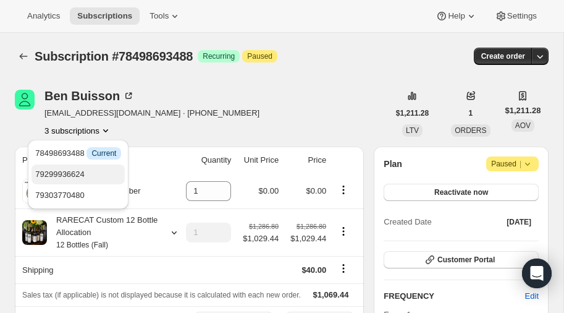
click at [77, 168] on span "79299936624" at bounding box center [78, 174] width 86 height 12
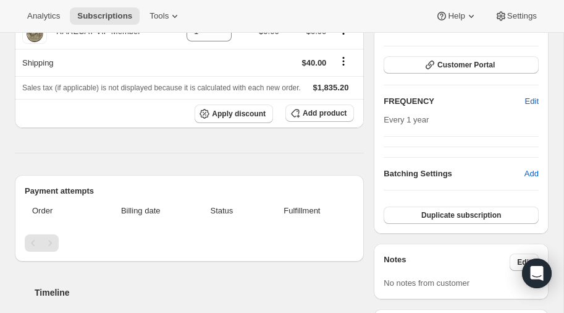
scroll to position [191, 0]
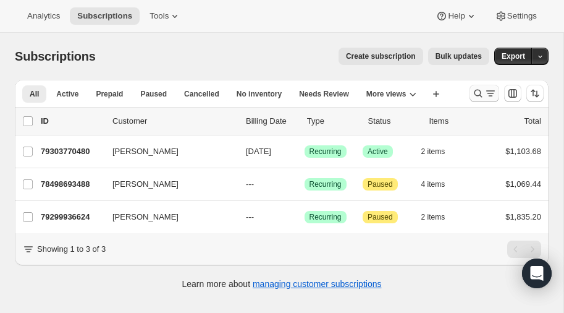
click at [481, 90] on icon "Search and filter results" at bounding box center [478, 93] width 12 height 12
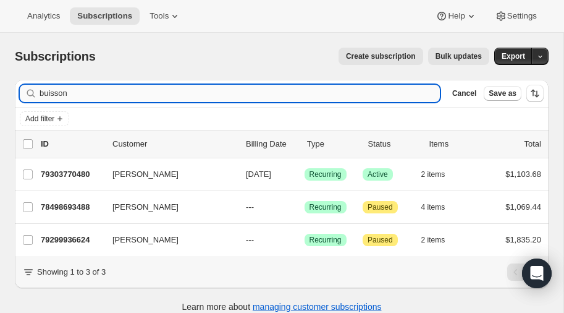
click at [151, 89] on input "buisson" at bounding box center [240, 93] width 400 height 17
type input "b"
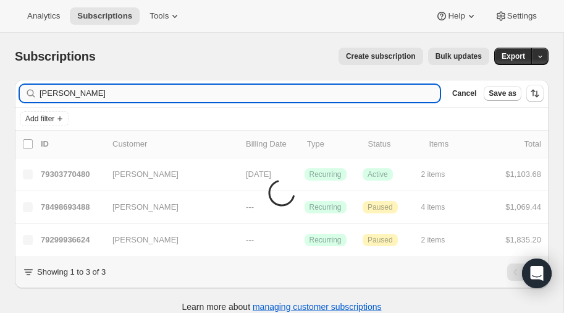
type input "[PERSON_NAME]"
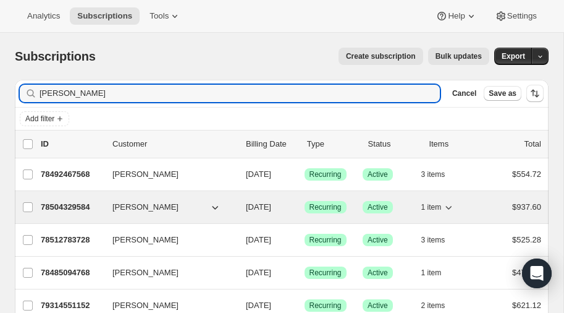
click at [71, 204] on p "78504329584" at bounding box center [72, 207] width 62 height 12
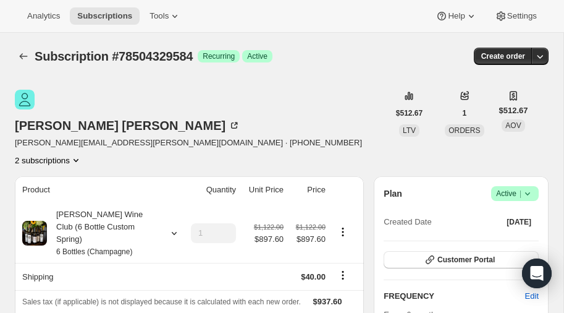
click at [82, 154] on icon "Product actions" at bounding box center [76, 160] width 12 height 12
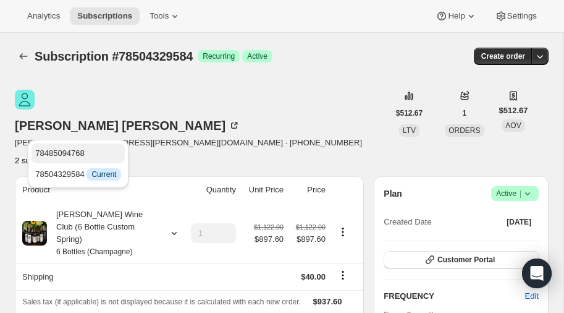
click at [74, 150] on span "78485094768" at bounding box center [59, 152] width 49 height 9
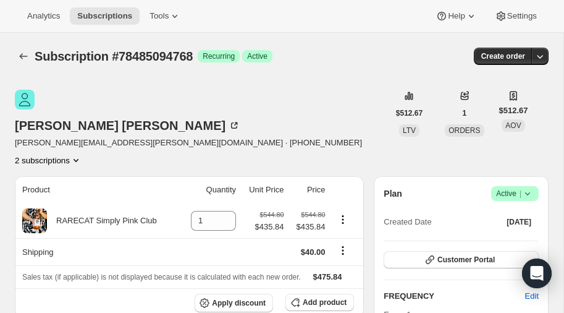
click at [82, 154] on icon "Product actions" at bounding box center [76, 160] width 12 height 12
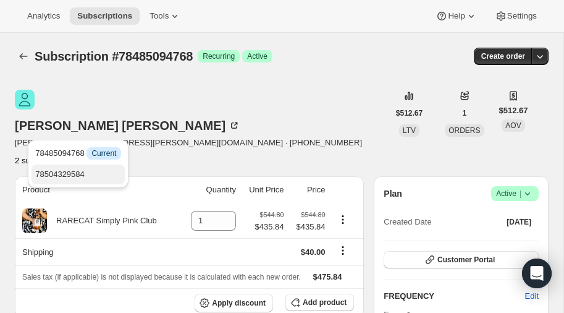
click at [93, 168] on span "78504329584" at bounding box center [78, 174] width 86 height 12
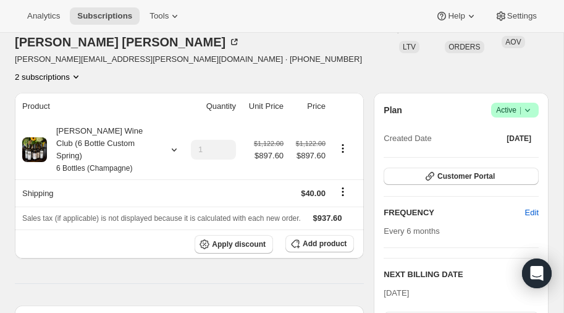
scroll to position [82, 0]
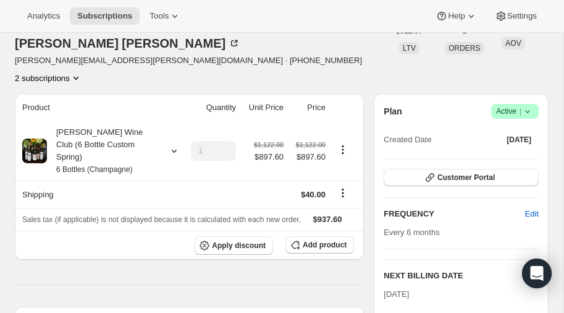
click at [82, 72] on icon "Product actions" at bounding box center [76, 78] width 12 height 12
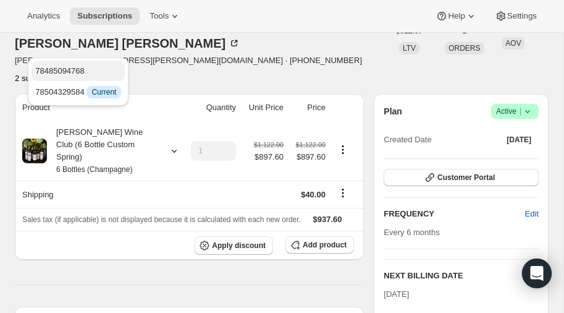
click at [82, 67] on span "78485094768" at bounding box center [59, 70] width 49 height 9
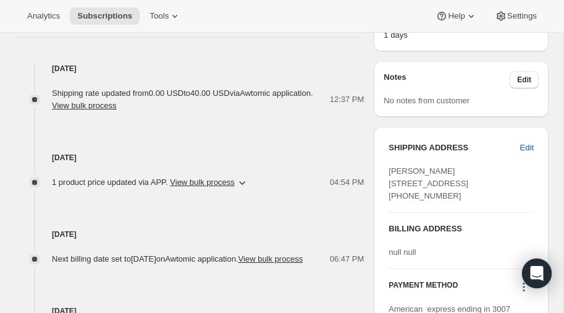
scroll to position [465, 0]
click at [527, 141] on span "Edit" at bounding box center [527, 147] width 14 height 12
select select "NV"
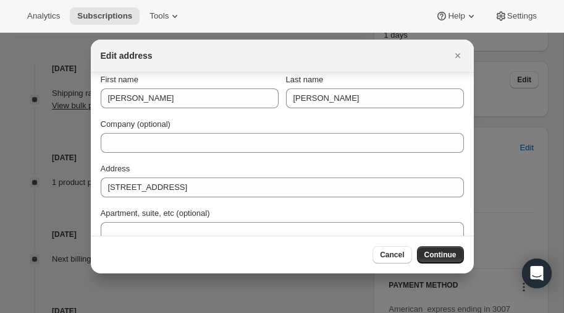
scroll to position [0, 0]
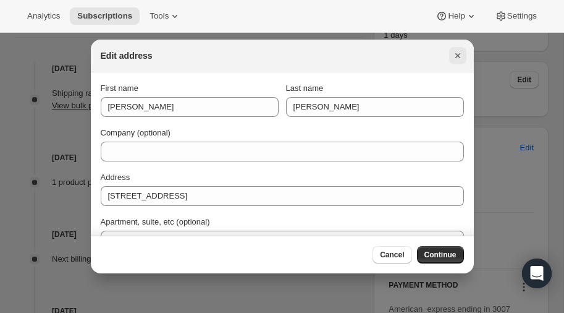
click at [457, 54] on icon "Close" at bounding box center [458, 55] width 12 height 12
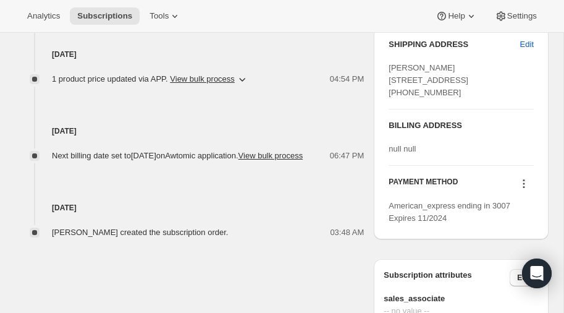
scroll to position [570, 0]
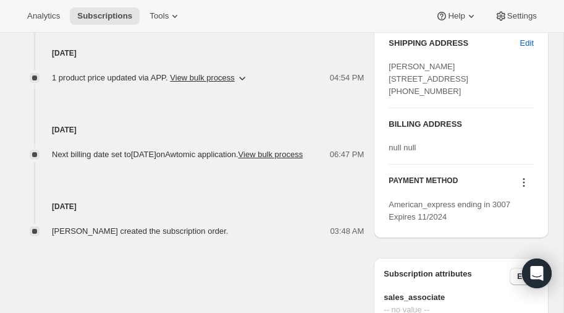
click at [524, 185] on icon at bounding box center [524, 182] width 12 height 12
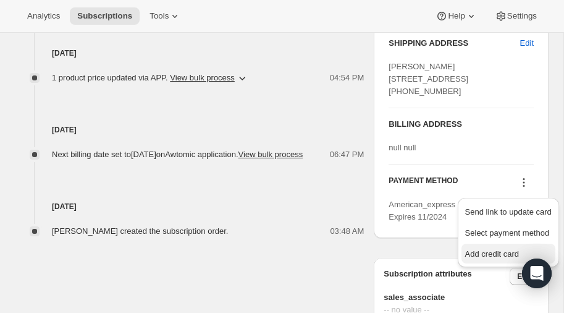
click at [487, 253] on span "Add credit card" at bounding box center [492, 253] width 54 height 9
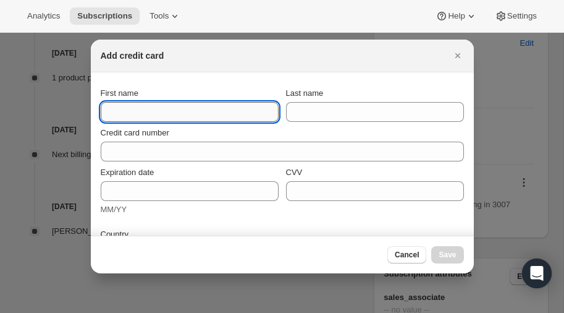
click at [210, 109] on input "First name" at bounding box center [190, 112] width 178 height 20
type input "[PERSON_NAME]"
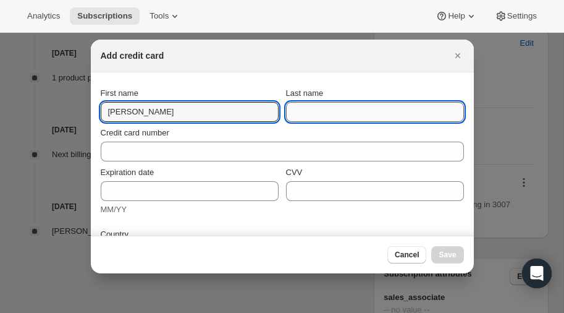
click at [357, 112] on input "Last name" at bounding box center [375, 112] width 178 height 20
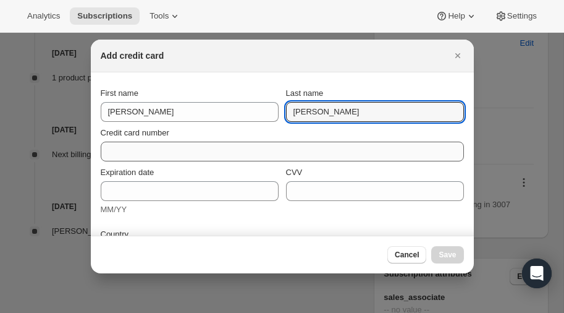
type input "[PERSON_NAME]"
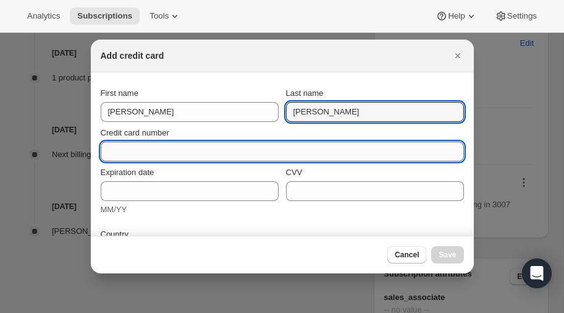
click at [205, 155] on input "Credit card number" at bounding box center [277, 151] width 353 height 20
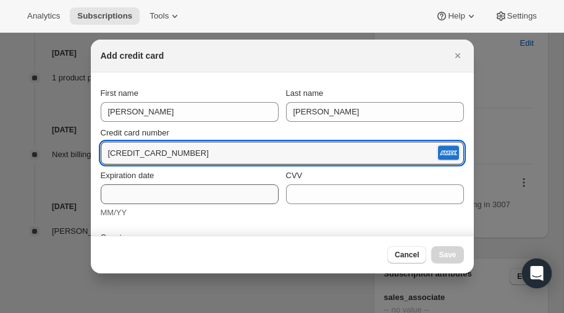
type input "[CREDIT_CARD_NUMBER]"
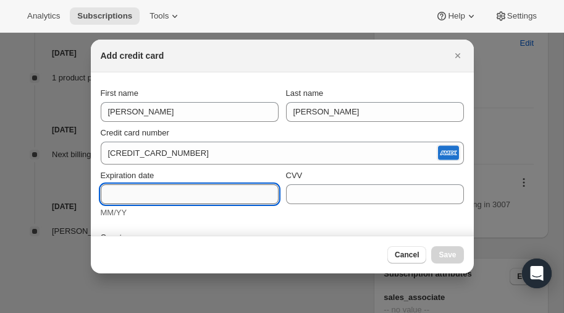
click at [152, 193] on input "Expiration date" at bounding box center [190, 194] width 178 height 20
click at [153, 197] on input "Expiration date" at bounding box center [190, 194] width 178 height 20
type input "03/30"
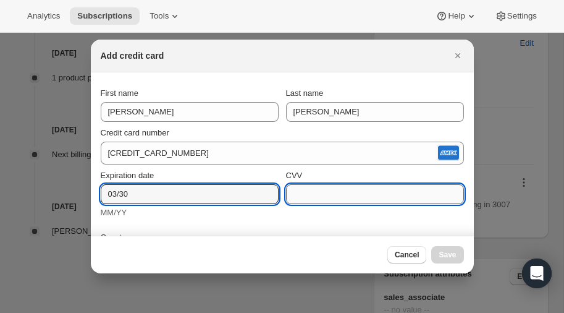
click at [327, 194] on input "CVV" at bounding box center [375, 194] width 178 height 20
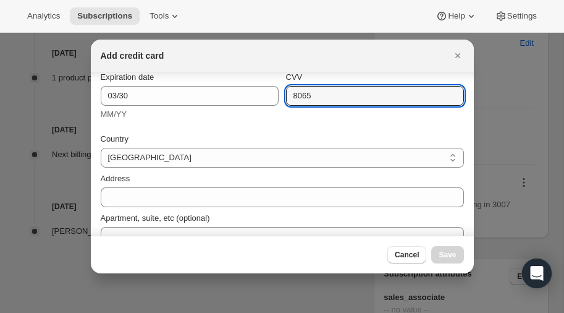
scroll to position [110, 0]
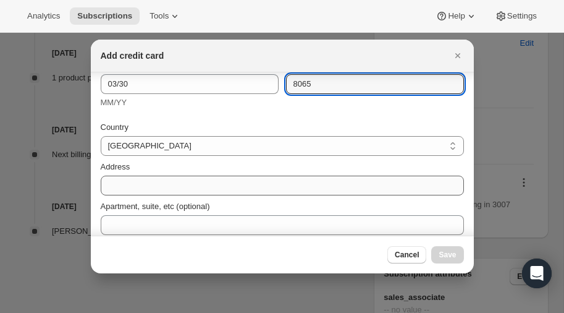
type input "8065"
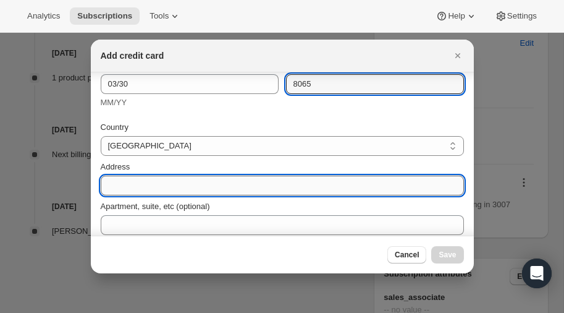
click at [174, 182] on input "Address" at bounding box center [282, 185] width 363 height 20
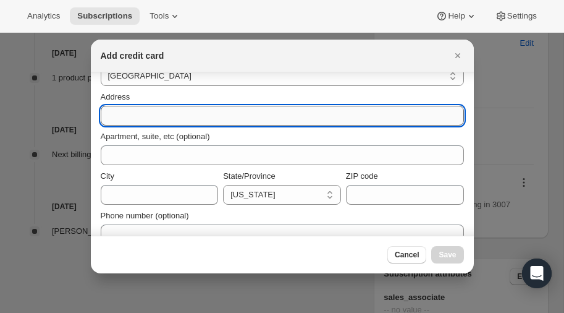
scroll to position [161, 0]
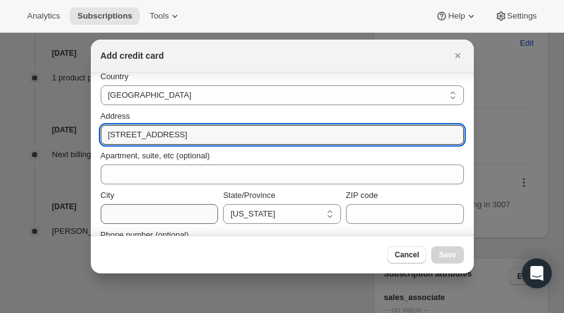
type input "6 The Oaks Drive"
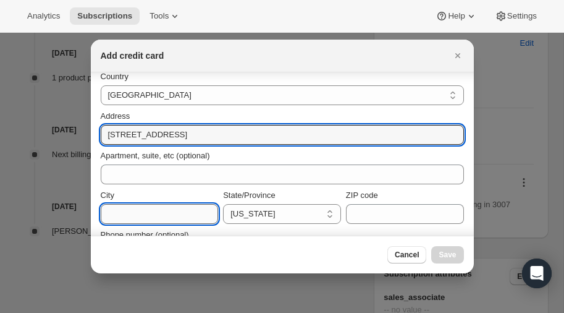
click at [132, 212] on input "City" at bounding box center [160, 214] width 118 height 20
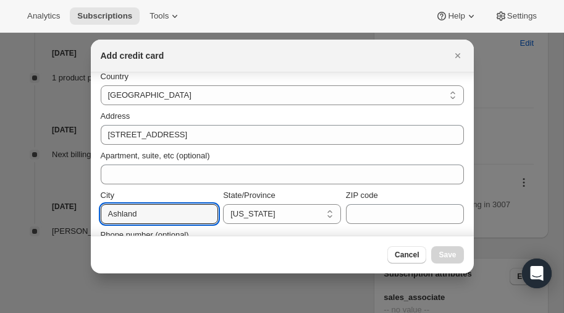
type input "Ashland"
click at [274, 216] on select "California Connecticut Florida Georgia Maine Maryland Massachusetts Michigan Ne…" at bounding box center [282, 214] width 118 height 20
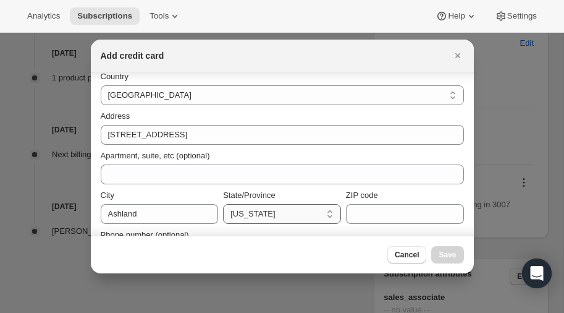
select select "KY"
click at [223, 204] on select "California Connecticut Florida Georgia Maine Maryland Massachusetts Michigan Ne…" at bounding box center [282, 214] width 118 height 20
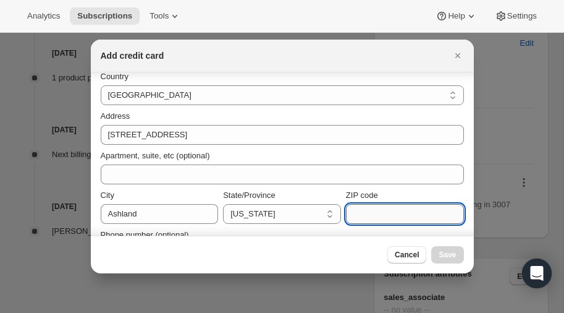
click at [404, 211] on input "ZIP code" at bounding box center [405, 214] width 118 height 20
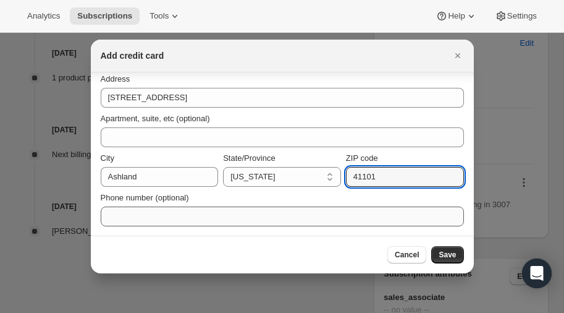
type input "41101"
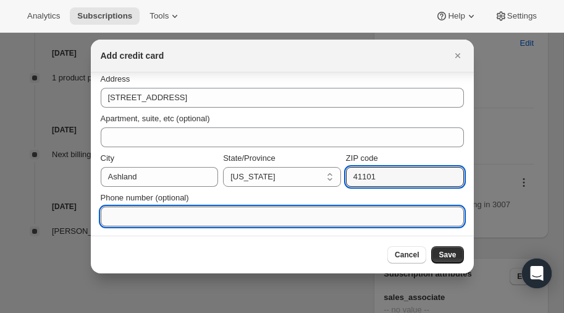
click at [225, 211] on input "Phone number (optional)" at bounding box center [282, 216] width 363 height 20
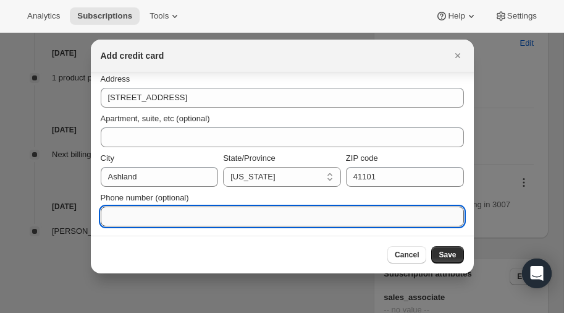
click at [117, 219] on input "Phone number (optional)" at bounding box center [282, 216] width 363 height 20
type input "606-923-6382"
click at [455, 251] on span "Save" at bounding box center [447, 255] width 17 height 10
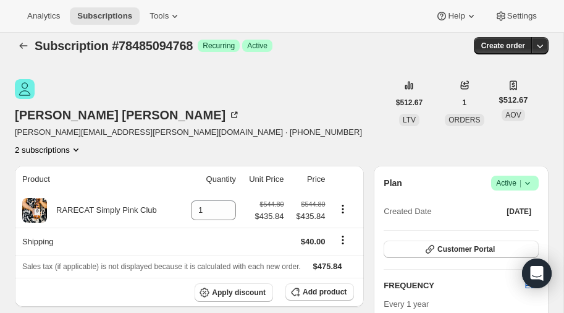
scroll to position [9, 0]
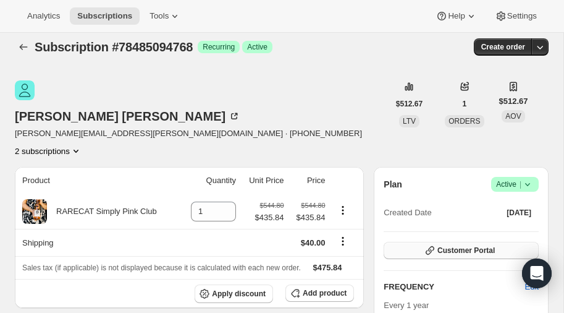
click at [466, 245] on span "Customer Portal" at bounding box center [465, 250] width 57 height 10
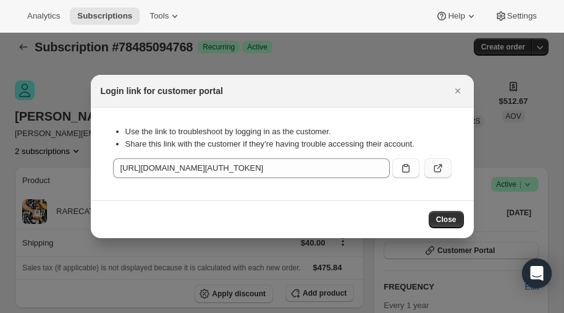
click at [439, 166] on icon ":rf6:" at bounding box center [438, 168] width 12 height 12
click at [450, 218] on span "Close" at bounding box center [446, 219] width 20 height 10
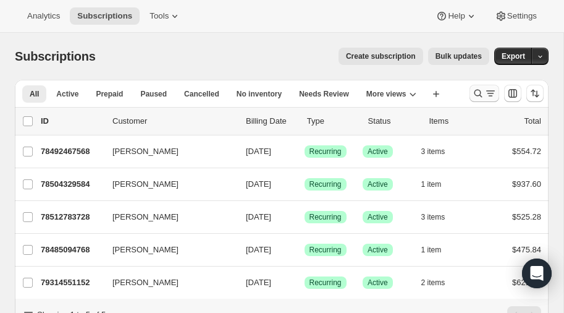
click at [476, 91] on icon "Search and filter results" at bounding box center [478, 93] width 12 height 12
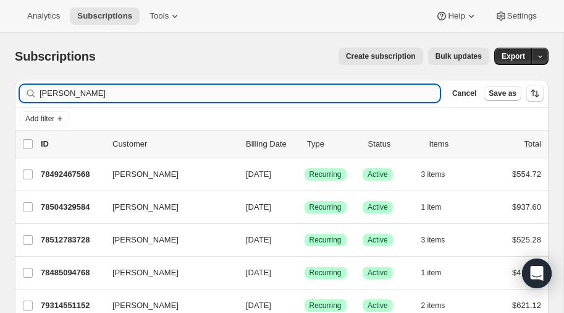
click at [95, 86] on input "[PERSON_NAME]" at bounding box center [240, 93] width 400 height 17
type input "f"
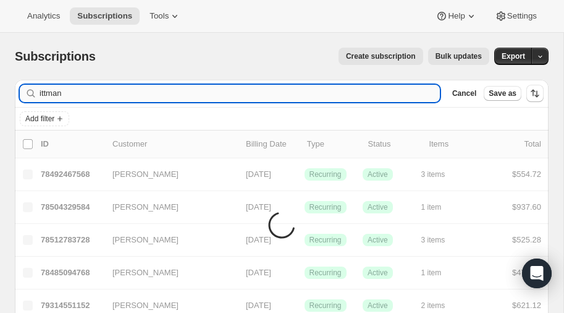
type input "ittman"
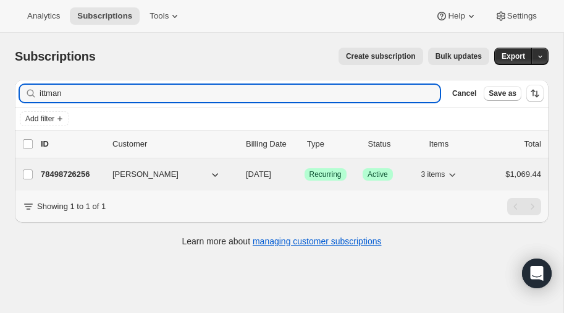
click at [75, 171] on p "78498726256" at bounding box center [72, 174] width 62 height 12
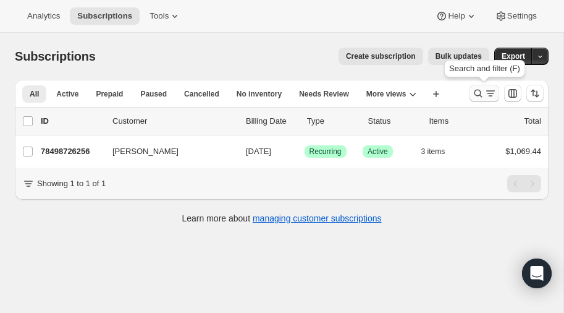
click at [475, 90] on icon "Search and filter results" at bounding box center [478, 94] width 8 height 8
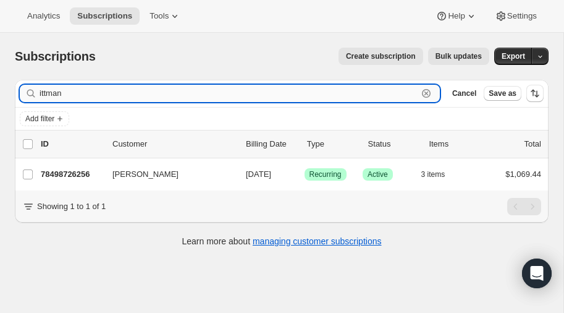
click at [83, 93] on input "ittman" at bounding box center [229, 93] width 378 height 17
type input "i"
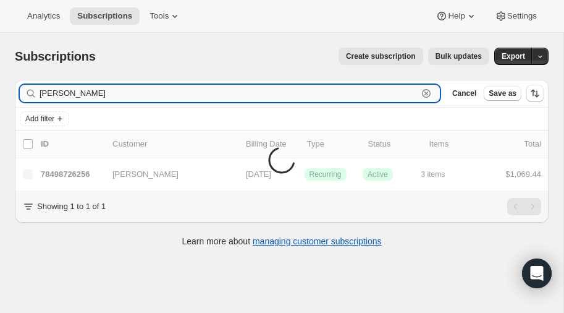
type input "[PERSON_NAME]"
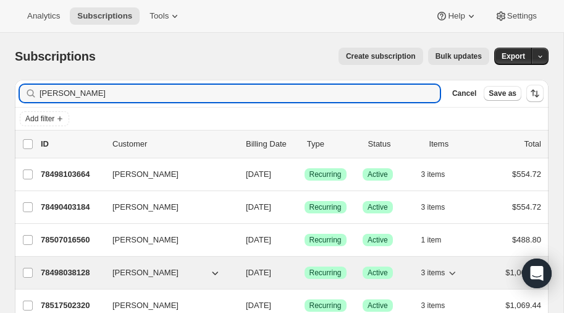
click at [72, 269] on p "78498038128" at bounding box center [72, 272] width 62 height 12
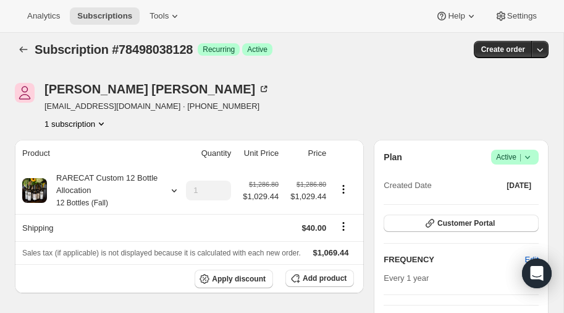
scroll to position [9, 0]
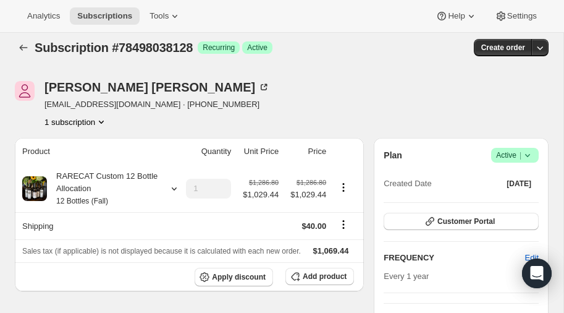
click at [102, 121] on icon "Product actions" at bounding box center [101, 122] width 12 height 12
click at [102, 122] on icon "Product actions" at bounding box center [101, 121] width 5 height 3
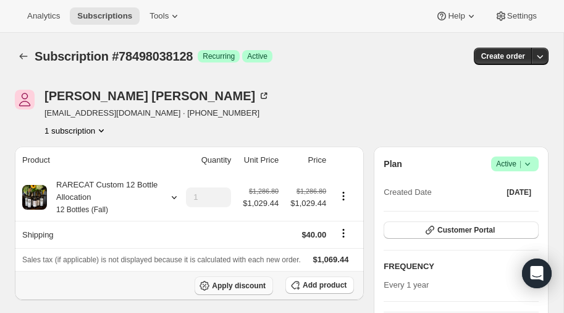
scroll to position [0, 0]
click at [100, 127] on icon "Product actions" at bounding box center [101, 130] width 12 height 12
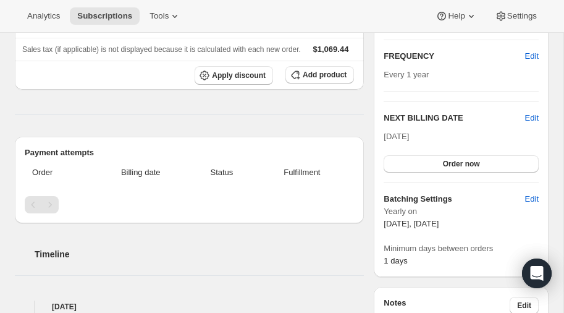
scroll to position [209, 0]
click at [531, 117] on span "Edit" at bounding box center [532, 118] width 14 height 12
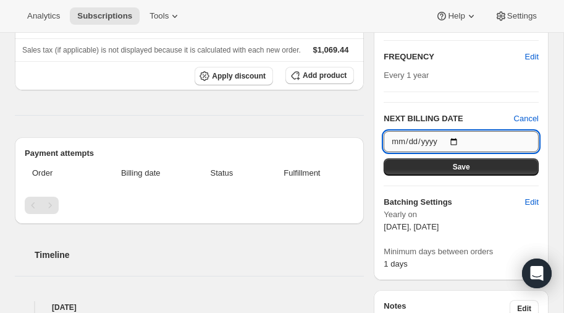
click at [458, 140] on input "[DATE]" at bounding box center [461, 141] width 155 height 21
type input "[DATE]"
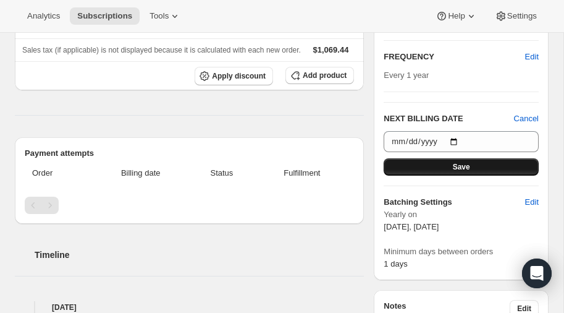
click at [470, 167] on button "Save" at bounding box center [461, 166] width 155 height 17
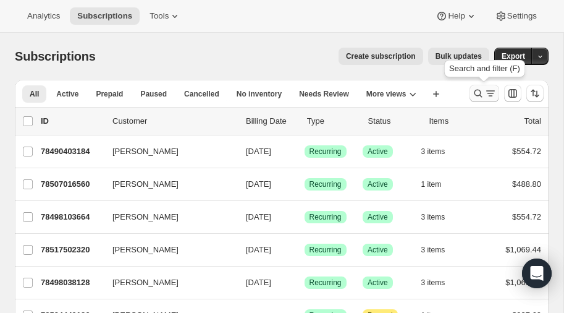
click at [478, 93] on icon "Search and filter results" at bounding box center [478, 93] width 12 height 12
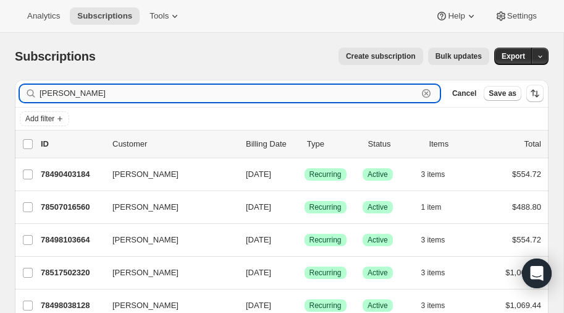
click at [125, 93] on input "[PERSON_NAME]" at bounding box center [229, 93] width 378 height 17
type input "h"
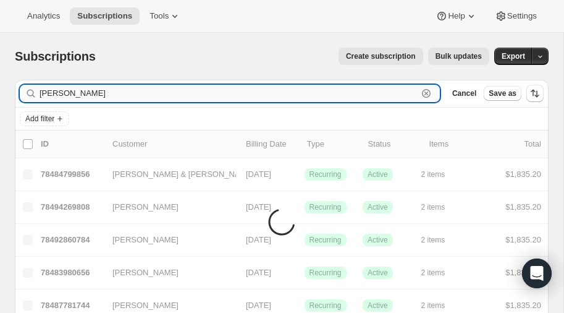
type input "[PERSON_NAME]"
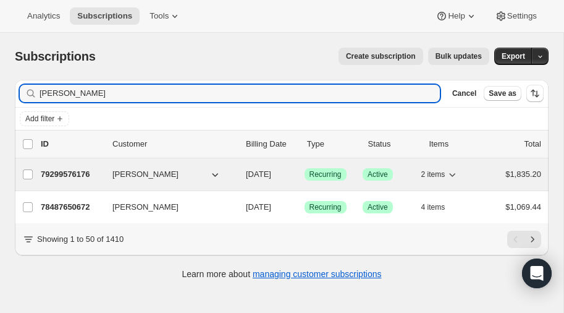
click at [67, 170] on p "79299576176" at bounding box center [72, 174] width 62 height 12
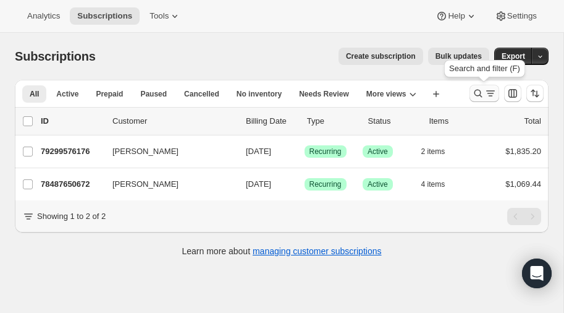
click at [479, 94] on icon "Search and filter results" at bounding box center [478, 93] width 12 height 12
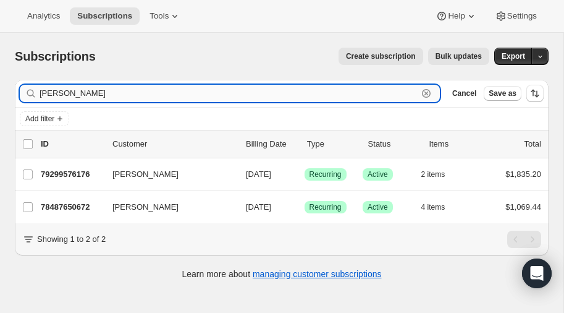
click at [121, 96] on input "[PERSON_NAME]" at bounding box center [229, 93] width 378 height 17
type input "b"
type input "e"
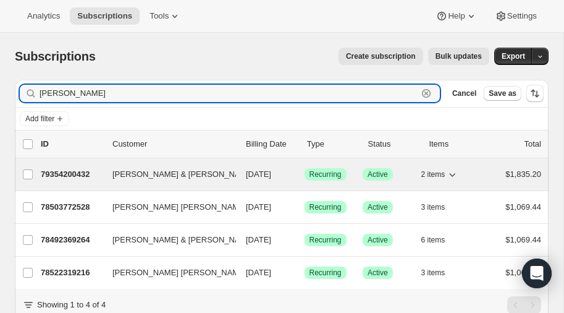
type input "[PERSON_NAME]"
click at [70, 169] on p "79354200432" at bounding box center [72, 174] width 62 height 12
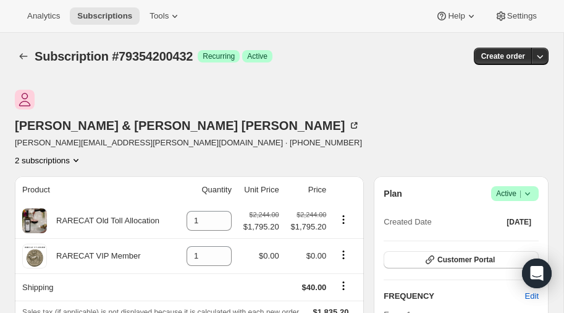
click at [82, 154] on icon "Product actions" at bounding box center [76, 160] width 12 height 12
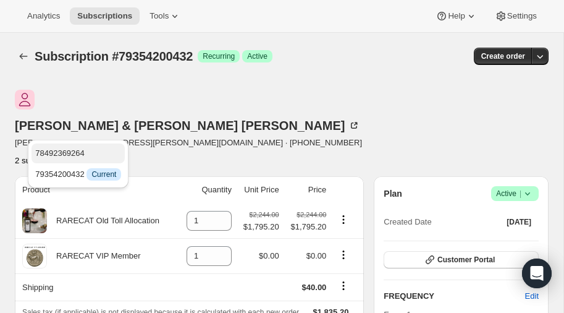
click at [73, 153] on span "78492369264" at bounding box center [59, 152] width 49 height 9
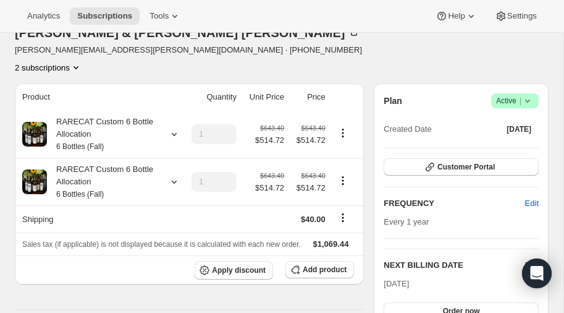
scroll to position [92, 0]
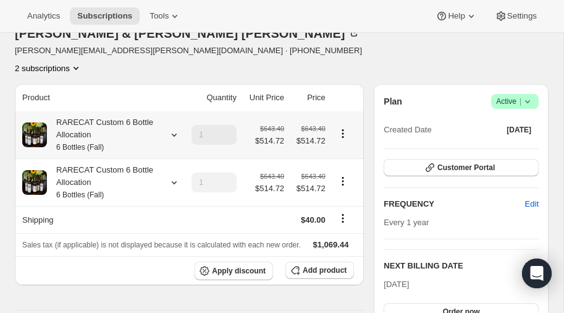
click at [174, 128] on icon at bounding box center [174, 134] width 12 height 12
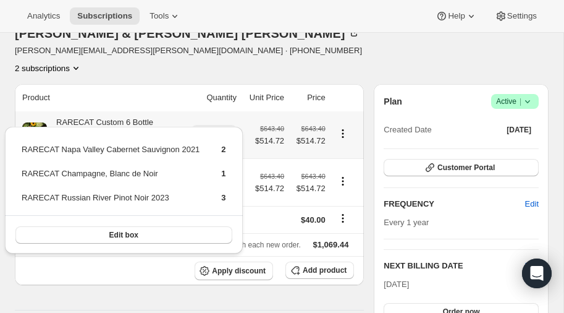
click at [174, 128] on icon at bounding box center [174, 134] width 12 height 12
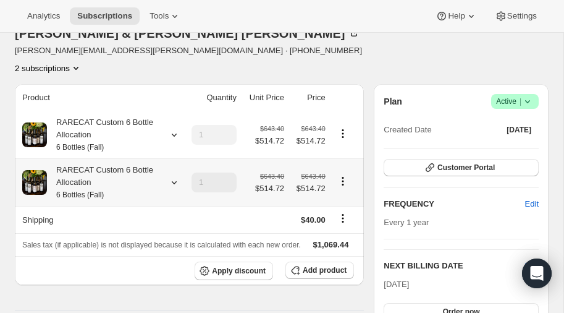
click at [173, 176] on icon at bounding box center [174, 182] width 12 height 12
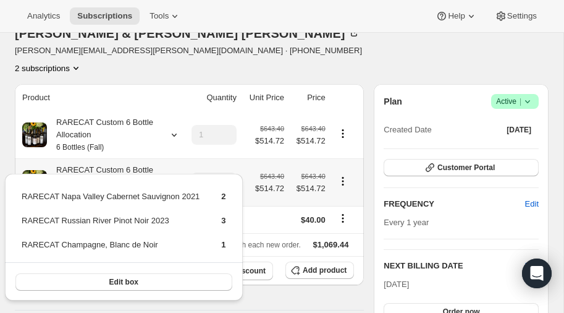
click at [173, 176] on icon at bounding box center [174, 182] width 12 height 12
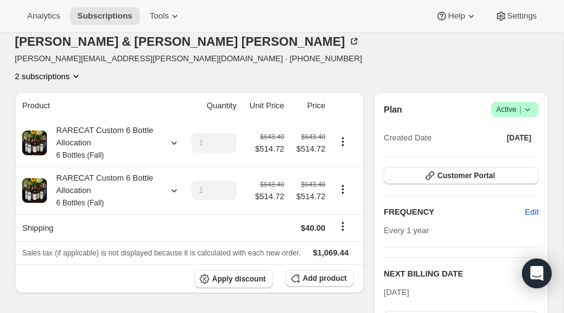
scroll to position [0, 0]
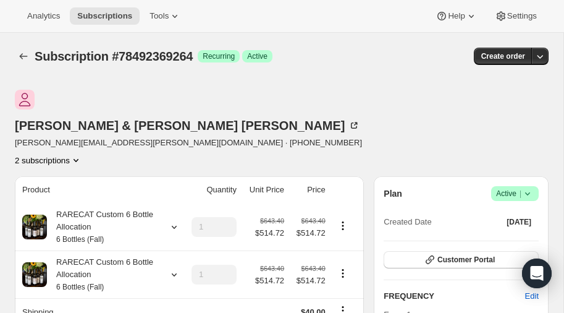
click at [82, 154] on icon "Product actions" at bounding box center [76, 160] width 12 height 12
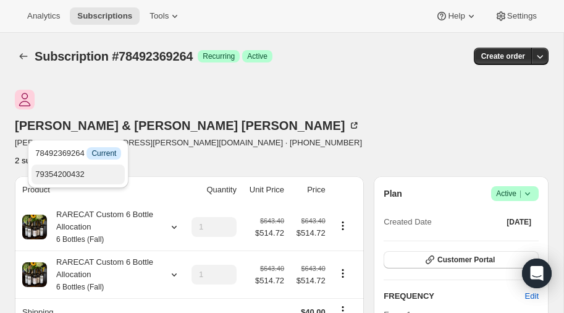
click at [76, 169] on span "79354200432" at bounding box center [59, 173] width 49 height 9
